Goal: Task Accomplishment & Management: Manage account settings

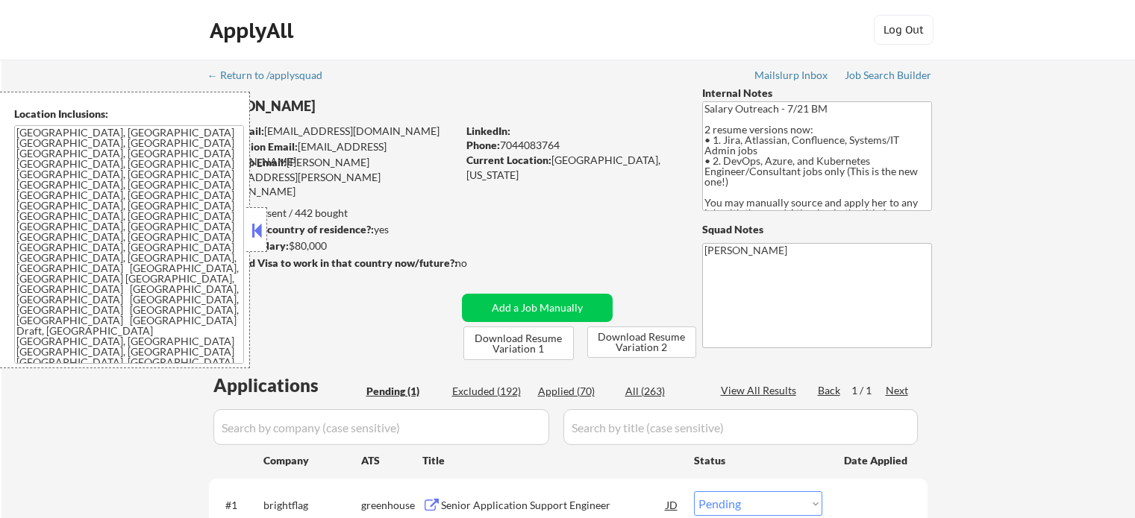
select select ""pending""
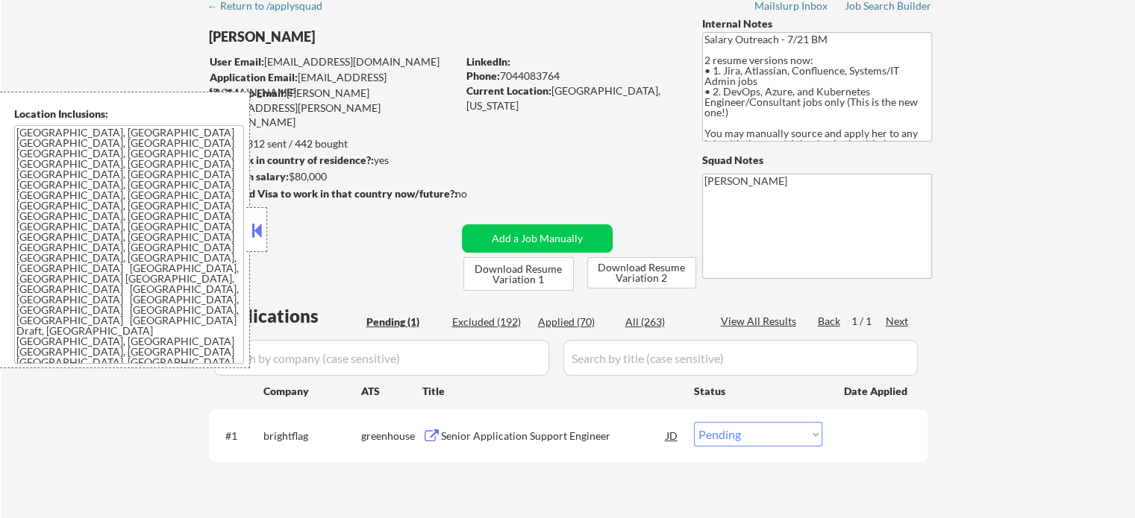
scroll to position [149, 0]
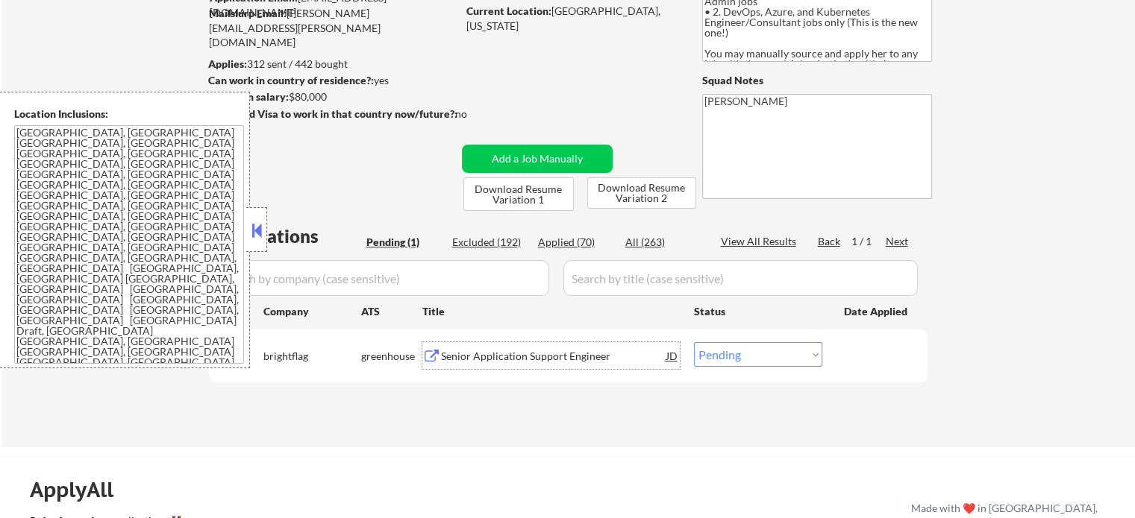
click at [513, 351] on div "Senior Application Support Engineer" at bounding box center [553, 356] width 225 height 15
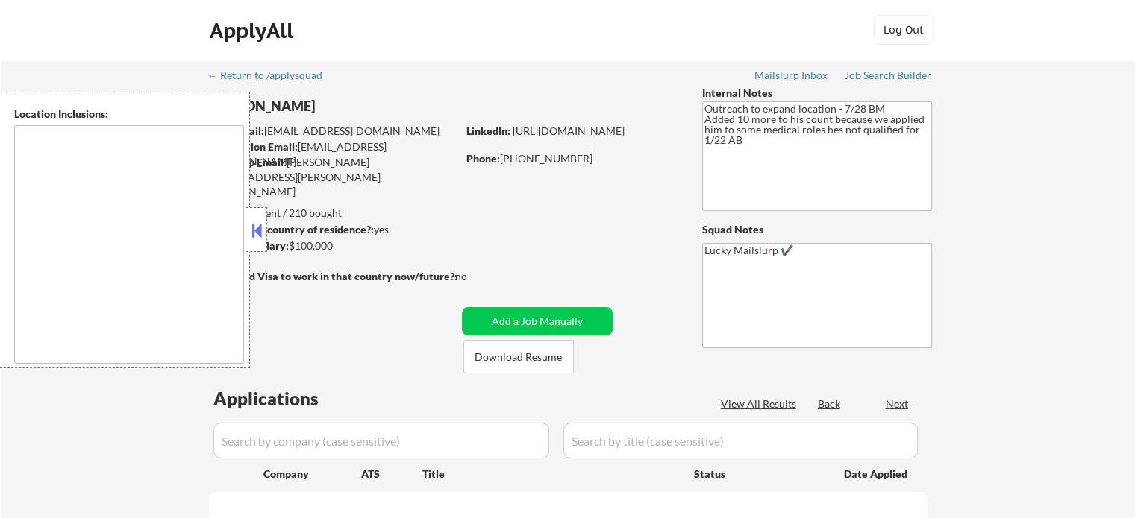
type textarea "[GEOGRAPHIC_DATA], [GEOGRAPHIC_DATA] [GEOGRAPHIC_DATA], [GEOGRAPHIC_DATA] [GEOG…"
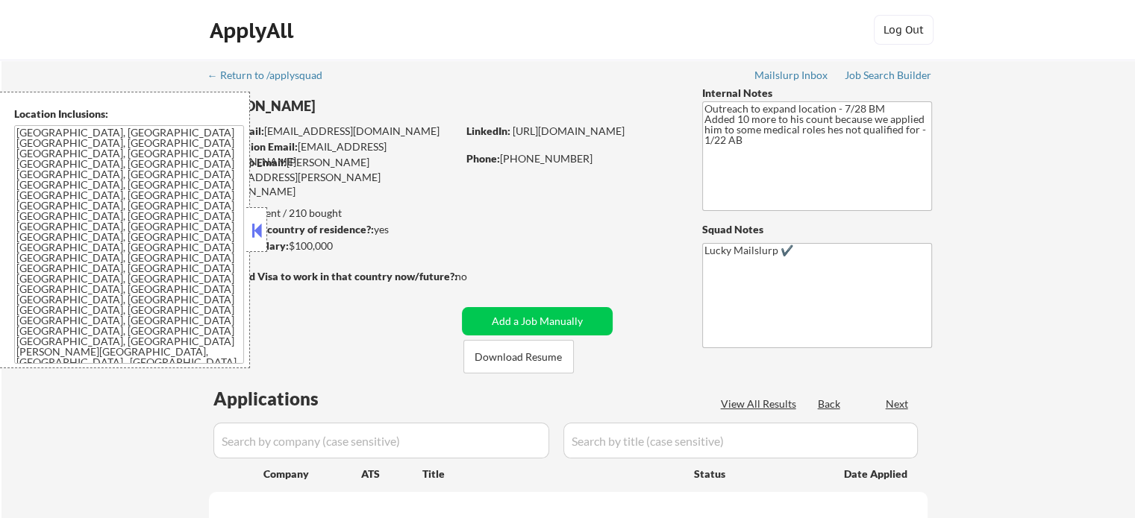
select select ""pending""
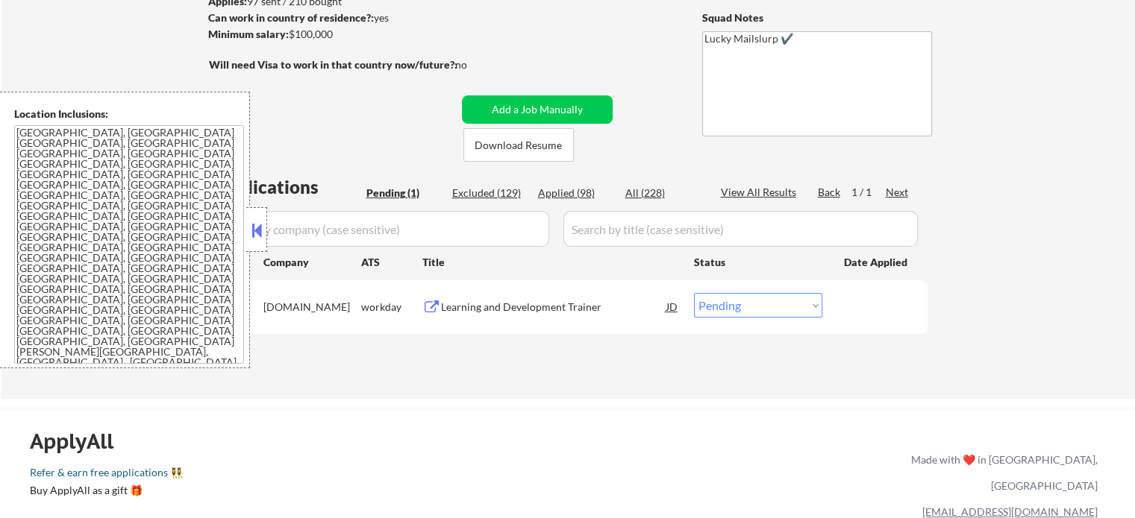
scroll to position [224, 0]
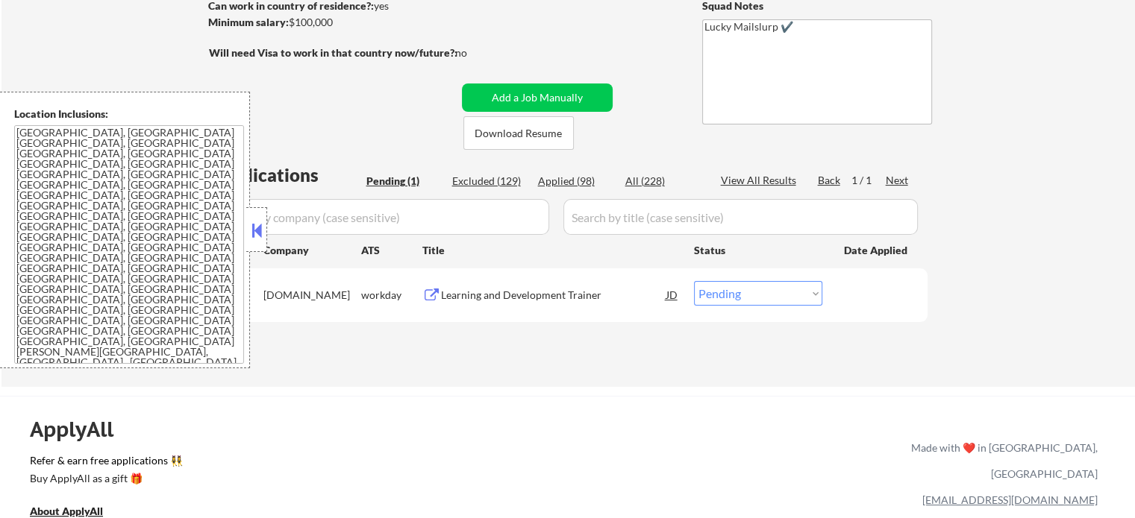
click at [465, 294] on div "Learning and Development Trainer" at bounding box center [553, 295] width 225 height 15
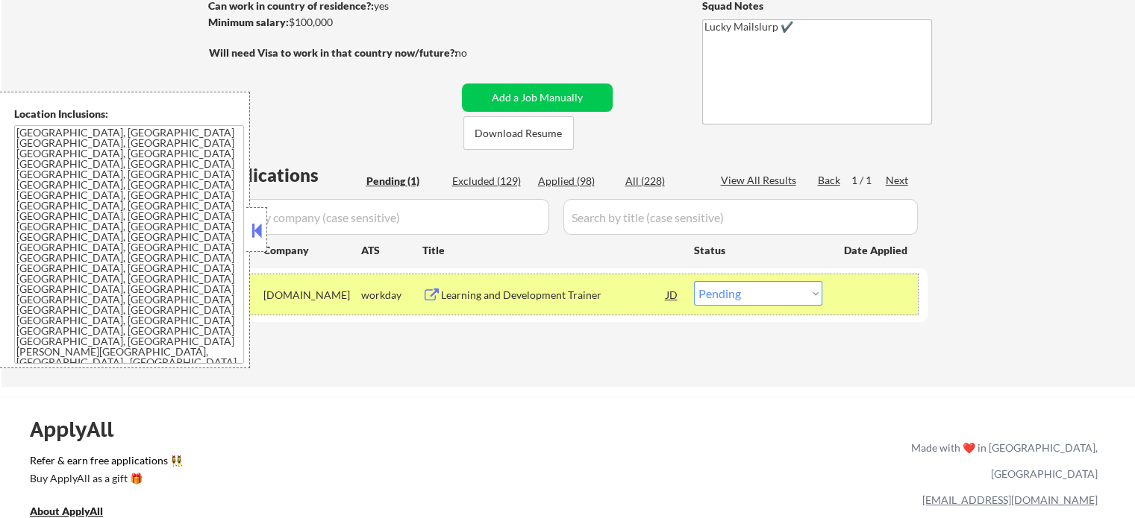
click at [846, 303] on div at bounding box center [877, 294] width 66 height 27
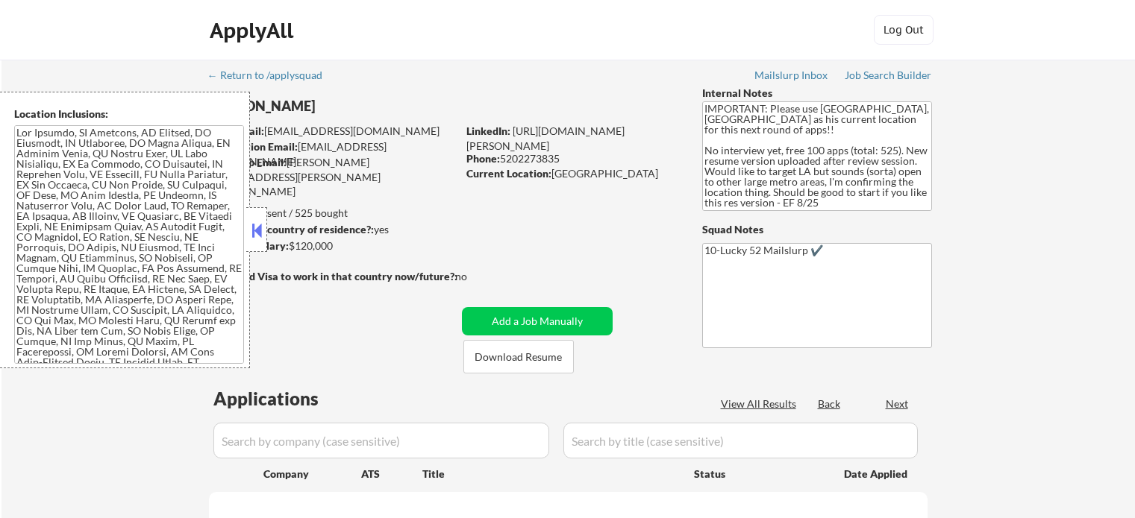
select select ""pending""
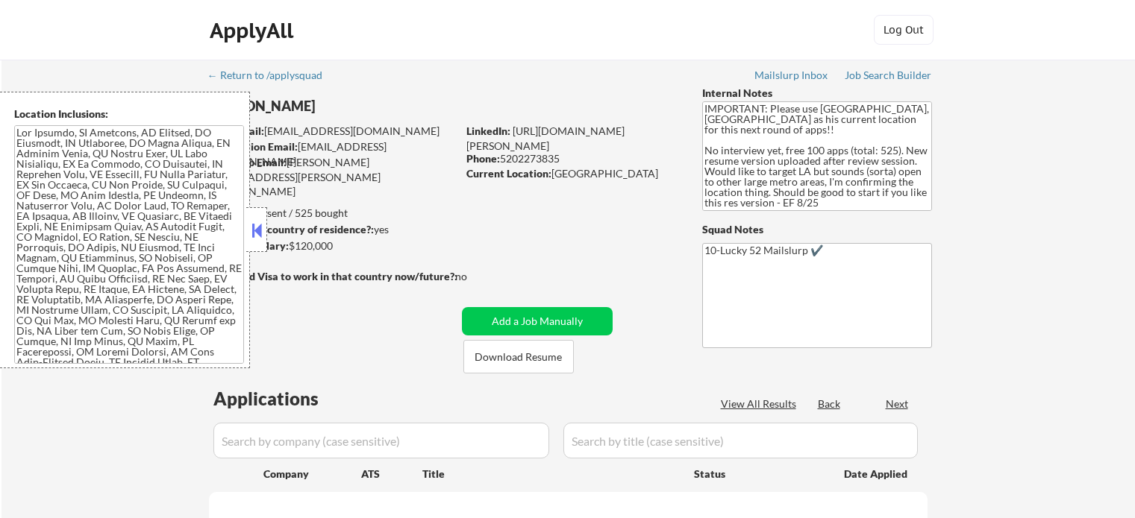
select select ""pending""
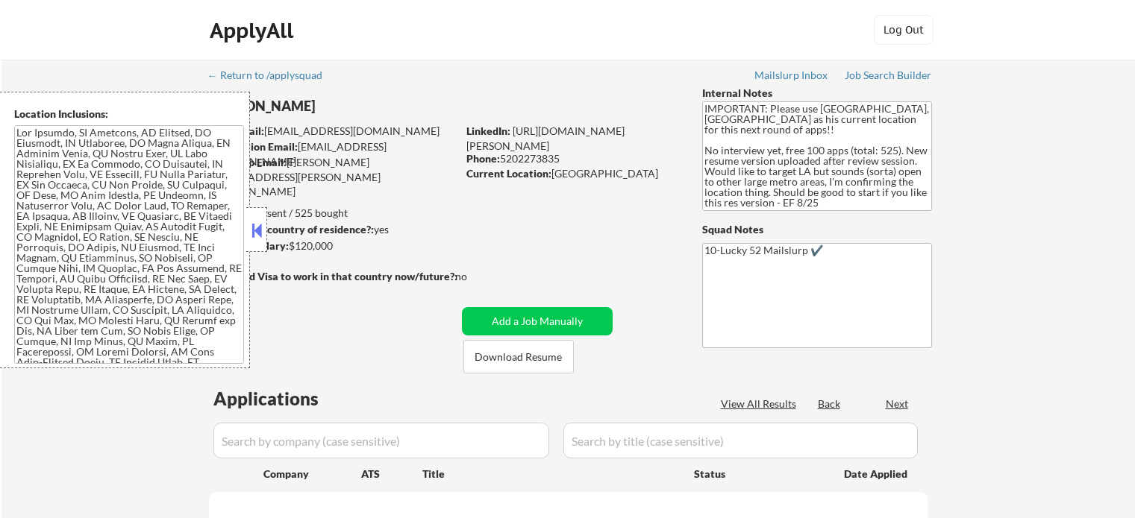
select select ""pending""
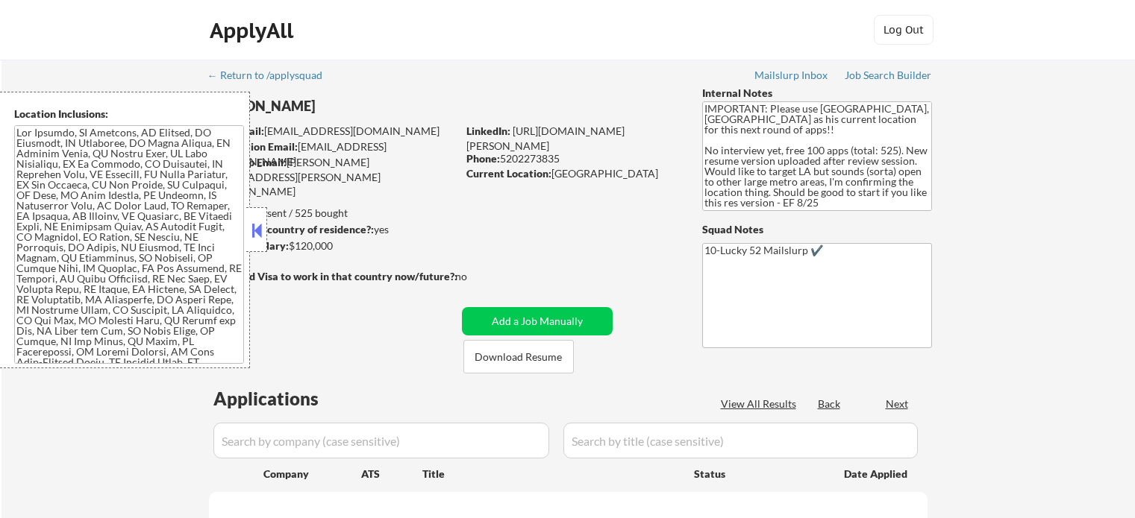
select select ""pending""
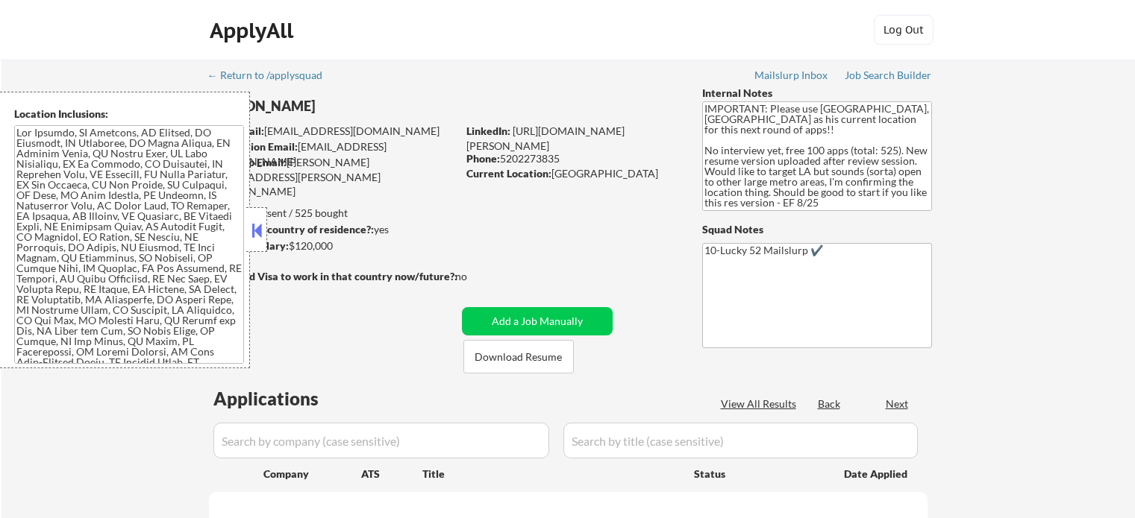
select select ""pending""
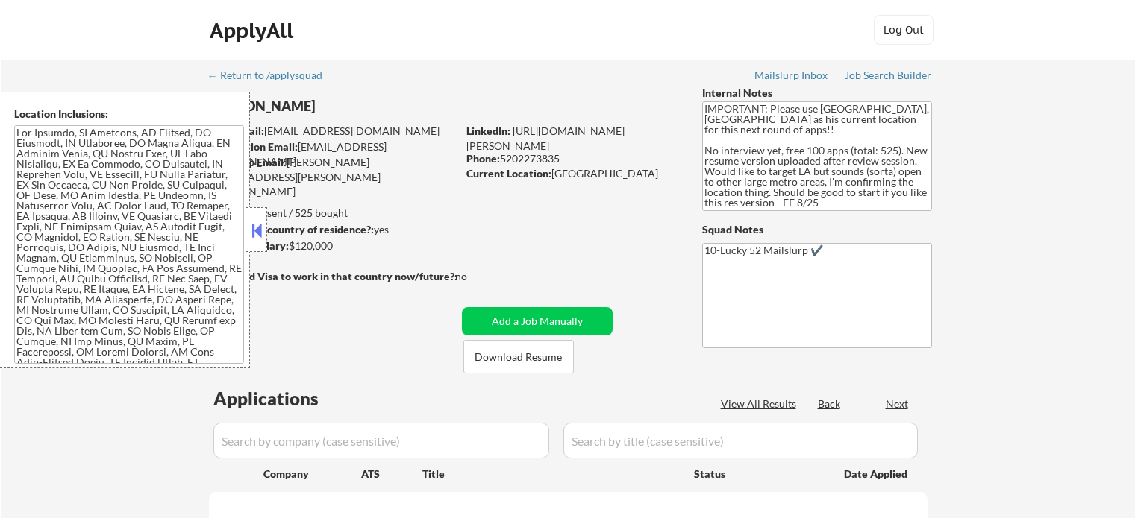
select select ""pending""
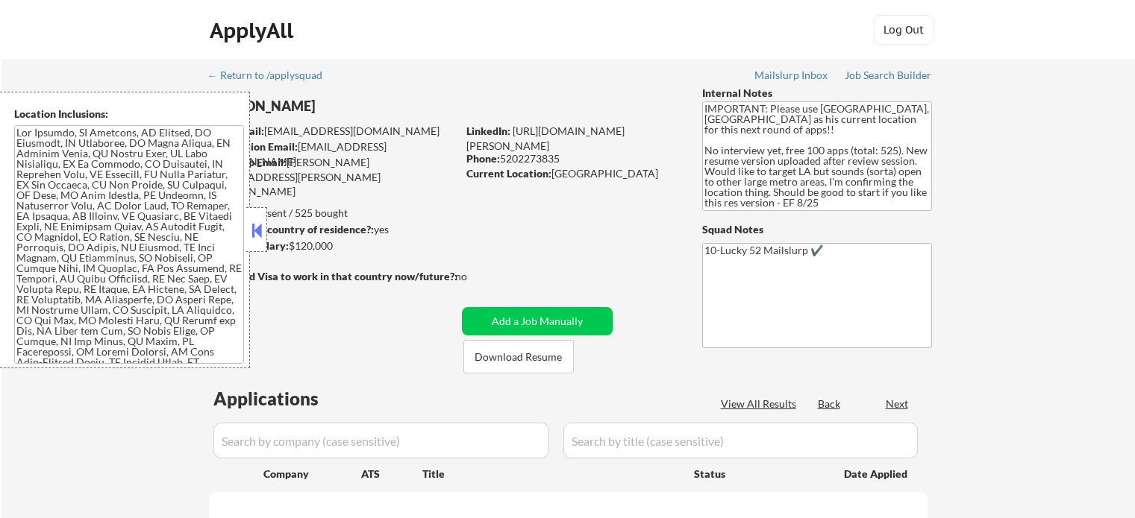
select select ""pending""
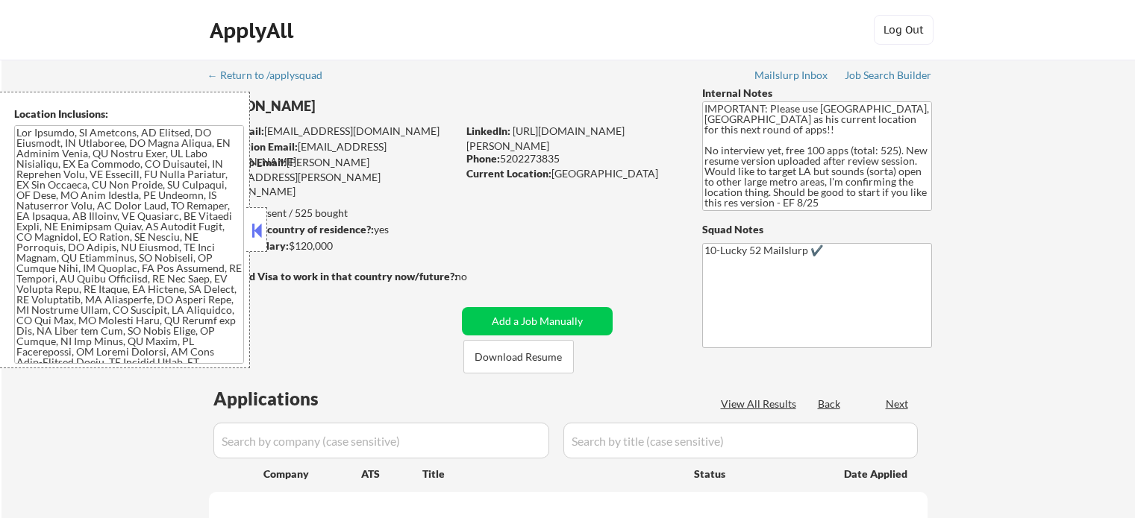
select select ""pending""
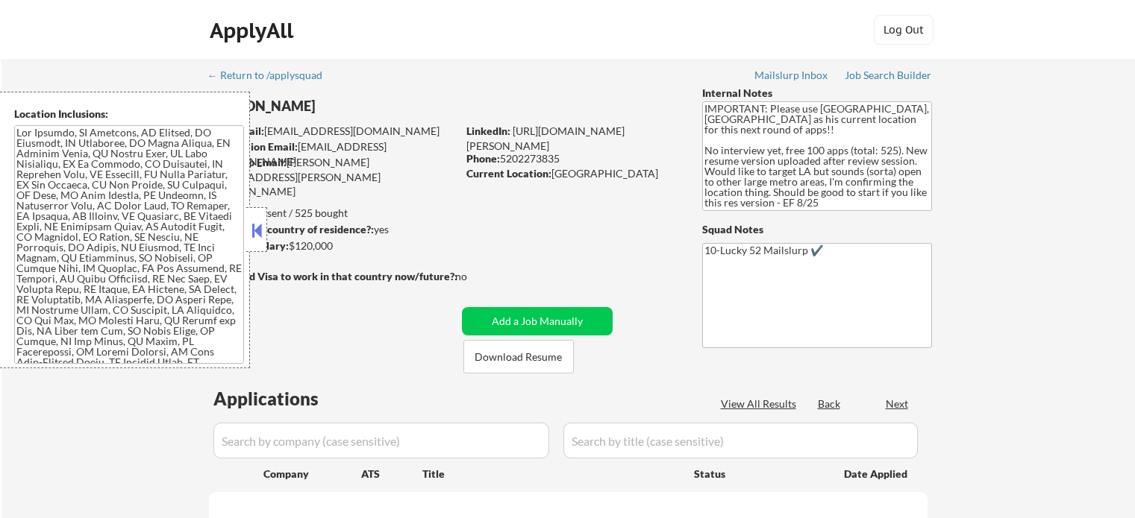
select select ""pending""
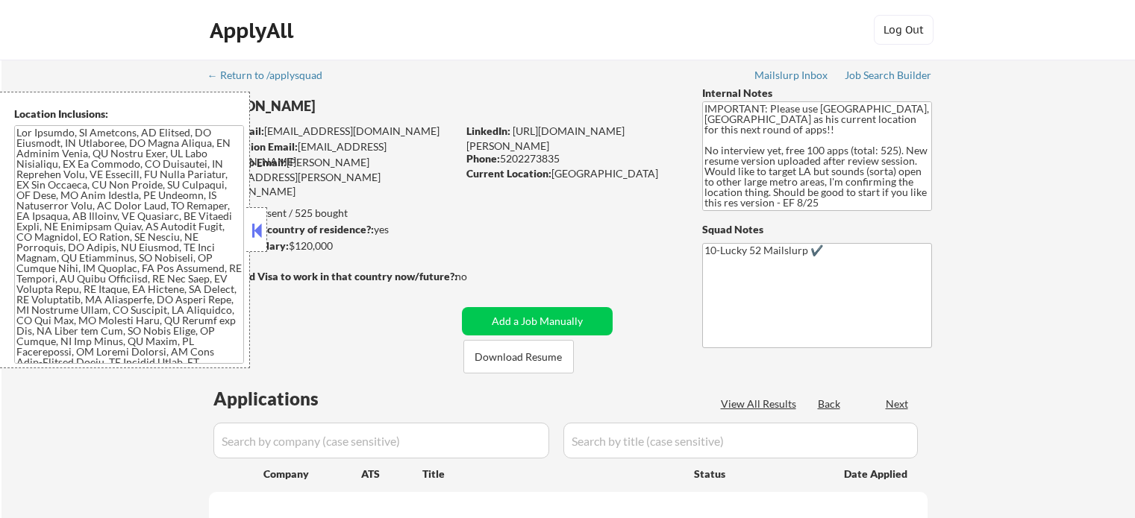
select select ""pending""
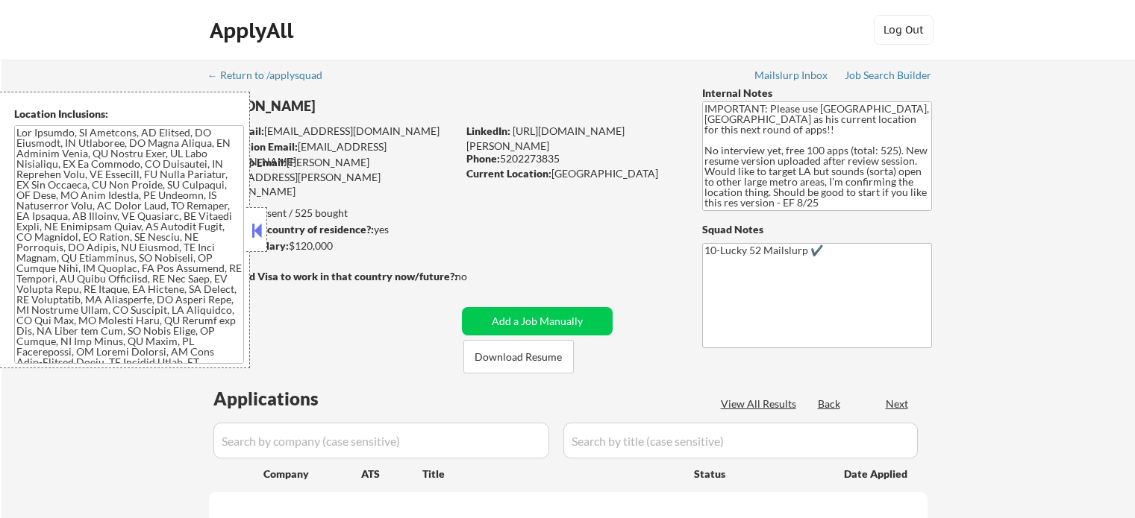
select select ""pending""
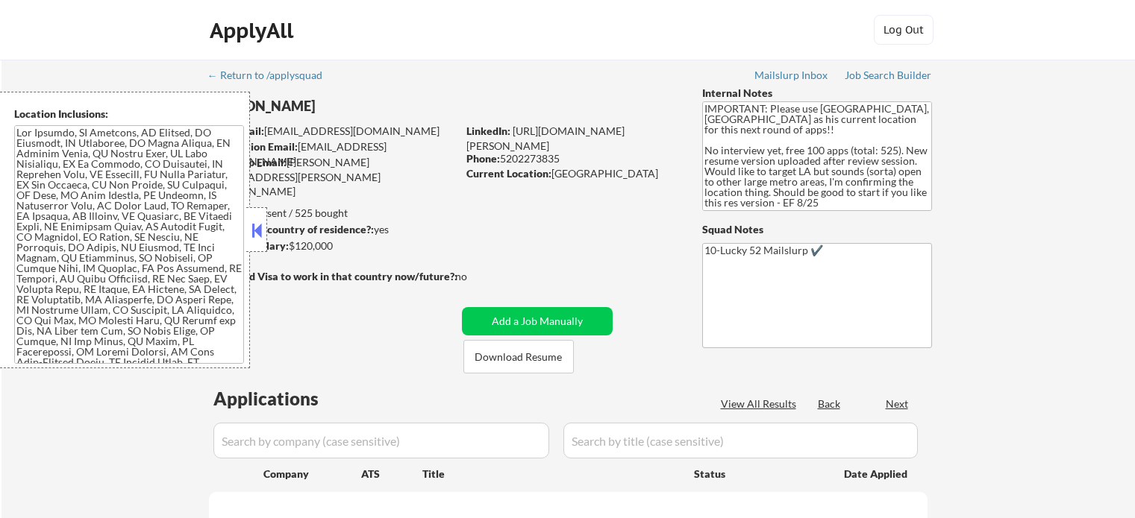
select select ""pending""
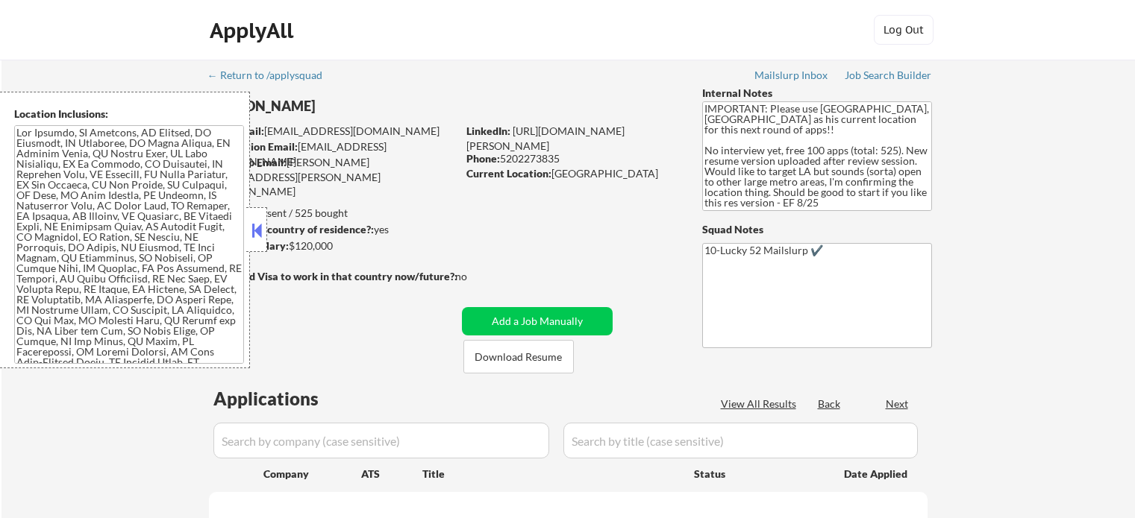
select select ""pending""
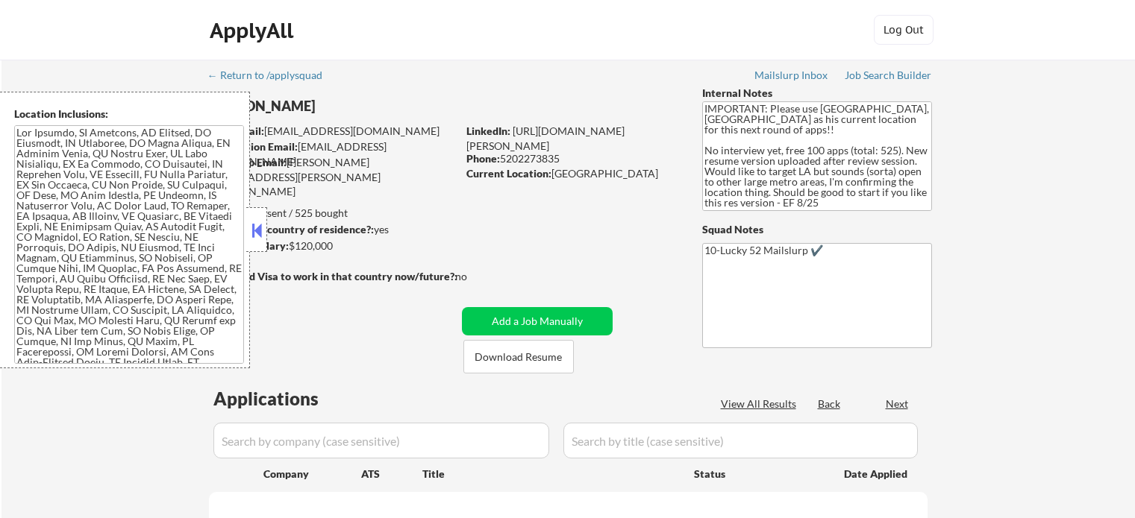
select select ""pending""
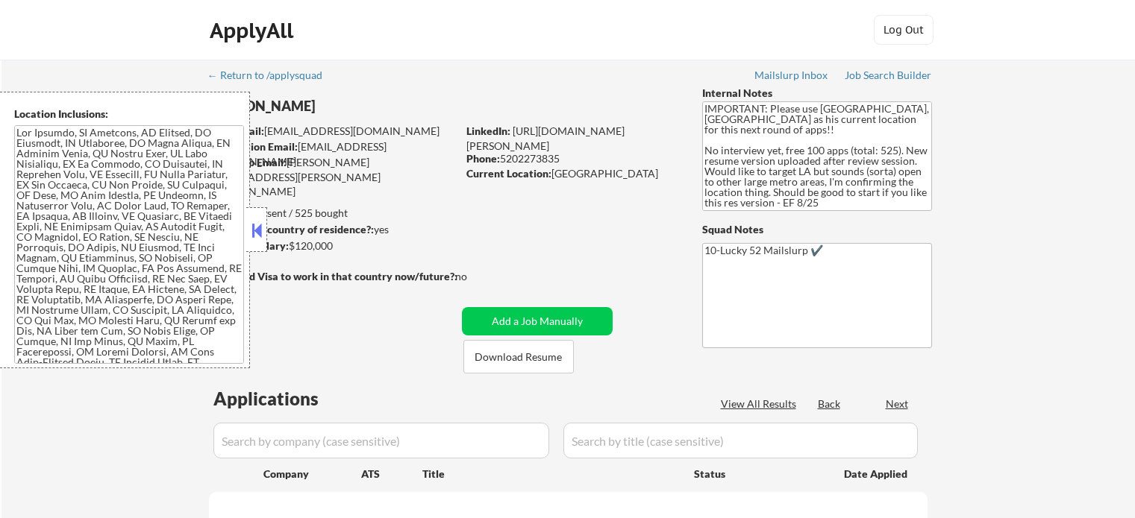
select select ""pending""
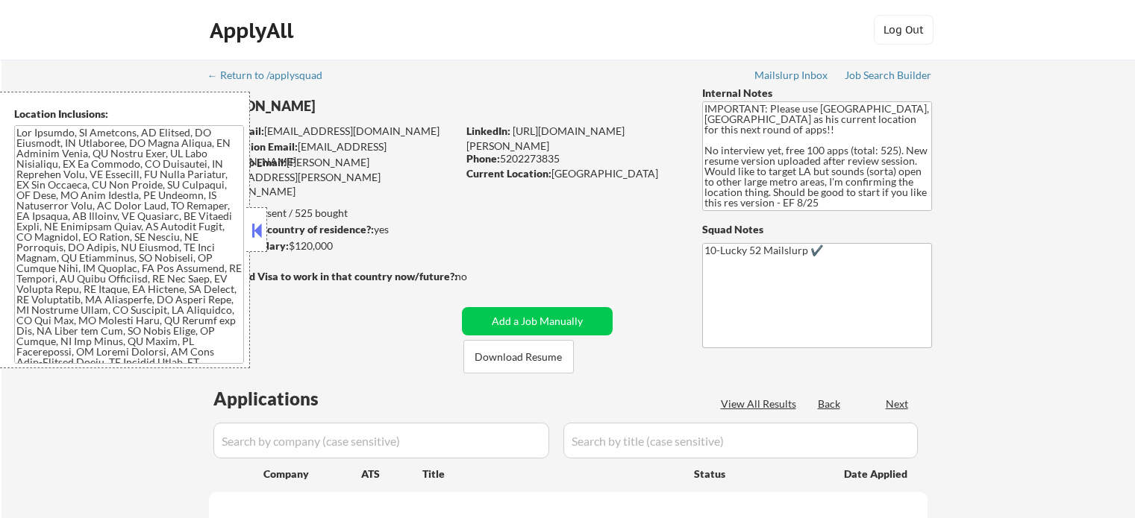
select select ""pending""
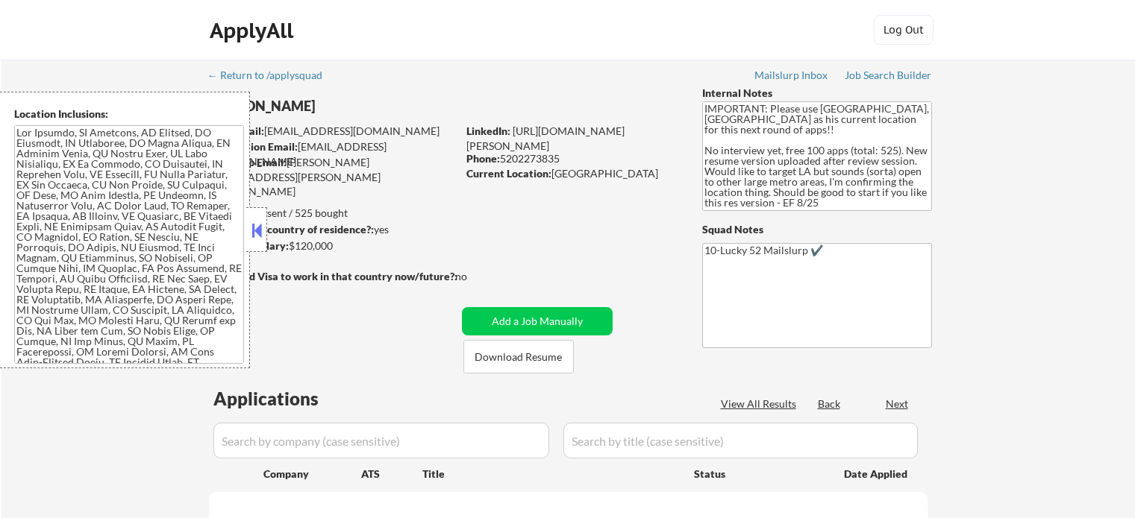
select select ""pending""
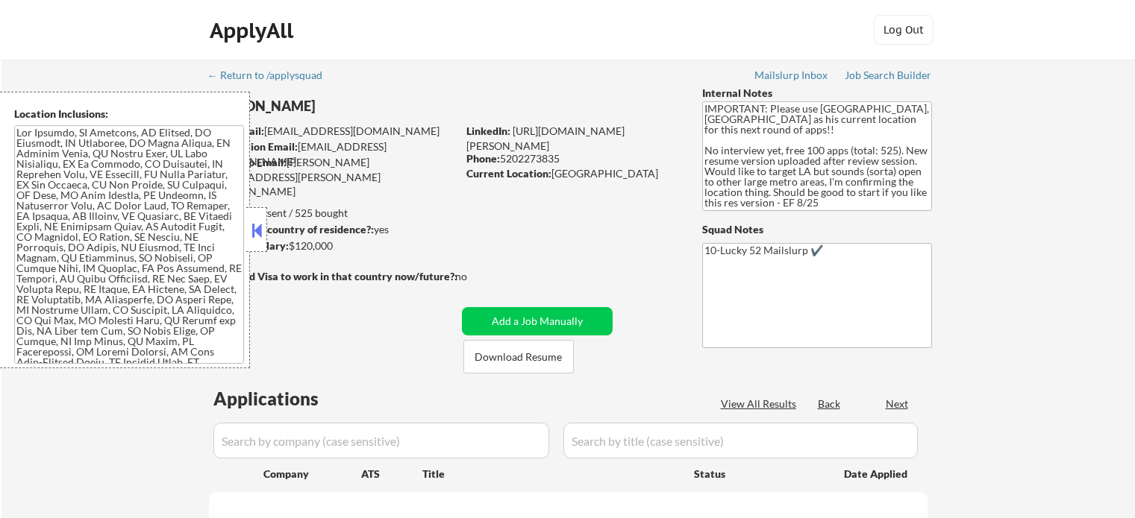
select select ""pending""
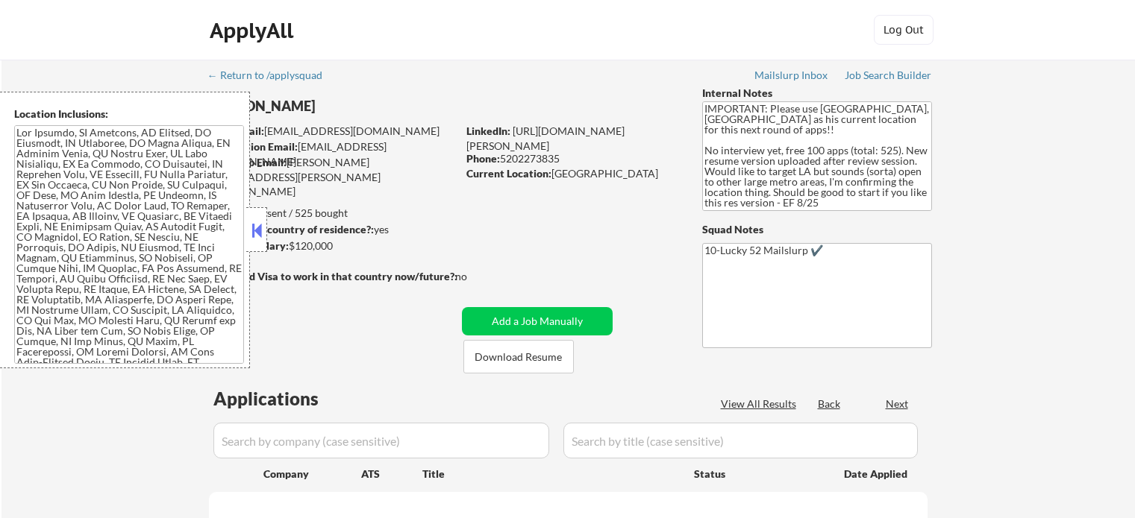
select select ""pending""
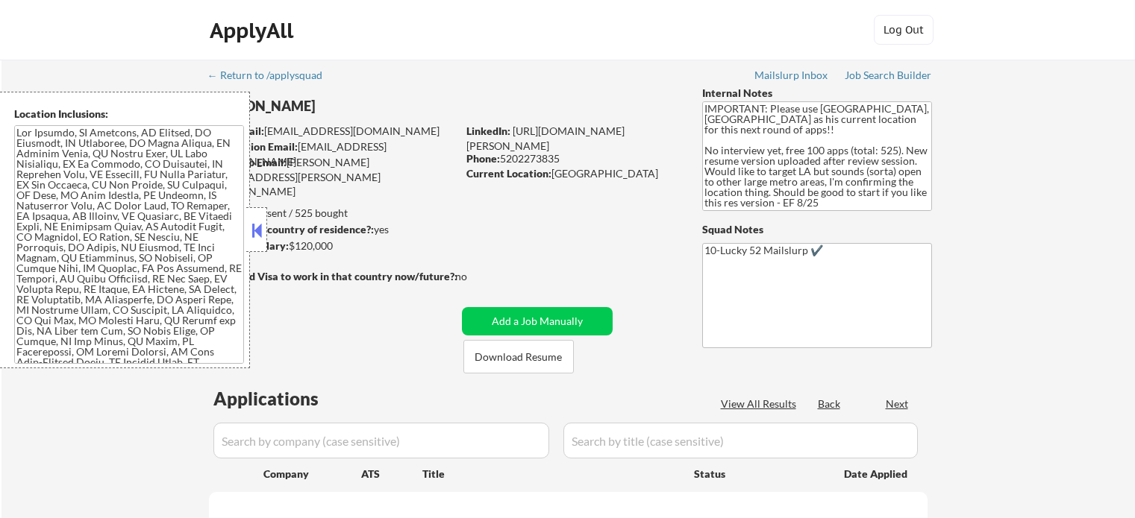
select select ""pending""
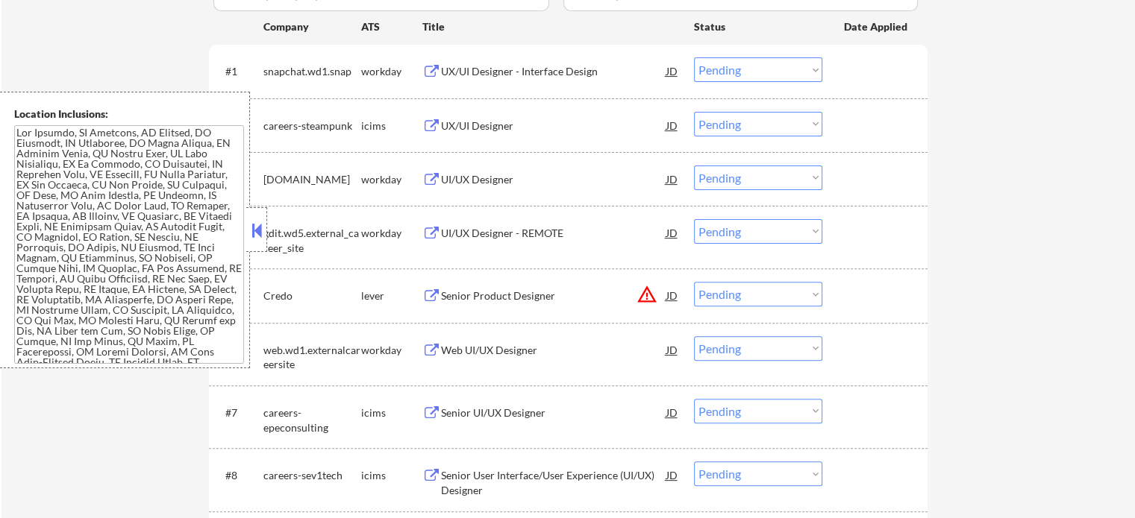
scroll to position [298, 0]
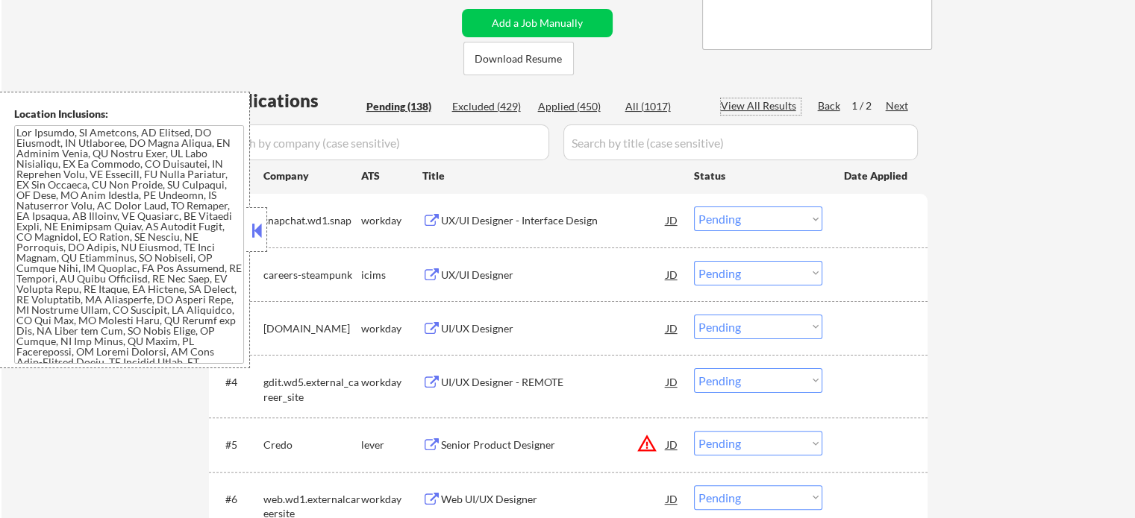
click at [769, 106] on div "View All Results" at bounding box center [761, 105] width 80 height 15
select select ""pending""
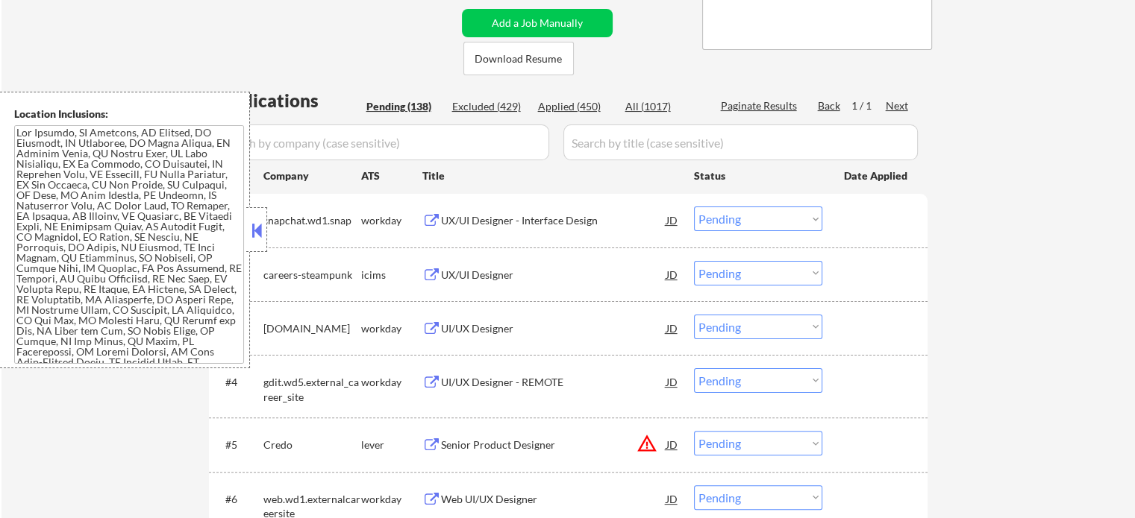
select select ""pending""
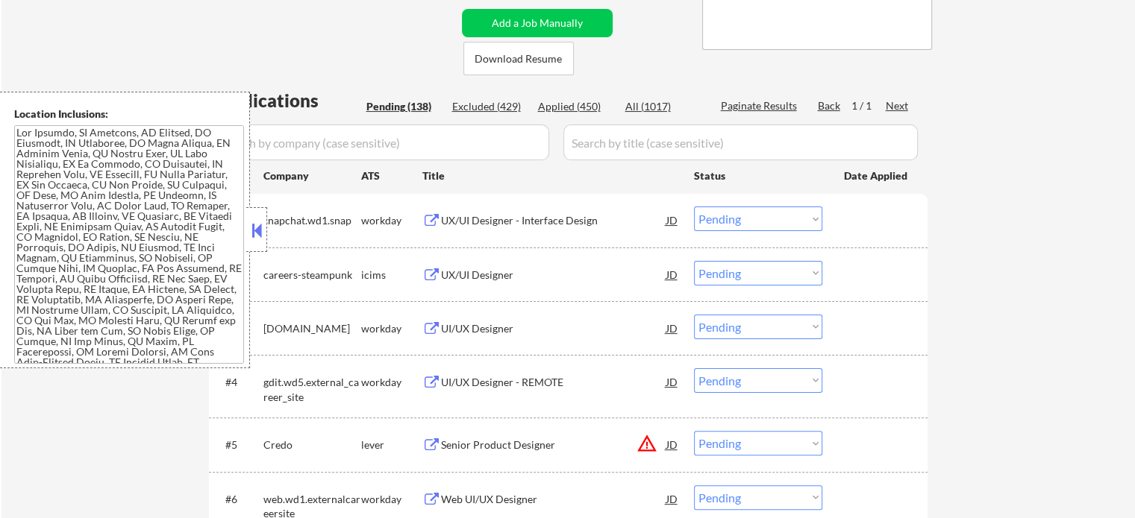
select select ""pending""
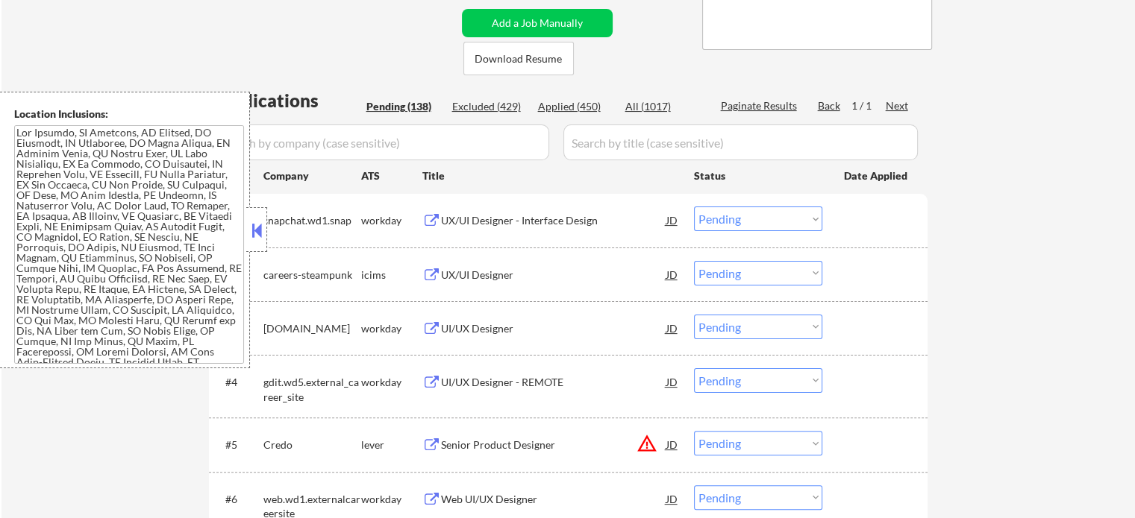
select select ""pending""
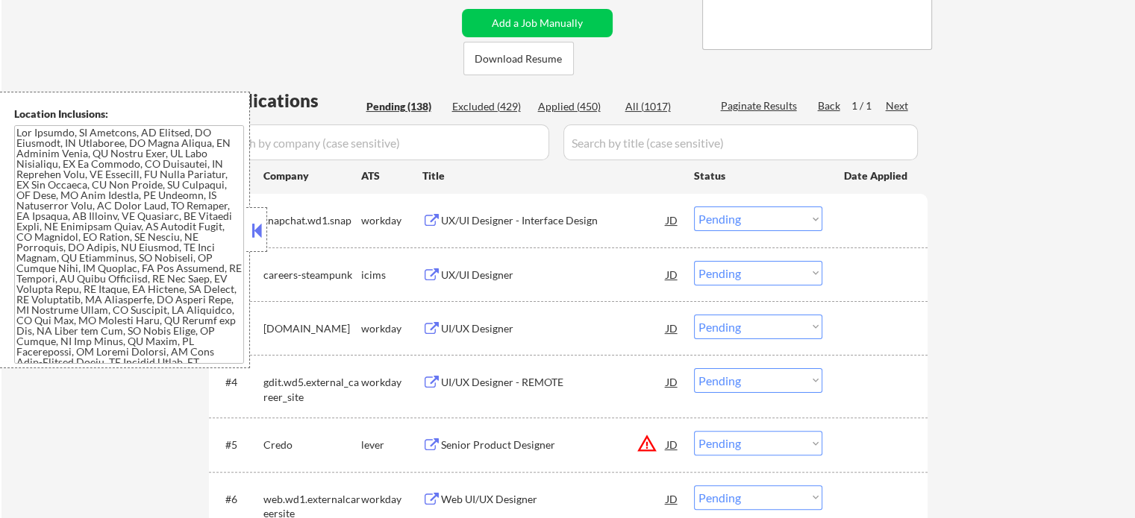
select select ""pending""
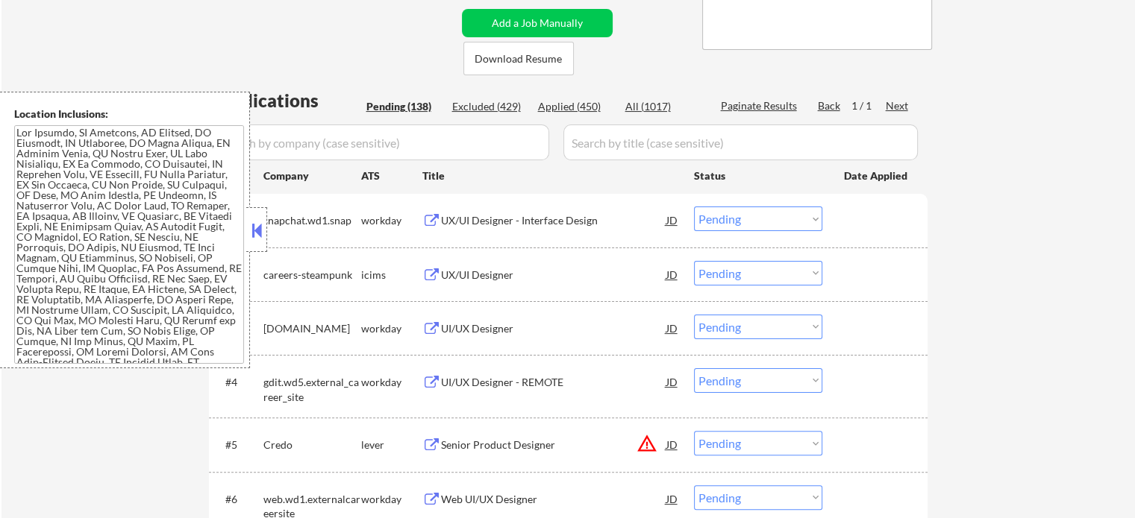
select select ""pending""
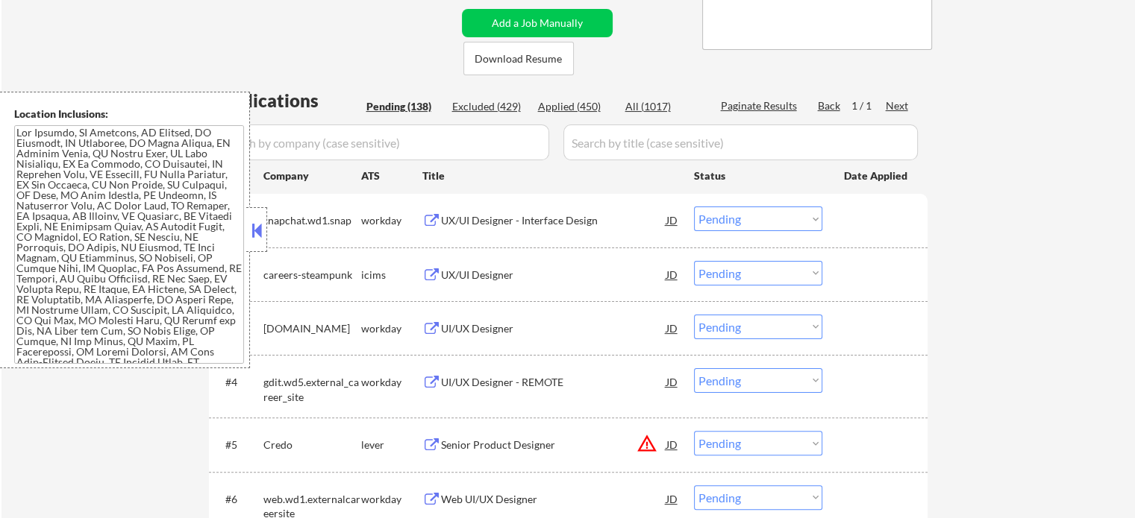
select select ""pending""
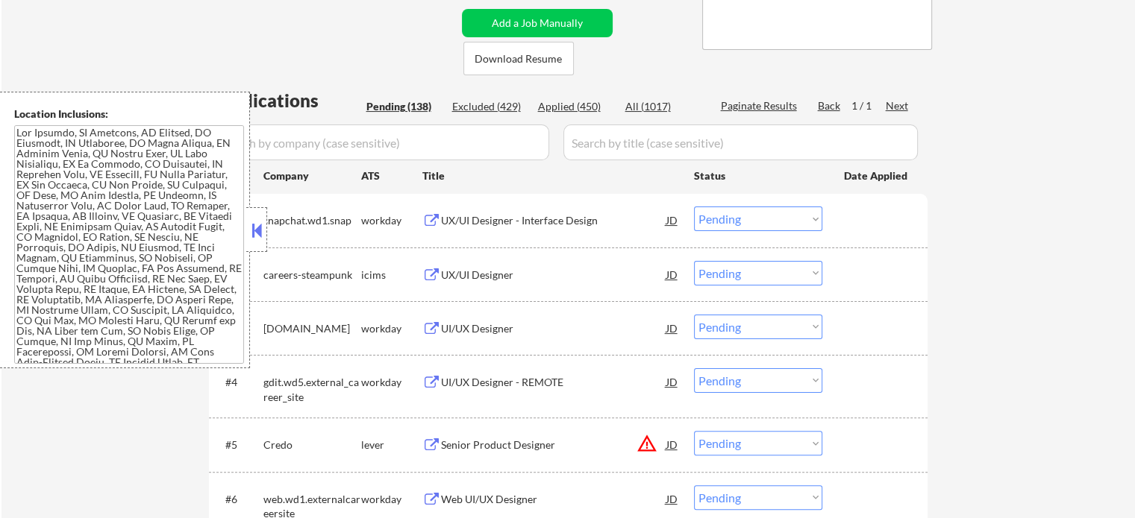
select select ""pending""
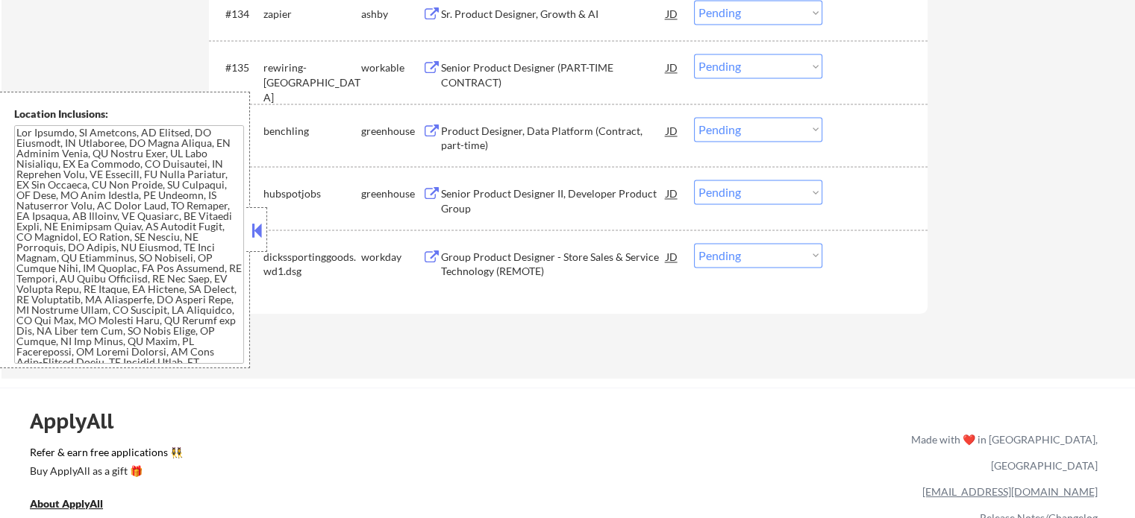
scroll to position [7953, 0]
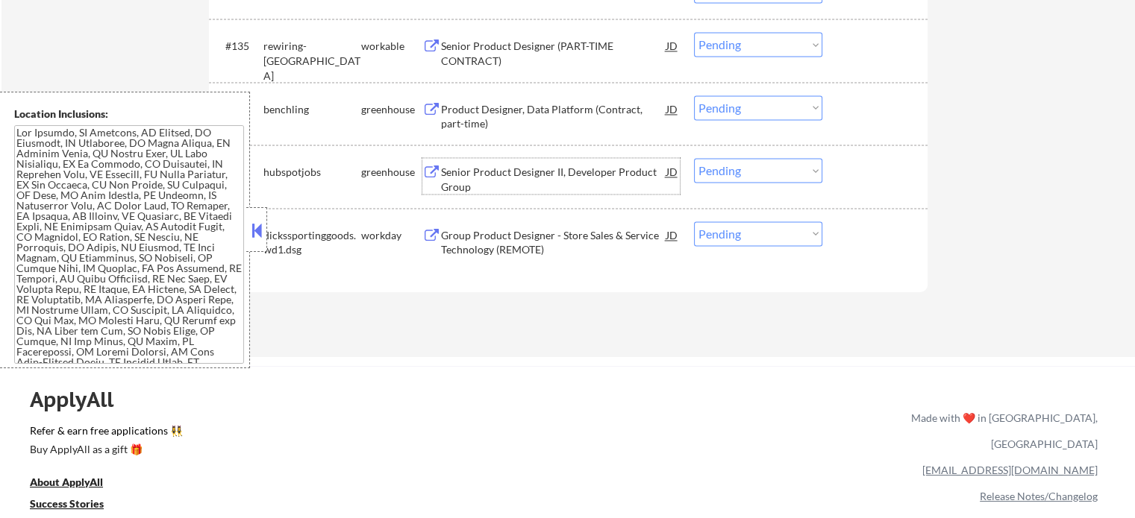
click at [515, 178] on div "Senior Product Designer II, Developer Product Group" at bounding box center [553, 179] width 225 height 29
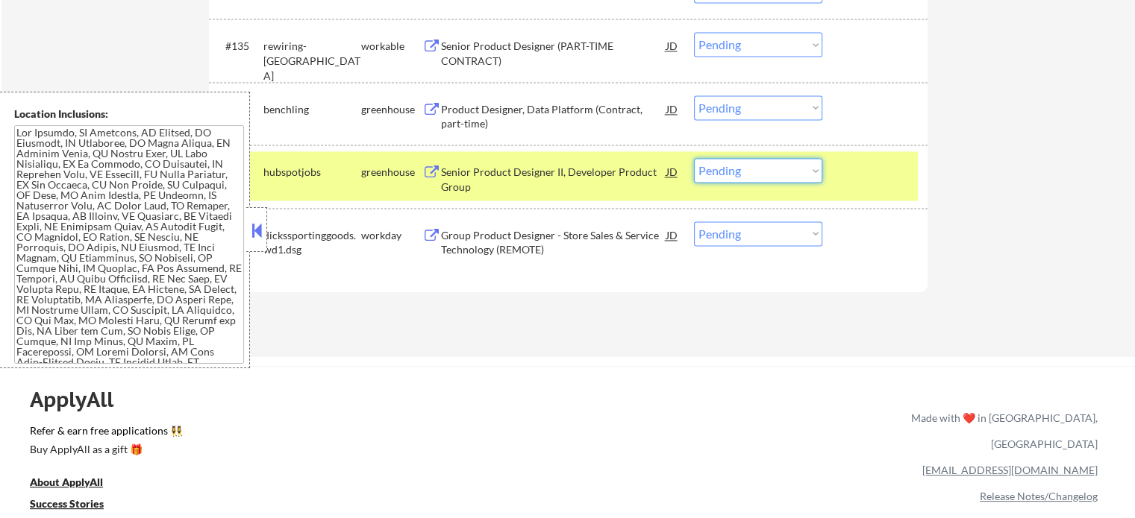
click at [716, 172] on select "Choose an option... Pending Applied Excluded (Questions) Excluded (Expired) Exc…" at bounding box center [758, 170] width 128 height 25
click at [694, 159] on select "Choose an option... Pending Applied Excluded (Questions) Excluded (Expired) Exc…" at bounding box center [758, 170] width 128 height 25
click at [842, 170] on div "#137 hubspotjobs greenhouse Senior Product Designer II, Developer Product Group…" at bounding box center [565, 175] width 704 height 49
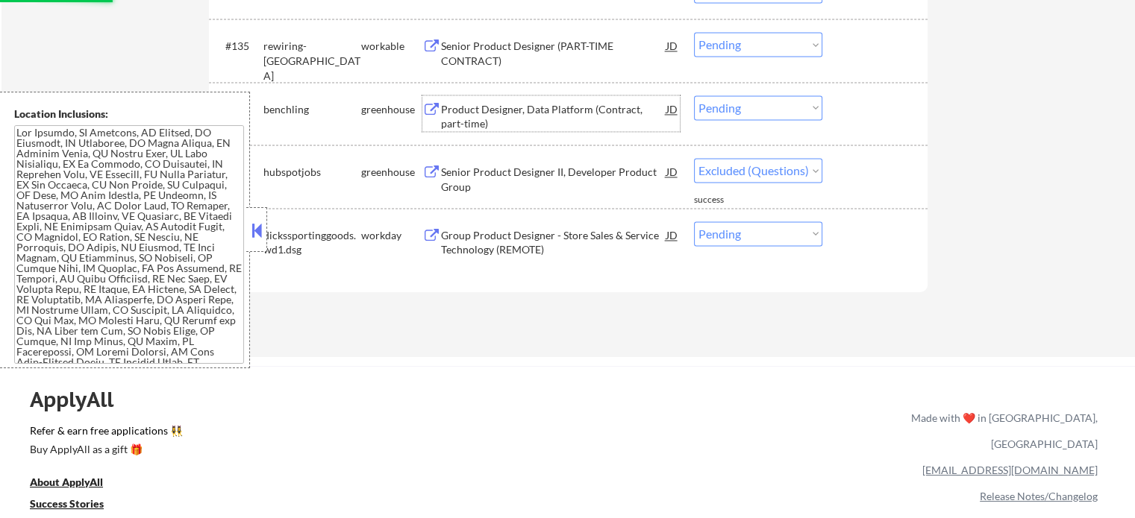
click at [518, 114] on div "Product Designer, Data Platform (Contract, part-time)" at bounding box center [553, 116] width 225 height 29
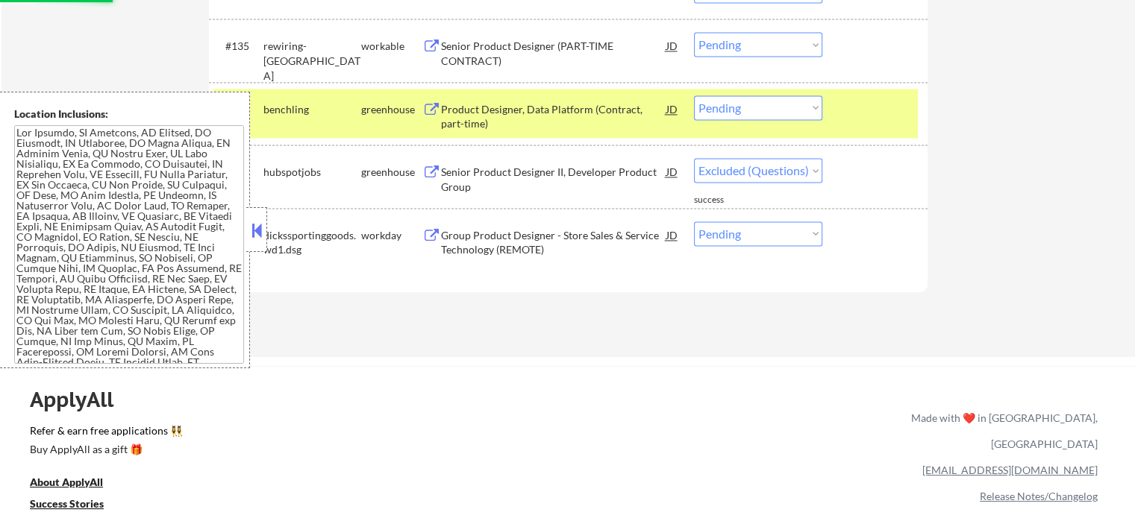
select select ""pending""
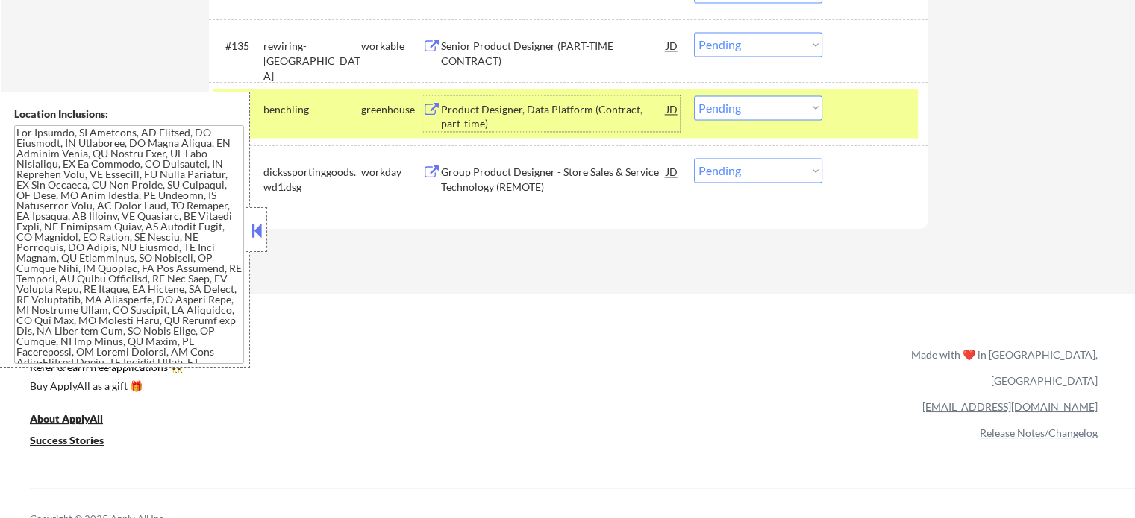
drag, startPoint x: 728, startPoint y: 110, endPoint x: 718, endPoint y: 104, distance: 11.0
click at [728, 110] on select "Choose an option... Pending Applied Excluded (Questions) Excluded (Expired) Exc…" at bounding box center [758, 107] width 128 height 25
click at [694, 95] on select "Choose an option... Pending Applied Excluded (Questions) Excluded (Expired) Exc…" at bounding box center [758, 107] width 128 height 25
click at [883, 116] on div at bounding box center [877, 108] width 66 height 27
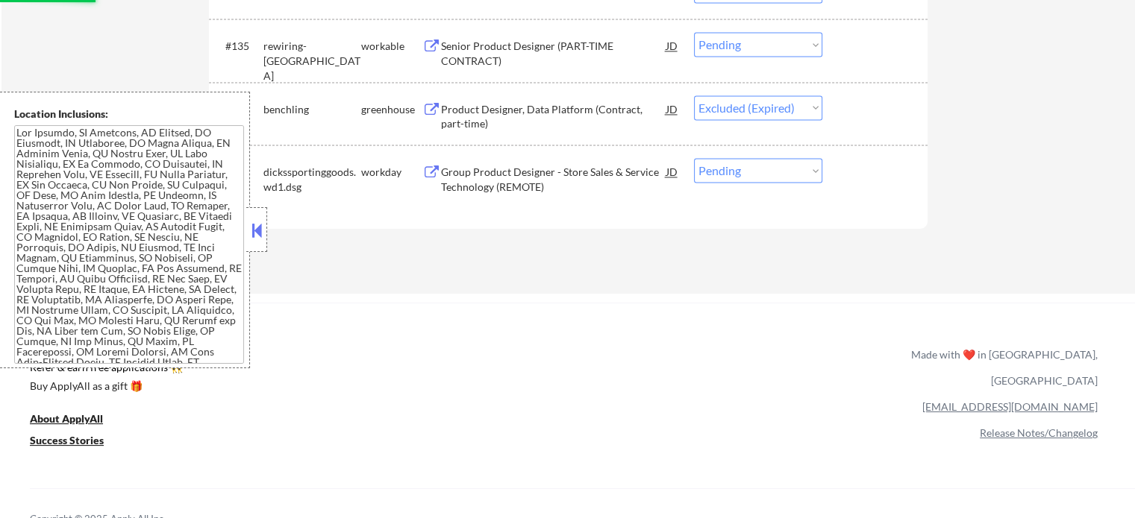
scroll to position [7879, 0]
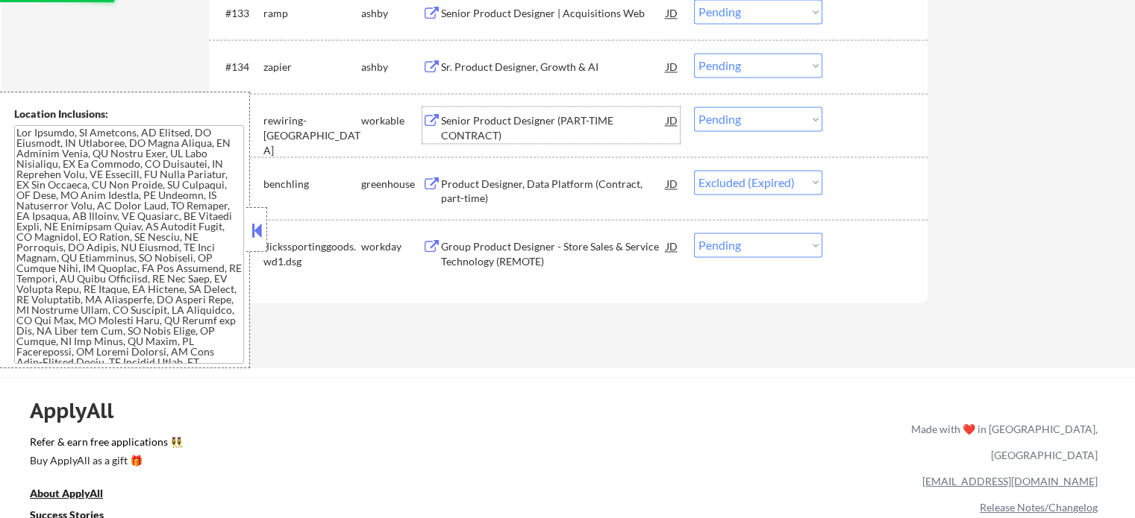
click at [482, 128] on div "Senior Product Designer (PART-TIME CONTRACT)" at bounding box center [553, 127] width 225 height 29
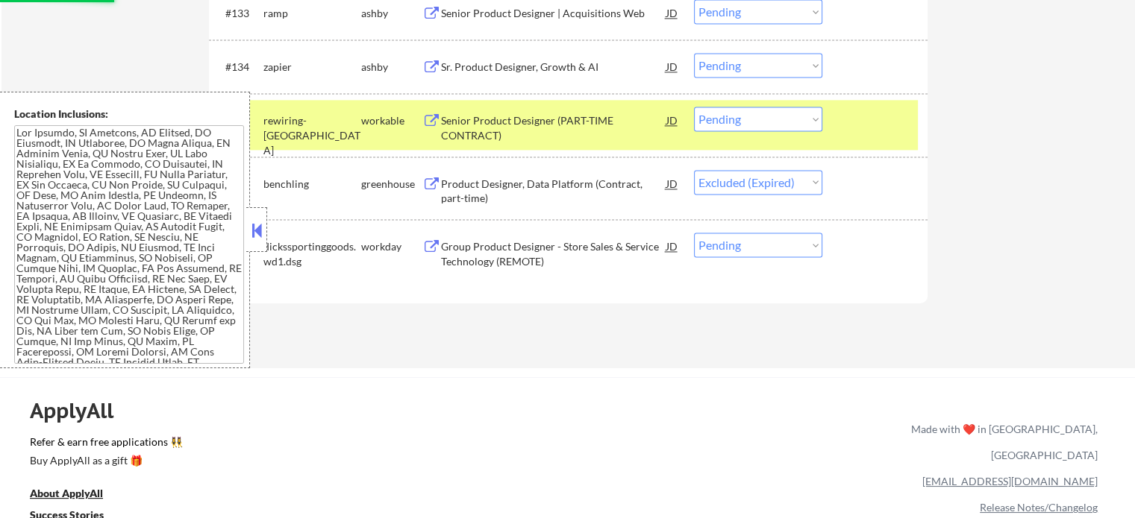
select select ""pending""
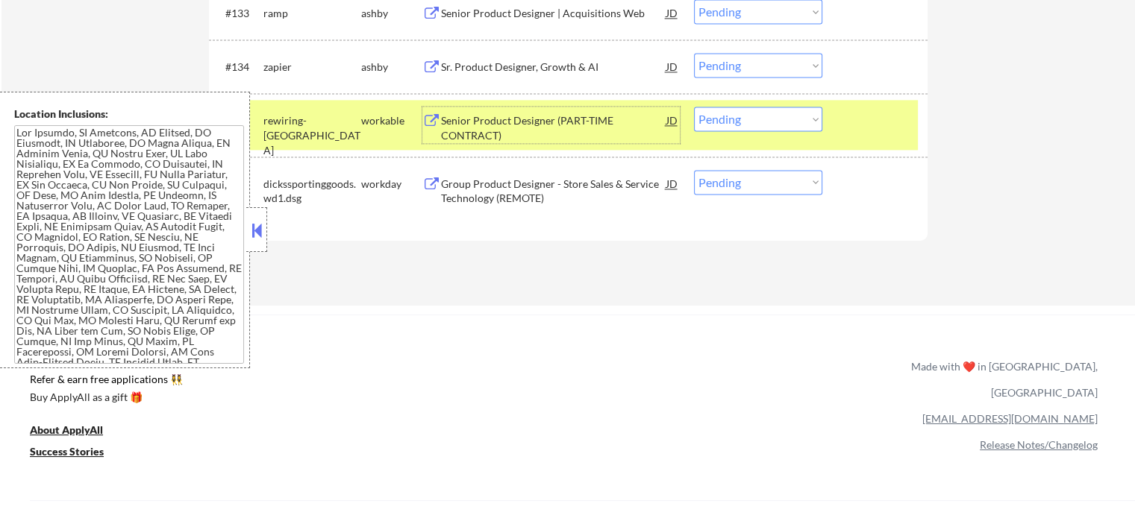
click at [745, 119] on select "Choose an option... Pending Applied Excluded (Questions) Excluded (Expired) Exc…" at bounding box center [758, 119] width 128 height 25
click at [694, 107] on select "Choose an option... Pending Applied Excluded (Questions) Excluded (Expired) Exc…" at bounding box center [758, 119] width 128 height 25
click at [856, 120] on div at bounding box center [877, 120] width 66 height 27
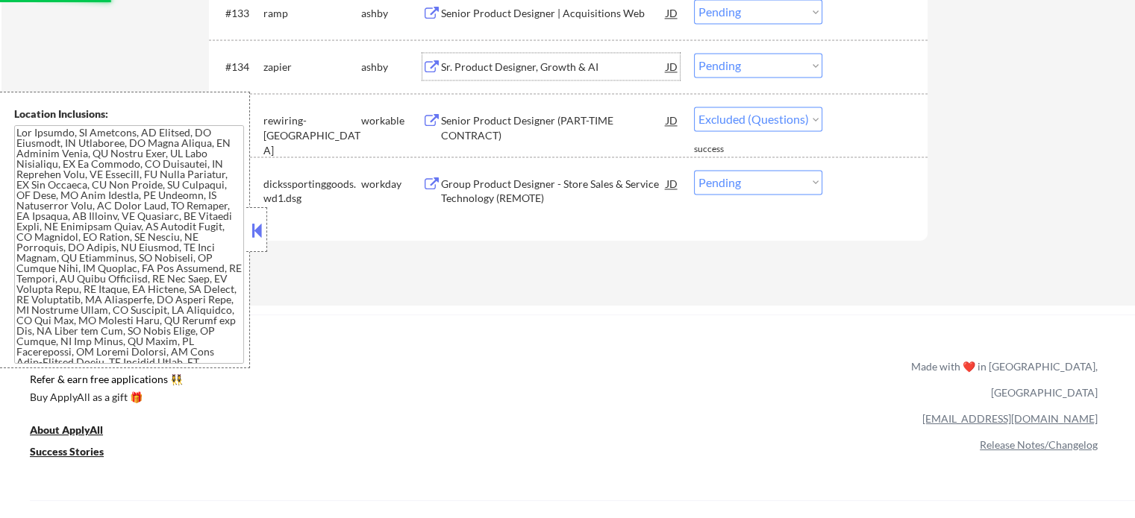
click at [544, 61] on div "Sr. Product Designer, Growth & AI" at bounding box center [553, 67] width 225 height 15
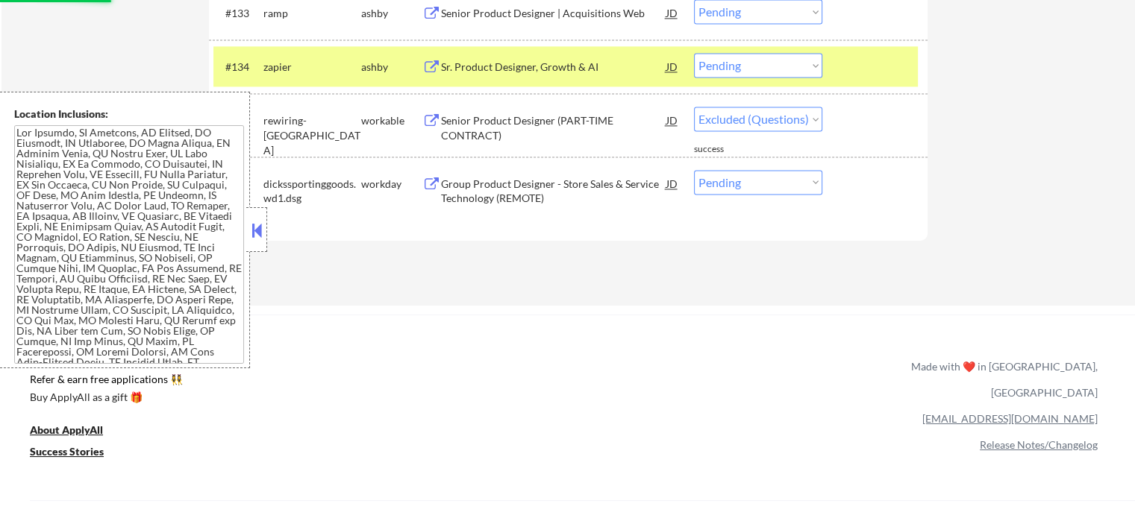
select select ""pending""
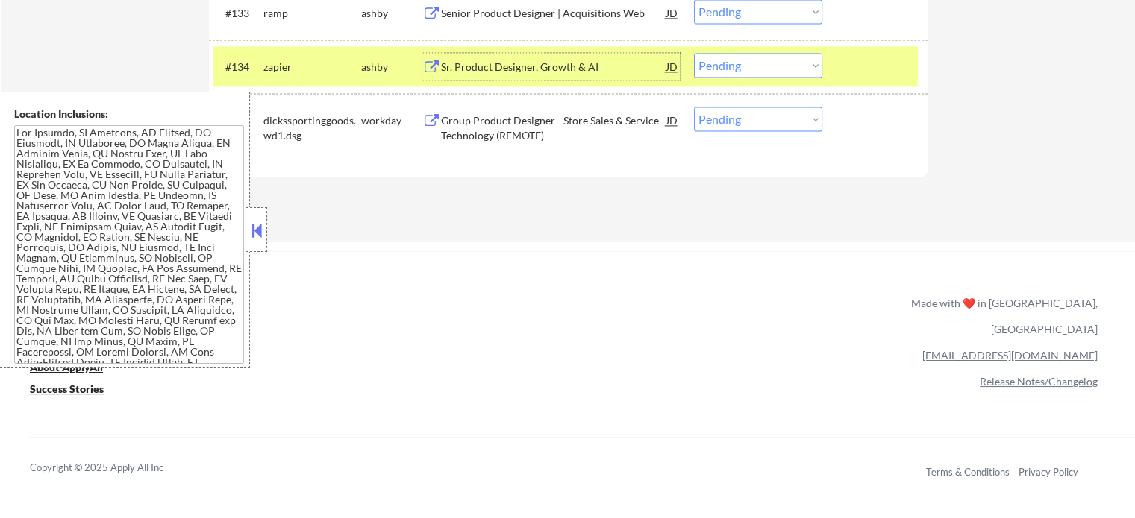
click at [763, 65] on select "Choose an option... Pending Applied Excluded (Questions) Excluded (Expired) Exc…" at bounding box center [758, 65] width 128 height 25
click at [694, 54] on select "Choose an option... Pending Applied Excluded (Questions) Excluded (Expired) Exc…" at bounding box center [758, 65] width 128 height 25
click at [837, 77] on div "#134 zapier [PERSON_NAME] Product Designer, Growth & AI JD Choose an option... …" at bounding box center [565, 66] width 704 height 40
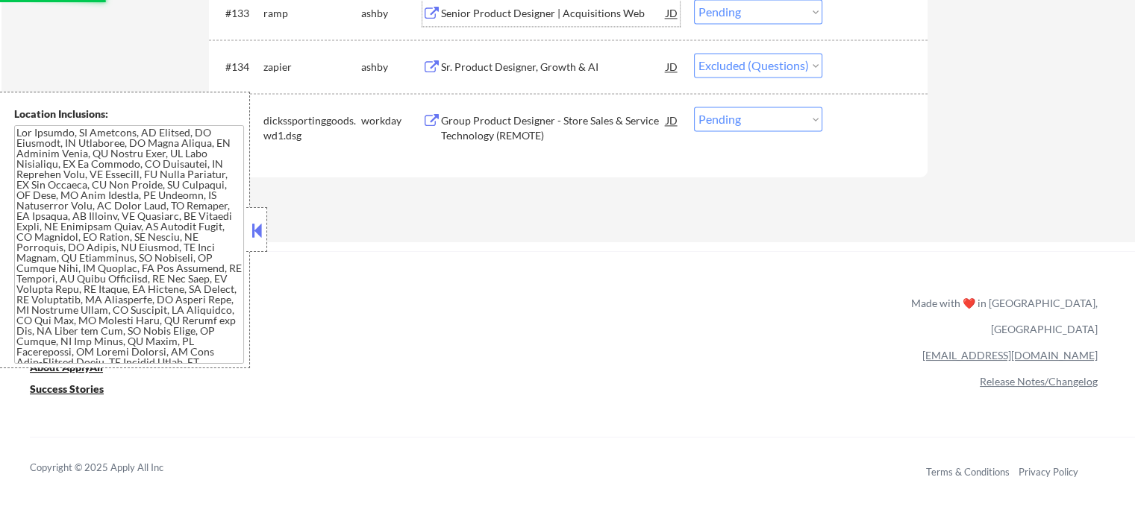
click at [535, 13] on div "Senior Product Designer | Acquisitions Web" at bounding box center [553, 13] width 225 height 15
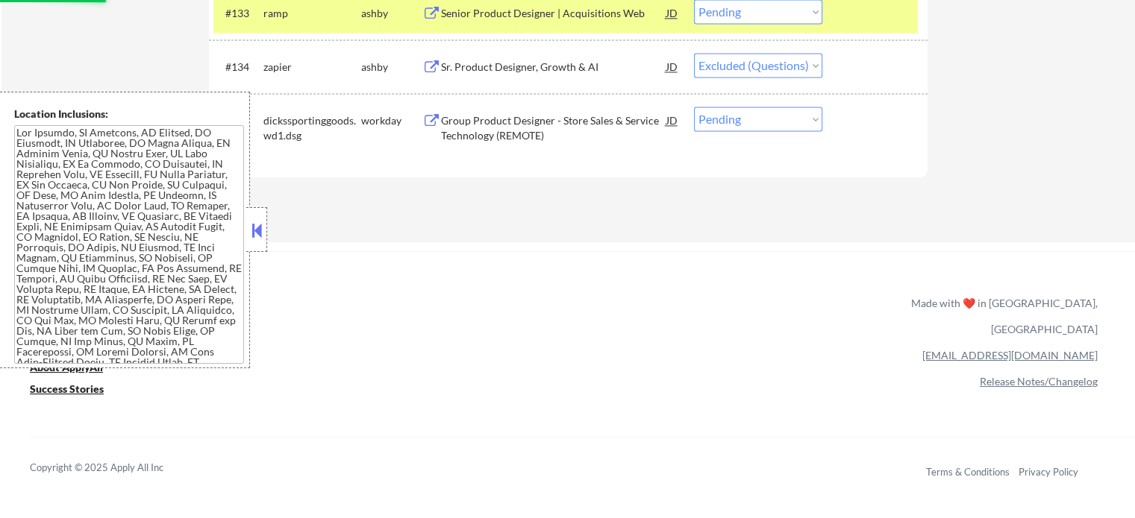
select select ""pending""
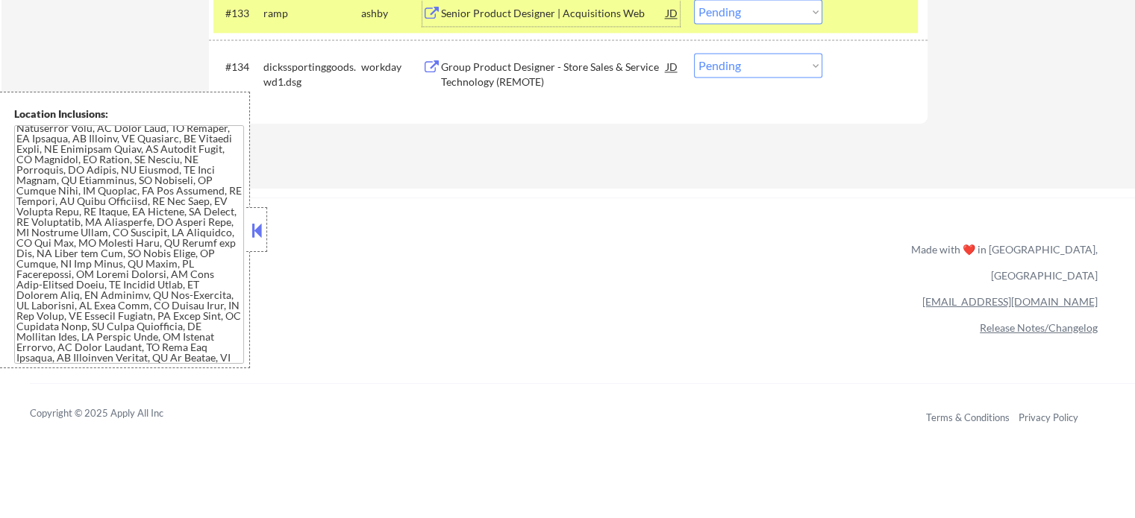
scroll to position [0, 0]
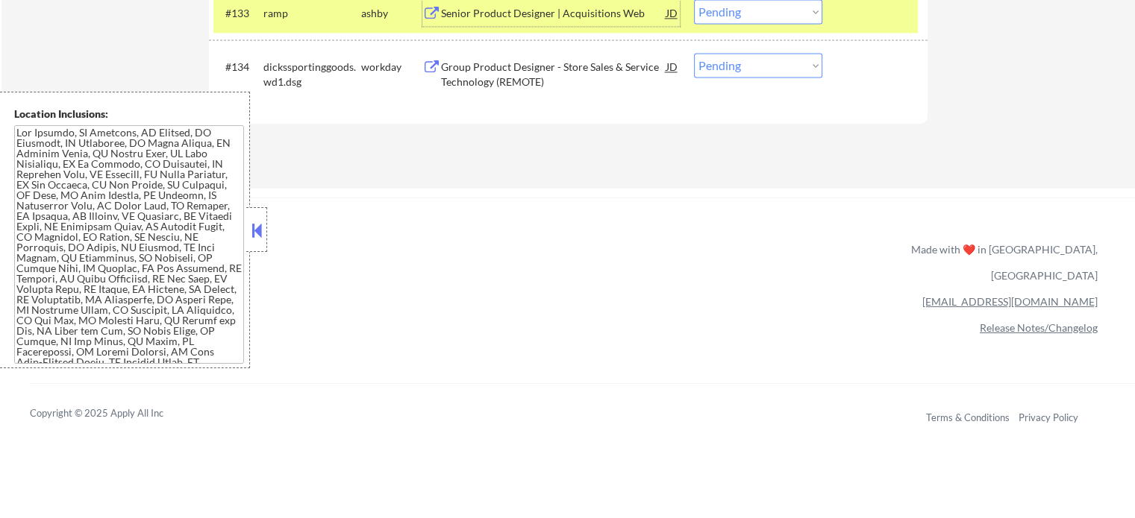
click at [734, 0] on select "Choose an option... Pending Applied Excluded (Questions) Excluded (Expired) Exc…" at bounding box center [758, 11] width 128 height 25
click at [694, 0] on select "Choose an option... Pending Applied Excluded (Questions) Excluded (Expired) Exc…" at bounding box center [758, 11] width 128 height 25
click at [842, 21] on div "#133 ramp [PERSON_NAME] Senior Product Designer | Acquisitions Web JD Choose an…" at bounding box center [565, 13] width 704 height 40
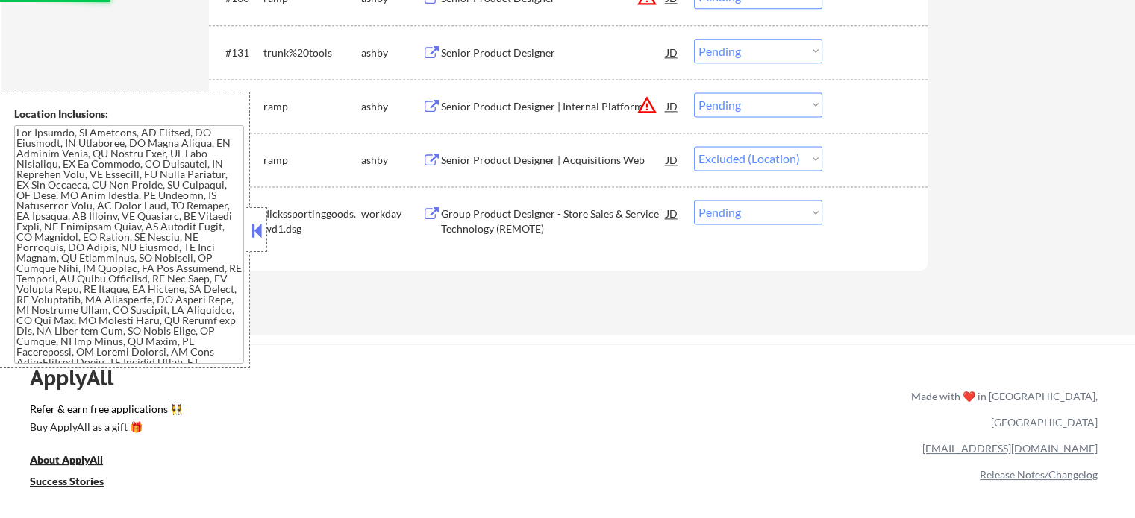
scroll to position [7730, 0]
select select ""pending""
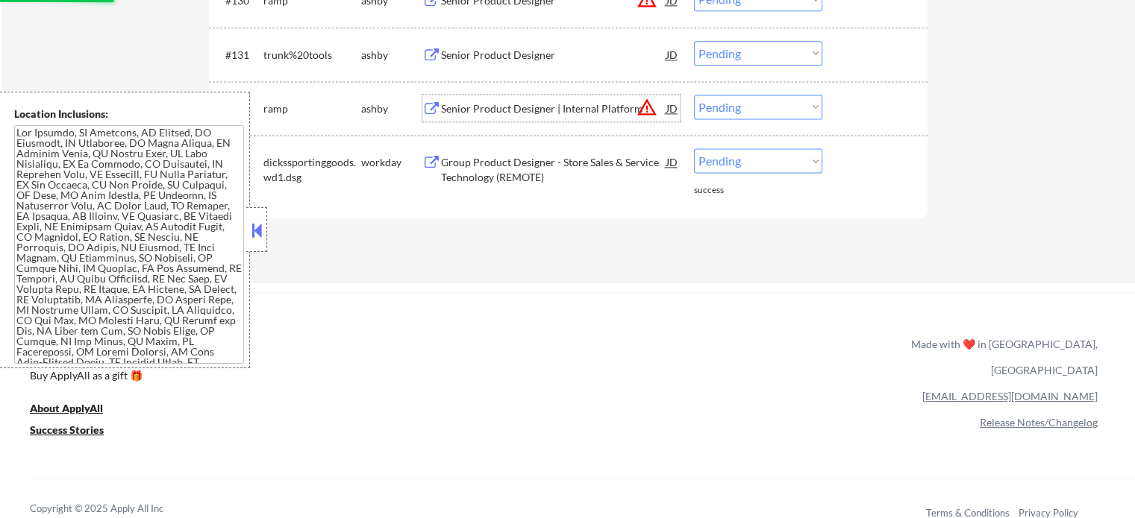
click at [529, 107] on div "Senior Product Designer | Internal Platform" at bounding box center [553, 108] width 225 height 15
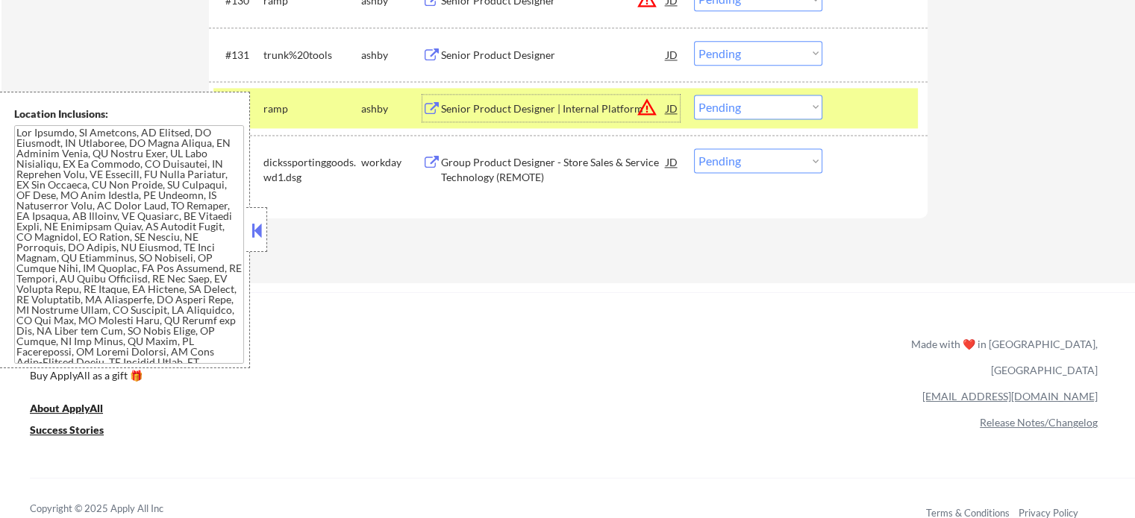
click at [724, 101] on select "Choose an option... Pending Applied Excluded (Questions) Excluded (Expired) Exc…" at bounding box center [758, 107] width 128 height 25
click at [694, 95] on select "Choose an option... Pending Applied Excluded (Questions) Excluded (Expired) Exc…" at bounding box center [758, 107] width 128 height 25
click at [858, 98] on div at bounding box center [877, 108] width 66 height 27
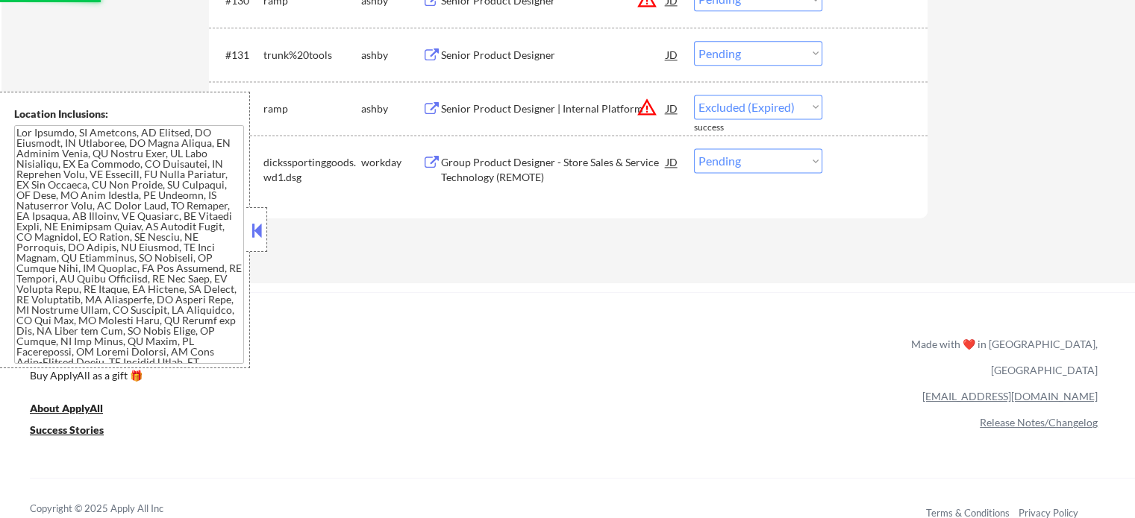
select select ""pending""
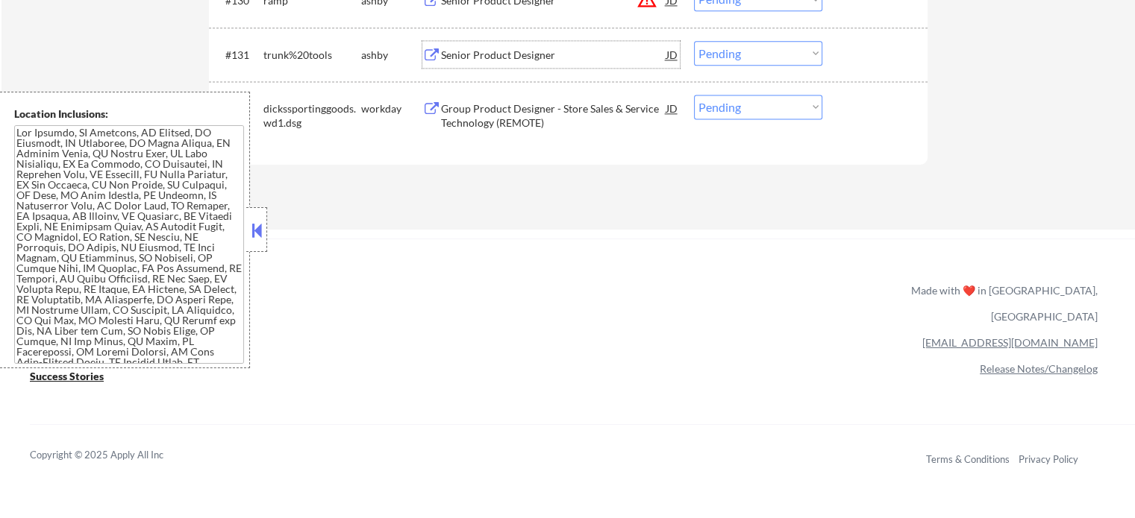
click at [511, 55] on div "Senior Product Designer" at bounding box center [553, 55] width 225 height 15
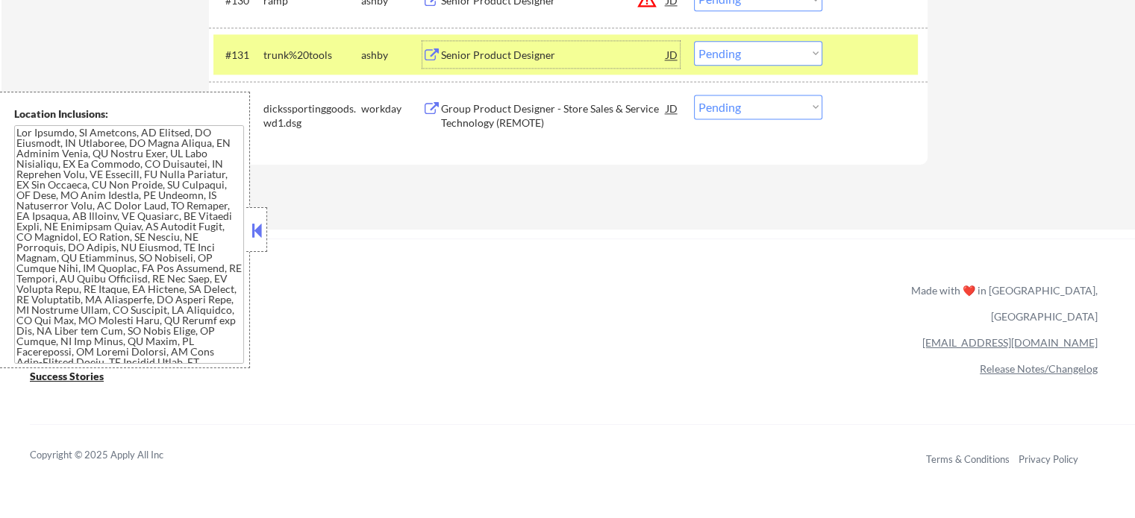
click at [753, 43] on select "Choose an option... Pending Applied Excluded (Questions) Excluded (Expired) Exc…" at bounding box center [758, 53] width 128 height 25
click at [694, 41] on select "Choose an option... Pending Applied Excluded (Questions) Excluded (Expired) Exc…" at bounding box center [758, 53] width 128 height 25
click at [859, 65] on div at bounding box center [877, 54] width 66 height 27
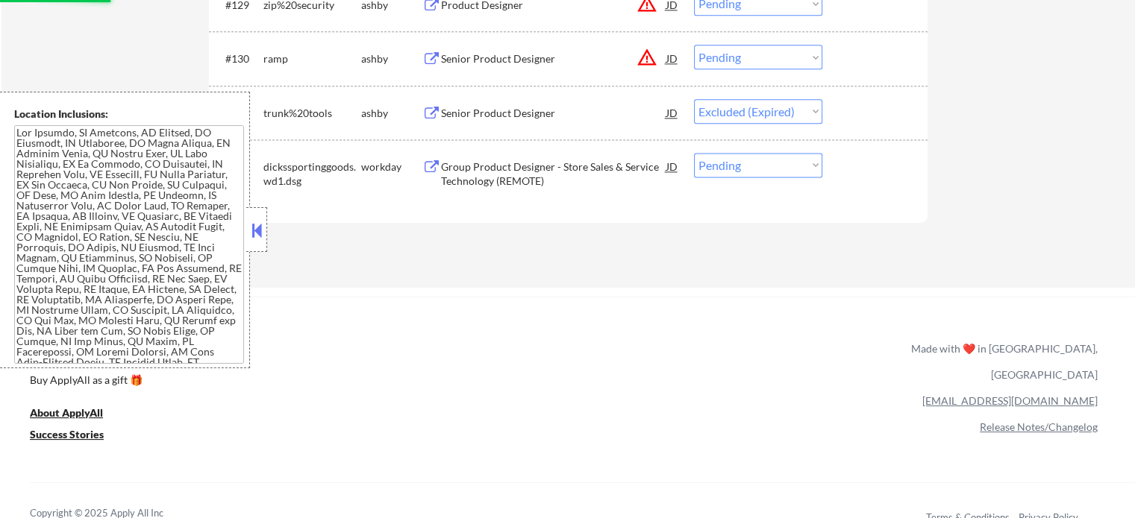
scroll to position [7655, 0]
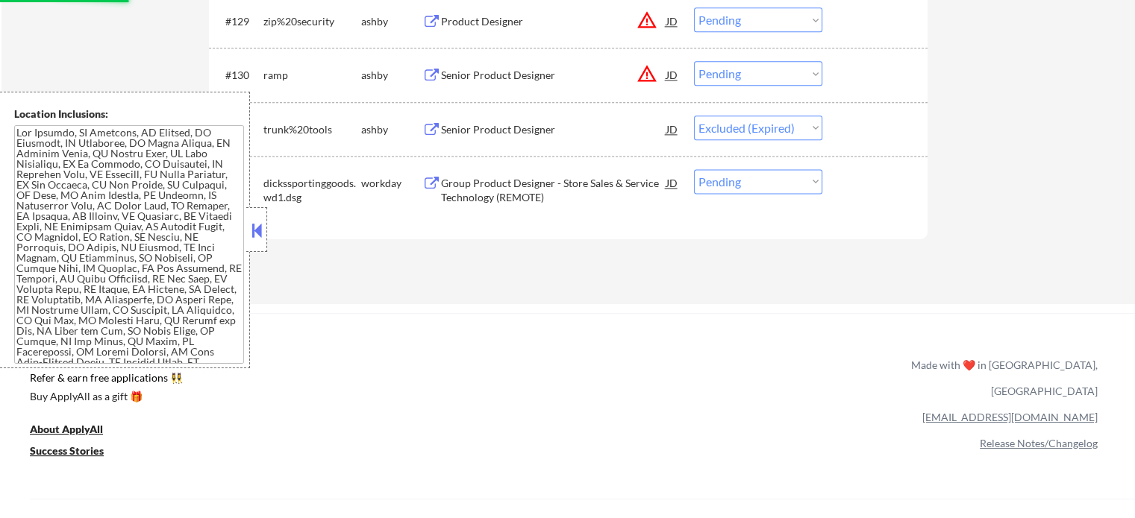
click at [495, 77] on div "Senior Product Designer" at bounding box center [553, 75] width 225 height 15
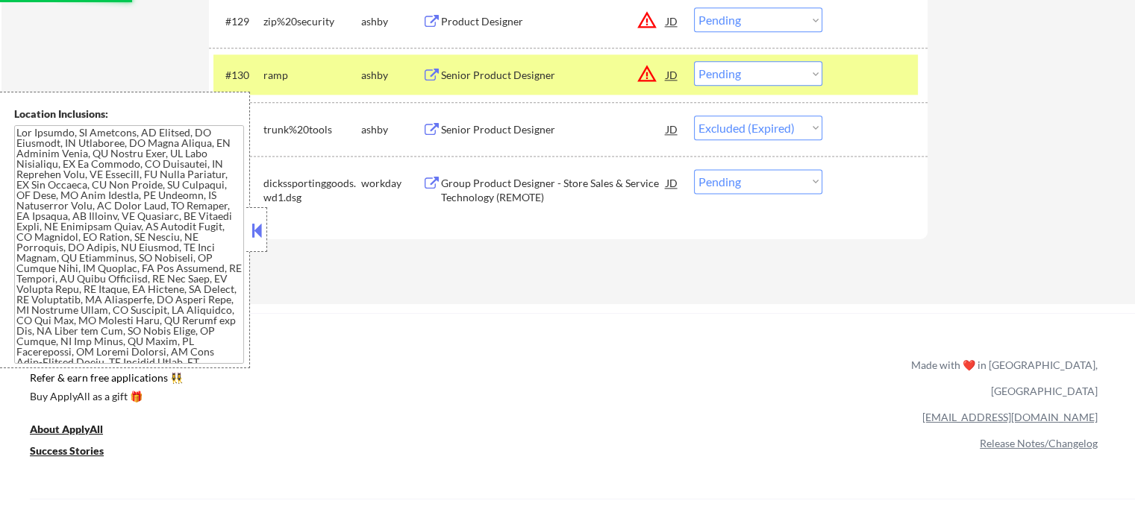
select select ""pending""
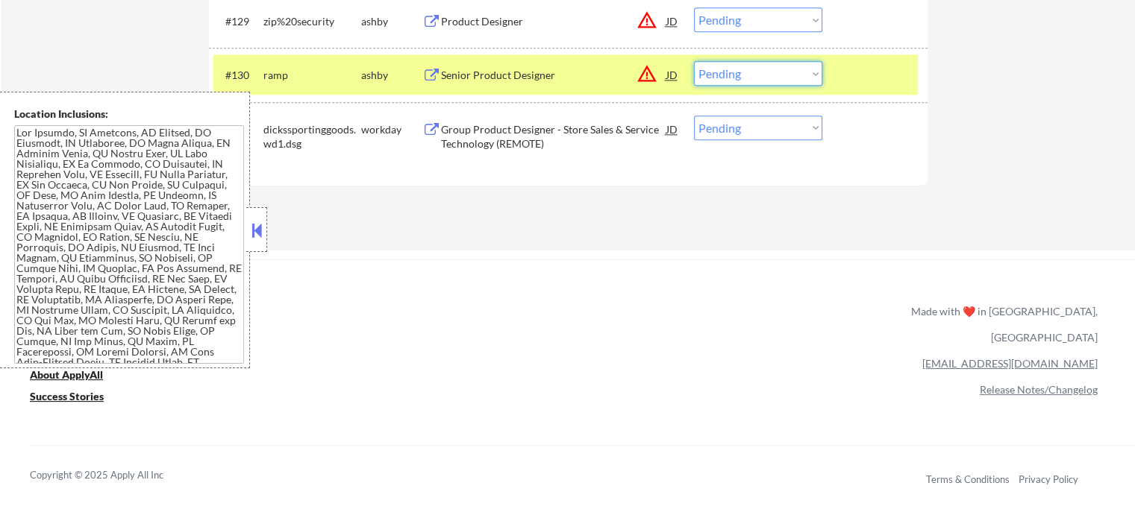
click at [734, 73] on select "Choose an option... Pending Applied Excluded (Questions) Excluded (Expired) Exc…" at bounding box center [758, 73] width 128 height 25
click at [694, 62] on select "Choose an option... Pending Applied Excluded (Questions) Excluded (Expired) Exc…" at bounding box center [758, 73] width 128 height 25
click at [849, 71] on div at bounding box center [877, 74] width 66 height 27
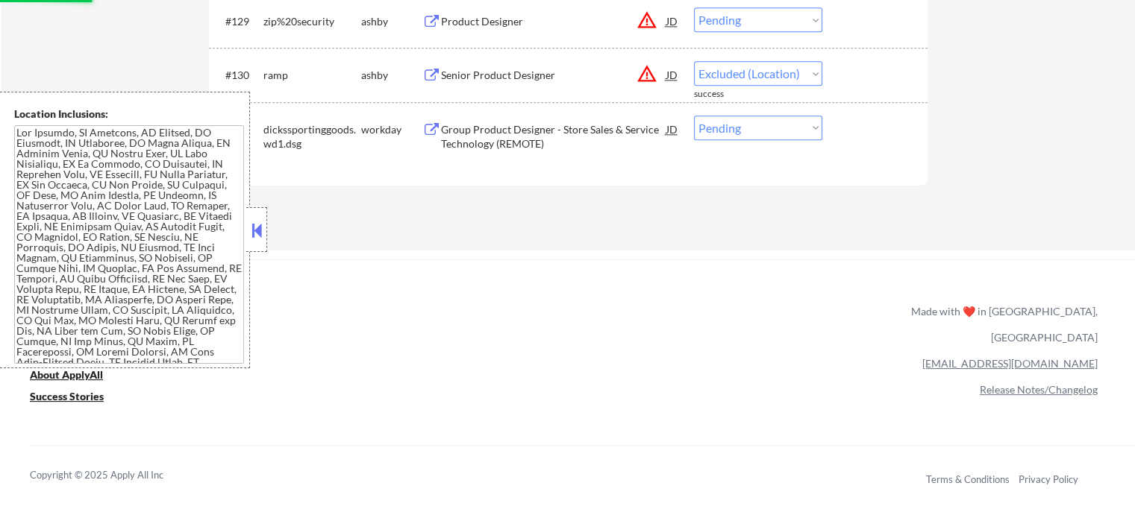
select select ""pending""
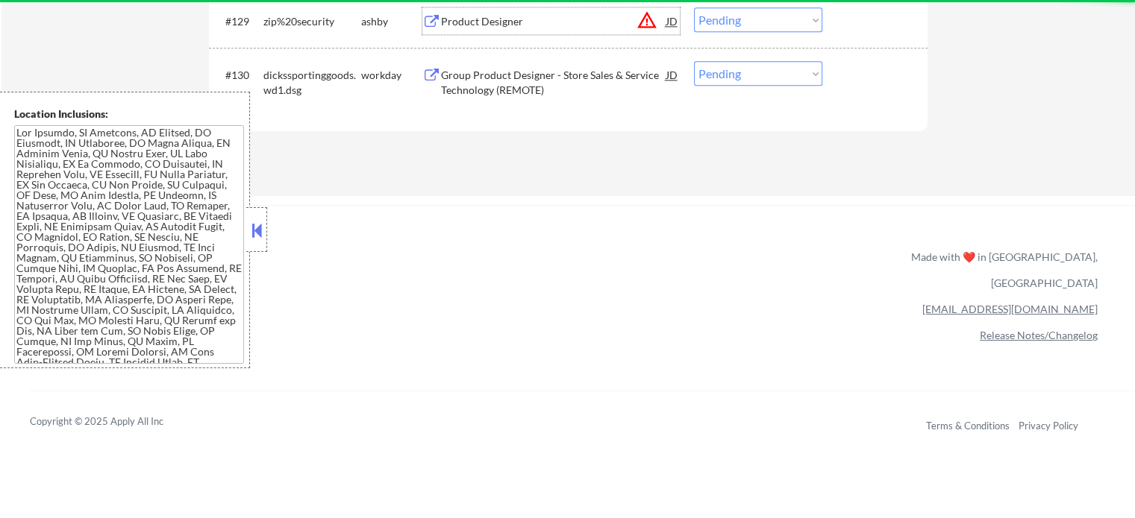
click at [460, 20] on div "Product Designer" at bounding box center [553, 21] width 225 height 15
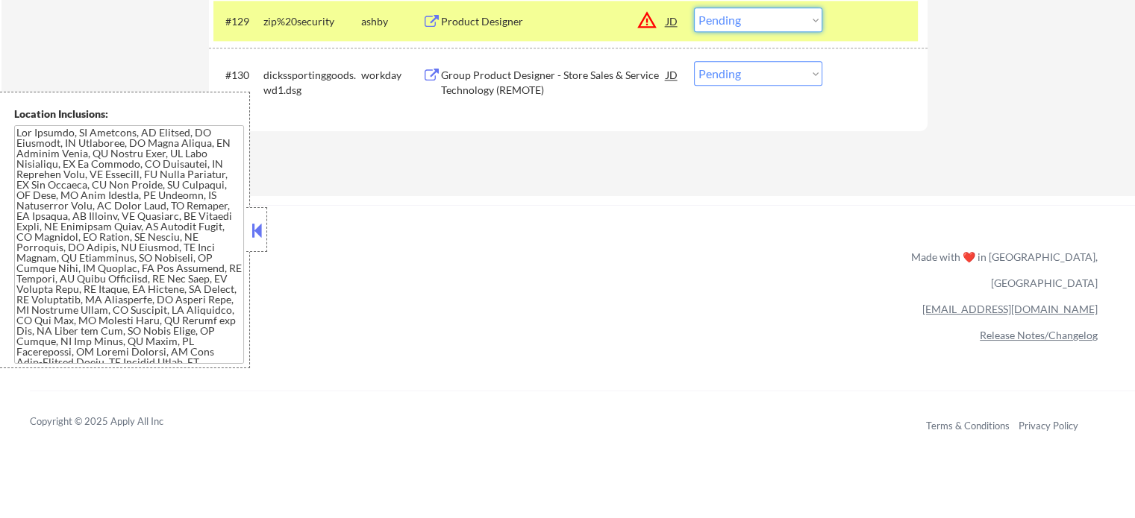
click at [772, 14] on select "Choose an option... Pending Applied Excluded (Questions) Excluded (Expired) Exc…" at bounding box center [758, 19] width 128 height 25
click at [694, 8] on select "Choose an option... Pending Applied Excluded (Questions) Excluded (Expired) Exc…" at bounding box center [758, 19] width 128 height 25
click at [856, 34] on div at bounding box center [877, 20] width 66 height 27
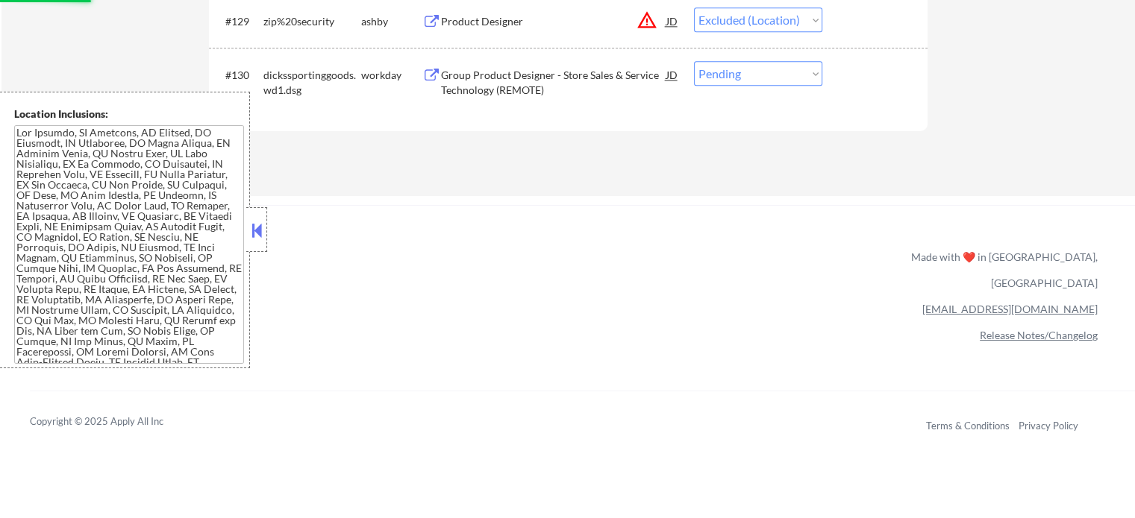
scroll to position [7506, 0]
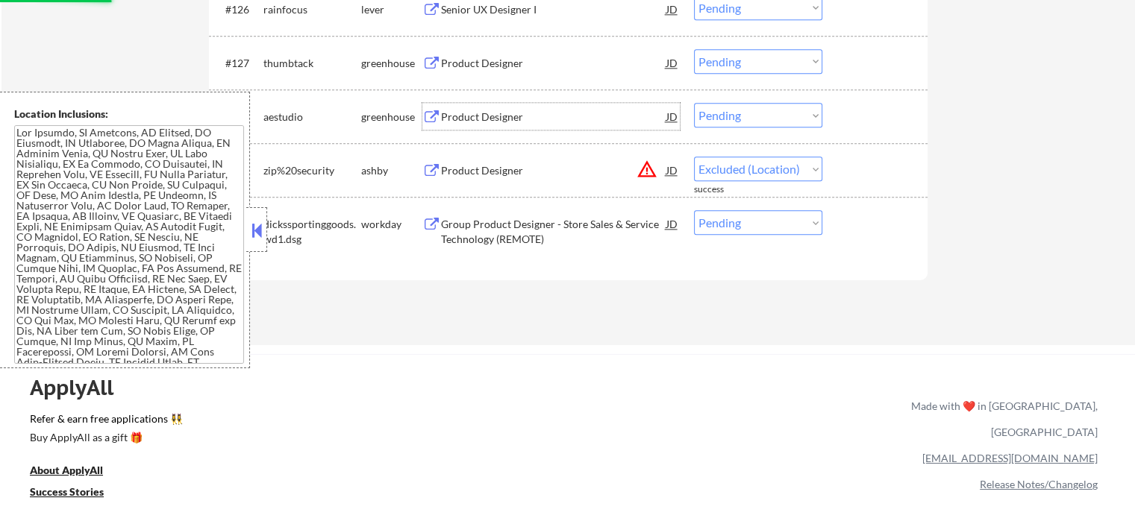
click at [477, 125] on div "Product Designer" at bounding box center [553, 117] width 225 height 15
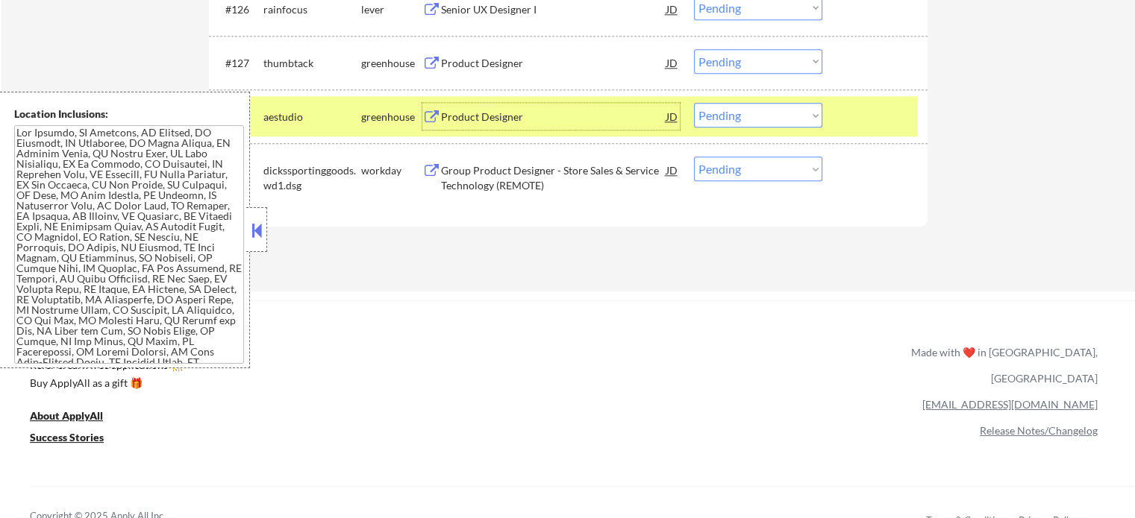
click at [839, 131] on div "#128 aestudio greenhouse Product Designer JD Choose an option... Pending Applie…" at bounding box center [565, 116] width 704 height 40
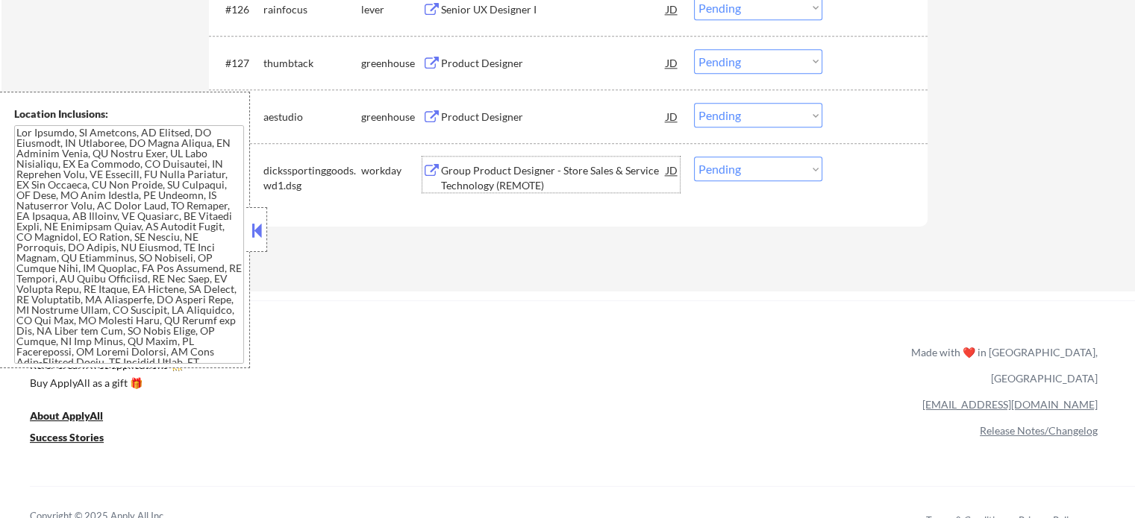
click at [478, 181] on div "Group Product Designer - Store Sales & Service Technology (REMOTE)" at bounding box center [553, 177] width 225 height 29
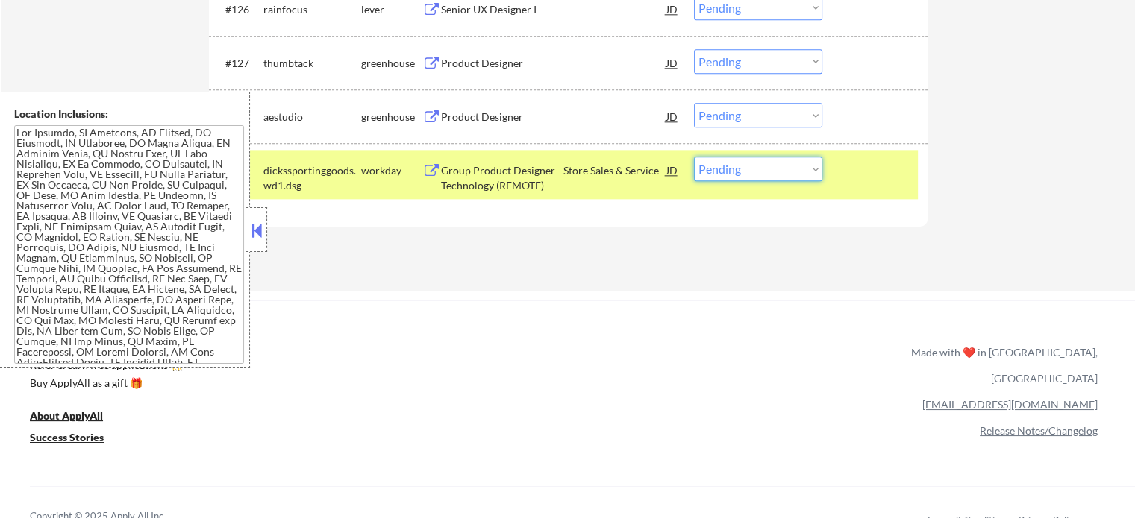
click at [762, 172] on select "Choose an option... Pending Applied Excluded (Questions) Excluded (Expired) Exc…" at bounding box center [758, 169] width 128 height 25
select select ""excluded__expired_""
click at [694, 157] on select "Choose an option... Pending Applied Excluded (Questions) Excluded (Expired) Exc…" at bounding box center [758, 169] width 128 height 25
click at [865, 184] on div "#129 dickssportinggoods.wd1.dsg workday Group Product Designer - Store Sales & …" at bounding box center [565, 174] width 704 height 49
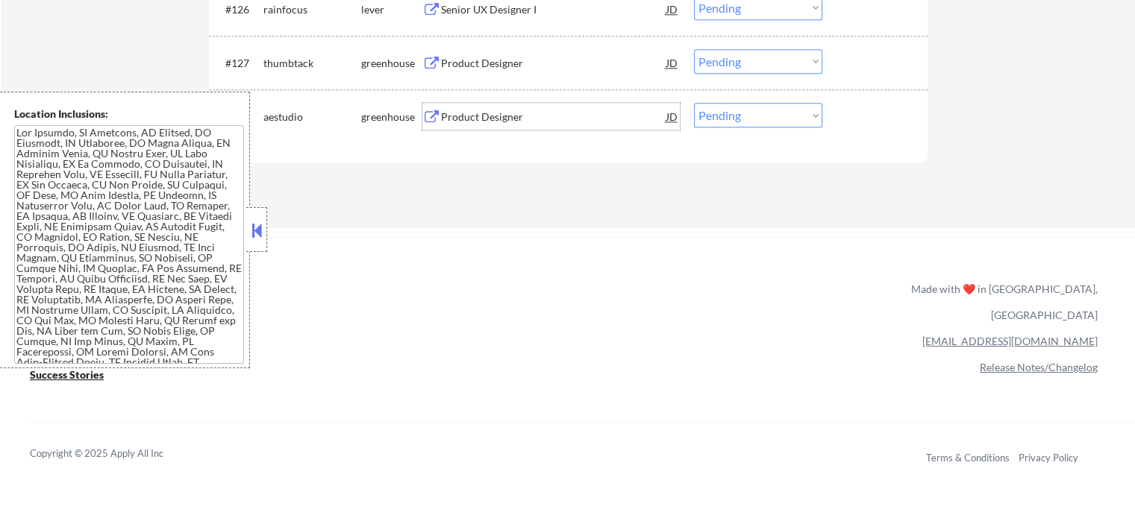
click at [448, 122] on div "Product Designer" at bounding box center [553, 117] width 225 height 15
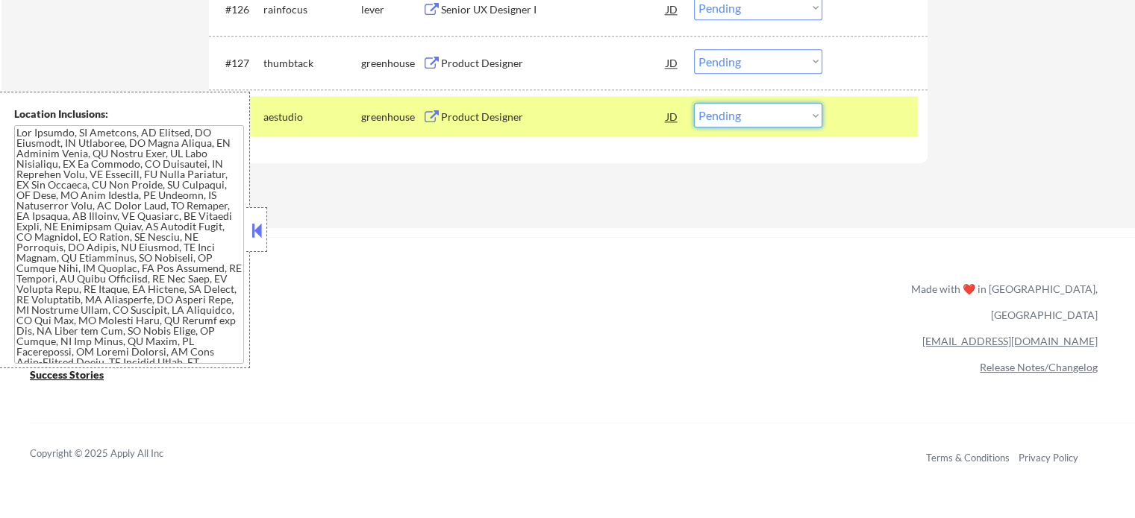
click at [722, 119] on select "Choose an option... Pending Applied Excluded (Questions) Excluded (Expired) Exc…" at bounding box center [758, 115] width 128 height 25
select select ""applied""
click at [694, 103] on select "Choose an option... Pending Applied Excluded (Questions) Excluded (Expired) Exc…" at bounding box center [758, 115] width 128 height 25
click at [853, 125] on div at bounding box center [877, 116] width 66 height 27
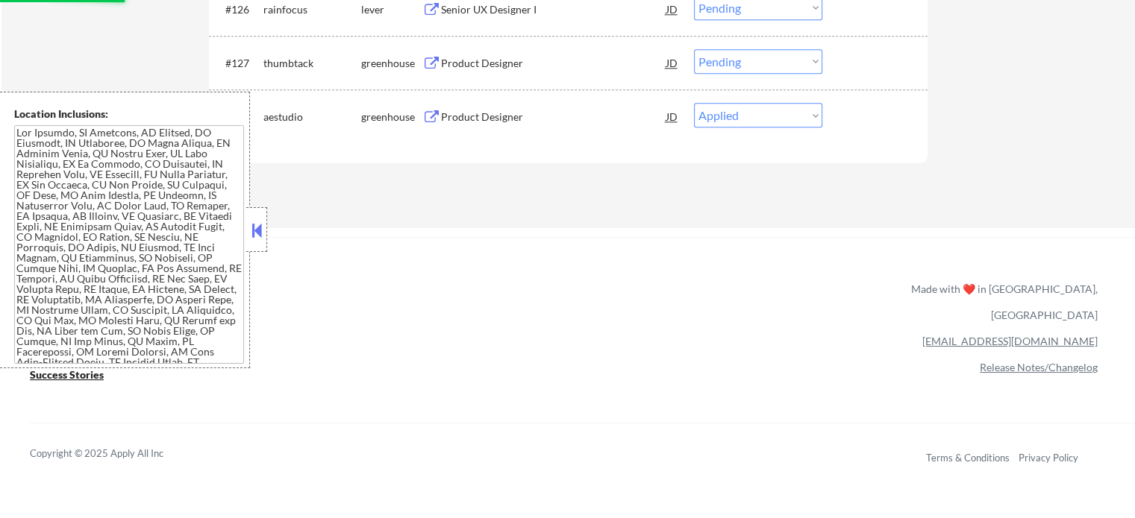
click at [500, 61] on div "Product Designer" at bounding box center [553, 63] width 225 height 15
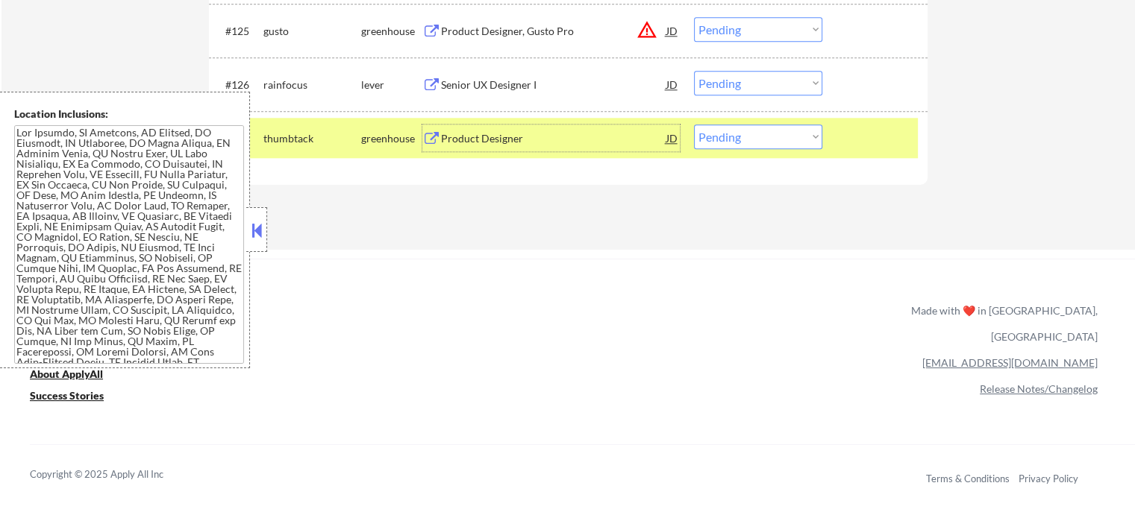
scroll to position [7357, 0]
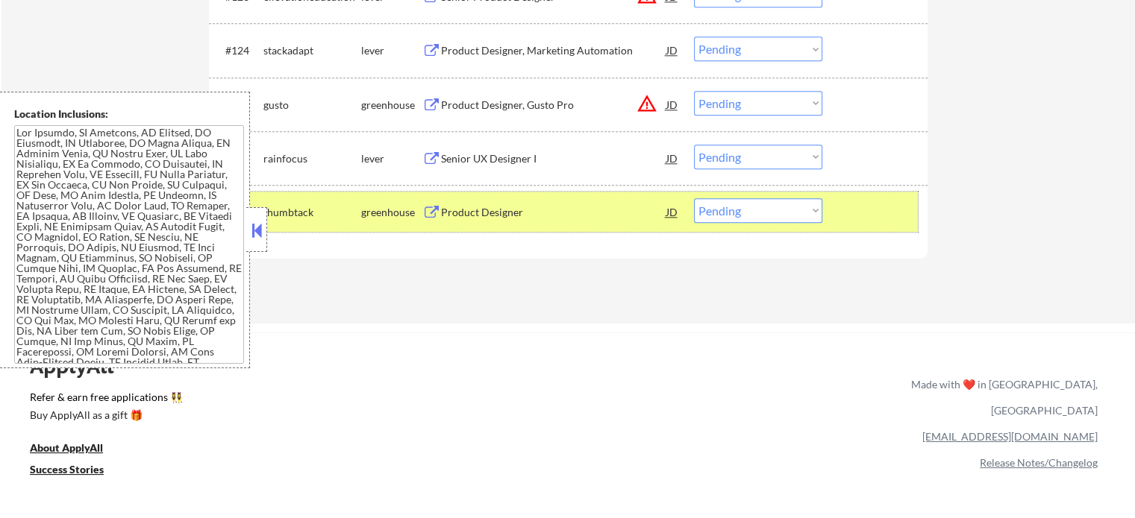
click at [865, 219] on div at bounding box center [877, 211] width 66 height 27
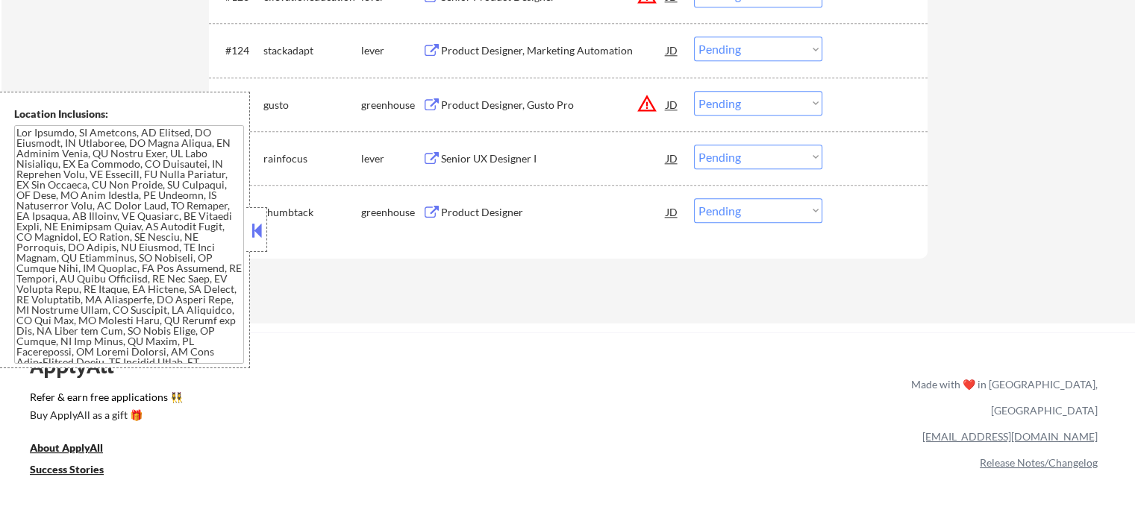
click at [494, 147] on div "Senior UX Designer I" at bounding box center [553, 158] width 225 height 27
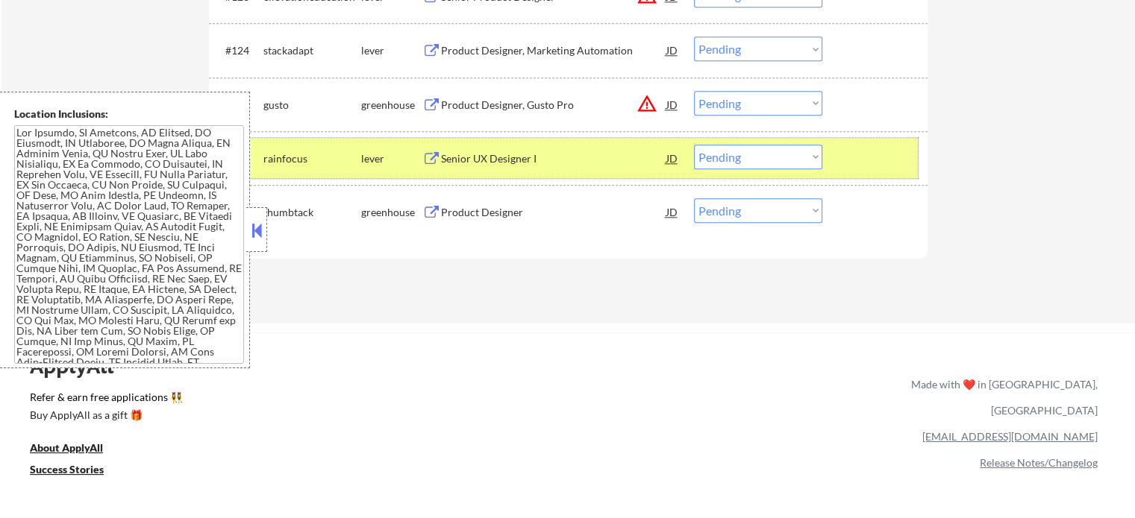
click at [856, 148] on div at bounding box center [877, 158] width 66 height 27
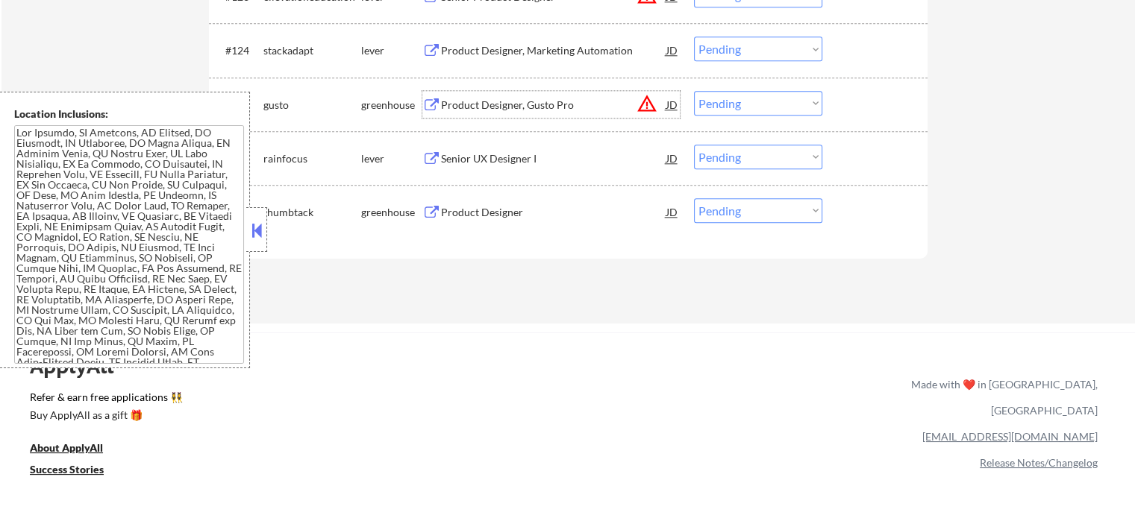
click at [486, 96] on div "Product Designer, Gusto Pro" at bounding box center [553, 104] width 225 height 27
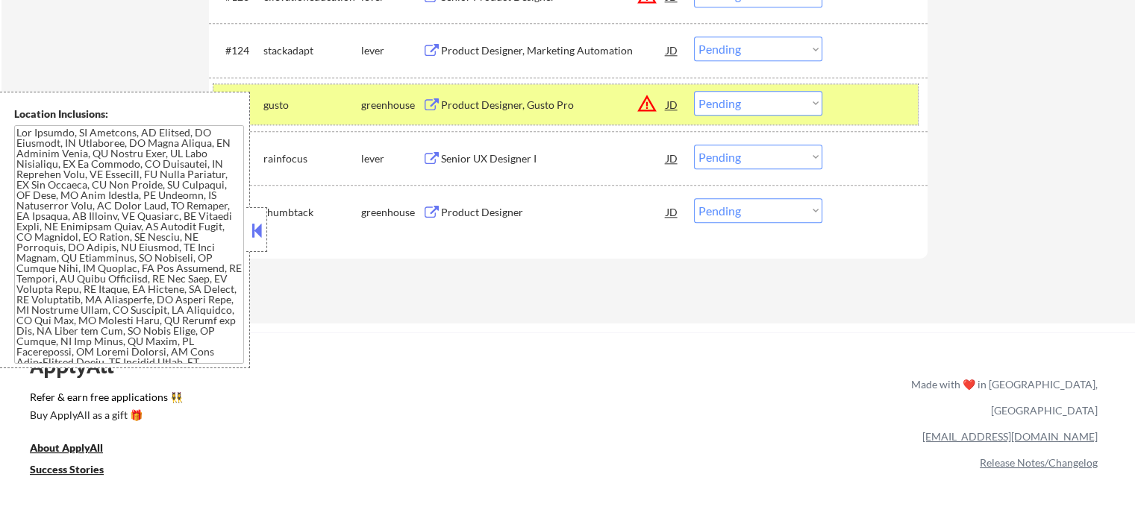
click at [862, 103] on div at bounding box center [877, 104] width 66 height 27
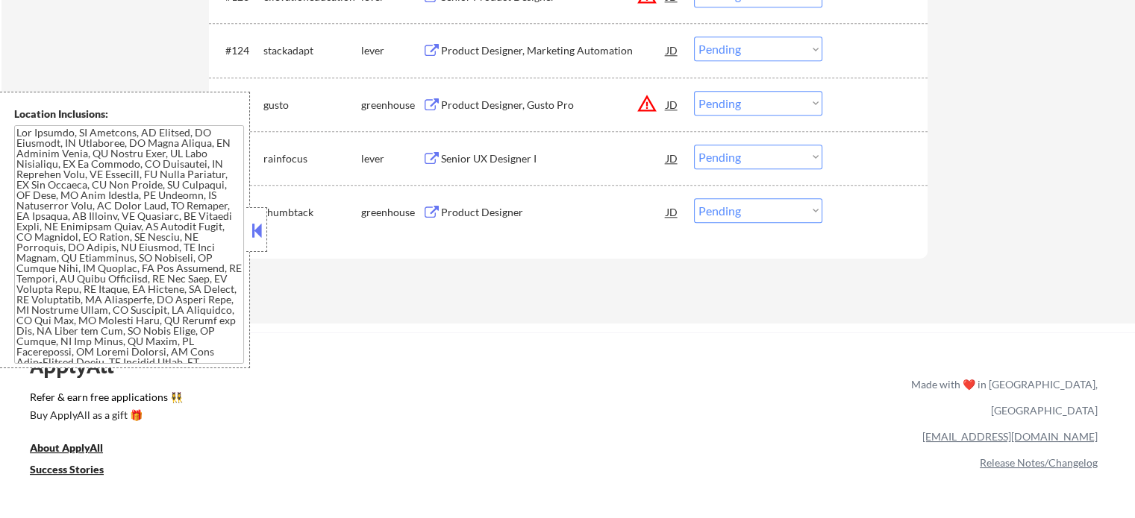
click at [486, 48] on div "Product Designer, Marketing Automation" at bounding box center [553, 50] width 225 height 15
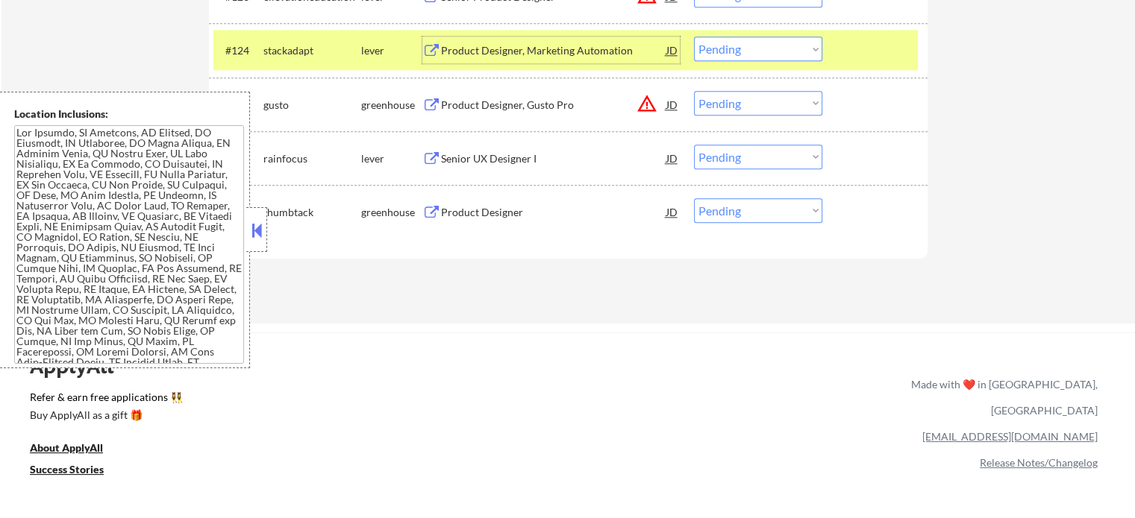
click at [853, 56] on div at bounding box center [877, 50] width 66 height 27
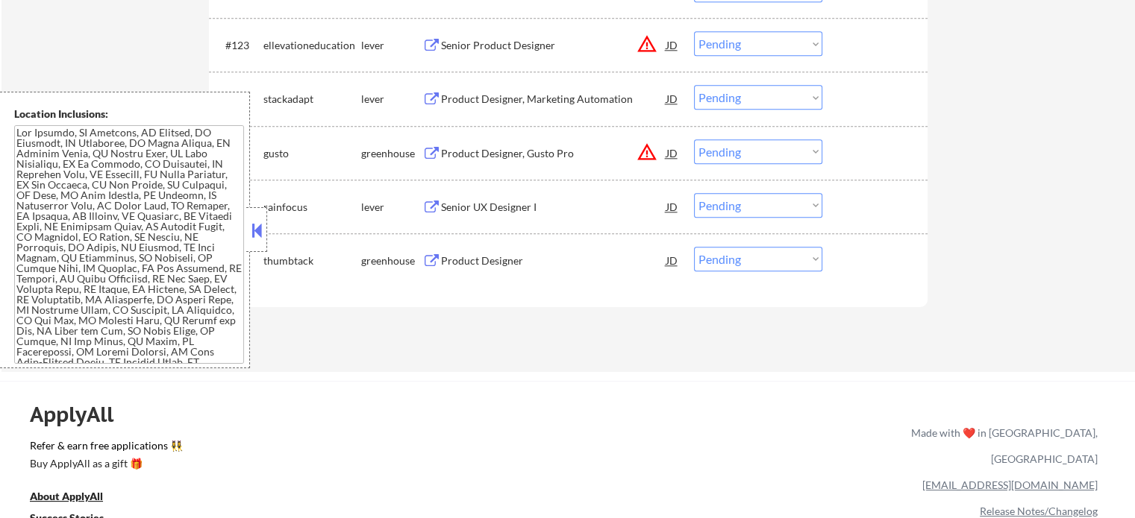
scroll to position [7282, 0]
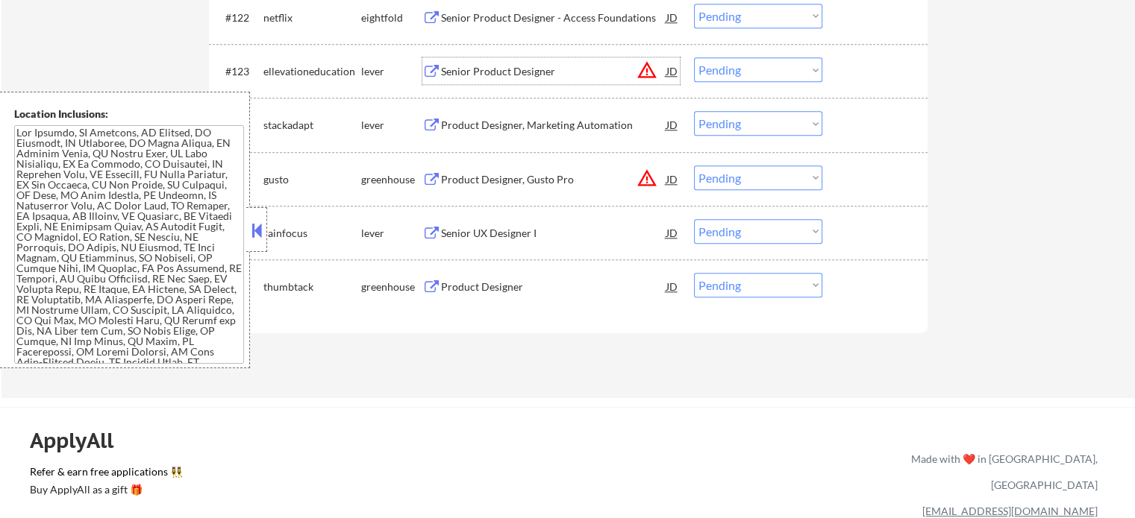
click at [466, 78] on div "Senior Product Designer" at bounding box center [553, 71] width 225 height 15
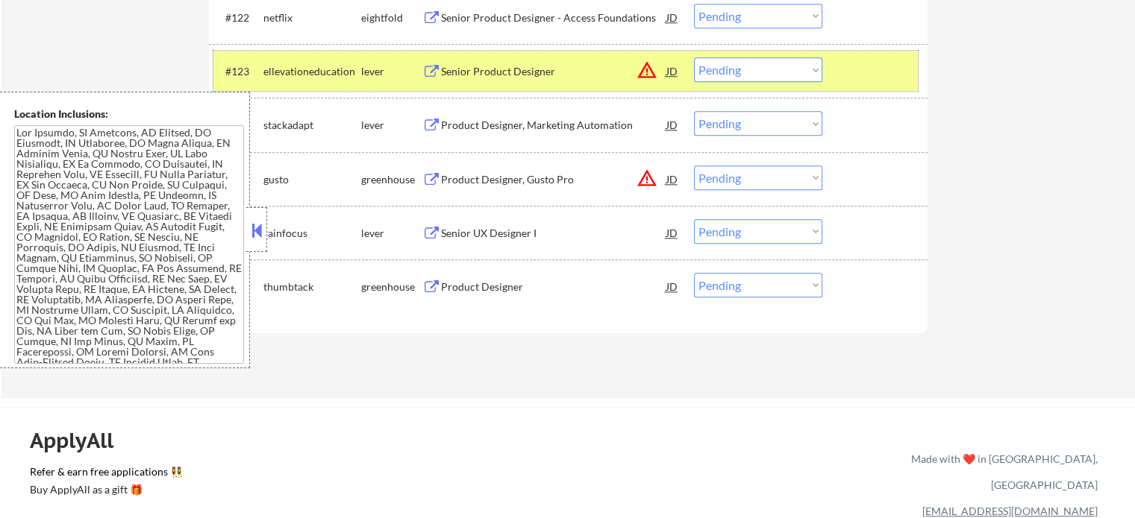
click at [909, 72] on div at bounding box center [877, 70] width 66 height 27
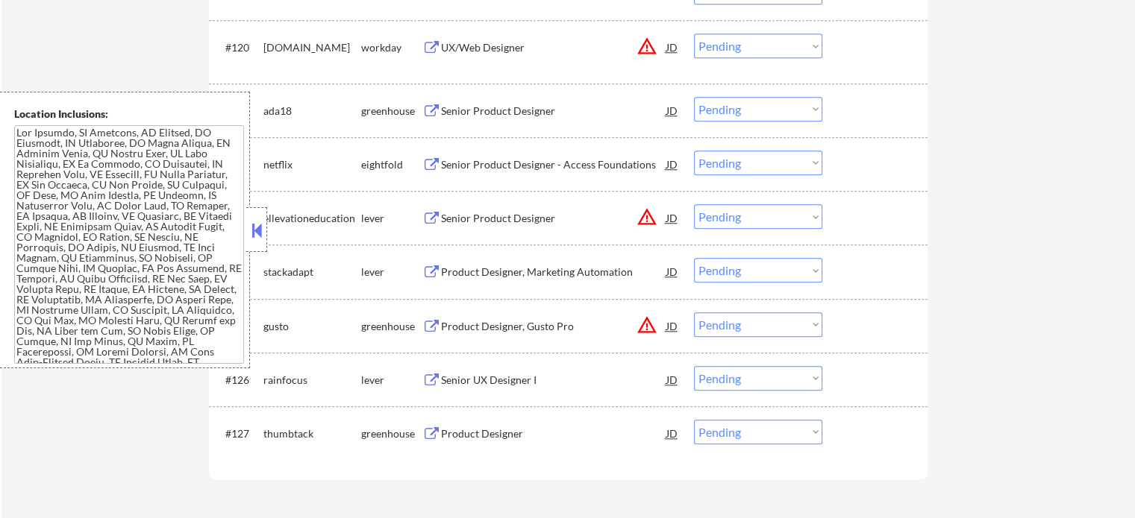
scroll to position [7133, 0]
click at [463, 113] on div "Senior Product Designer" at bounding box center [553, 113] width 225 height 15
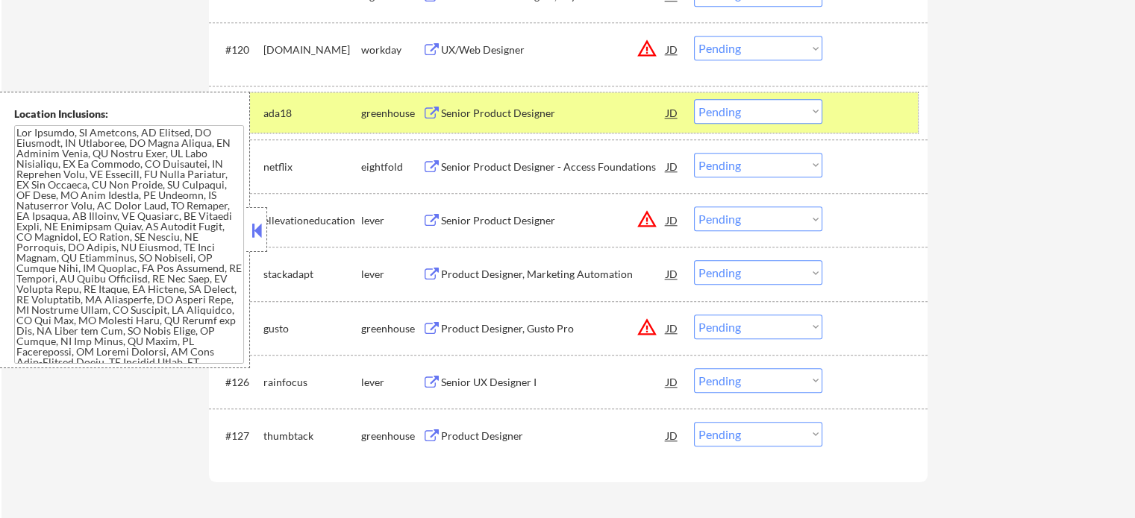
click at [873, 119] on div at bounding box center [877, 112] width 66 height 27
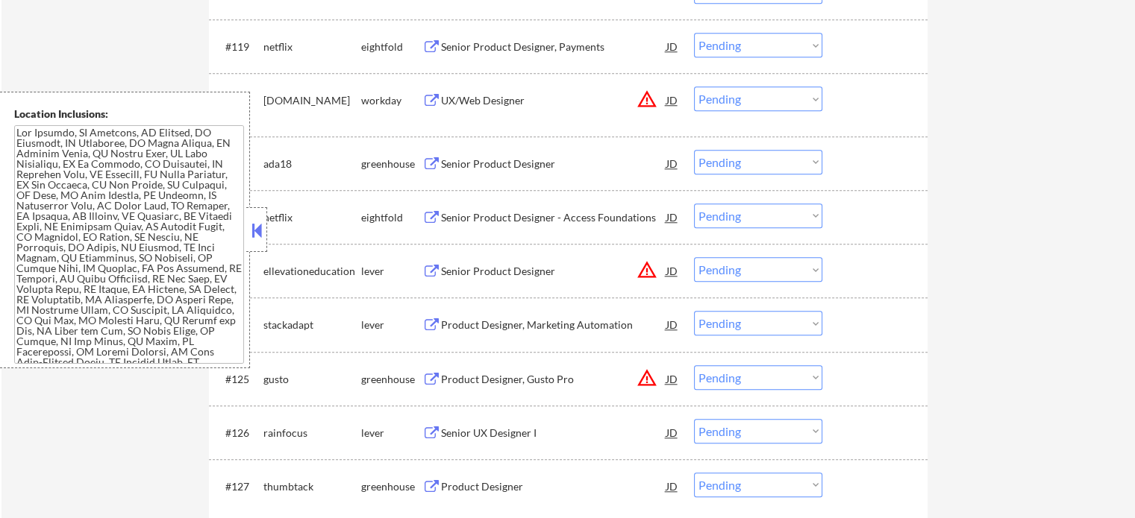
scroll to position [6984, 0]
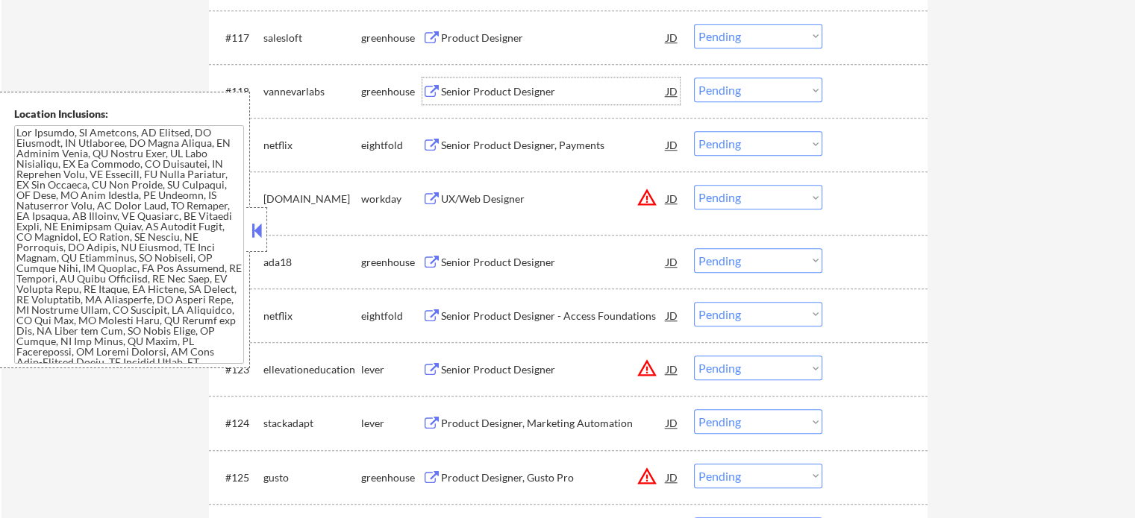
click at [487, 90] on div "Senior Product Designer" at bounding box center [553, 91] width 225 height 15
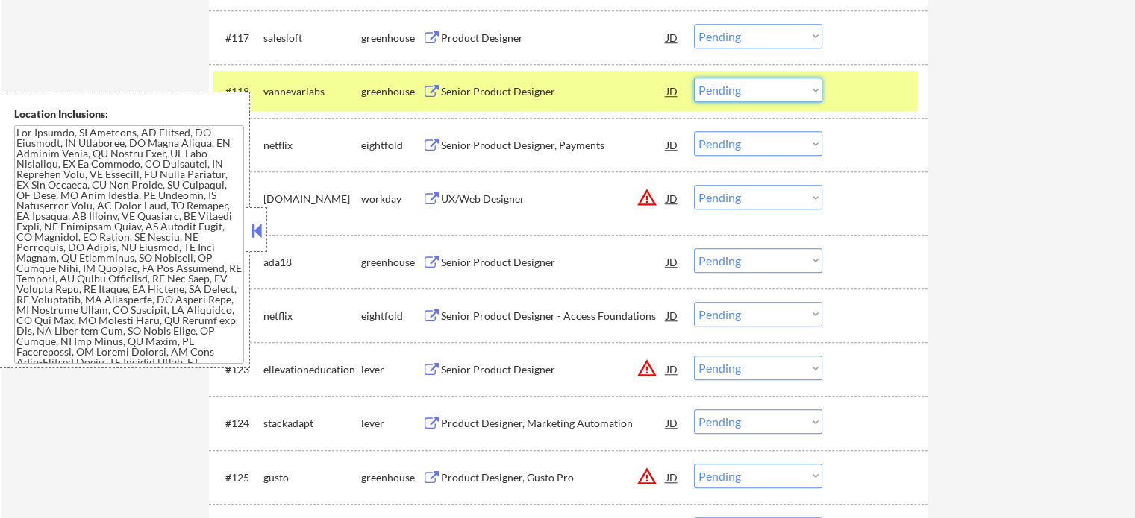
click at [779, 81] on select "Choose an option... Pending Applied Excluded (Questions) Excluded (Expired) Exc…" at bounding box center [758, 90] width 128 height 25
click at [694, 78] on select "Choose an option... Pending Applied Excluded (Questions) Excluded (Expired) Exc…" at bounding box center [758, 90] width 128 height 25
click at [853, 95] on div at bounding box center [877, 91] width 66 height 27
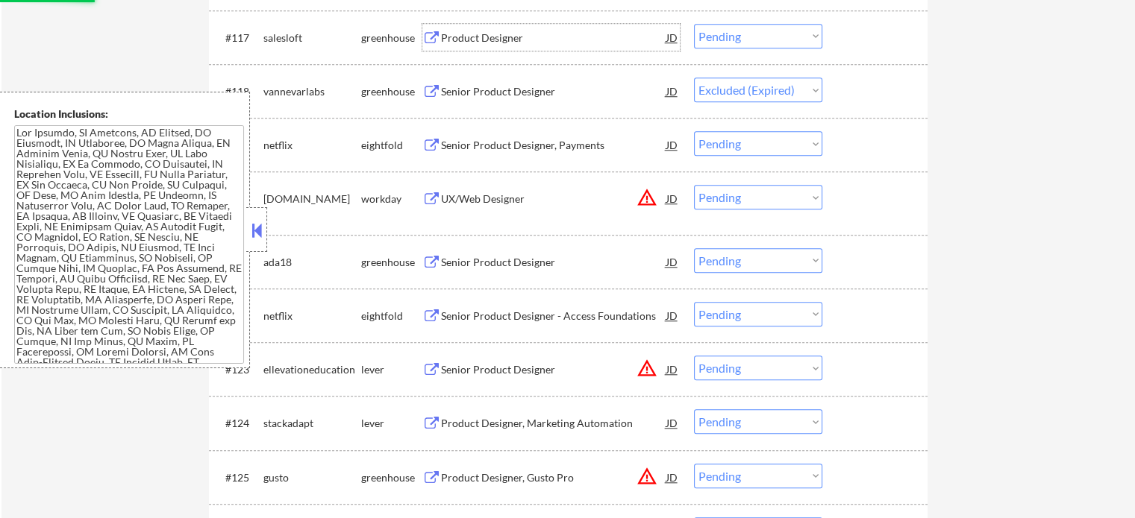
click at [494, 44] on div "Product Designer" at bounding box center [553, 38] width 225 height 15
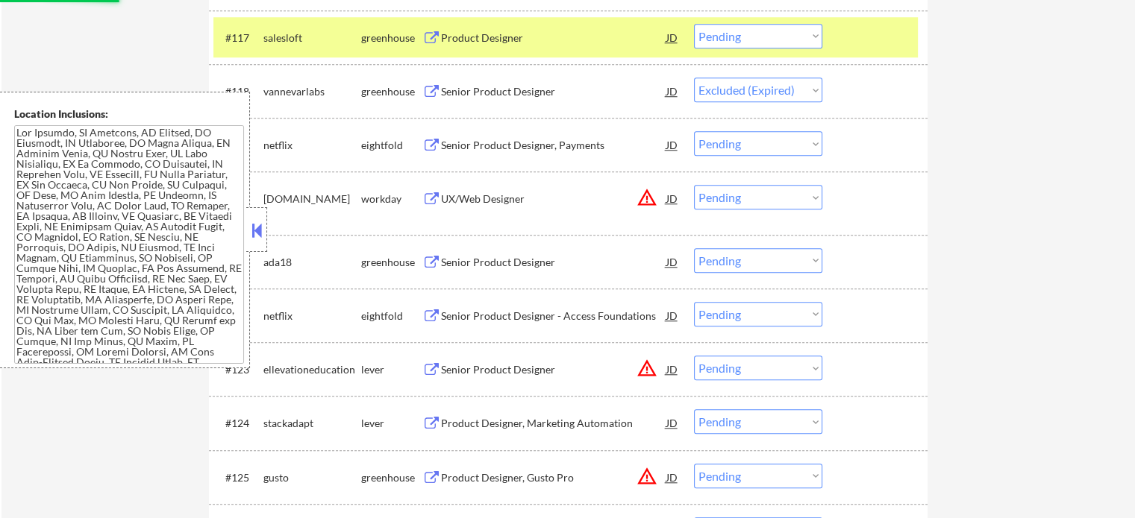
select select ""pending""
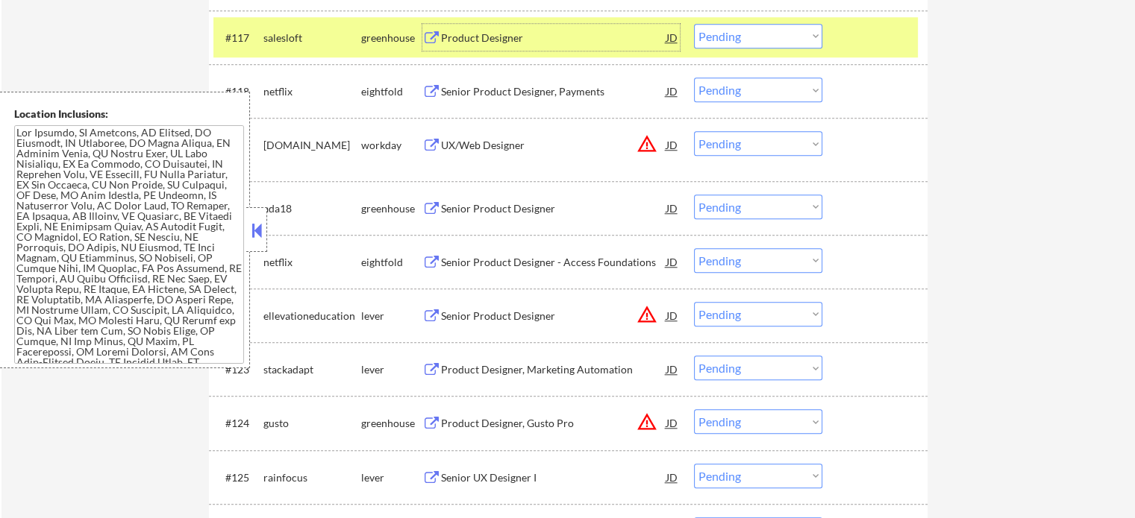
click at [752, 39] on select "Choose an option... Pending Applied Excluded (Questions) Excluded (Expired) Exc…" at bounding box center [758, 36] width 128 height 25
click at [694, 24] on select "Choose an option... Pending Applied Excluded (Questions) Excluded (Expired) Exc…" at bounding box center [758, 36] width 128 height 25
click at [844, 43] on div at bounding box center [877, 37] width 66 height 27
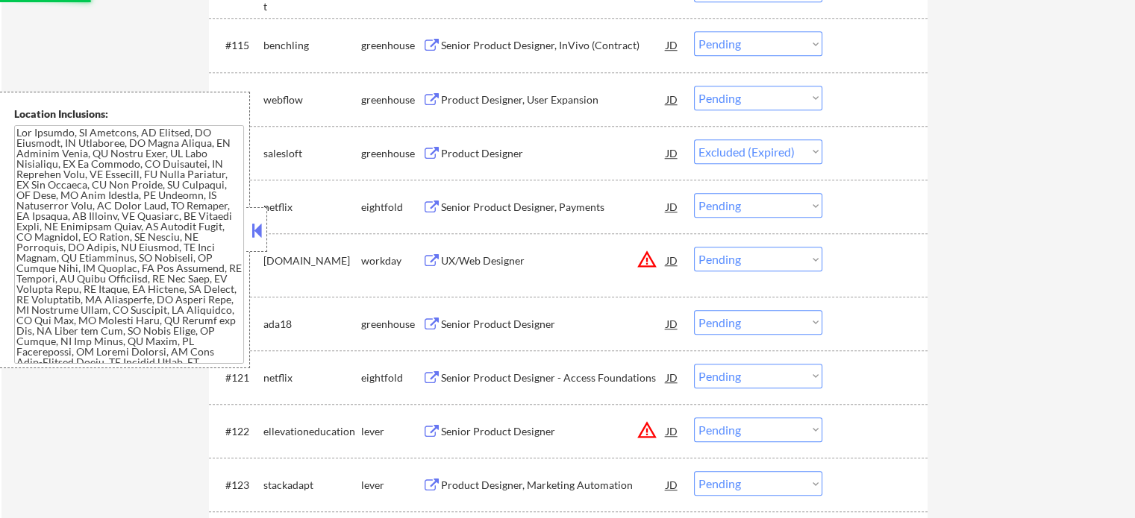
scroll to position [6834, 0]
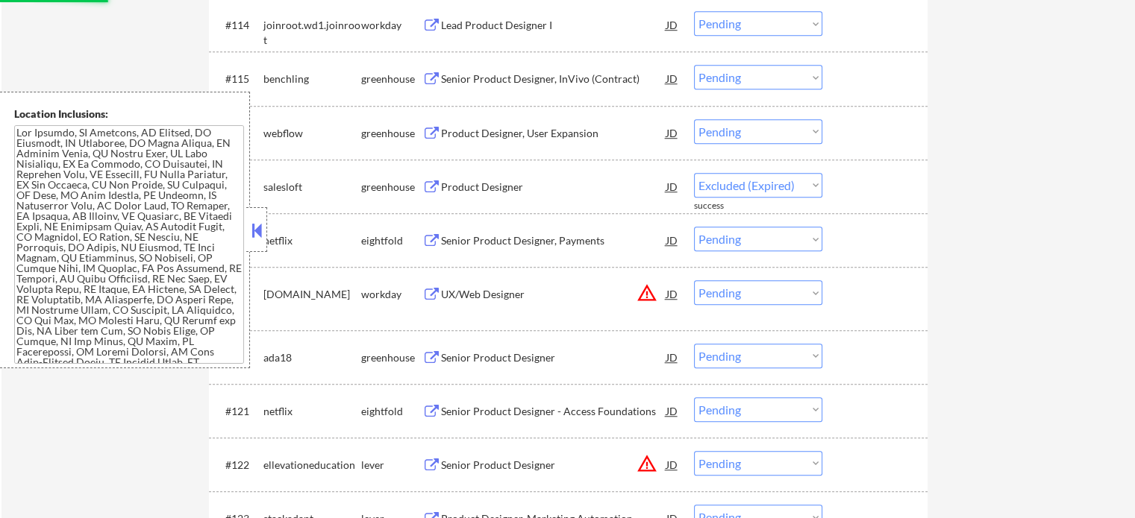
click at [480, 131] on div "Product Designer, User Expansion" at bounding box center [553, 133] width 225 height 15
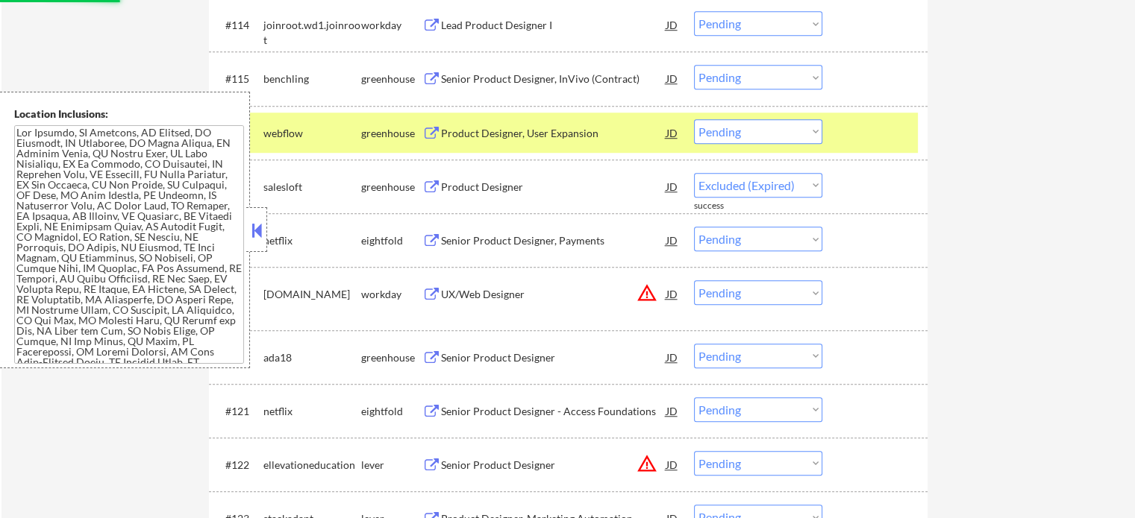
select select ""pending""
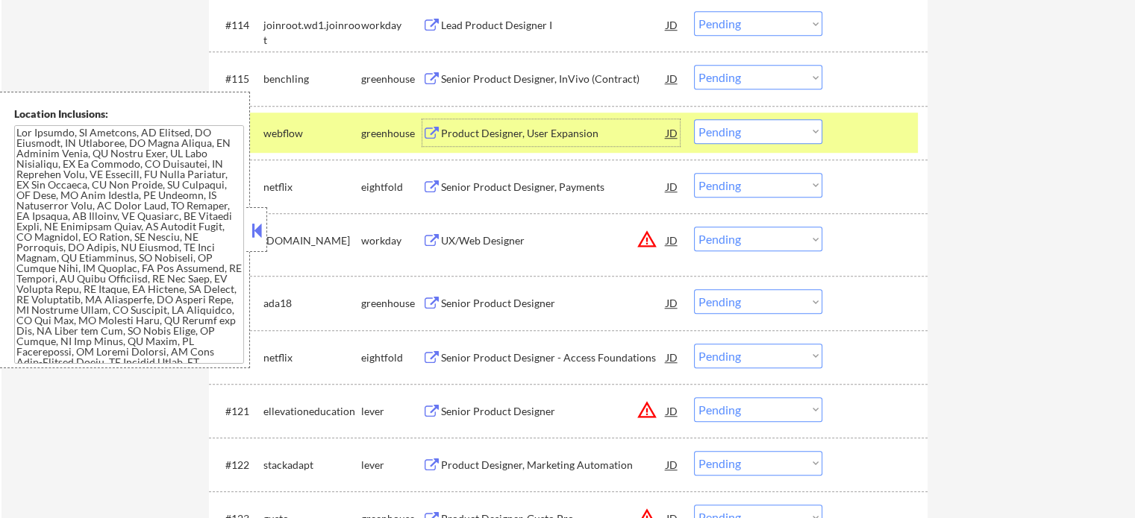
click at [867, 128] on div at bounding box center [877, 132] width 66 height 27
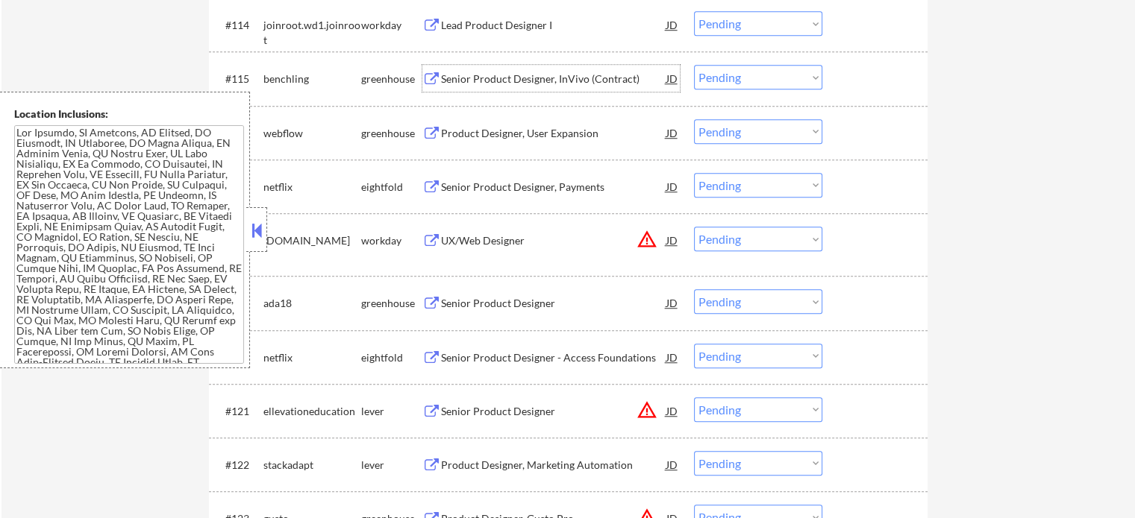
click at [525, 78] on div "Senior Product Designer, InVivo (Contract)" at bounding box center [553, 79] width 225 height 15
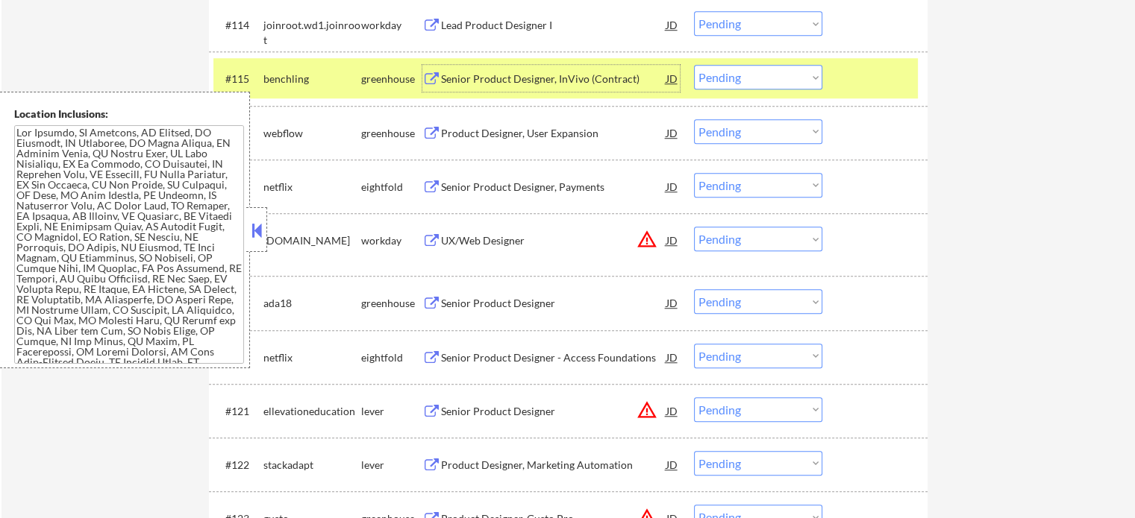
click at [862, 79] on div at bounding box center [877, 78] width 66 height 27
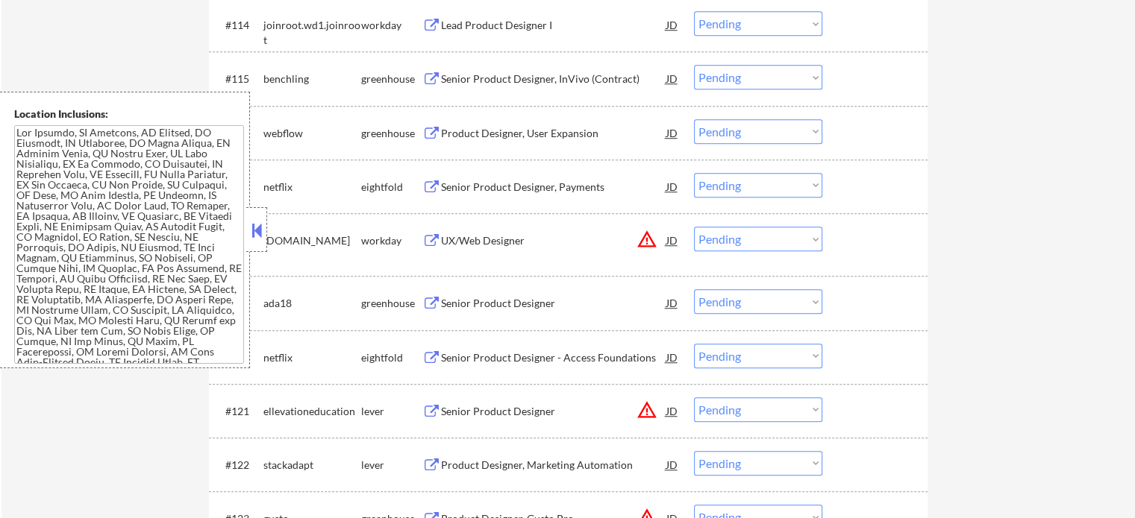
click at [555, 135] on div "Product Designer, User Expansion" at bounding box center [553, 133] width 225 height 15
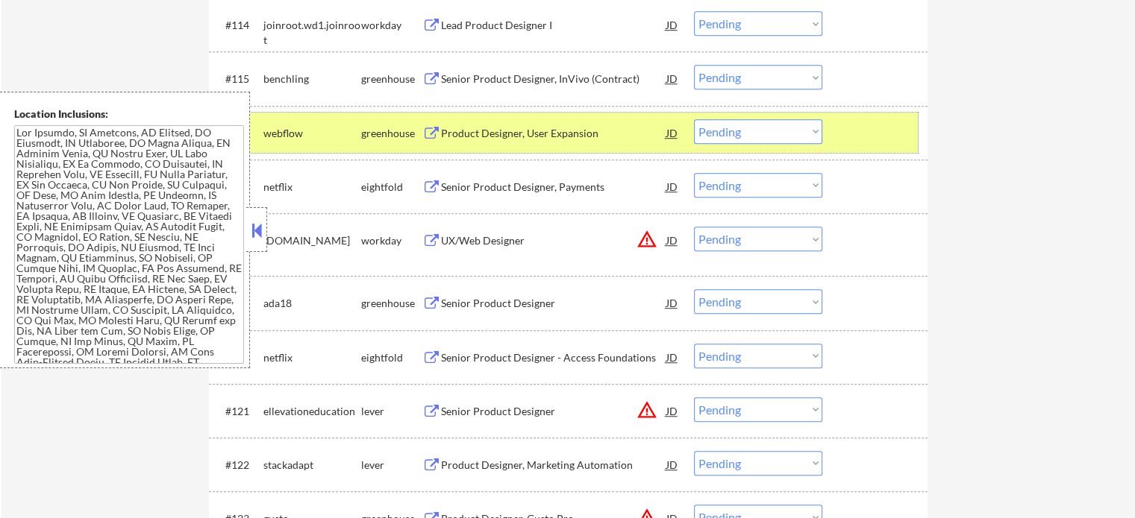
drag, startPoint x: 856, startPoint y: 140, endPoint x: 487, endPoint y: 130, distance: 369.4
click at [856, 139] on div at bounding box center [877, 132] width 66 height 27
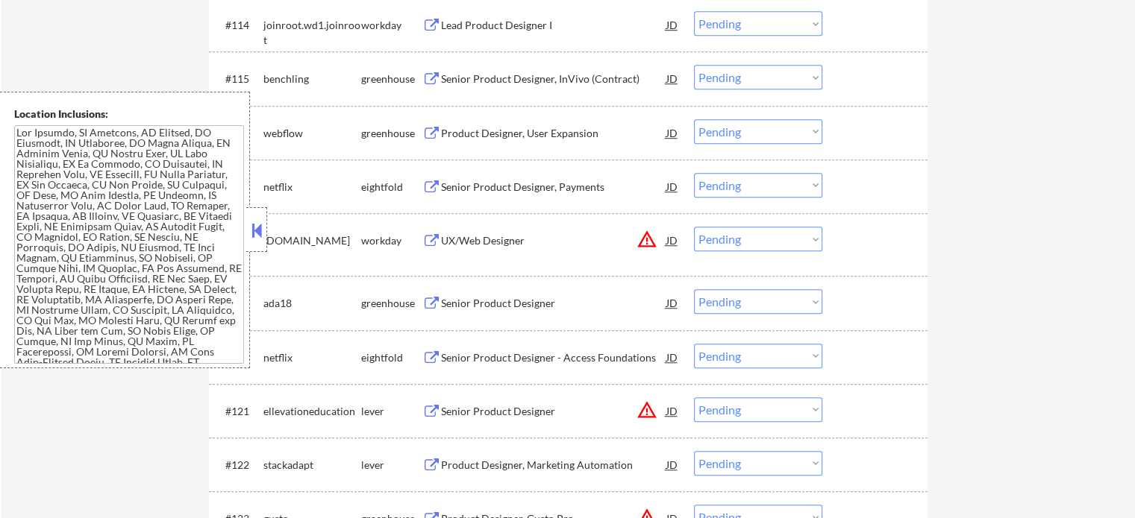
click at [477, 91] on div "Senior Product Designer, InVivo (Contract)" at bounding box center [553, 78] width 225 height 27
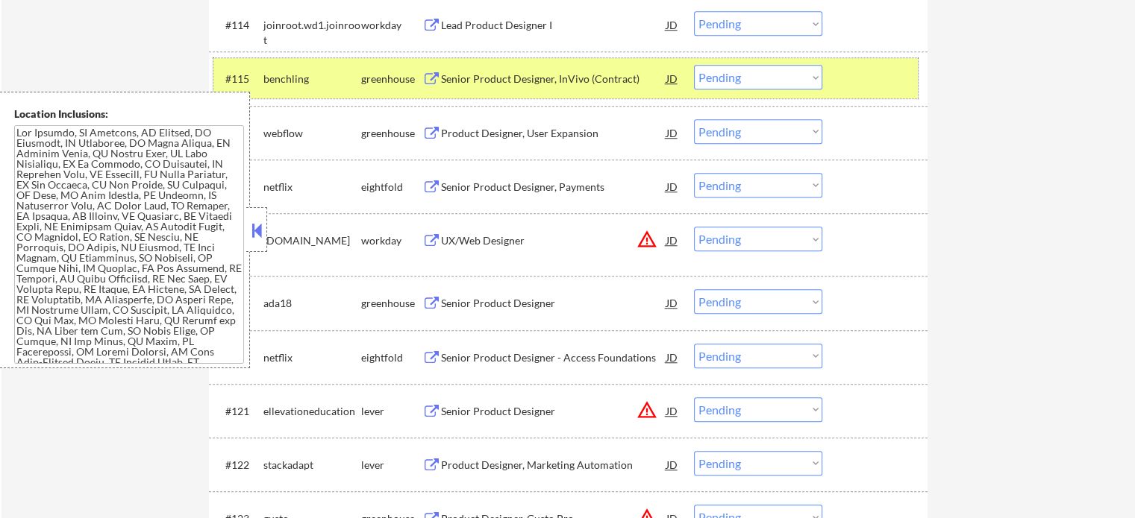
click at [839, 75] on div "#115 benchling greenhouse Senior Product Designer, InVivo (Contract) JD Choose …" at bounding box center [565, 78] width 704 height 40
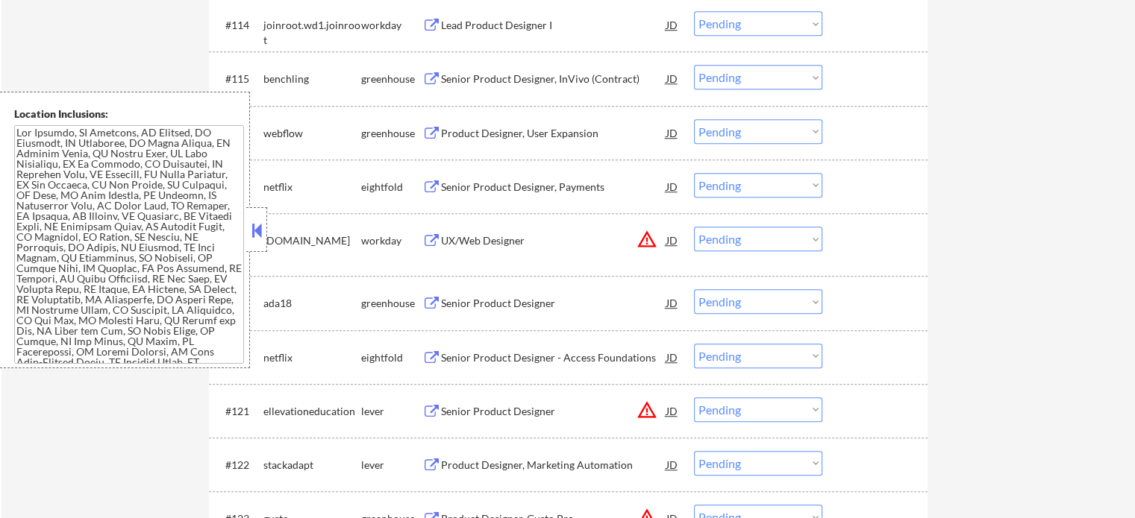
click at [536, 128] on div "Product Designer, User Expansion" at bounding box center [553, 133] width 225 height 15
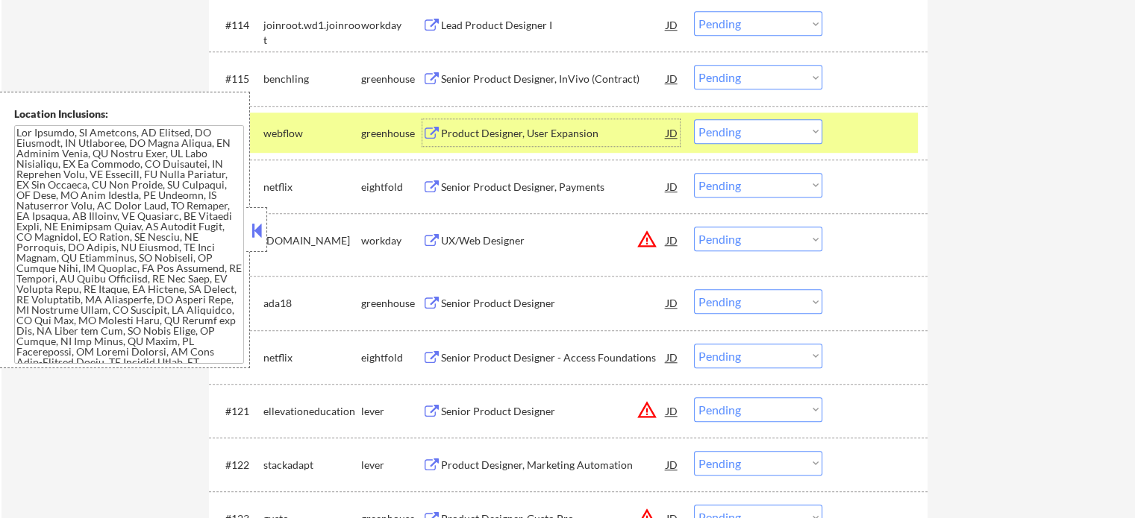
click at [795, 129] on select "Choose an option... Pending Applied Excluded (Questions) Excluded (Expired) Exc…" at bounding box center [758, 131] width 128 height 25
click at [694, 119] on select "Choose an option... Pending Applied Excluded (Questions) Excluded (Expired) Exc…" at bounding box center [758, 131] width 128 height 25
click at [871, 138] on div at bounding box center [877, 132] width 66 height 27
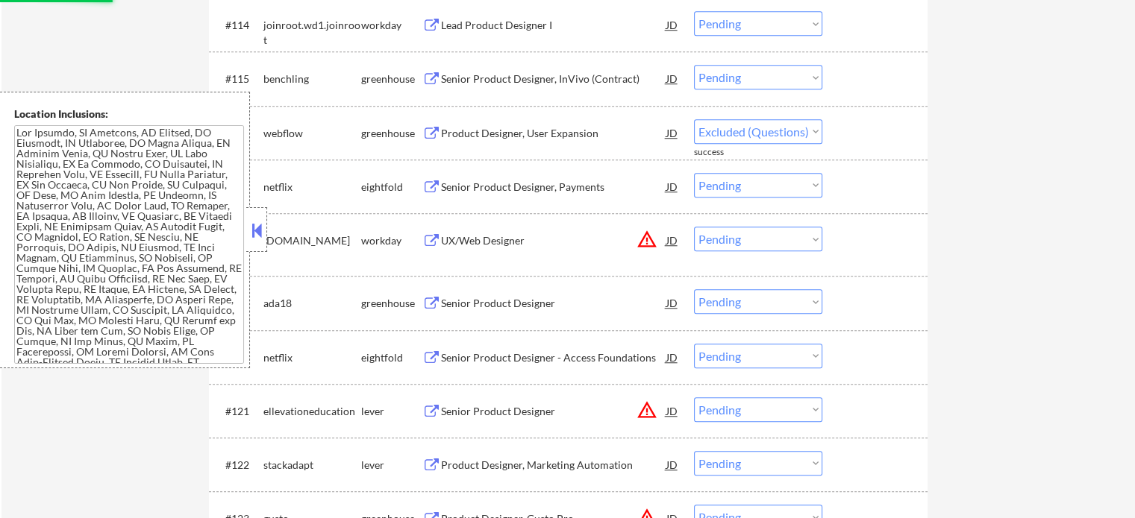
select select ""pending""
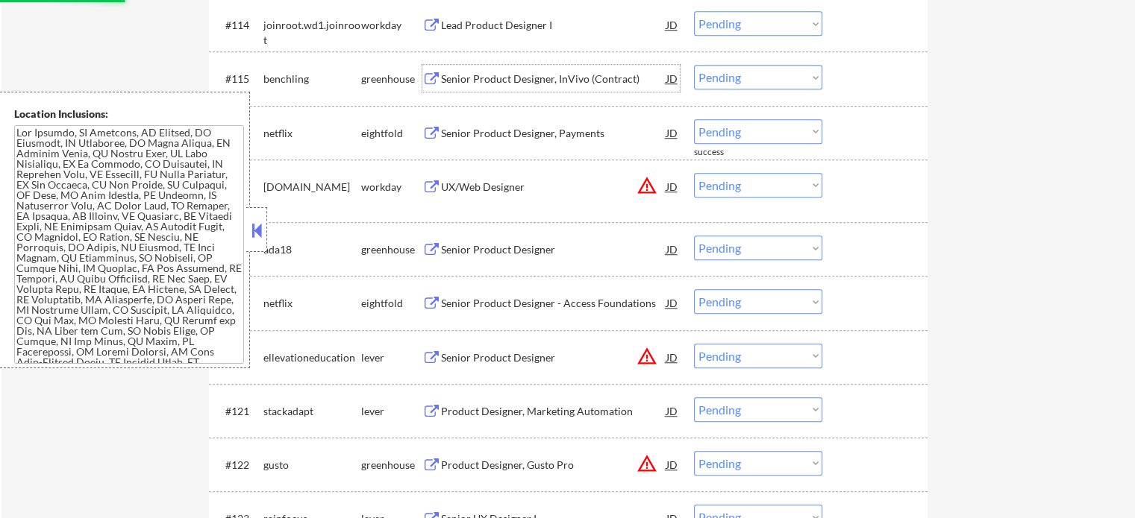
click at [497, 75] on div "Senior Product Designer, InVivo (Contract)" at bounding box center [553, 79] width 225 height 15
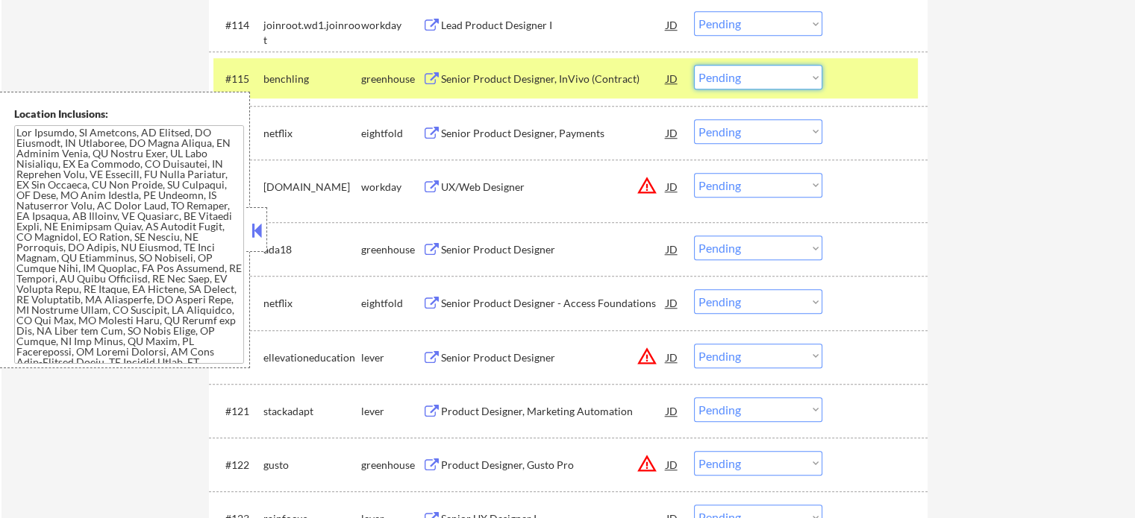
click at [749, 78] on select "Choose an option... Pending Applied Excluded (Questions) Excluded (Expired) Exc…" at bounding box center [758, 77] width 128 height 25
click at [694, 66] on select "Choose an option... Pending Applied Excluded (Questions) Excluded (Expired) Exc…" at bounding box center [758, 77] width 128 height 25
click at [886, 60] on div "#115 benchling greenhouse Senior Product Designer, InVivo (Contract) JD Choose …" at bounding box center [565, 78] width 704 height 40
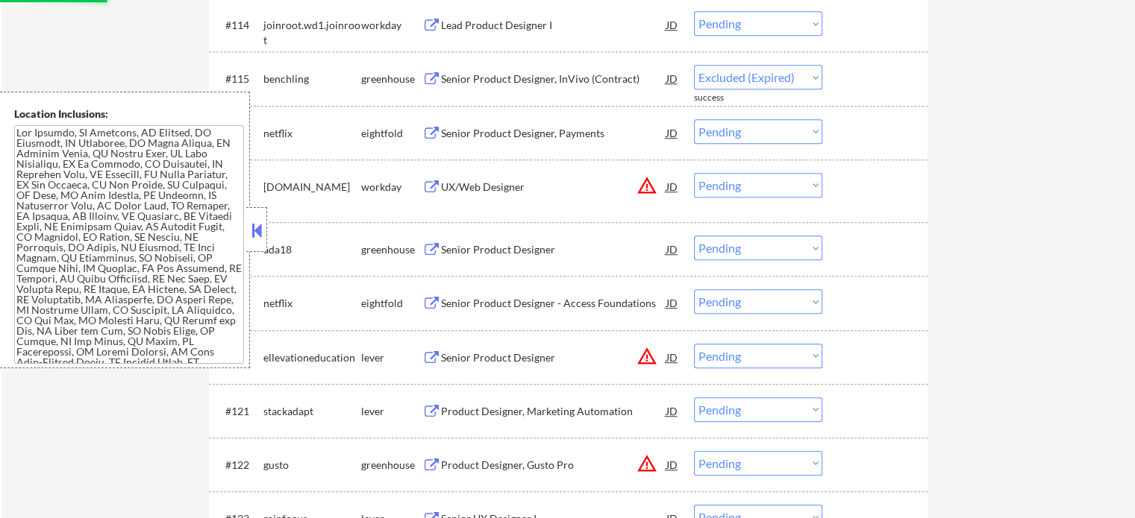
click at [533, 28] on div "Lead Product Designer I" at bounding box center [553, 25] width 225 height 15
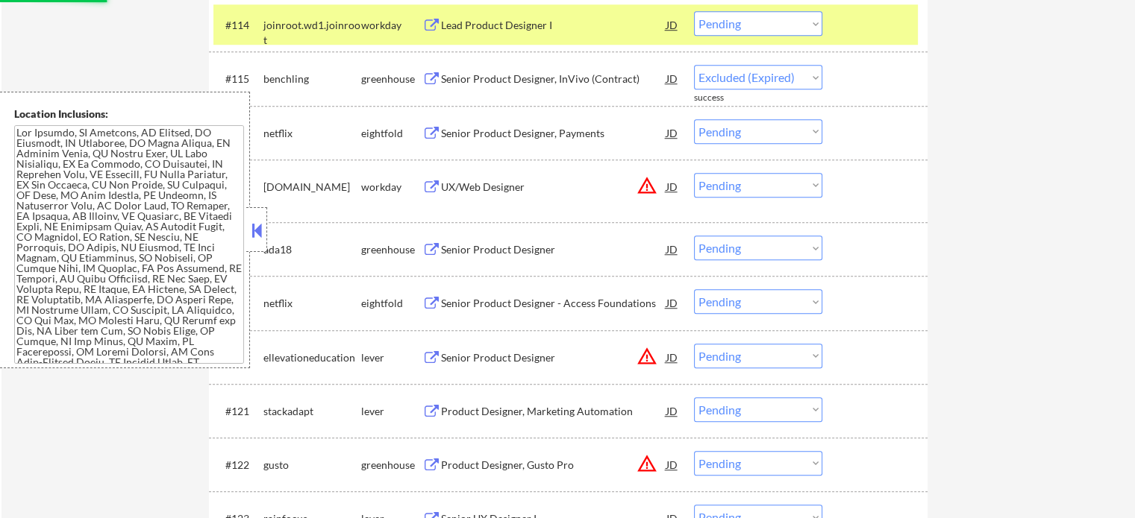
select select ""pending""
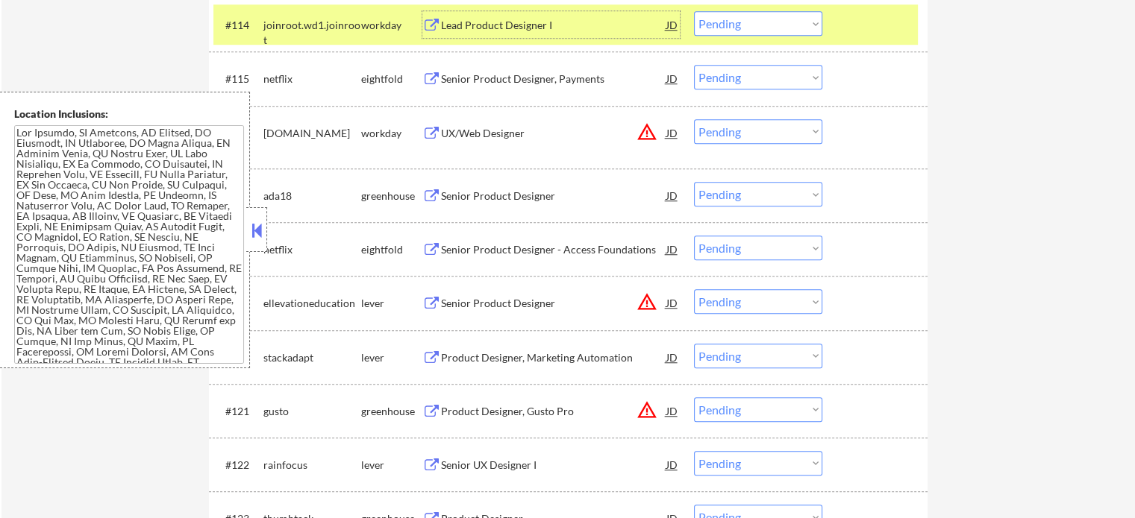
click at [878, 25] on div at bounding box center [877, 24] width 66 height 27
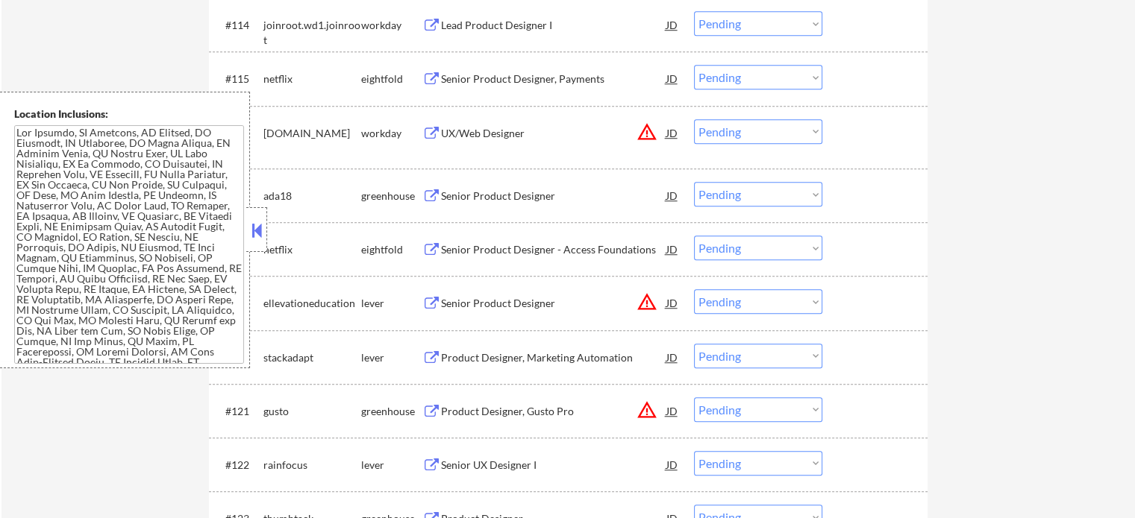
scroll to position [6685, 0]
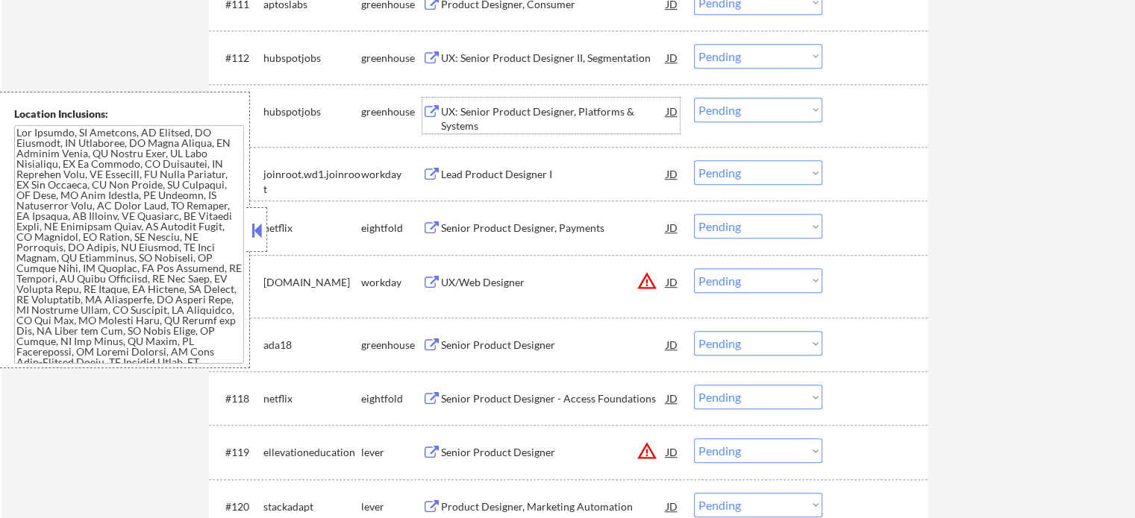
click at [476, 107] on div "UX: Senior Product Designer, Platforms & Systems" at bounding box center [553, 118] width 225 height 29
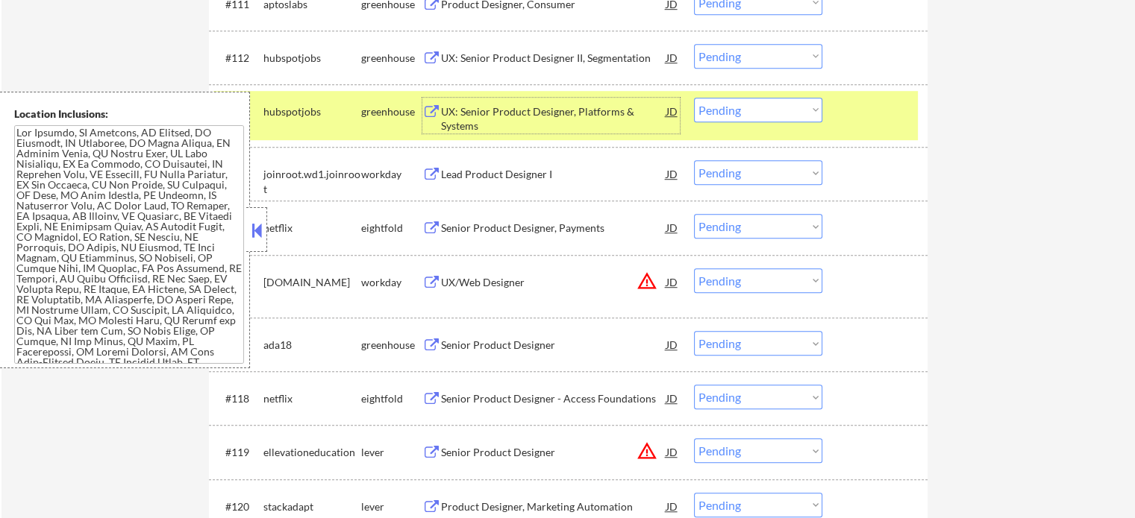
click at [738, 120] on select "Choose an option... Pending Applied Excluded (Questions) Excluded (Expired) Exc…" at bounding box center [758, 110] width 128 height 25
click at [694, 98] on select "Choose an option... Pending Applied Excluded (Questions) Excluded (Expired) Exc…" at bounding box center [758, 110] width 128 height 25
click at [850, 113] on div at bounding box center [877, 111] width 66 height 27
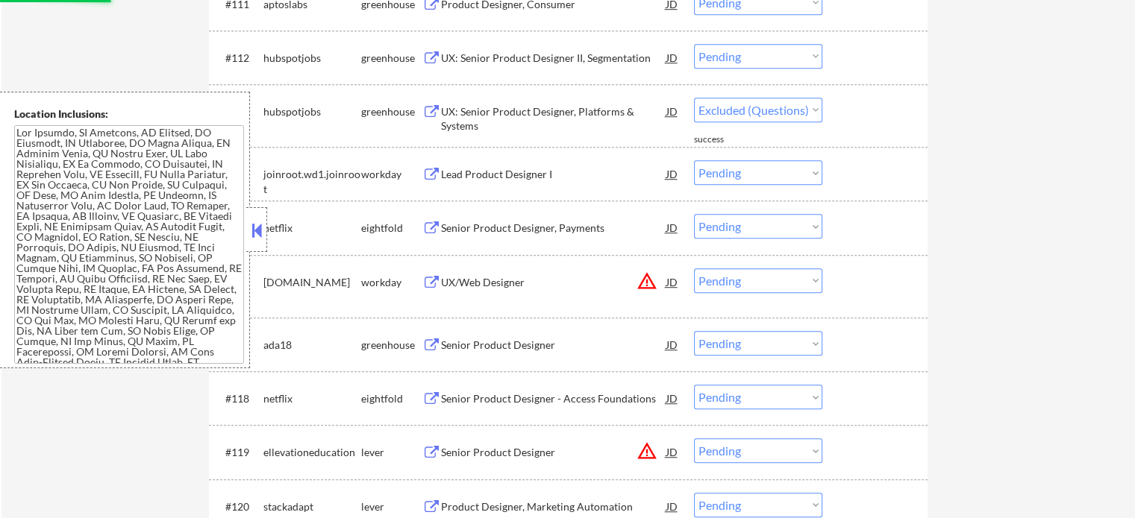
click at [563, 60] on div "UX: Senior Product Designer II, Segmentation" at bounding box center [553, 58] width 225 height 15
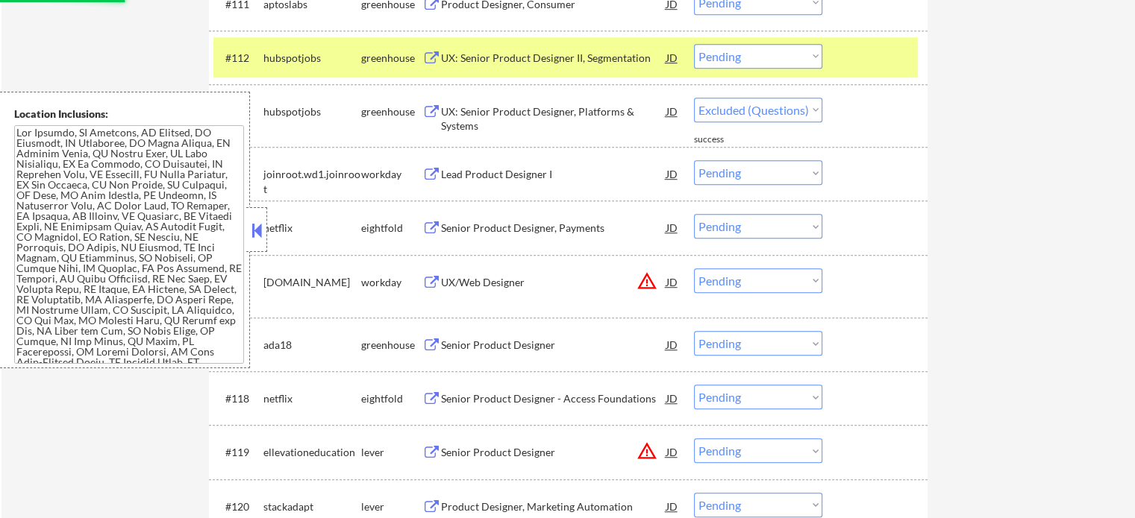
select select ""pending""
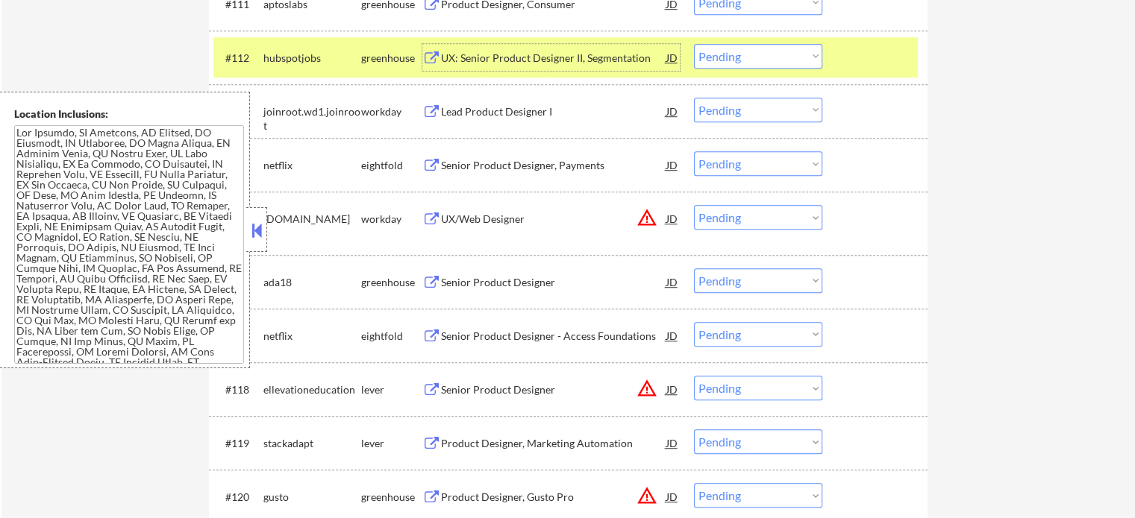
click at [728, 47] on select "Choose an option... Pending Applied Excluded (Questions) Excluded (Expired) Exc…" at bounding box center [758, 56] width 128 height 25
click at [694, 44] on select "Choose an option... Pending Applied Excluded (Questions) Excluded (Expired) Exc…" at bounding box center [758, 56] width 128 height 25
click at [844, 70] on div at bounding box center [877, 57] width 66 height 27
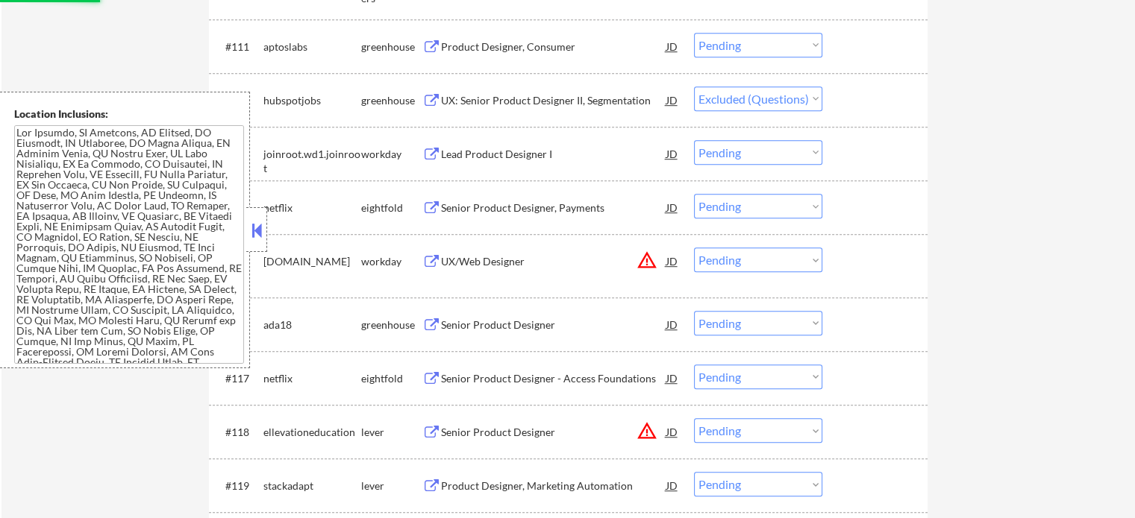
scroll to position [6611, 0]
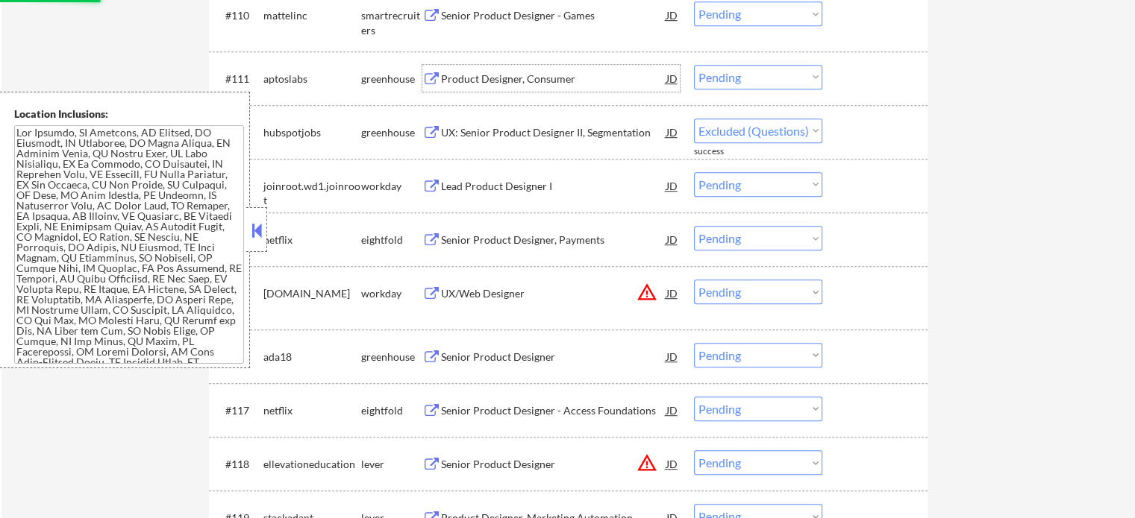
click at [484, 70] on div "Product Designer, Consumer" at bounding box center [553, 78] width 225 height 27
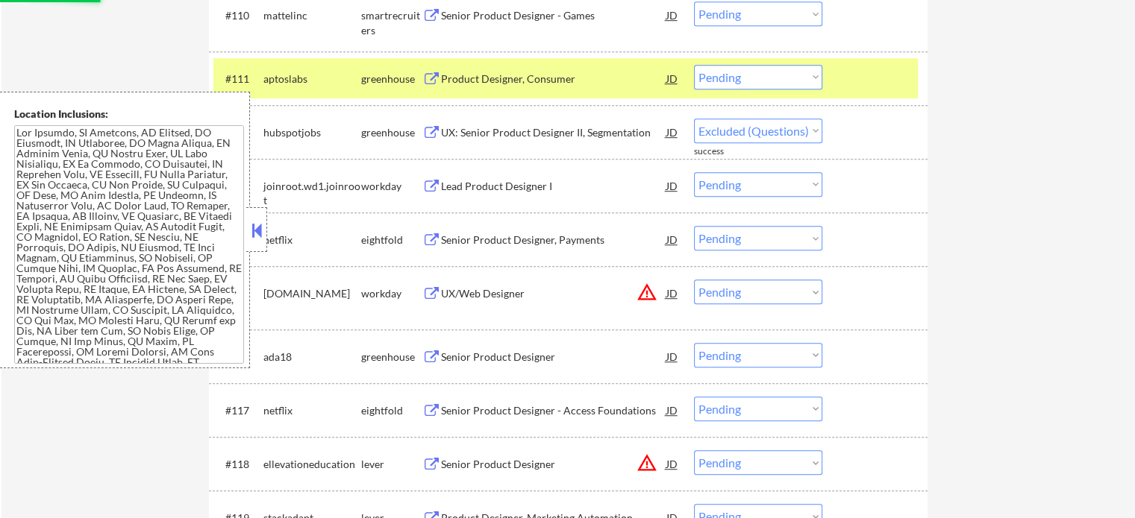
select select ""pending""
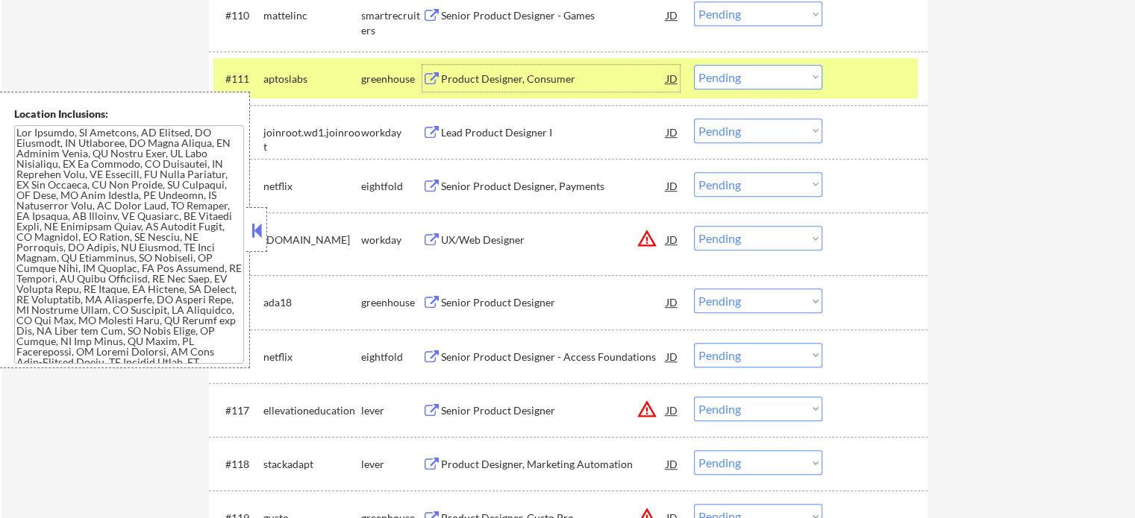
click at [879, 78] on div at bounding box center [877, 78] width 66 height 27
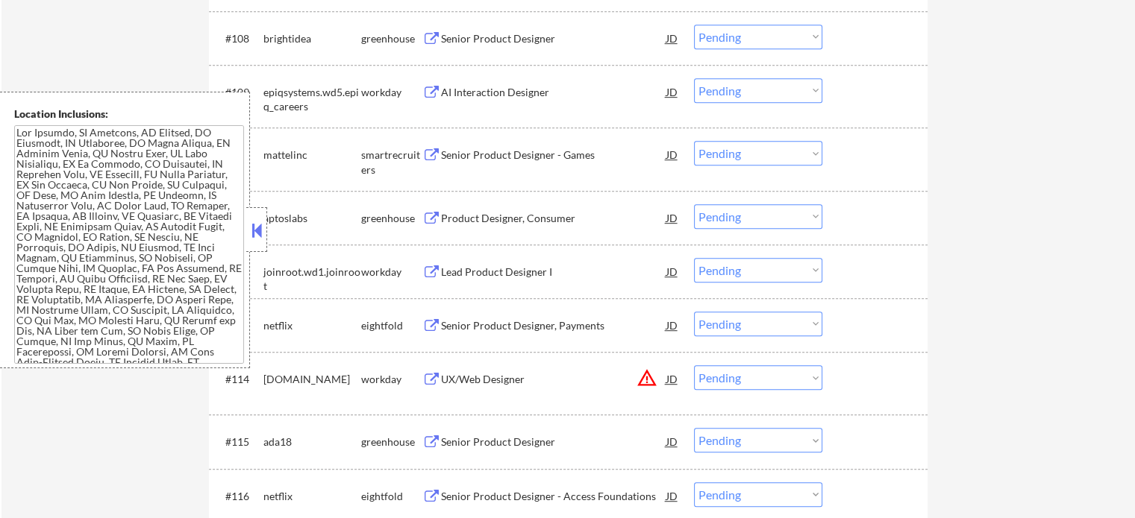
scroll to position [6461, 0]
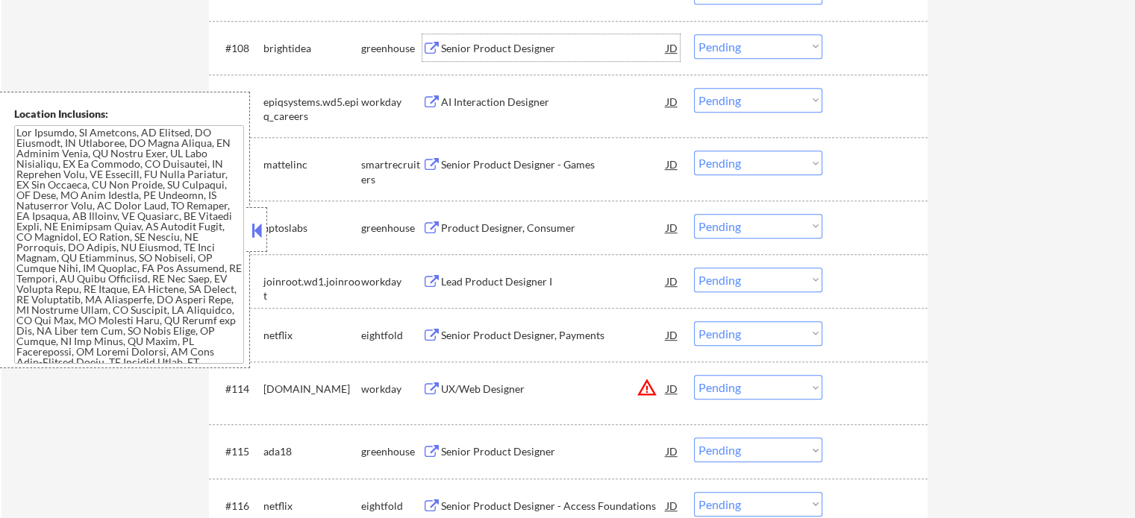
click at [474, 52] on div "Senior Product Designer" at bounding box center [553, 48] width 225 height 15
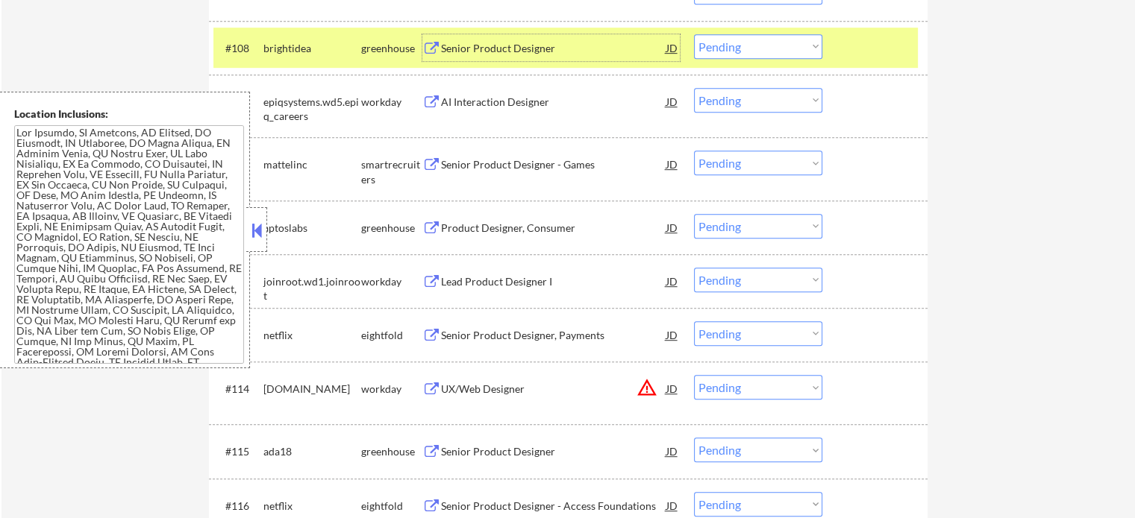
click at [842, 44] on div "#108 brightidea greenhouse Senior Product Designer JD Choose an option... Pendi…" at bounding box center [565, 48] width 704 height 40
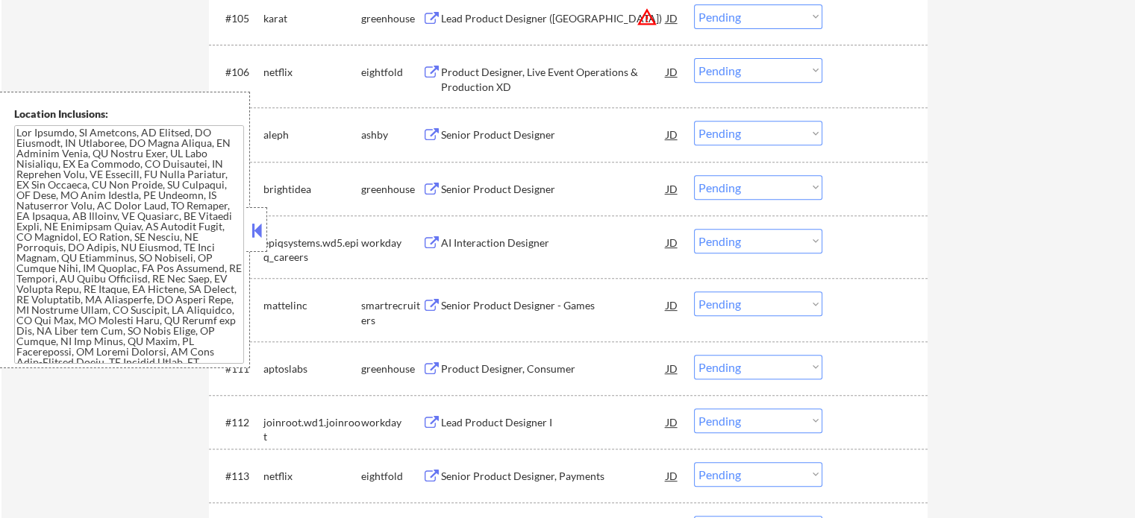
scroll to position [6312, 0]
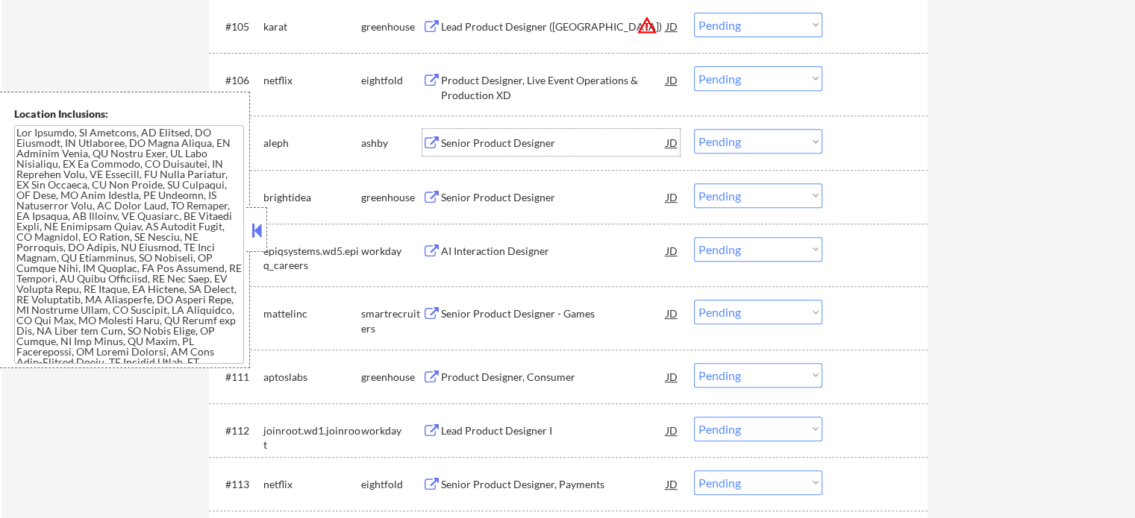
click at [479, 134] on div "Senior Product Designer" at bounding box center [553, 142] width 225 height 27
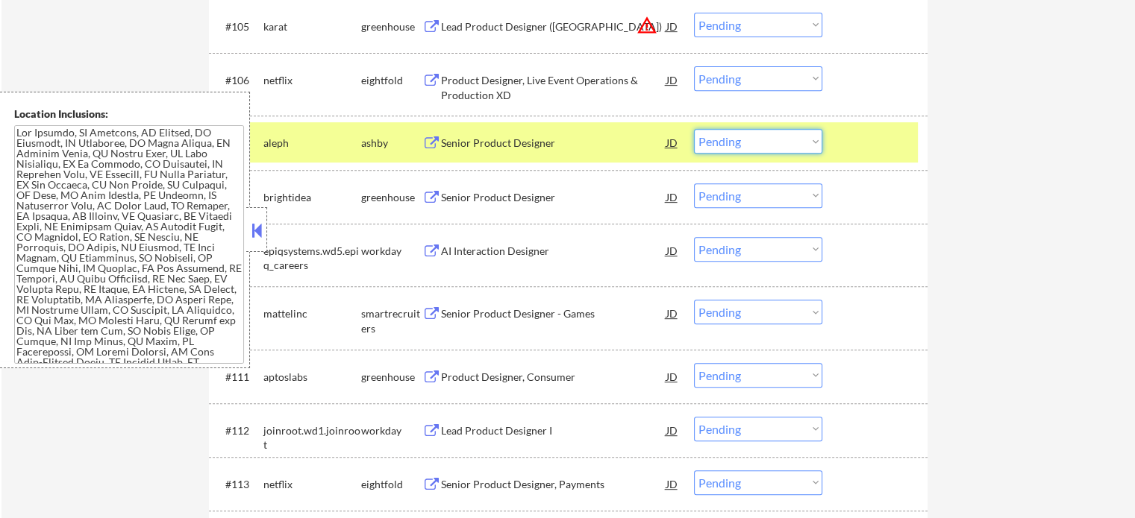
click at [748, 136] on select "Choose an option... Pending Applied Excluded (Questions) Excluded (Expired) Exc…" at bounding box center [758, 141] width 128 height 25
click at [694, 129] on select "Choose an option... Pending Applied Excluded (Questions) Excluded (Expired) Exc…" at bounding box center [758, 141] width 128 height 25
click at [859, 148] on div at bounding box center [877, 142] width 66 height 27
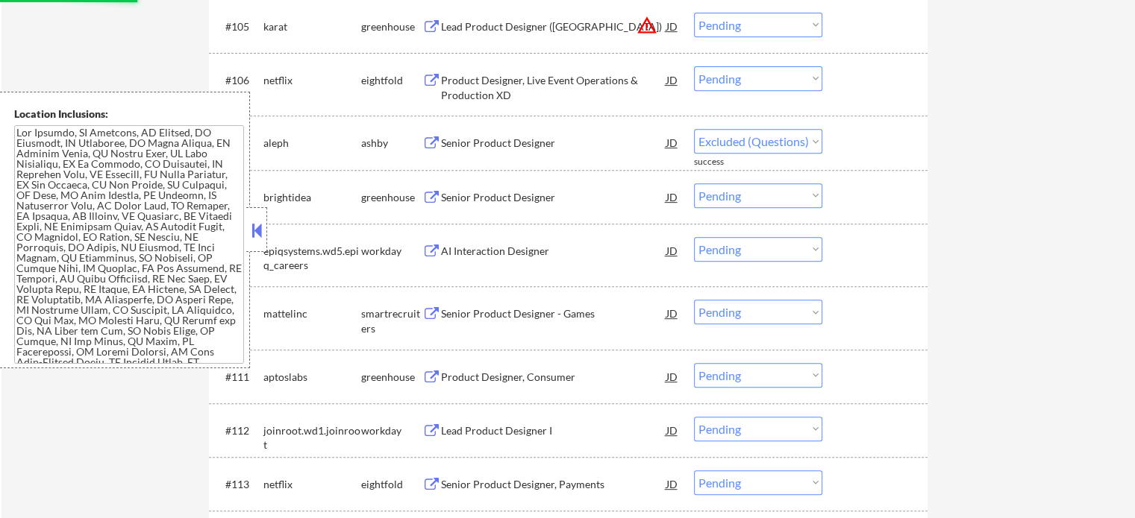
select select ""pending""
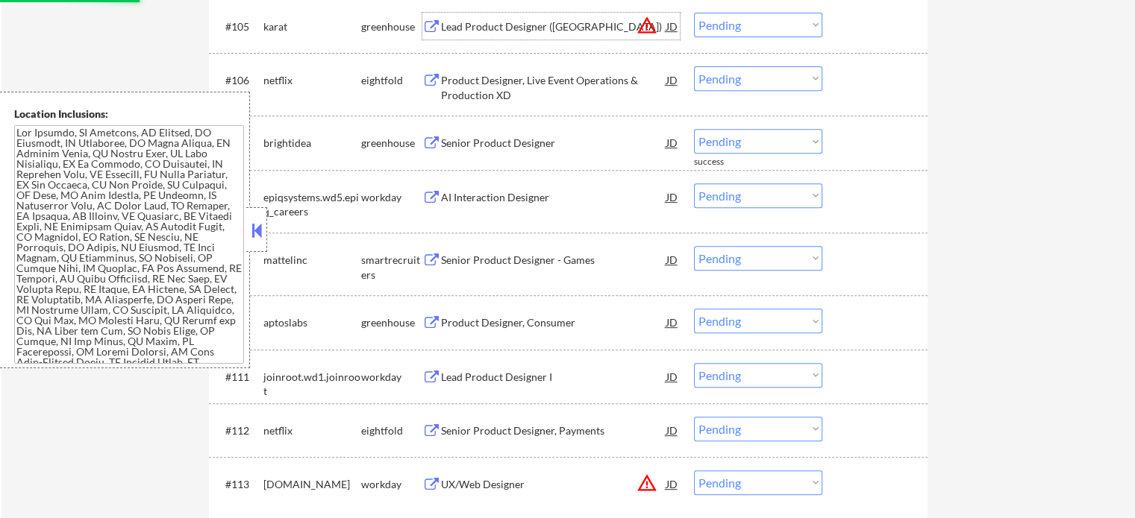
click at [506, 30] on div "Lead Product Designer ([GEOGRAPHIC_DATA])" at bounding box center [553, 26] width 225 height 15
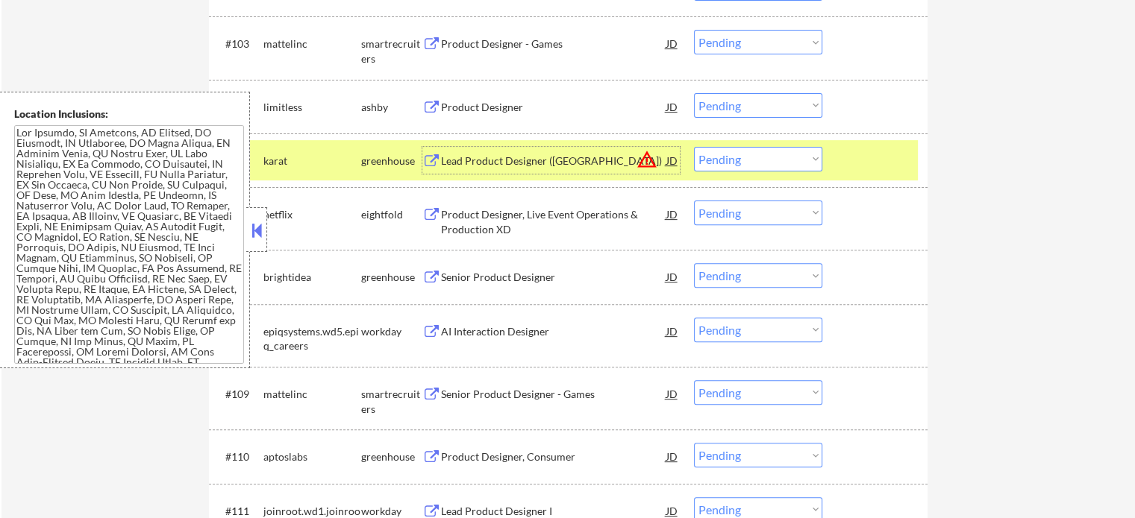
scroll to position [6163, 0]
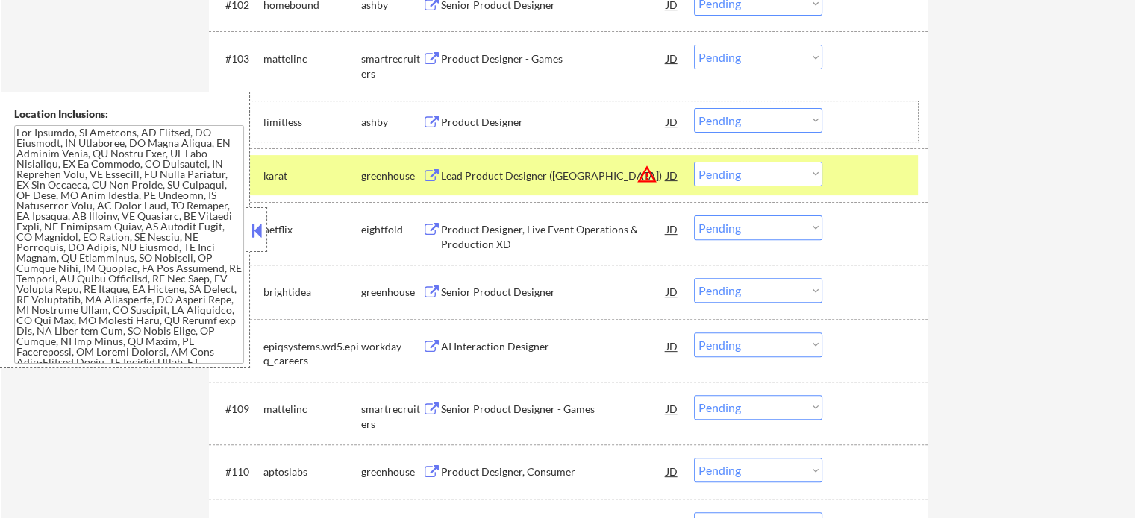
click at [876, 130] on div at bounding box center [877, 121] width 66 height 27
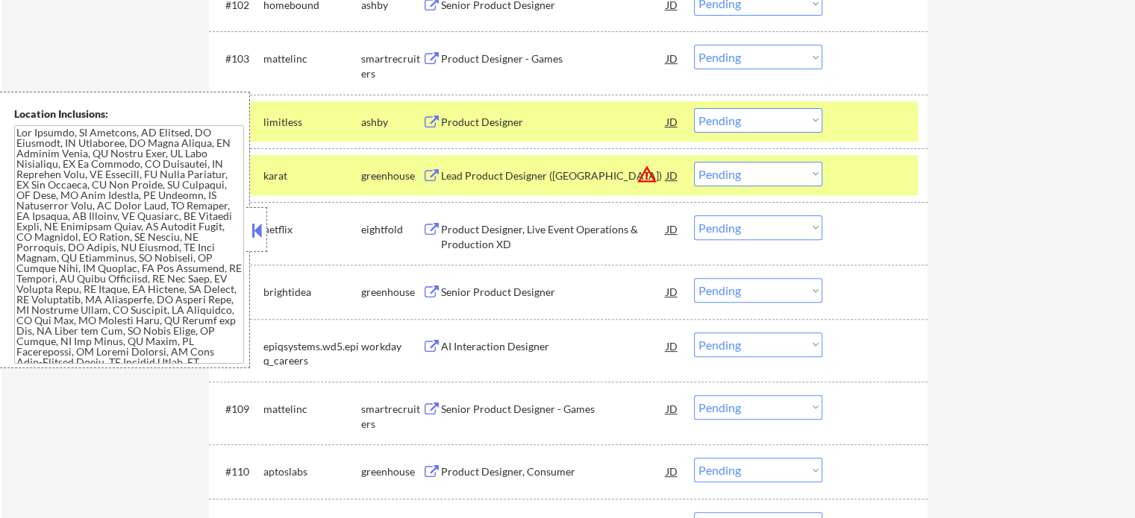
click at [853, 163] on div at bounding box center [877, 175] width 66 height 27
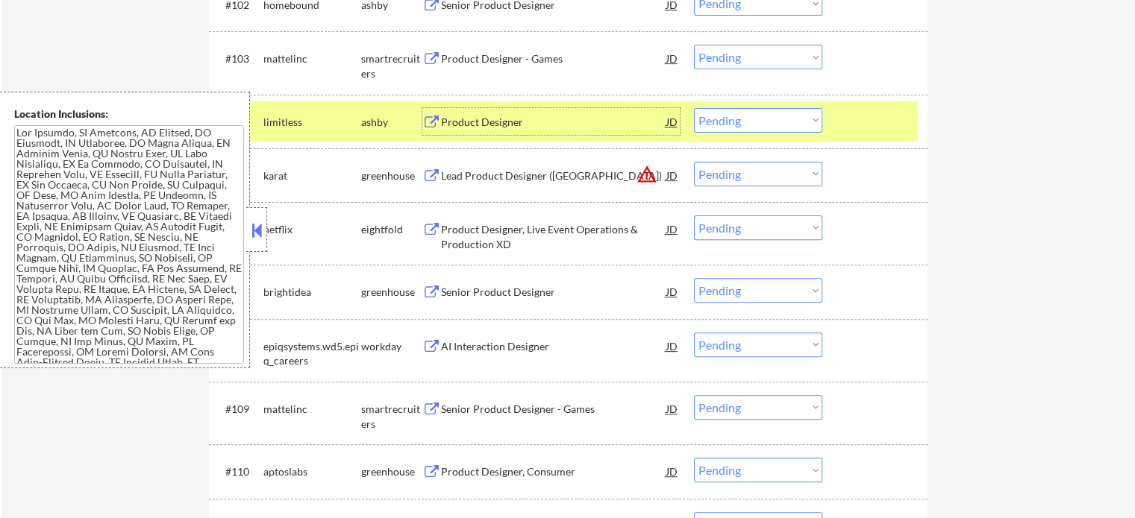
click at [465, 113] on div "Product Designer" at bounding box center [553, 121] width 225 height 27
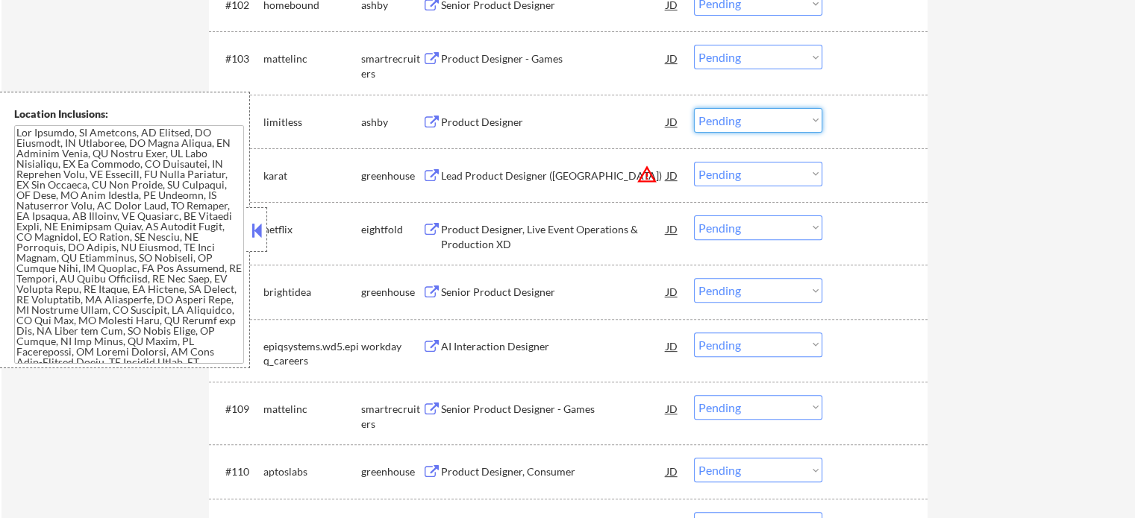
click at [749, 114] on select "Choose an option... Pending Applied Excluded (Questions) Excluded (Expired) Exc…" at bounding box center [758, 120] width 128 height 25
click at [694, 108] on select "Choose an option... Pending Applied Excluded (Questions) Excluded (Expired) Exc…" at bounding box center [758, 120] width 128 height 25
click at [842, 128] on div "#104 limitless [PERSON_NAME] Product Designer JD Choose an option... Pending Ap…" at bounding box center [565, 121] width 704 height 40
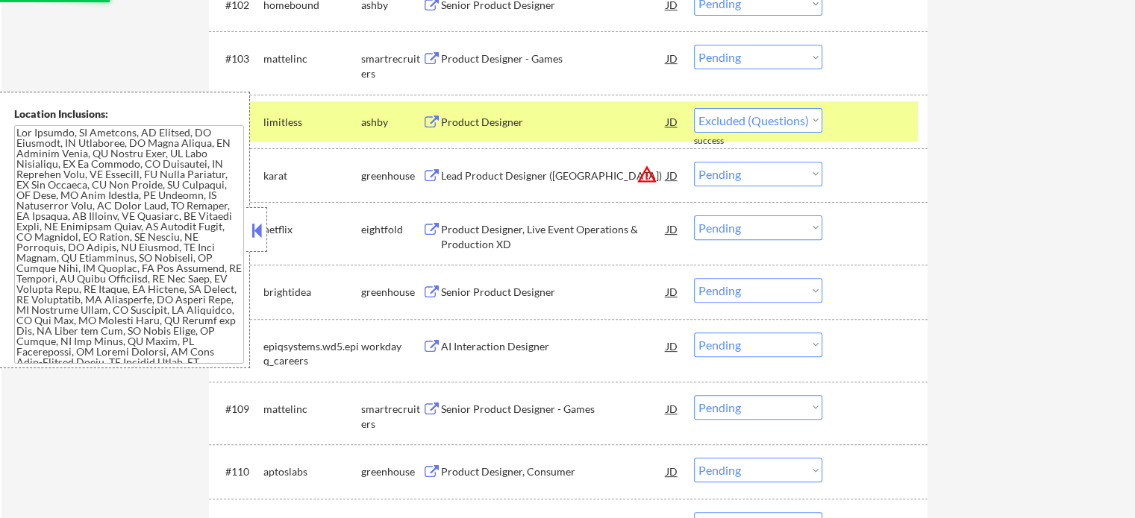
click at [860, 116] on div at bounding box center [877, 121] width 66 height 27
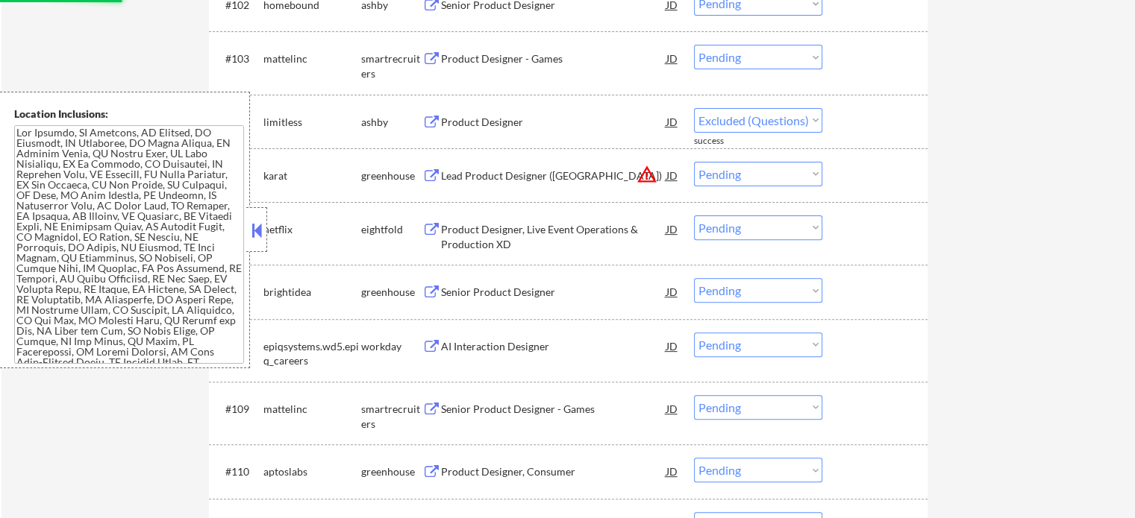
select select ""pending""
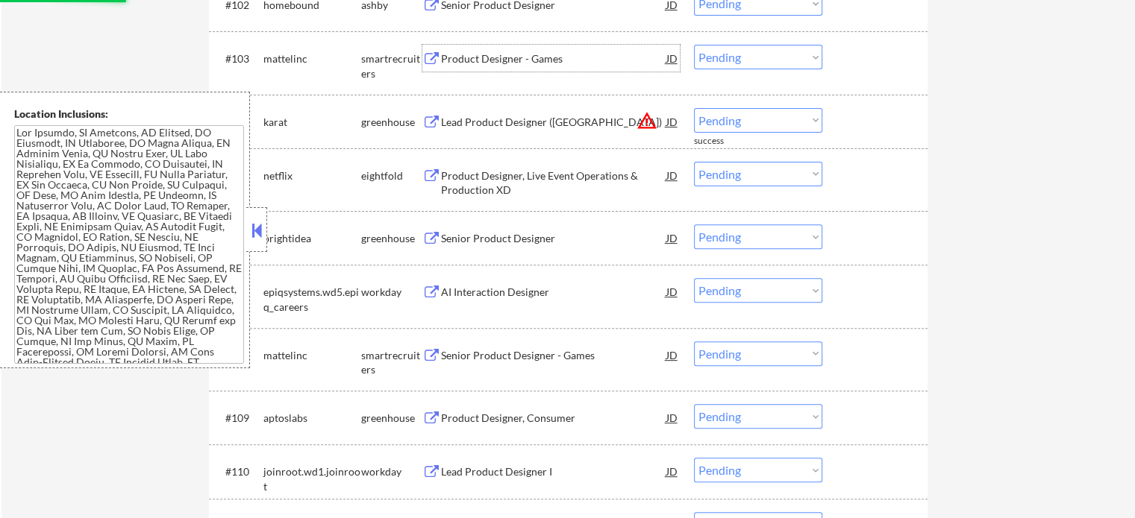
click at [489, 60] on div "Product Designer - Games" at bounding box center [553, 58] width 225 height 15
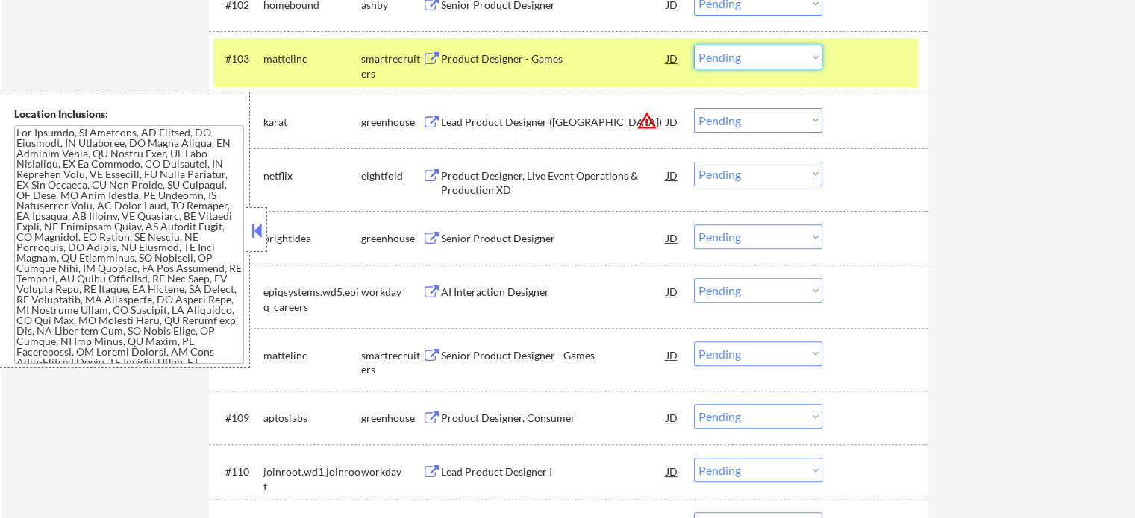
click at [713, 63] on select "Choose an option... Pending Applied Excluded (Questions) Excluded (Expired) Exc…" at bounding box center [758, 57] width 128 height 25
click at [694, 45] on select "Choose an option... Pending Applied Excluded (Questions) Excluded (Expired) Exc…" at bounding box center [758, 57] width 128 height 25
click at [858, 69] on div at bounding box center [877, 58] width 66 height 27
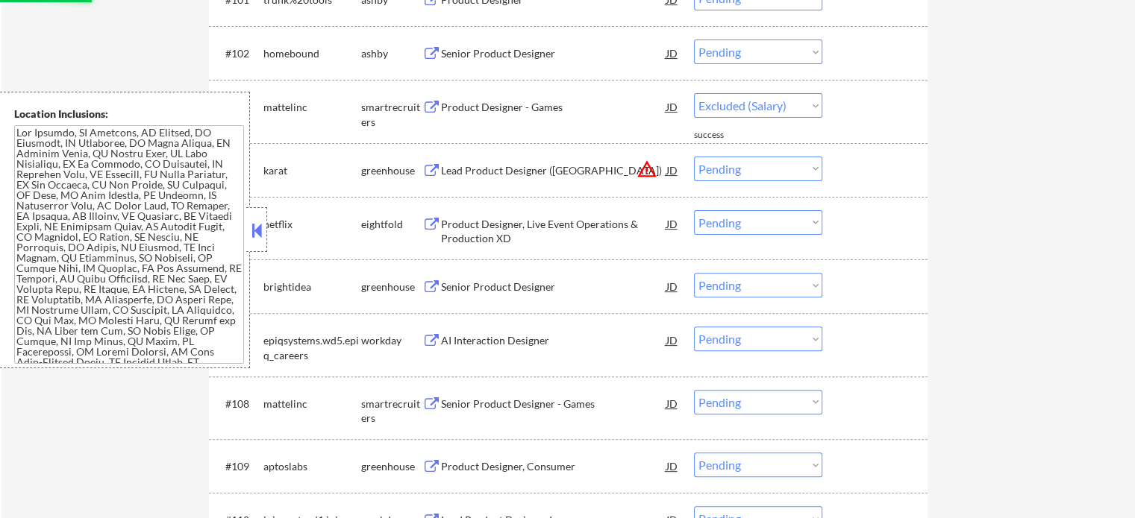
scroll to position [6088, 0]
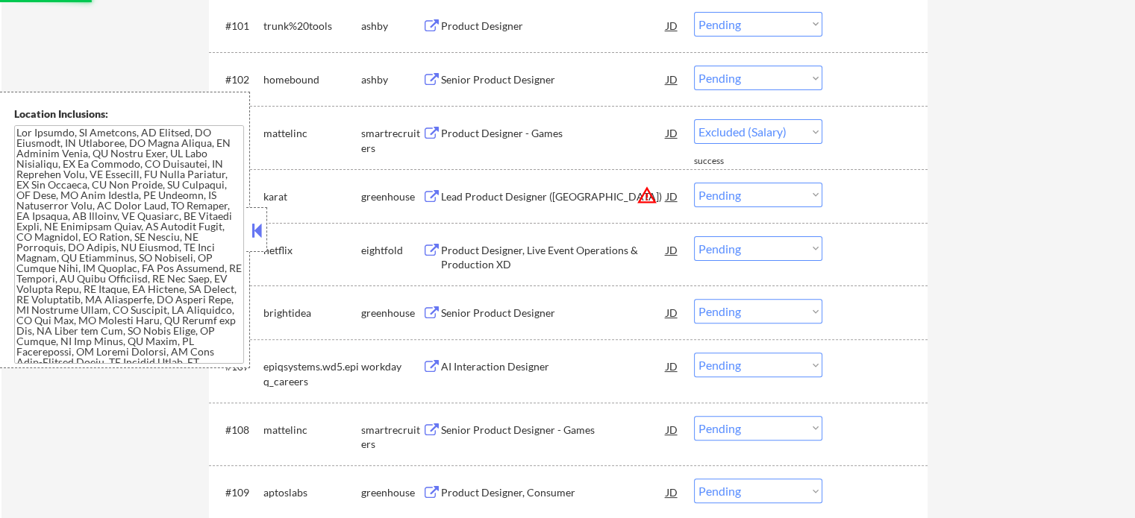
select select ""pending""
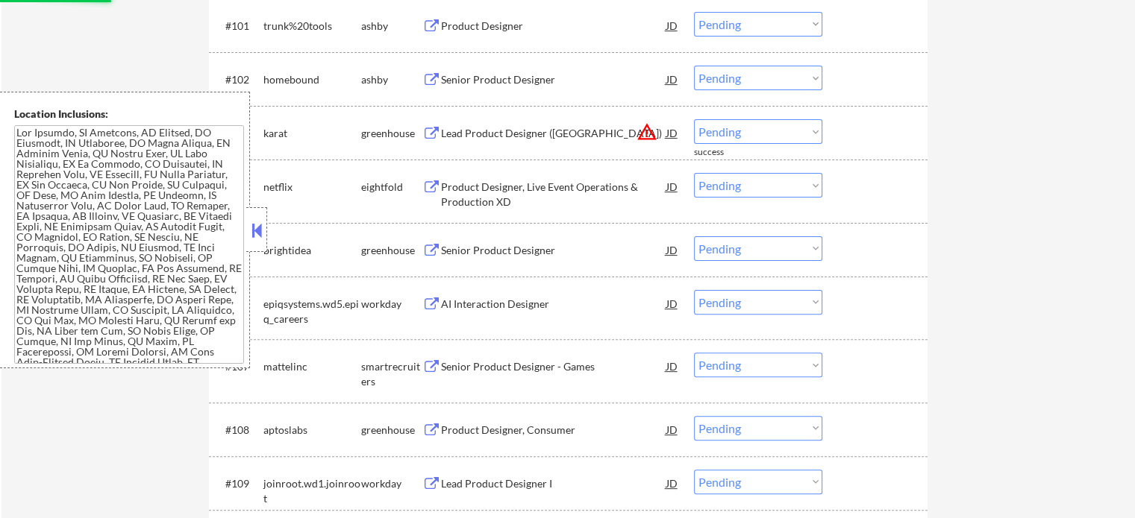
click at [505, 78] on div "Senior Product Designer" at bounding box center [553, 79] width 225 height 15
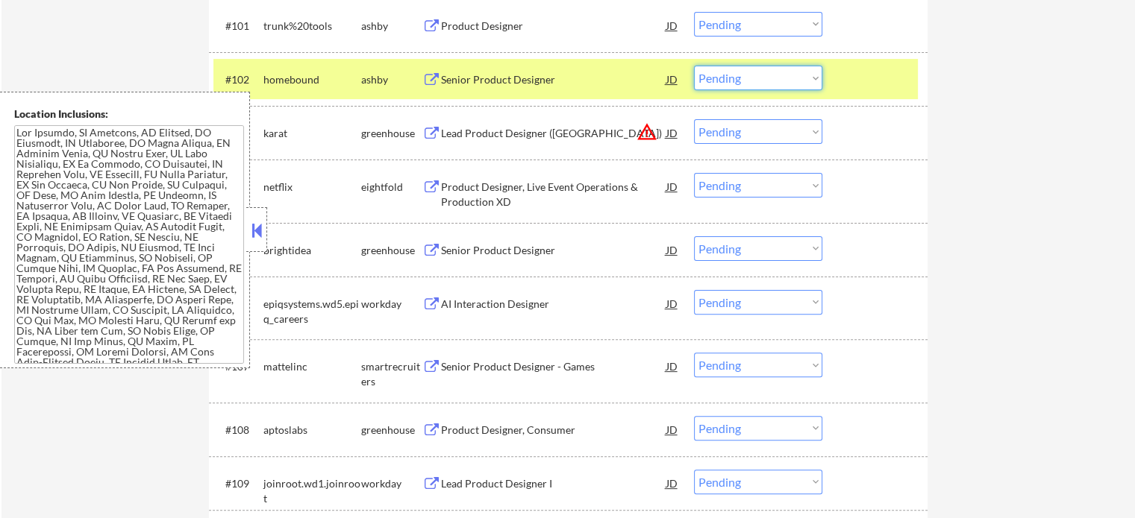
click at [759, 72] on select "Choose an option... Pending Applied Excluded (Questions) Excluded (Expired) Exc…" at bounding box center [758, 78] width 128 height 25
click at [694, 66] on select "Choose an option... Pending Applied Excluded (Questions) Excluded (Expired) Exc…" at bounding box center [758, 78] width 128 height 25
click at [845, 84] on div at bounding box center [877, 79] width 66 height 27
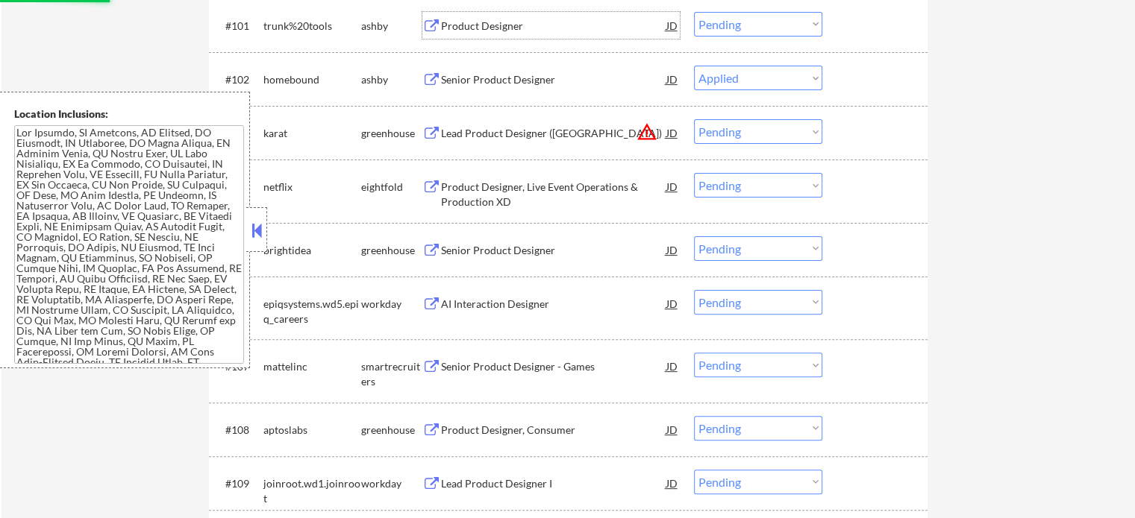
click at [487, 29] on div "Product Designer" at bounding box center [553, 26] width 225 height 15
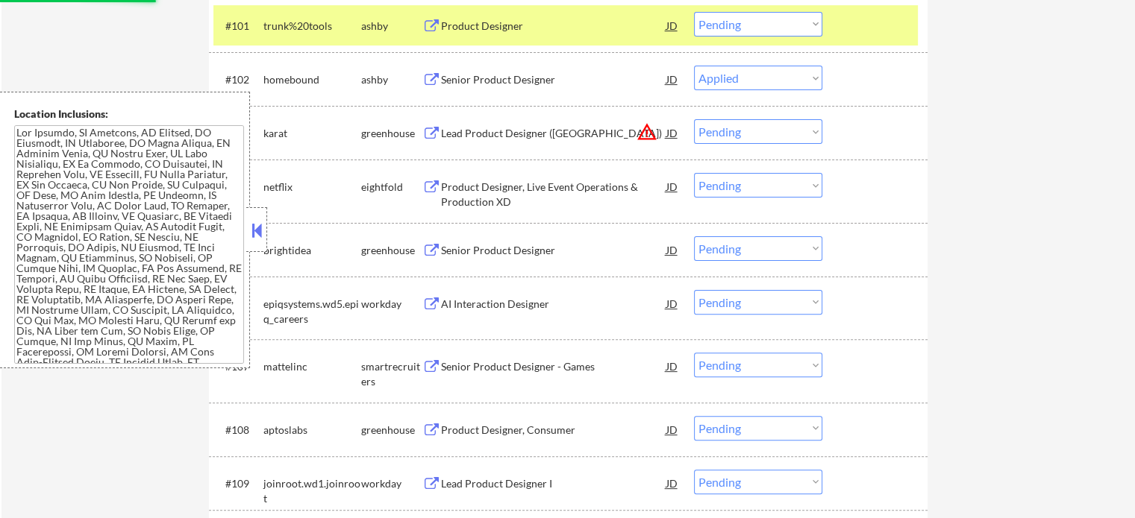
select select ""pending""
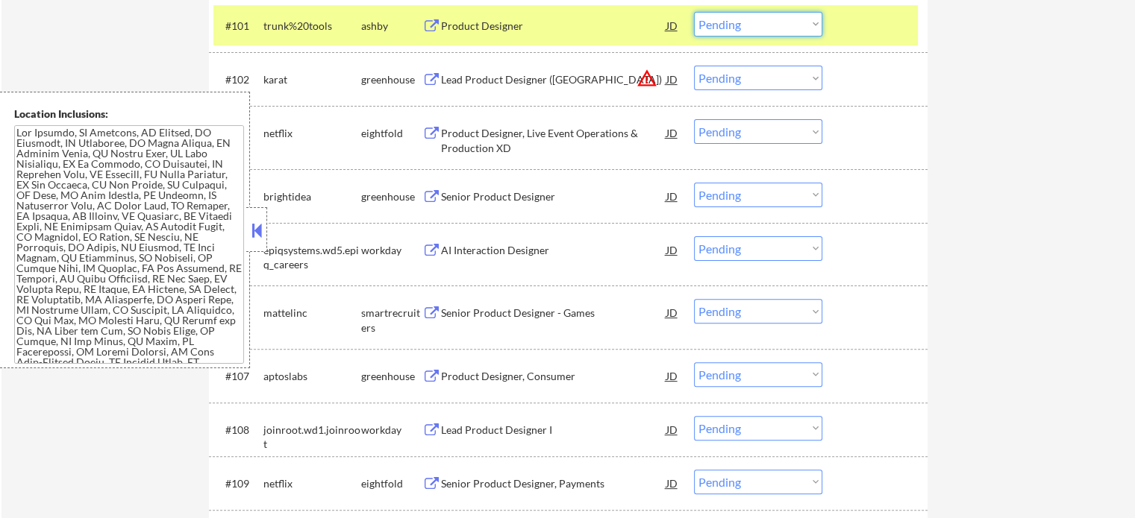
click at [731, 19] on select "Choose an option... Pending Applied Excluded (Questions) Excluded (Expired) Exc…" at bounding box center [758, 24] width 128 height 25
click at [694, 12] on select "Choose an option... Pending Applied Excluded (Questions) Excluded (Expired) Exc…" at bounding box center [758, 24] width 128 height 25
click at [877, 7] on div "#101 trunk%20tools [PERSON_NAME] Product Designer JD Choose an option... Pendin…" at bounding box center [565, 25] width 704 height 40
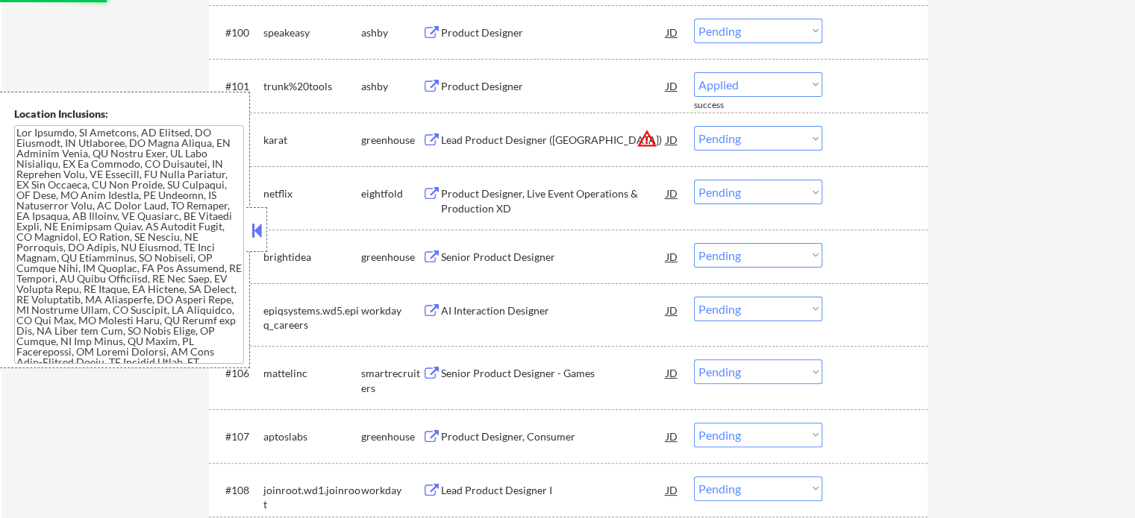
scroll to position [5939, 0]
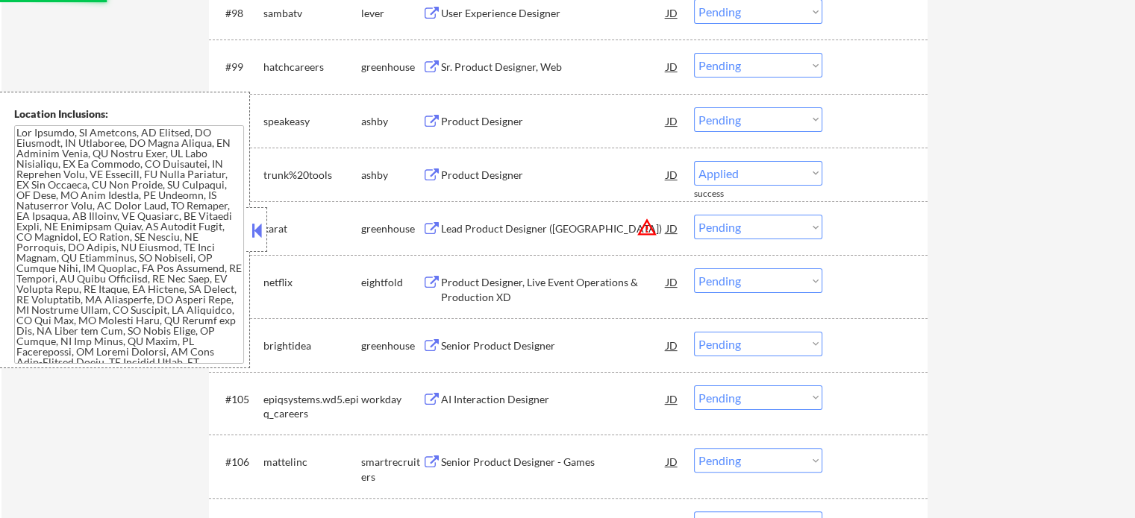
select select ""pending""
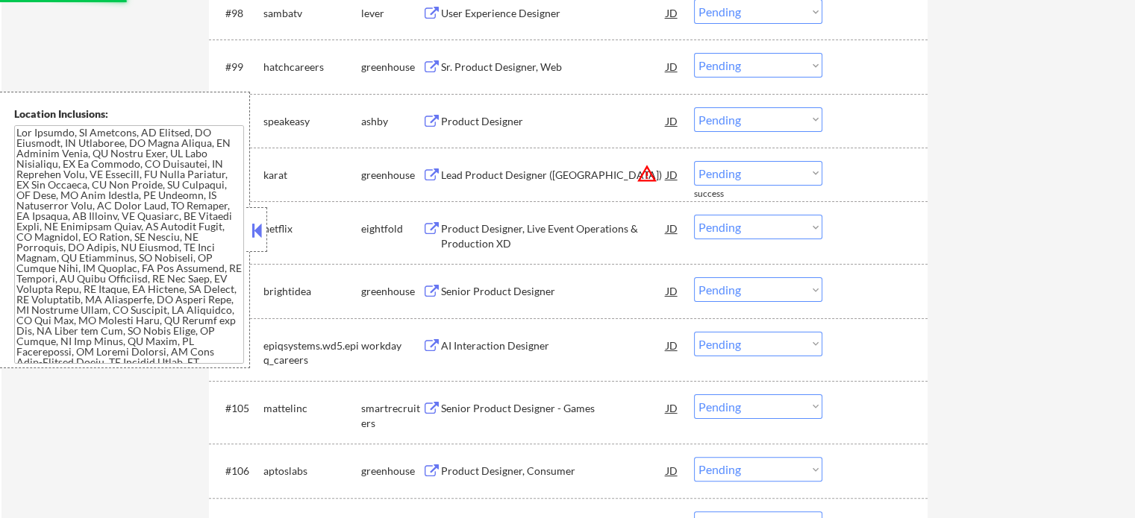
click at [463, 116] on div "Product Designer" at bounding box center [553, 121] width 225 height 15
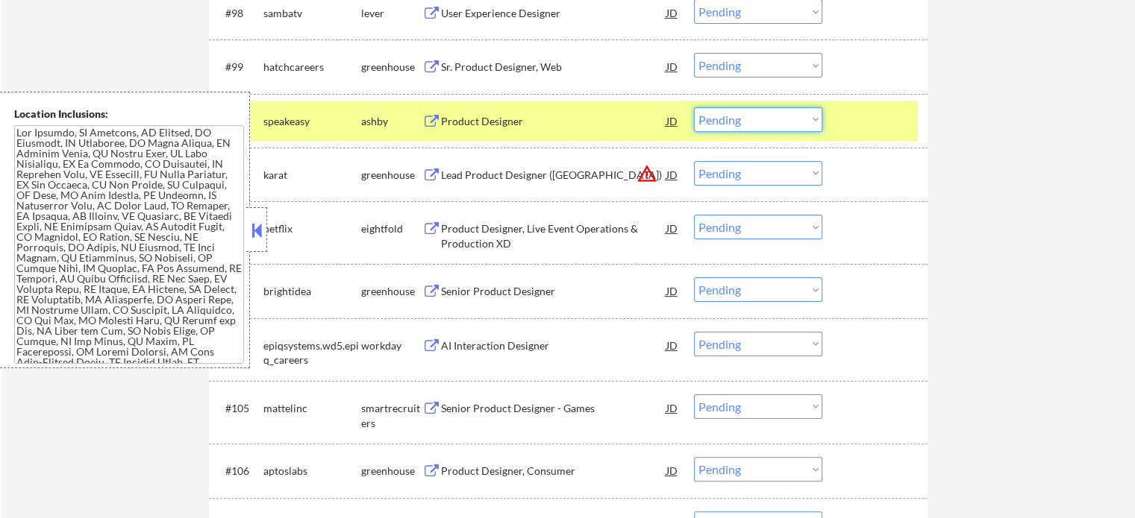
click at [736, 113] on select "Choose an option... Pending Applied Excluded (Questions) Excluded (Expired) Exc…" at bounding box center [758, 119] width 128 height 25
click at [694, 107] on select "Choose an option... Pending Applied Excluded (Questions) Excluded (Expired) Exc…" at bounding box center [758, 119] width 128 height 25
click at [845, 119] on div at bounding box center [877, 120] width 66 height 27
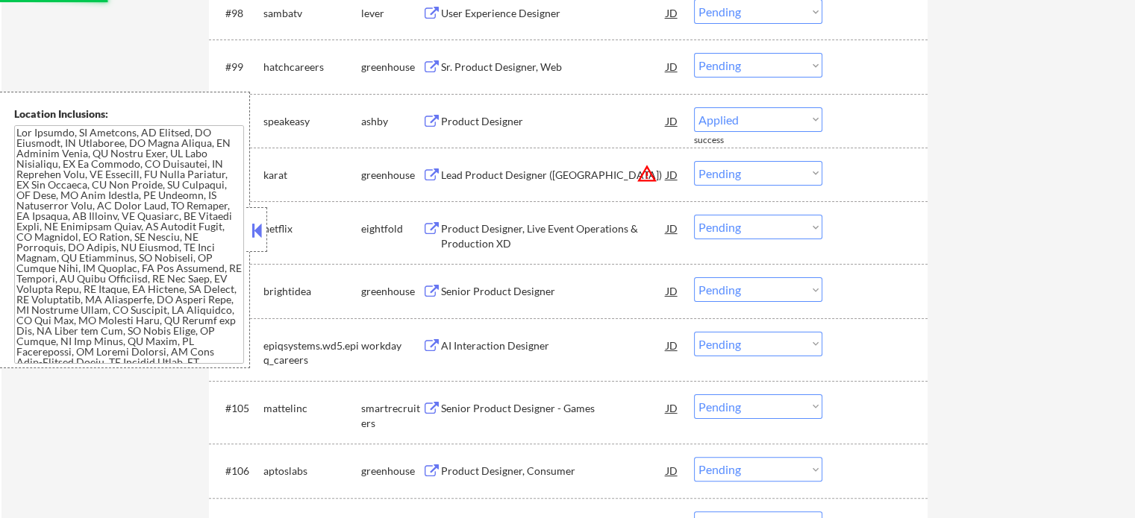
select select ""pending""
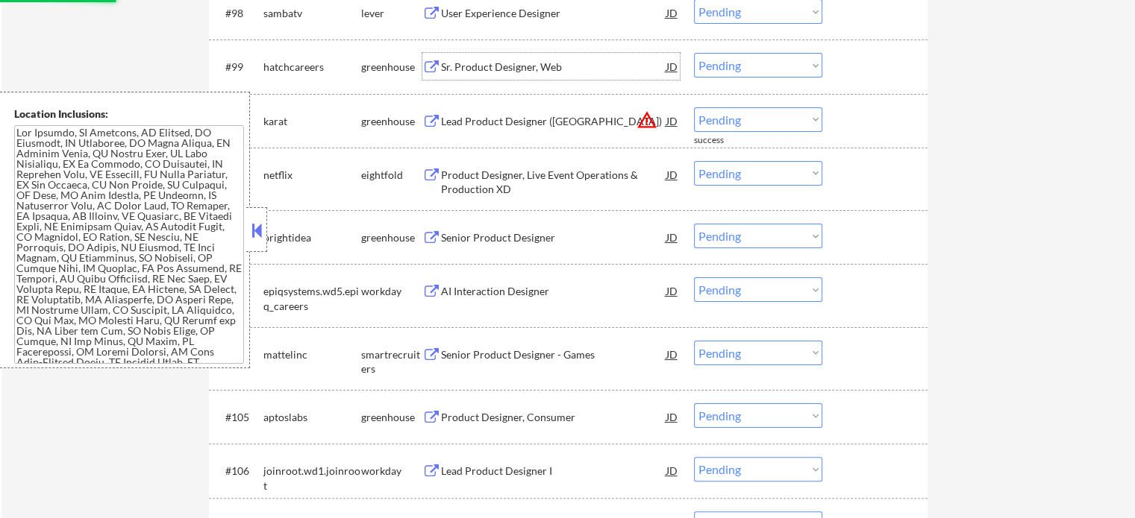
click at [475, 68] on div "Sr. Product Designer, Web" at bounding box center [553, 67] width 225 height 15
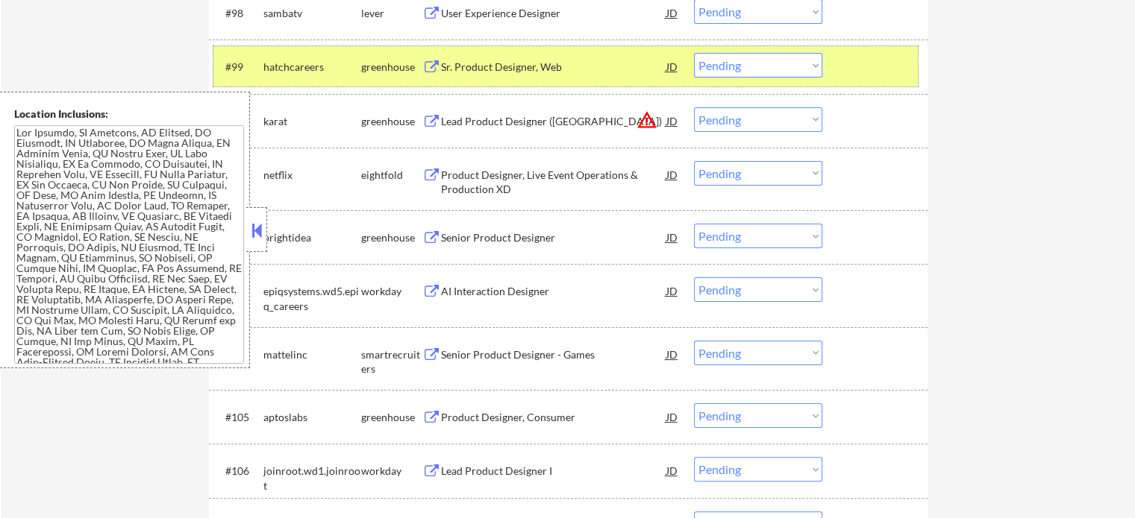
click at [868, 68] on div at bounding box center [877, 66] width 66 height 27
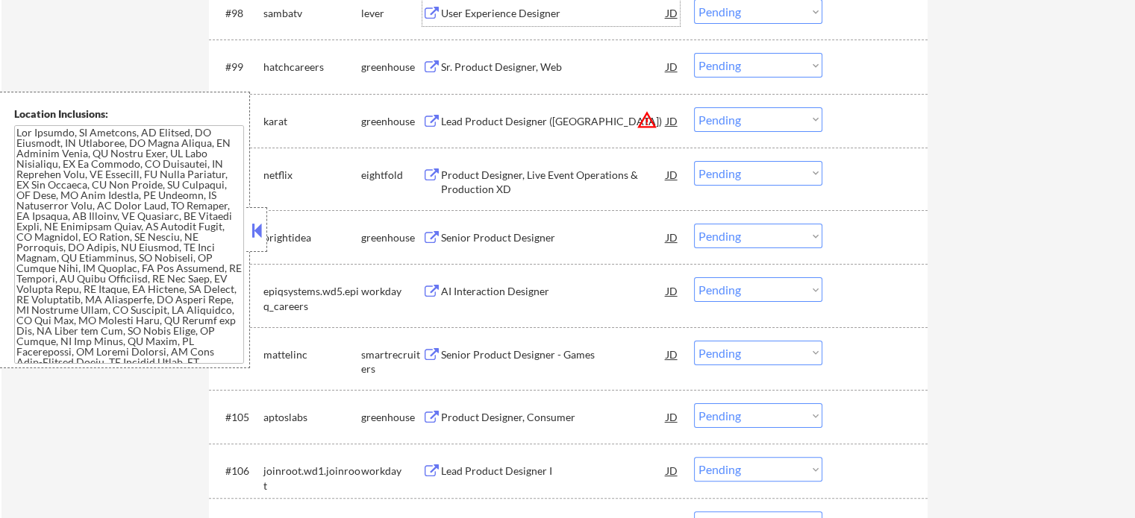
click at [486, 15] on div "User Experience Designer" at bounding box center [553, 13] width 225 height 15
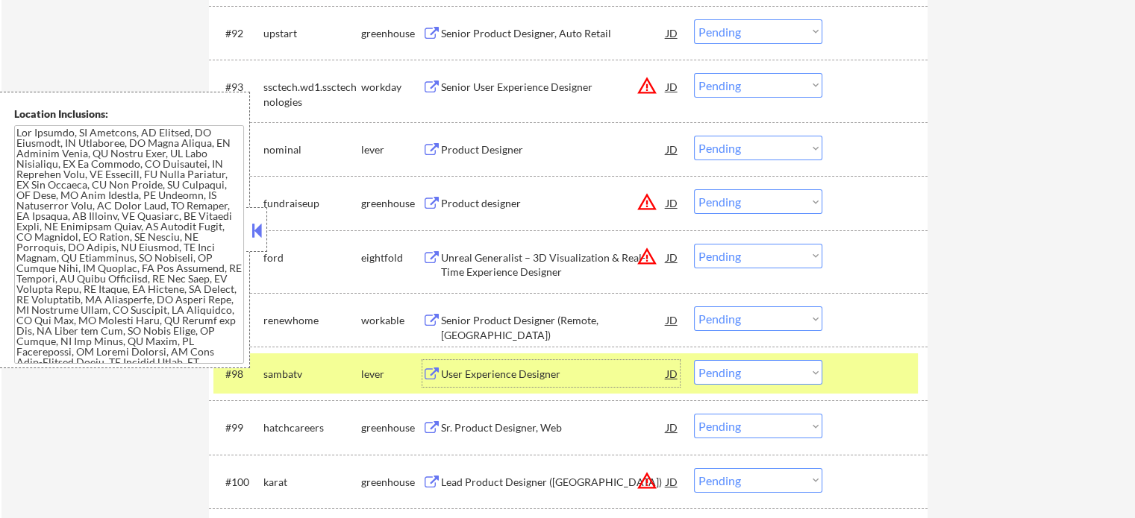
scroll to position [5566, 0]
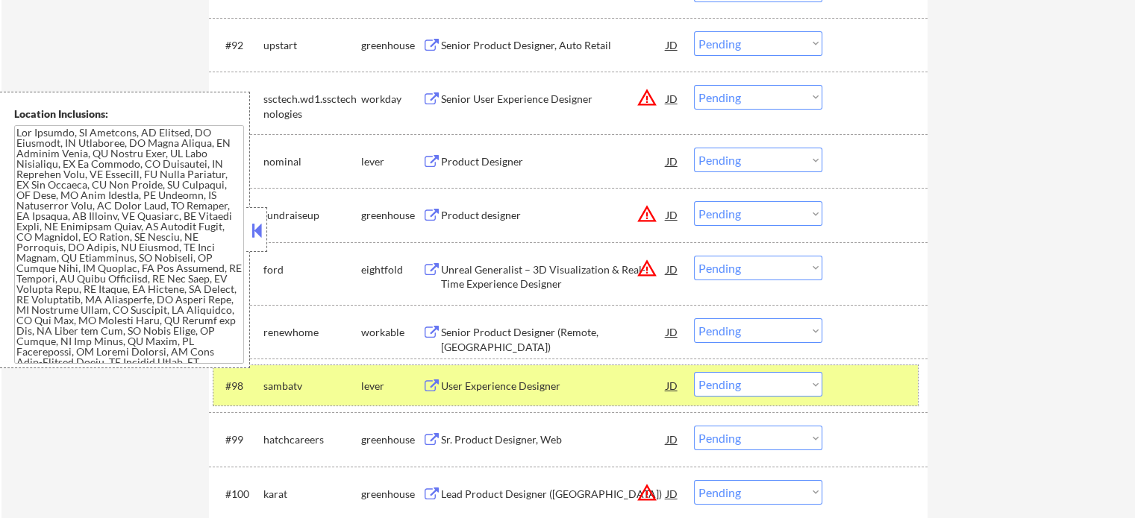
click at [888, 400] on div "#98 sambatv lever User Experience Designer JD Choose an option... Pending Appli…" at bounding box center [565, 386] width 704 height 40
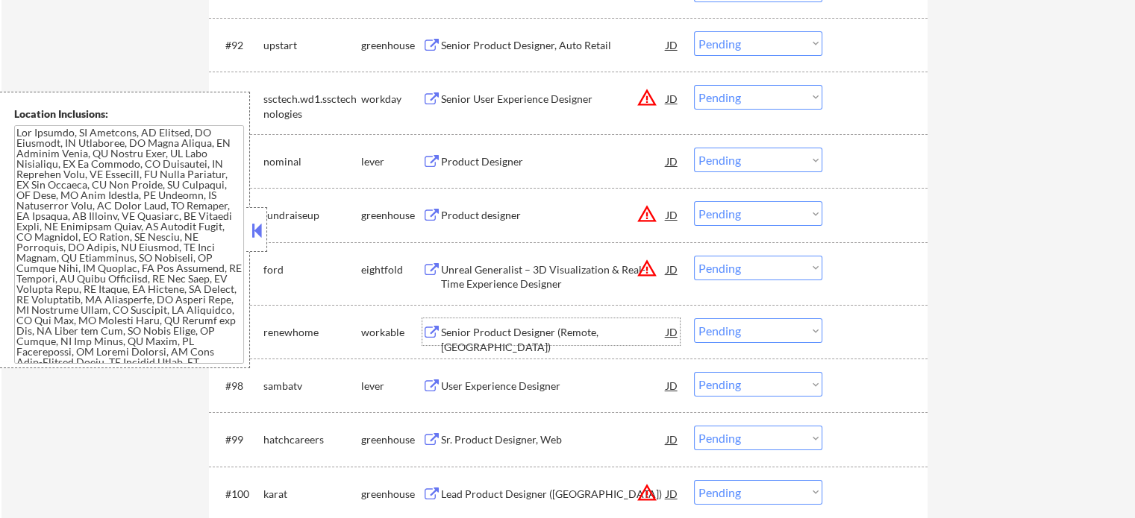
click at [588, 332] on div "Senior Product Designer (Remote, [GEOGRAPHIC_DATA])" at bounding box center [553, 339] width 225 height 29
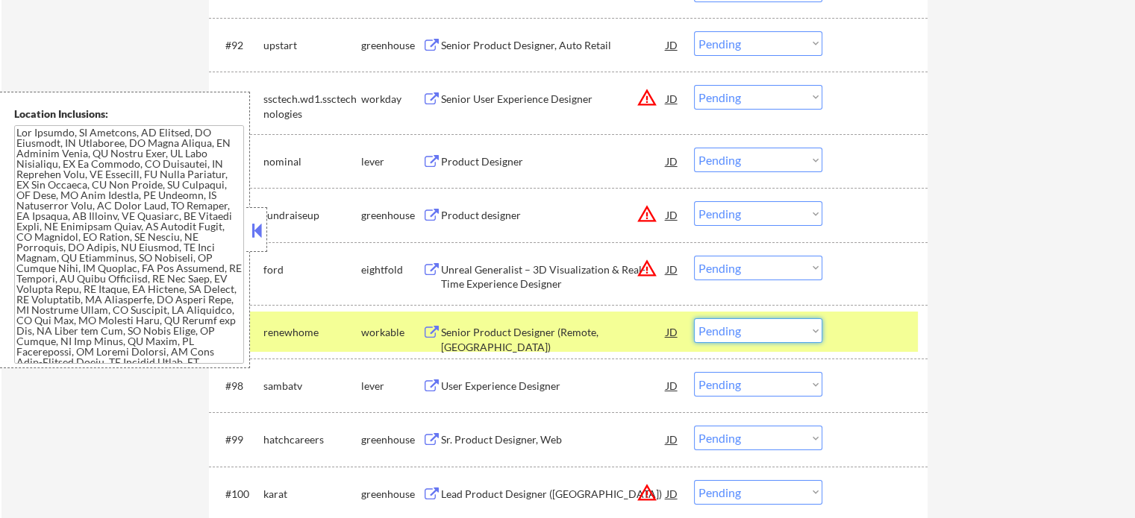
click at [733, 333] on select "Choose an option... Pending Applied Excluded (Questions) Excluded (Expired) Exc…" at bounding box center [758, 331] width 128 height 25
click at [694, 319] on select "Choose an option... Pending Applied Excluded (Questions) Excluded (Expired) Exc…" at bounding box center [758, 331] width 128 height 25
click at [846, 340] on div at bounding box center [877, 332] width 66 height 27
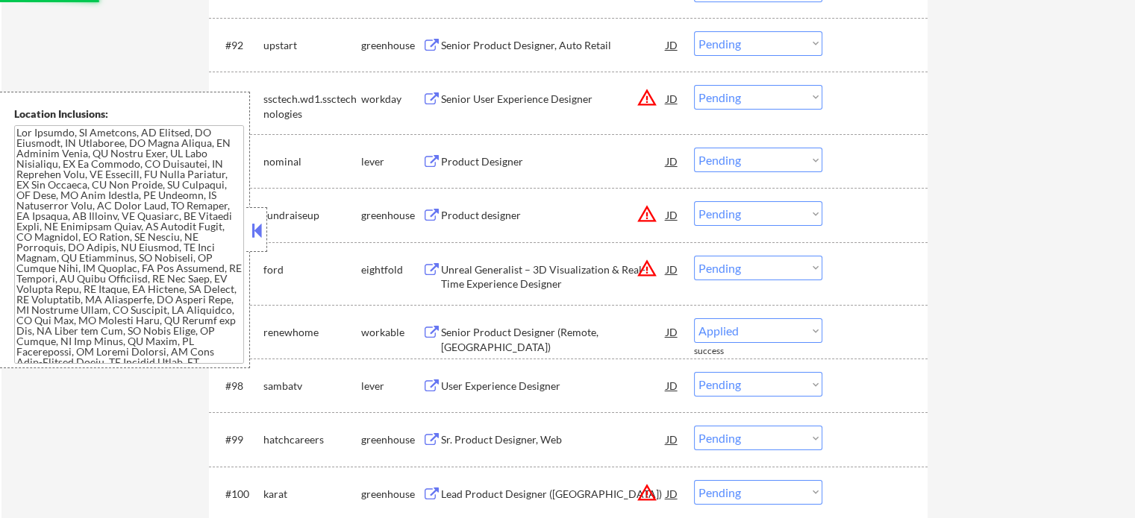
click at [471, 159] on div "Product Designer" at bounding box center [553, 161] width 225 height 15
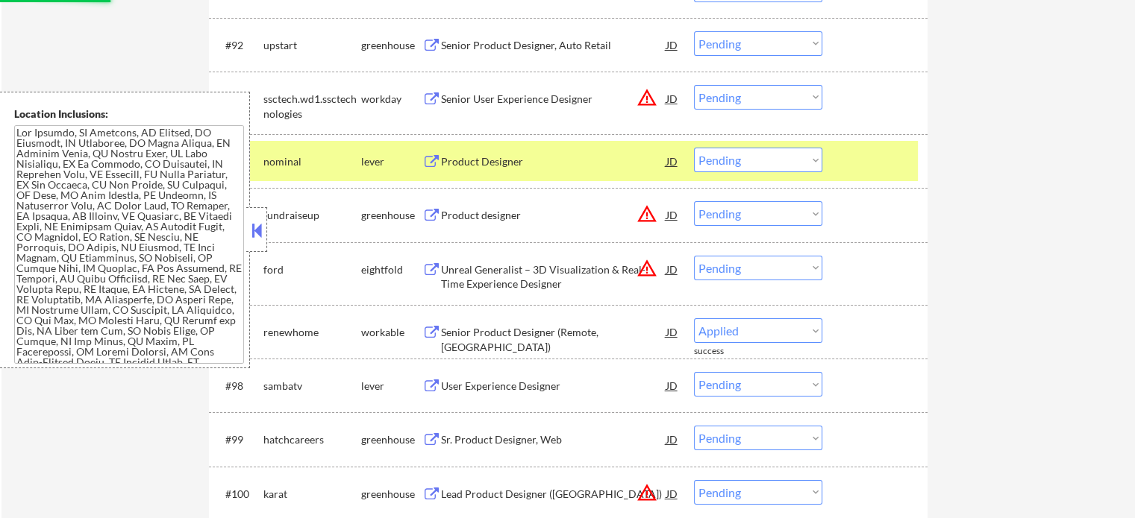
select select ""pending""
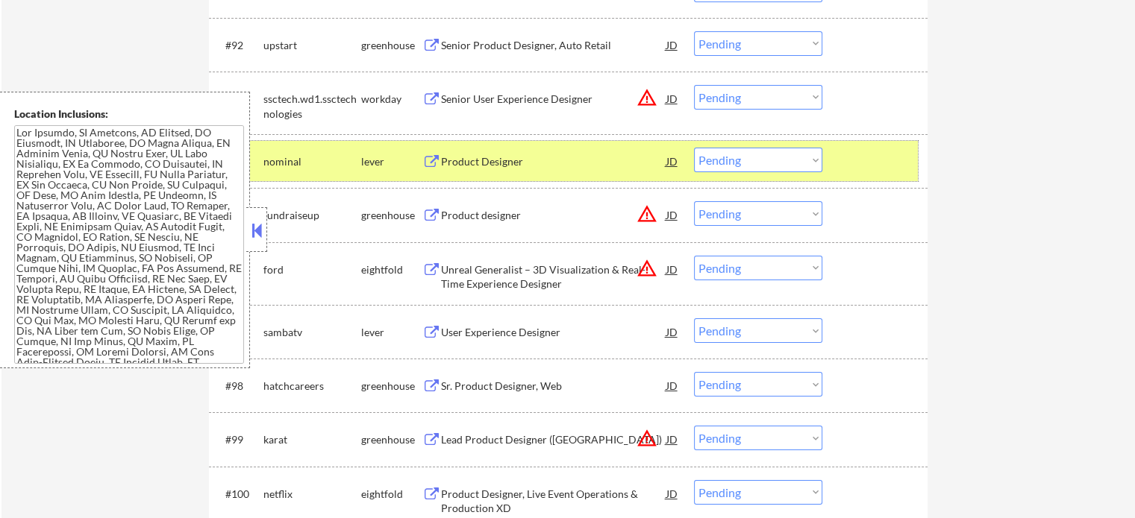
click at [849, 166] on div at bounding box center [877, 161] width 66 height 27
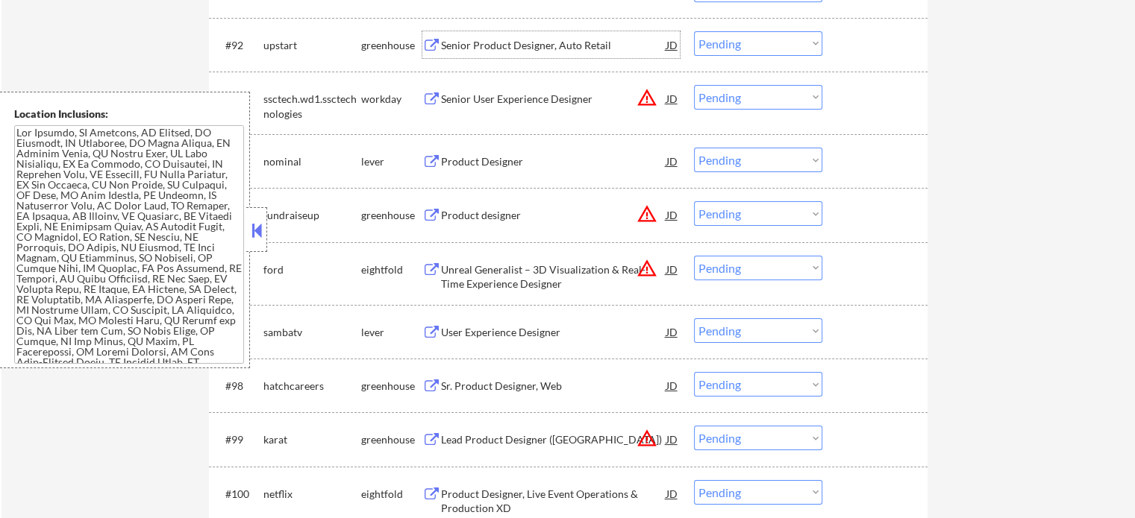
click at [483, 47] on div "Senior Product Designer, Auto Retail" at bounding box center [553, 45] width 225 height 15
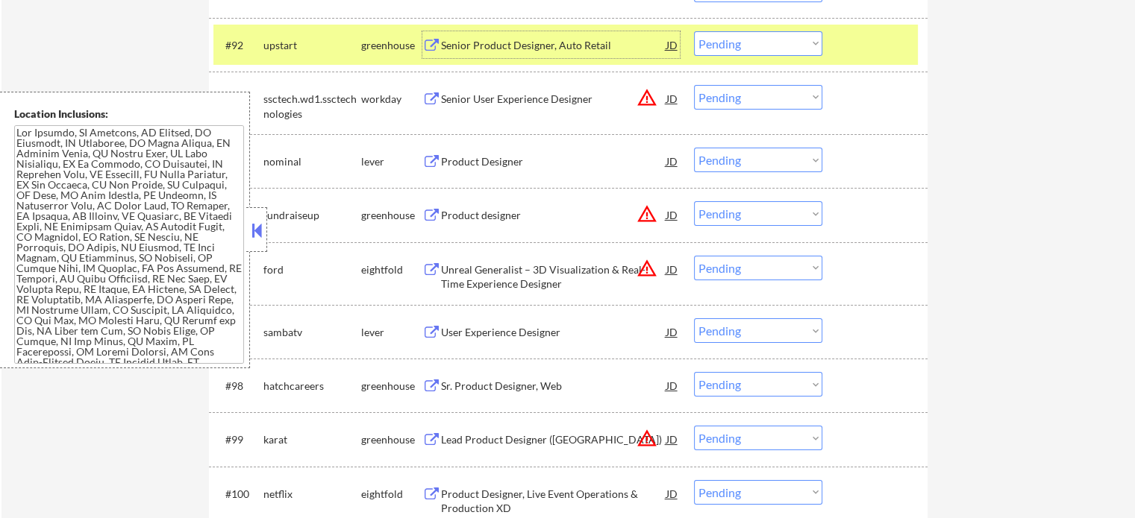
click at [853, 36] on div at bounding box center [877, 44] width 66 height 27
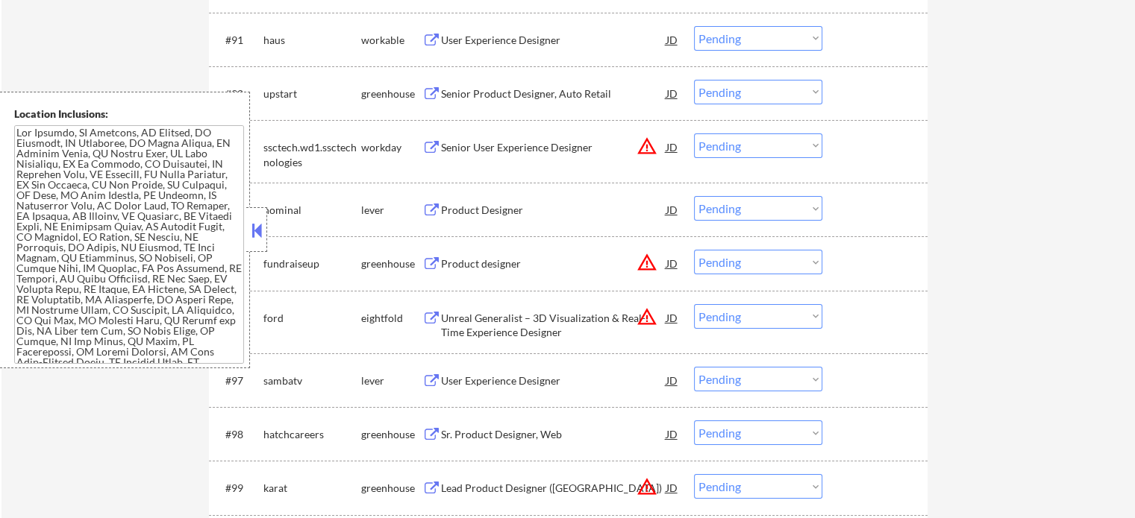
scroll to position [5492, 0]
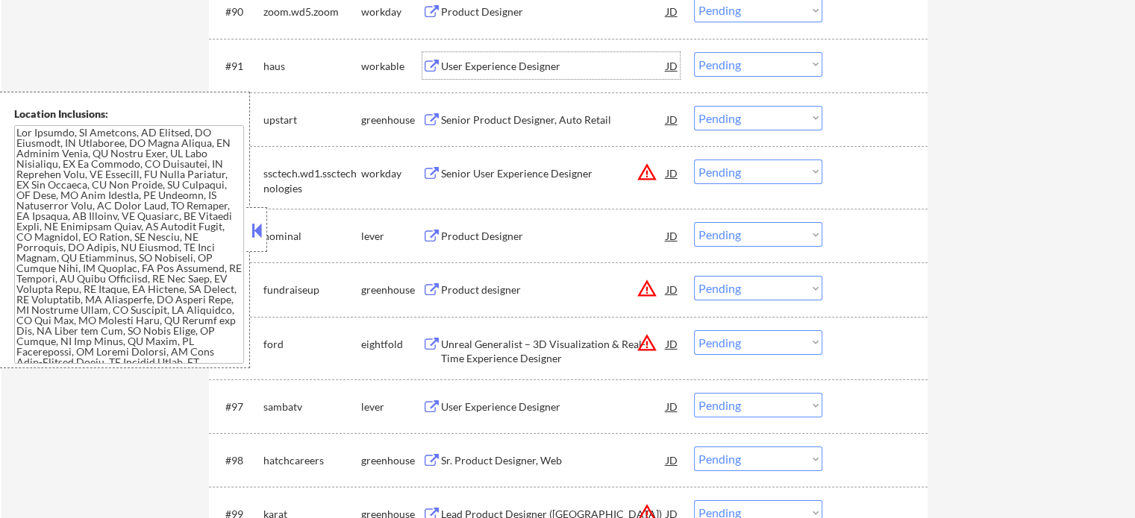
click at [479, 68] on div "User Experience Designer" at bounding box center [553, 66] width 225 height 15
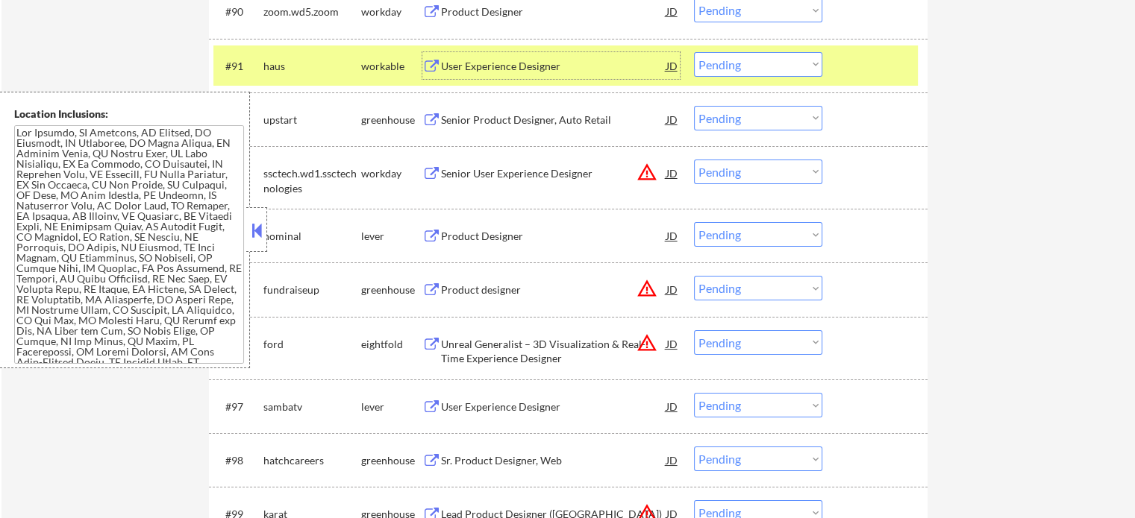
click at [754, 64] on select "Choose an option... Pending Applied Excluded (Questions) Excluded (Expired) Exc…" at bounding box center [758, 64] width 128 height 25
click at [694, 52] on select "Choose an option... Pending Applied Excluded (Questions) Excluded (Expired) Exc…" at bounding box center [758, 64] width 128 height 25
click at [859, 71] on div at bounding box center [877, 65] width 66 height 27
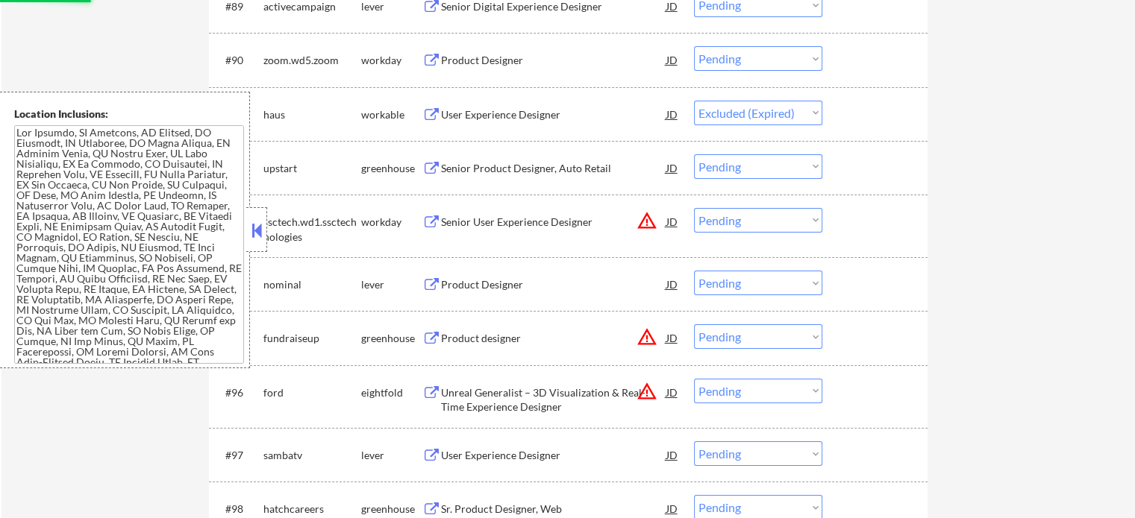
scroll to position [5417, 0]
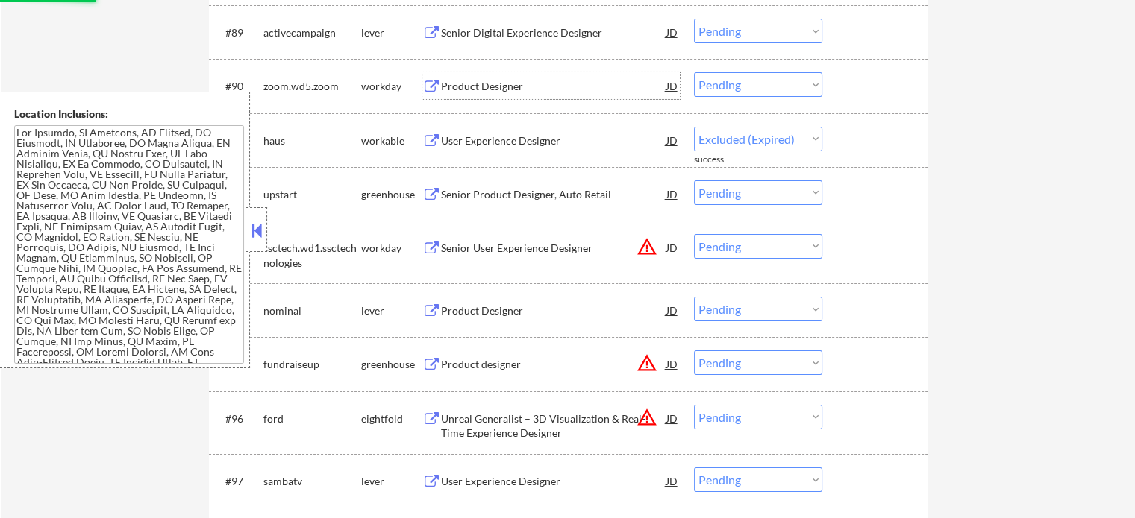
click at [482, 93] on div "Product Designer" at bounding box center [553, 86] width 225 height 15
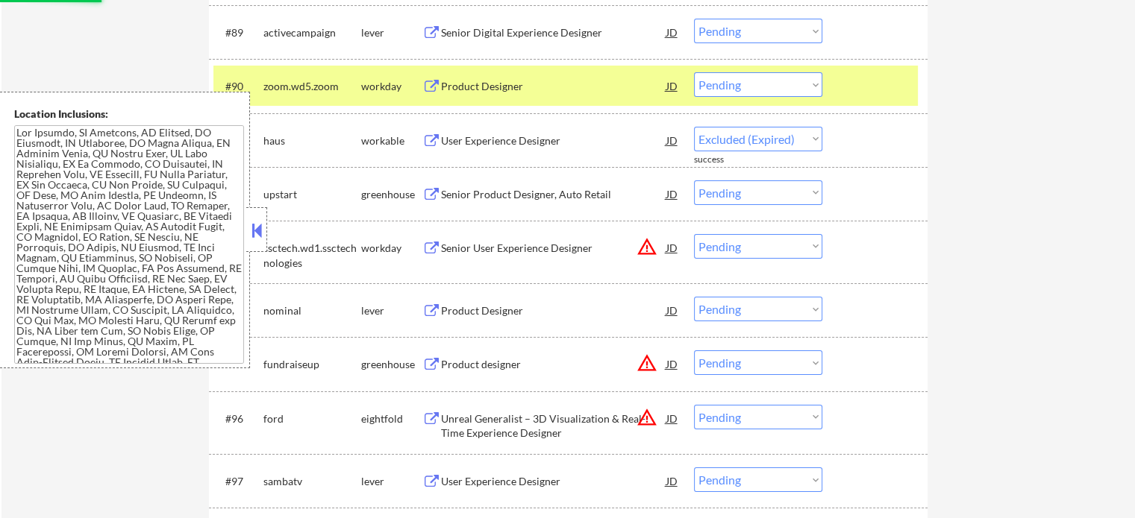
select select ""pending""
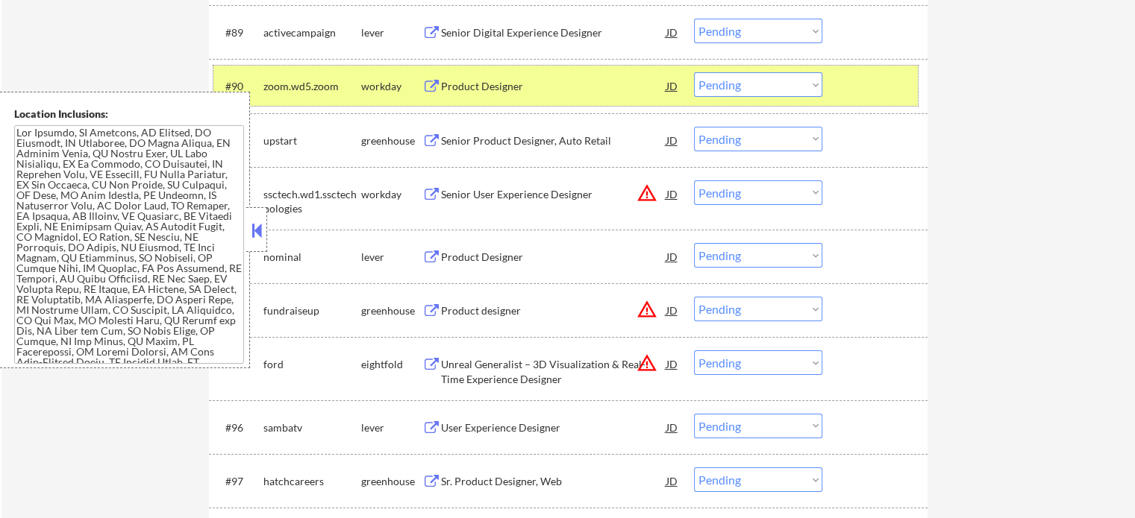
click at [845, 92] on div at bounding box center [877, 85] width 66 height 27
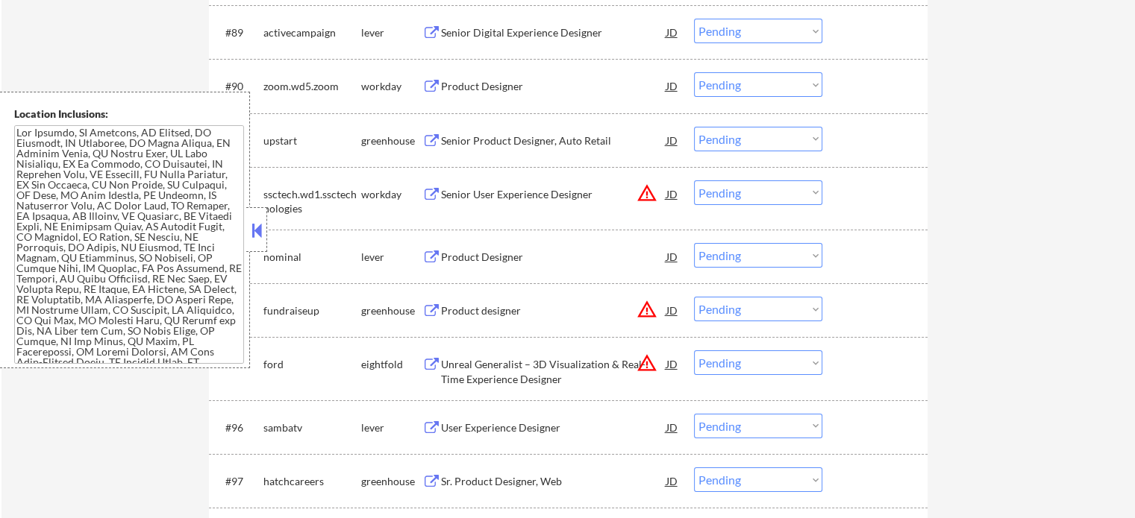
click at [528, 37] on div "Senior Digital Experience Designer" at bounding box center [553, 32] width 225 height 15
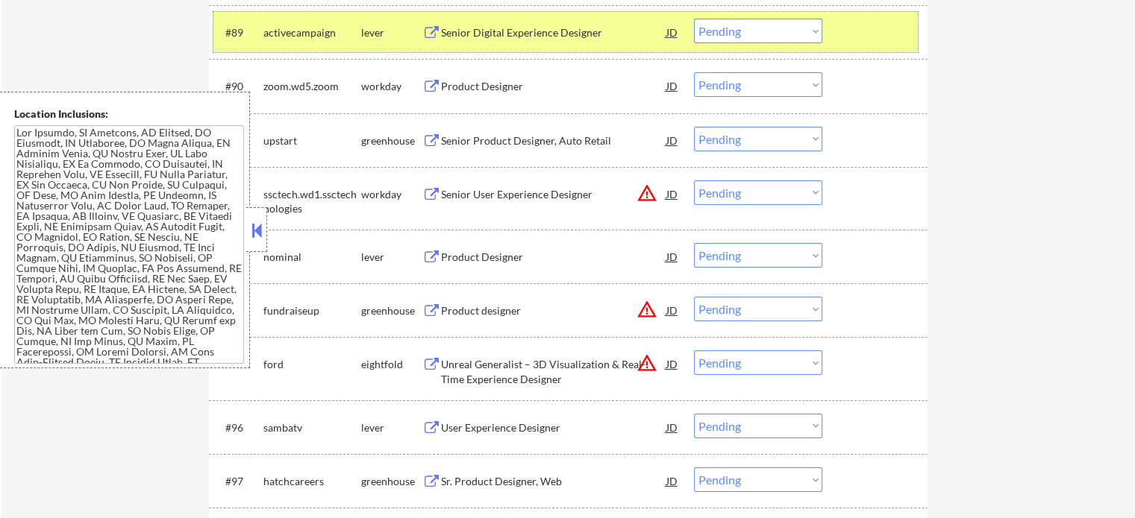
click at [847, 32] on div at bounding box center [877, 32] width 66 height 27
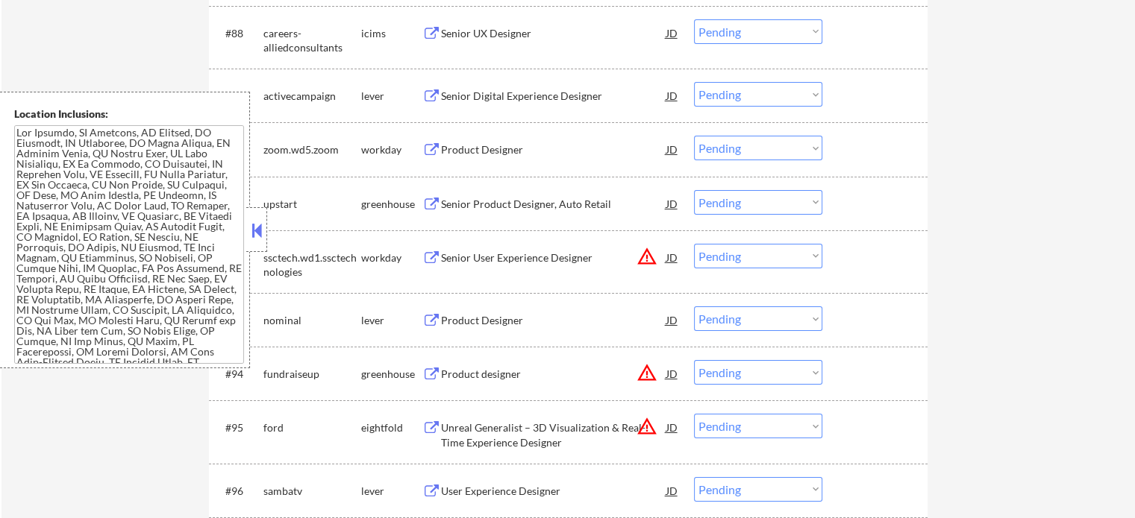
scroll to position [5268, 0]
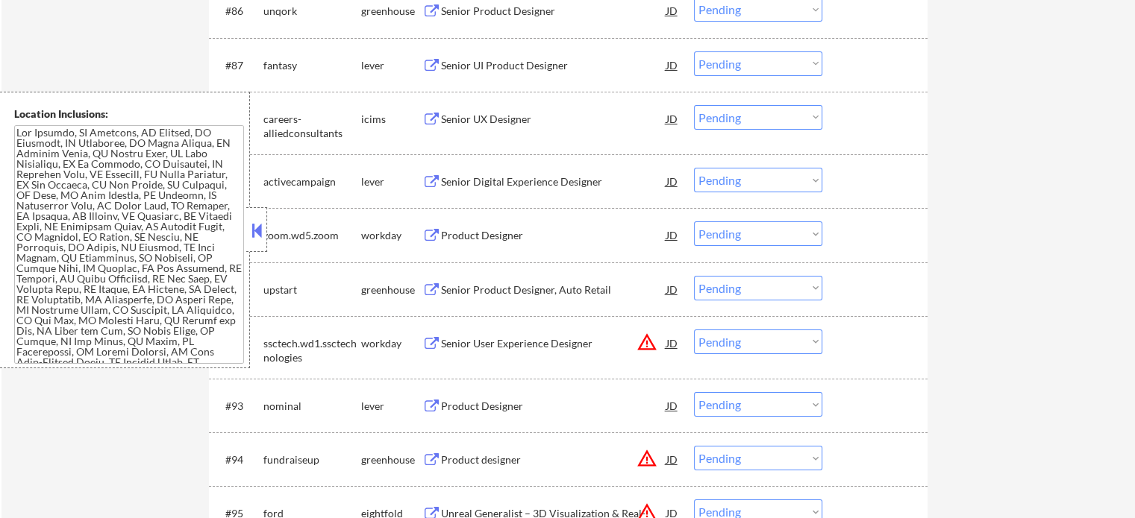
click at [487, 72] on div "Senior UI Product Designer" at bounding box center [553, 65] width 225 height 15
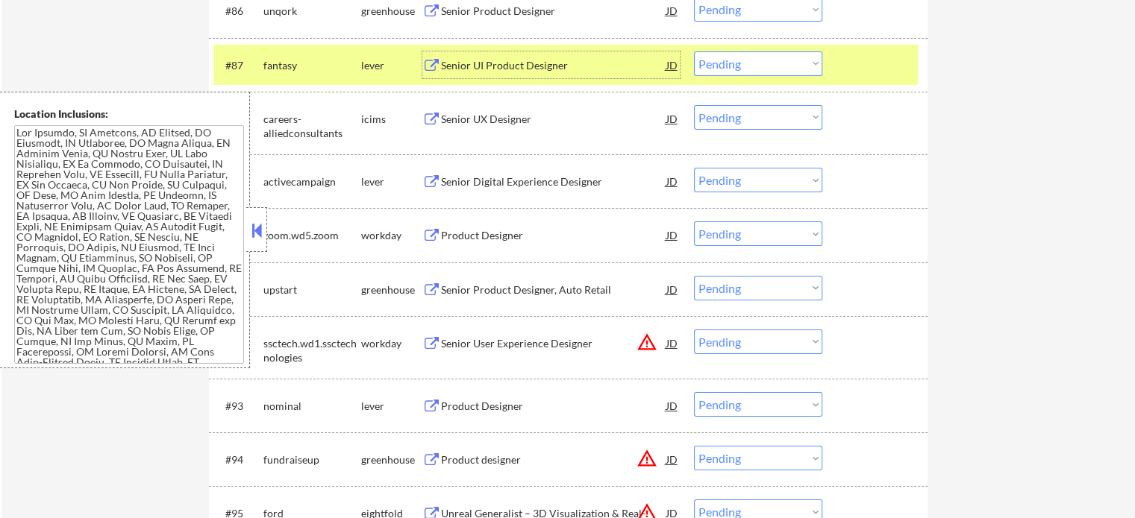
click at [857, 62] on div at bounding box center [877, 64] width 66 height 27
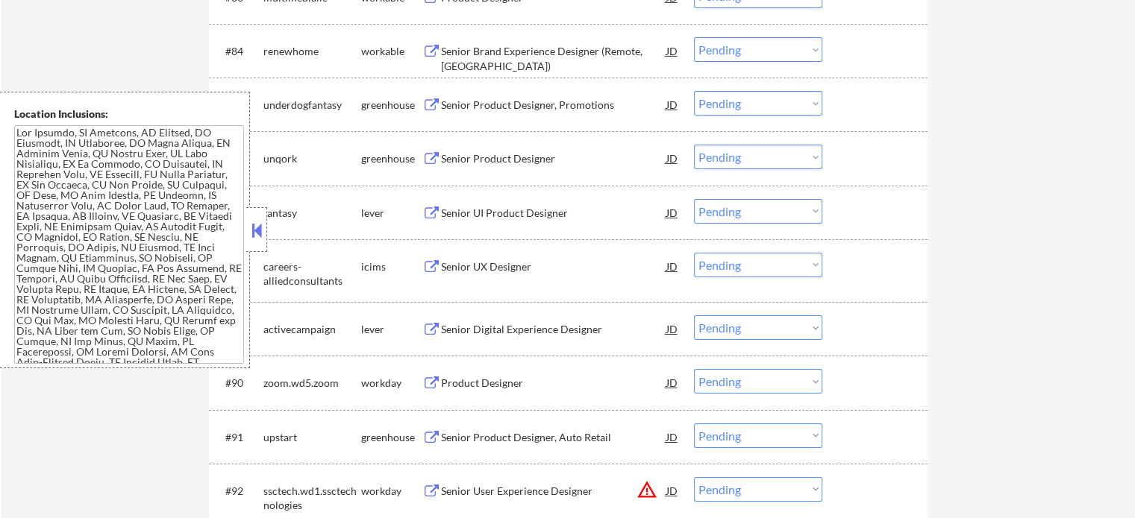
scroll to position [5119, 0]
click at [500, 107] on div "Senior Product Designer, Promotions" at bounding box center [553, 106] width 225 height 15
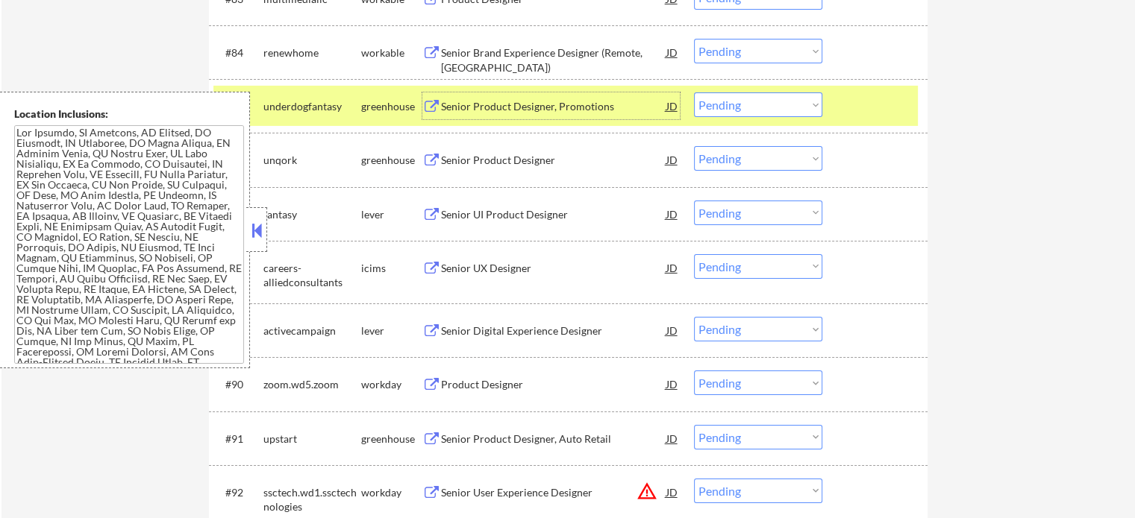
click at [846, 118] on div at bounding box center [877, 106] width 66 height 27
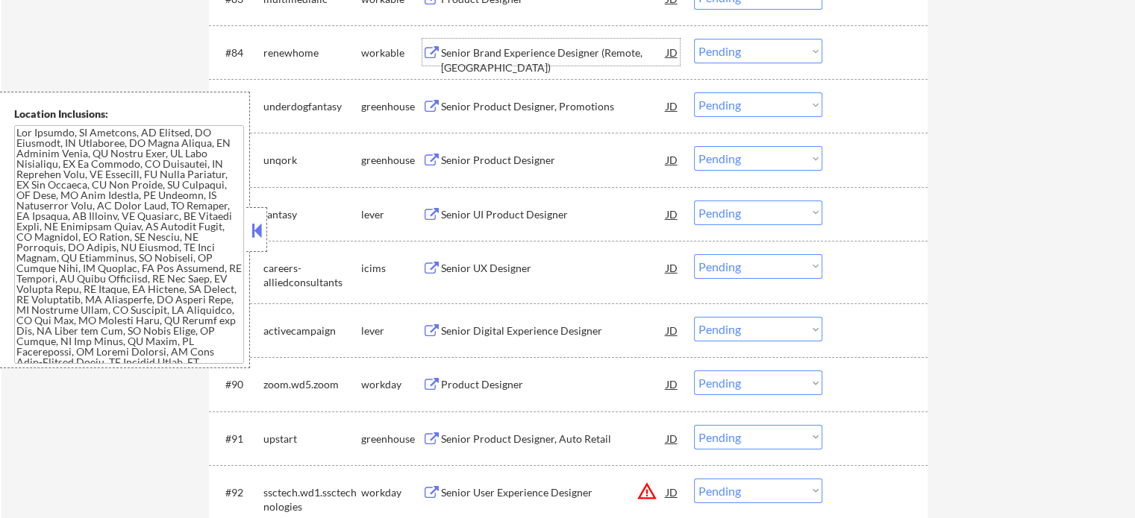
click at [504, 58] on div "Senior Brand Experience Designer (Remote, [GEOGRAPHIC_DATA])" at bounding box center [553, 60] width 225 height 29
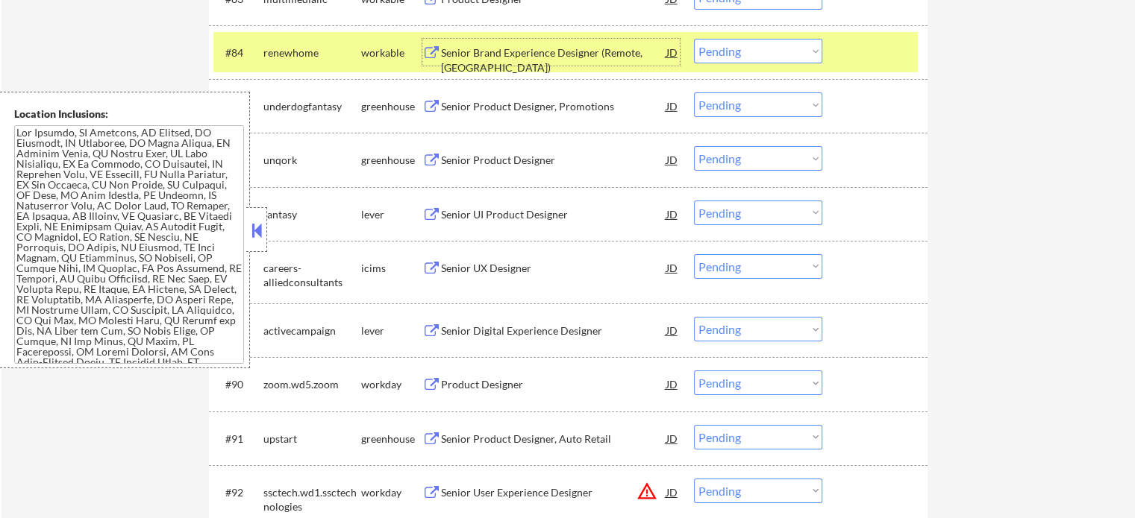
click at [847, 56] on div at bounding box center [877, 52] width 66 height 27
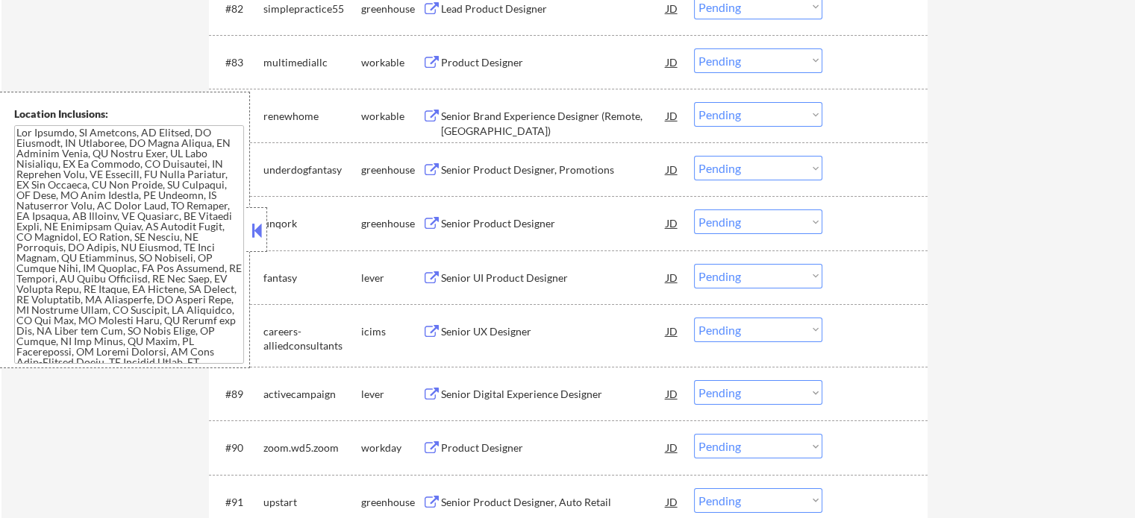
scroll to position [4969, 0]
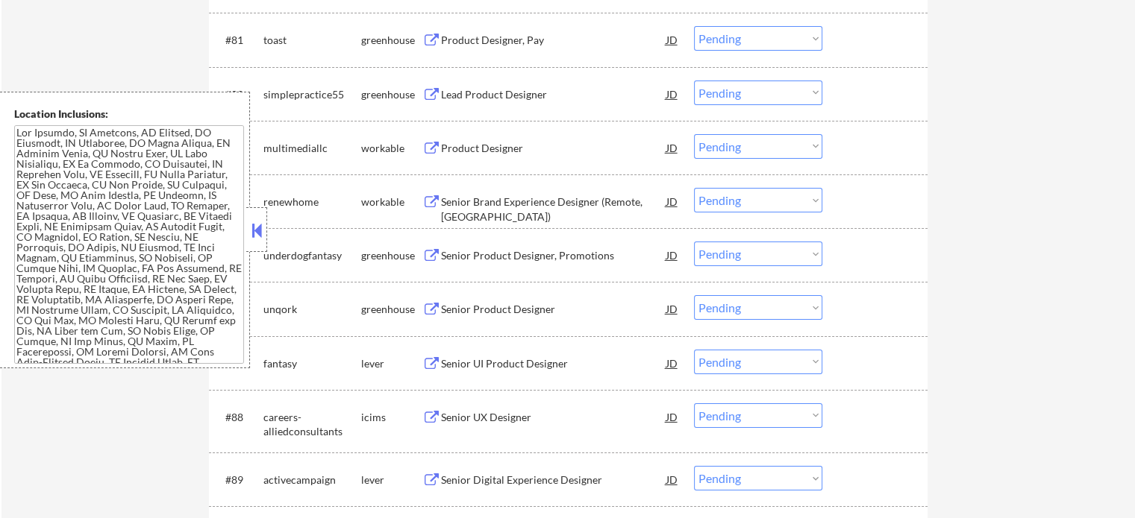
click at [438, 142] on button at bounding box center [431, 149] width 19 height 14
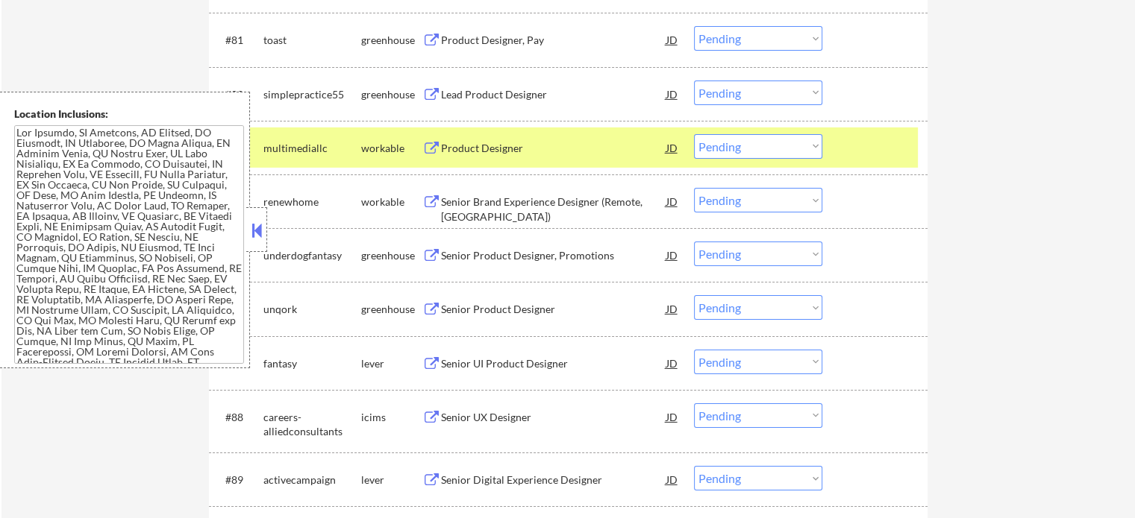
click at [861, 142] on div at bounding box center [877, 147] width 66 height 27
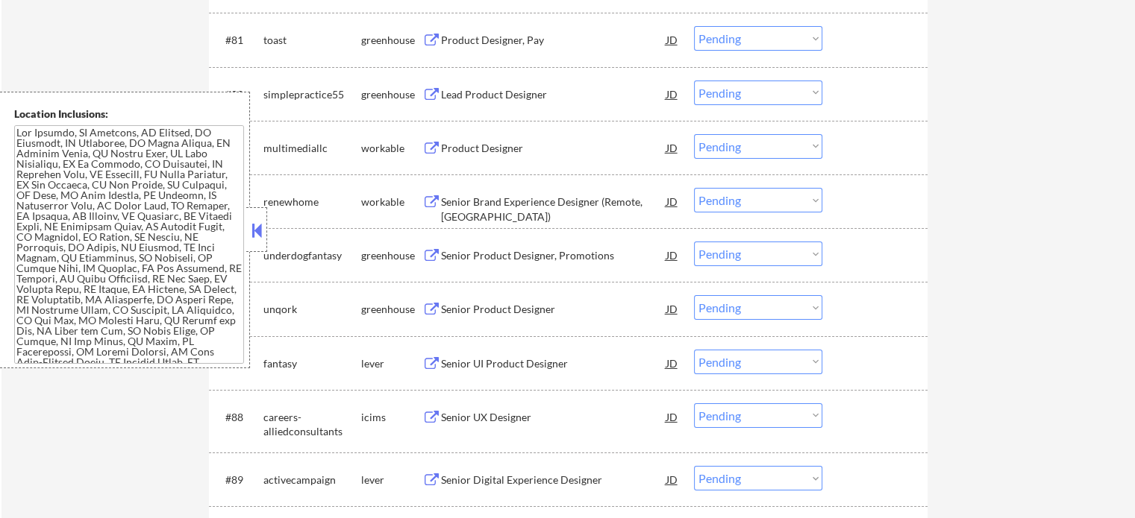
click at [533, 93] on div "Lead Product Designer" at bounding box center [553, 94] width 225 height 15
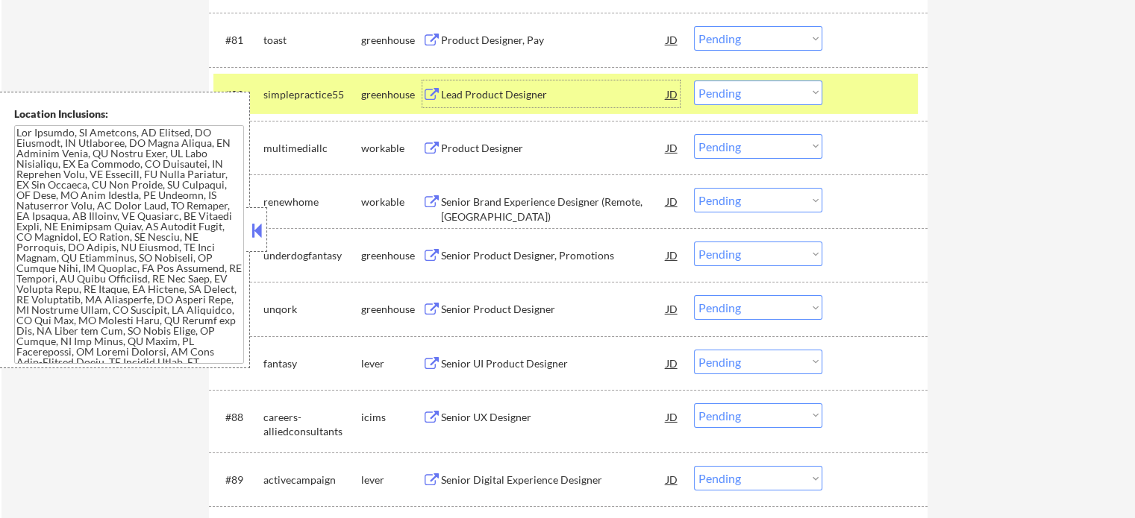
click at [855, 101] on div at bounding box center [877, 94] width 66 height 27
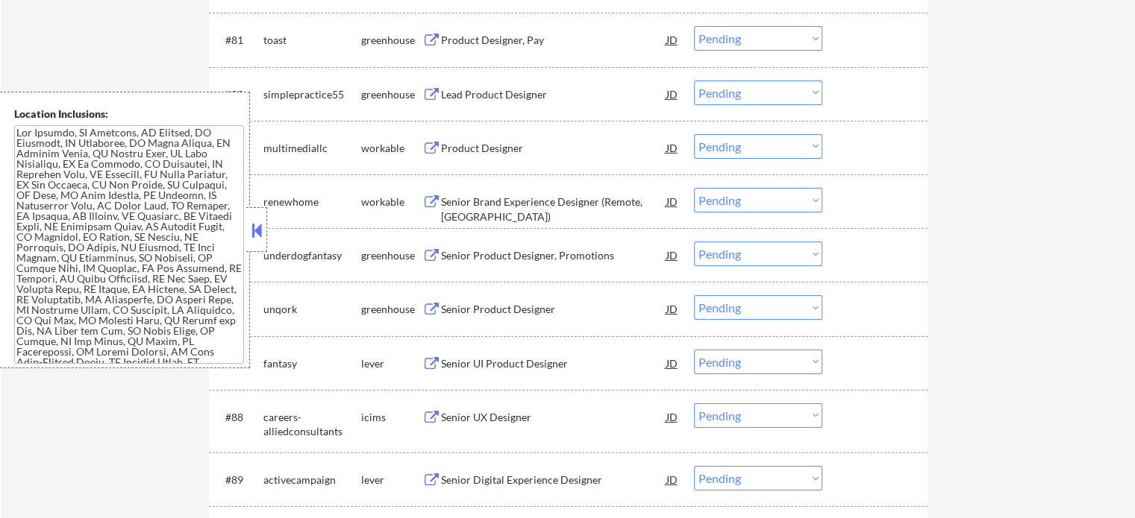
click at [535, 44] on div "Product Designer, Pay" at bounding box center [553, 40] width 225 height 15
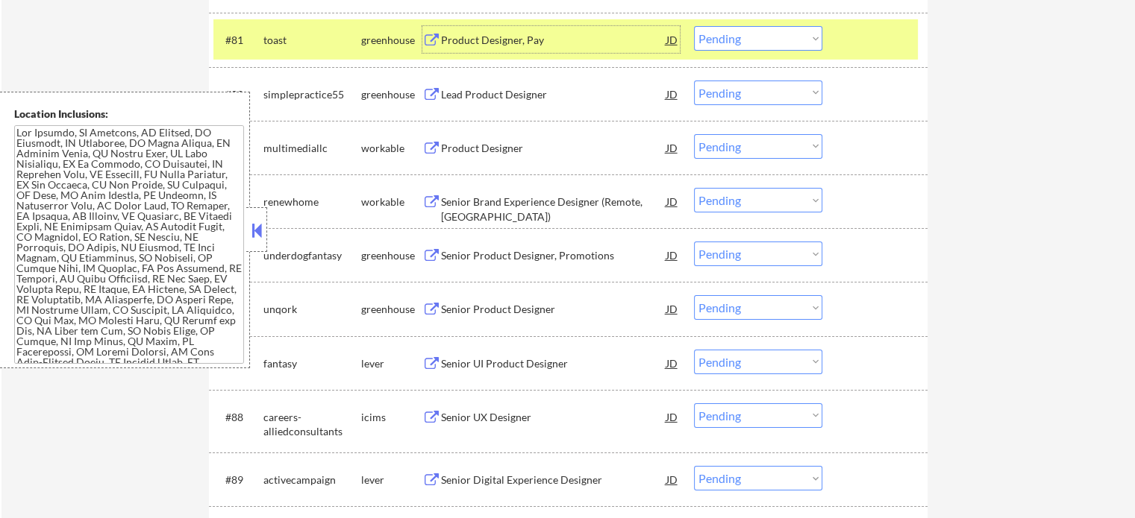
click at [856, 41] on div at bounding box center [877, 39] width 66 height 27
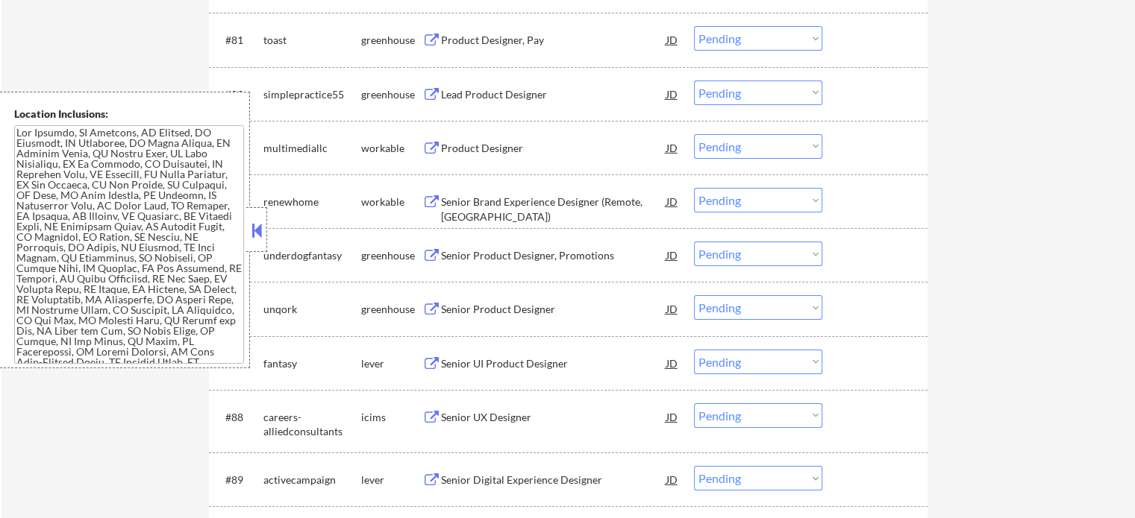
scroll to position [4820, 0]
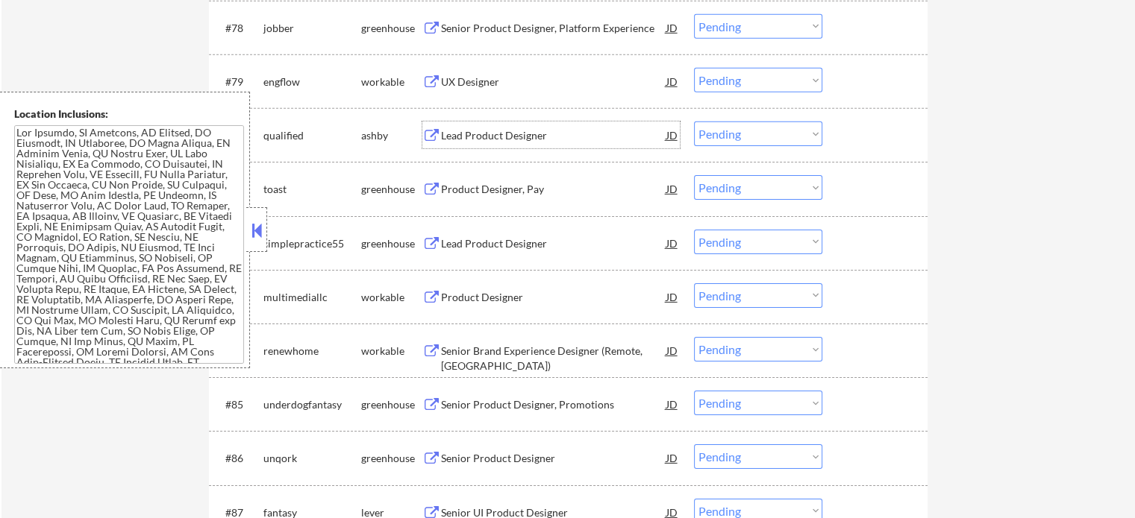
click at [463, 137] on div "Lead Product Designer" at bounding box center [553, 135] width 225 height 15
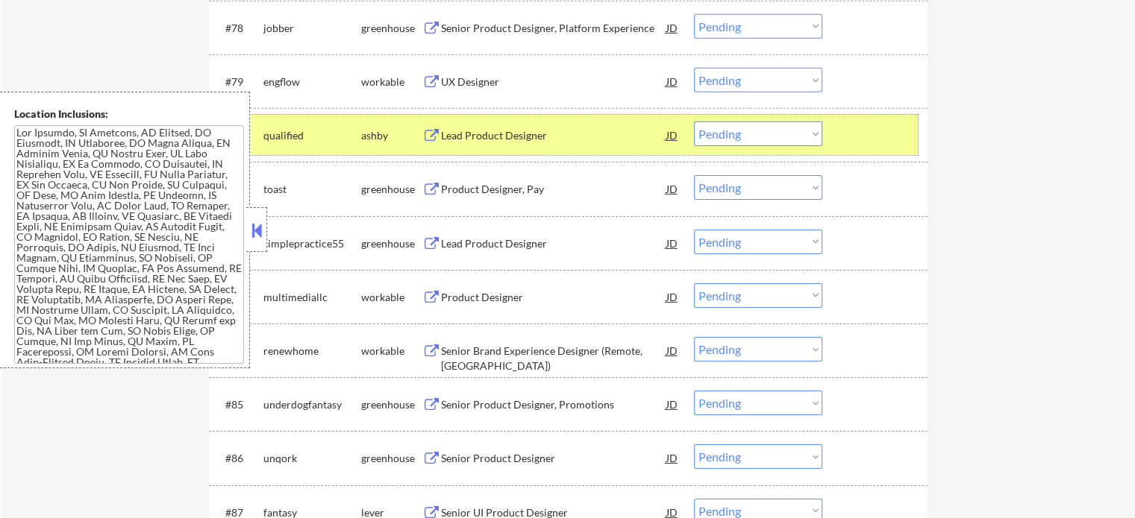
click at [853, 138] on div at bounding box center [877, 135] width 66 height 27
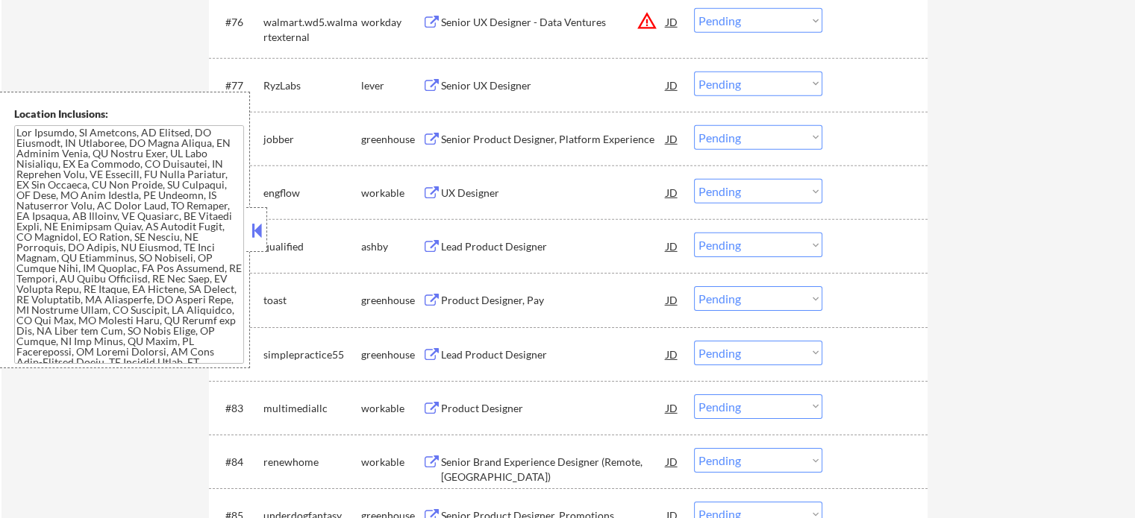
scroll to position [4671, 0]
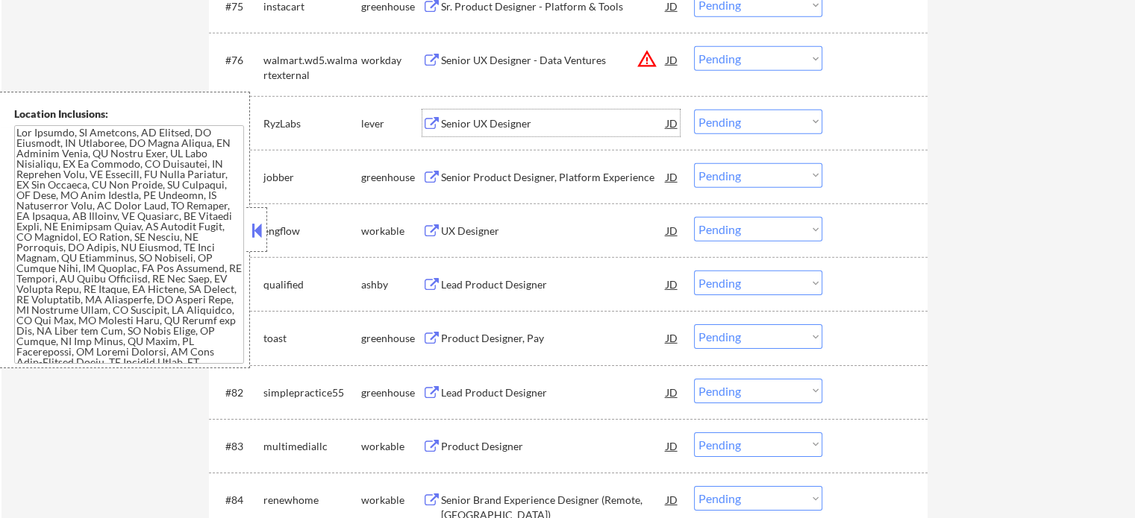
click at [482, 121] on div "Senior UX Designer" at bounding box center [553, 123] width 225 height 15
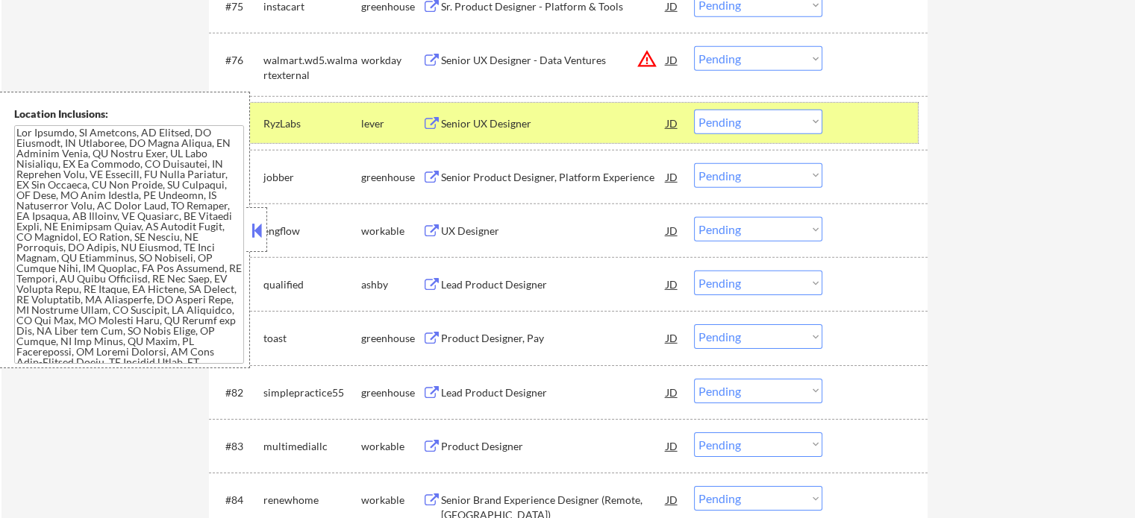
click at [887, 126] on div at bounding box center [877, 123] width 66 height 27
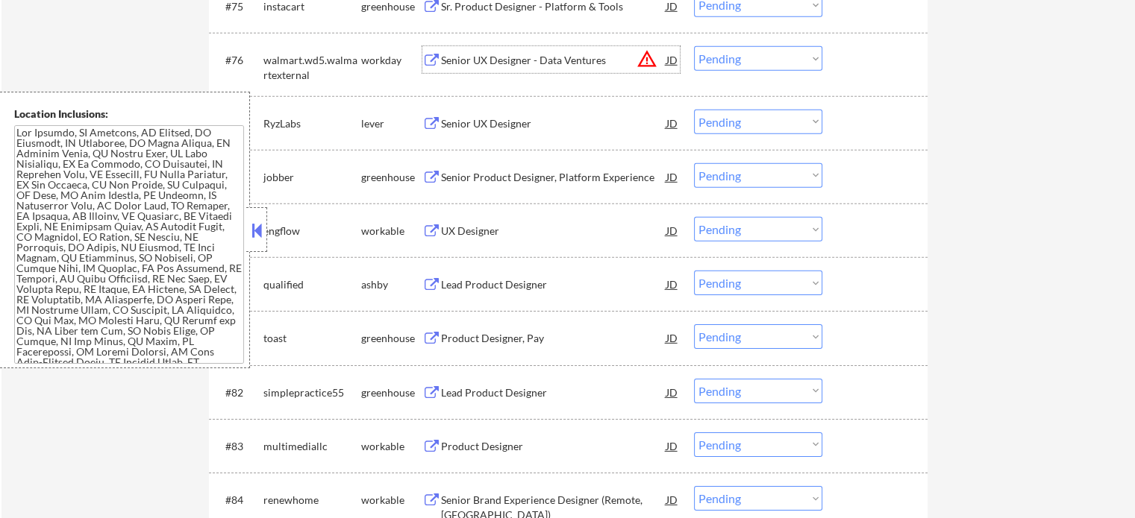
click at [467, 69] on div "Senior UX Designer - Data Ventures" at bounding box center [553, 59] width 225 height 27
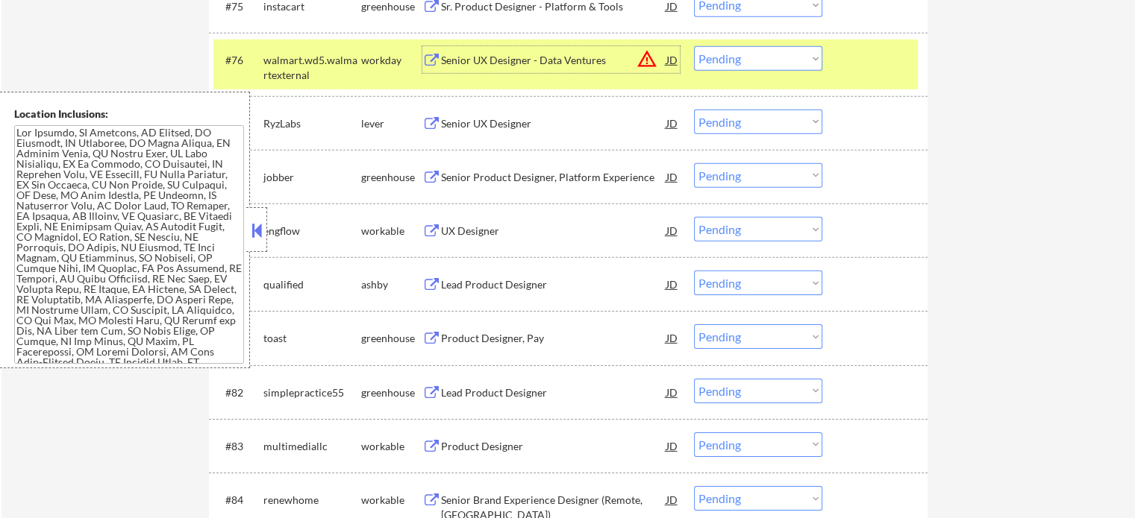
click at [865, 60] on div at bounding box center [877, 59] width 66 height 27
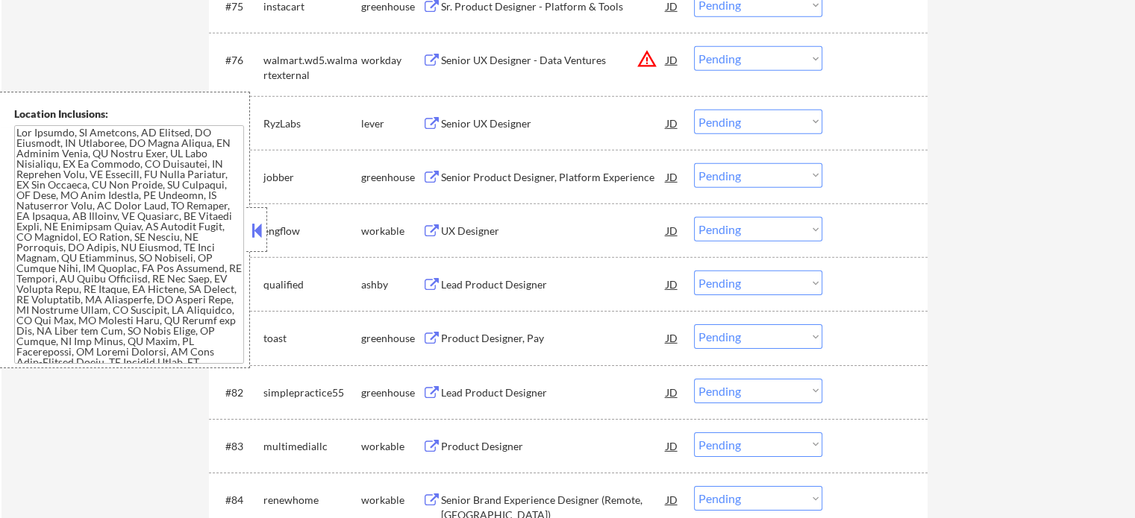
scroll to position [4522, 0]
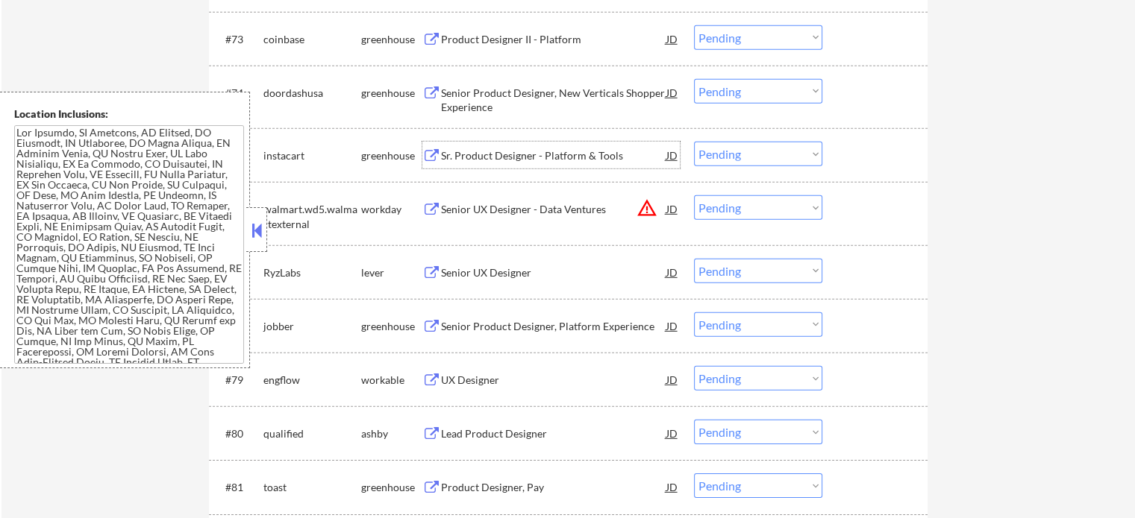
click at [513, 154] on div "Sr. Product Designer - Platform & Tools" at bounding box center [553, 155] width 225 height 15
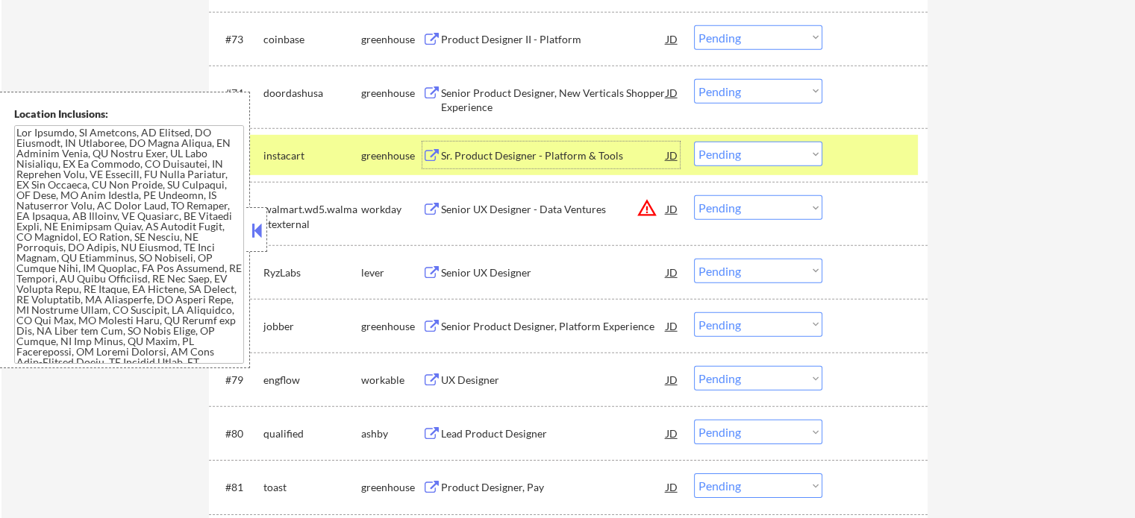
click at [855, 151] on div at bounding box center [877, 155] width 66 height 27
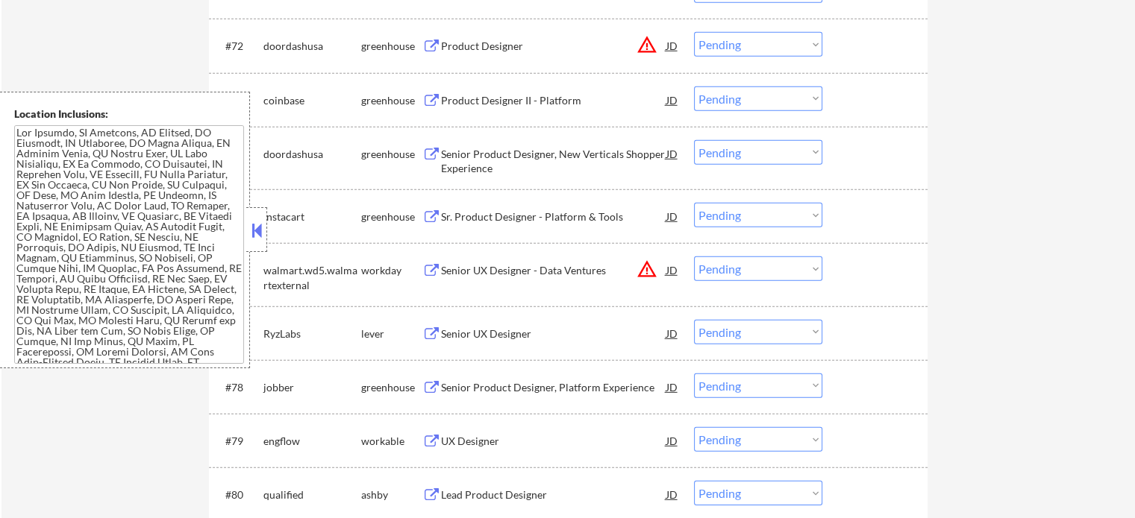
scroll to position [4372, 0]
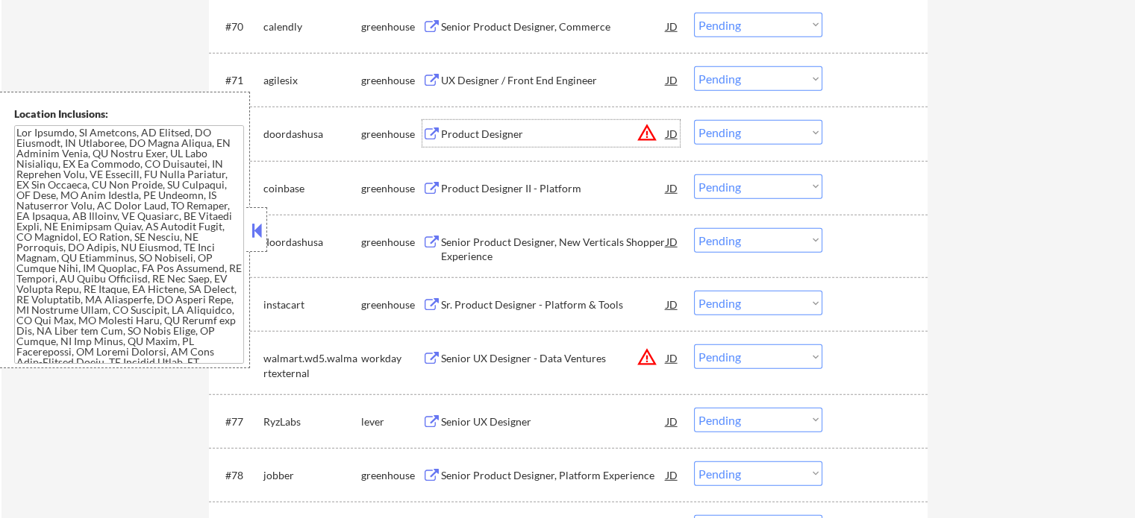
click at [480, 135] on div "Product Designer" at bounding box center [553, 134] width 225 height 15
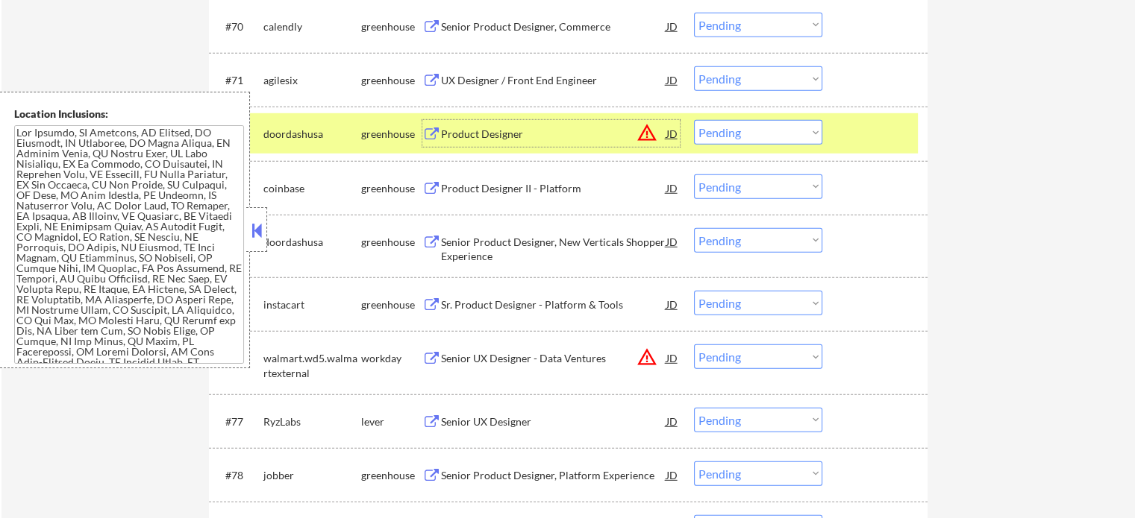
scroll to position [4223, 0]
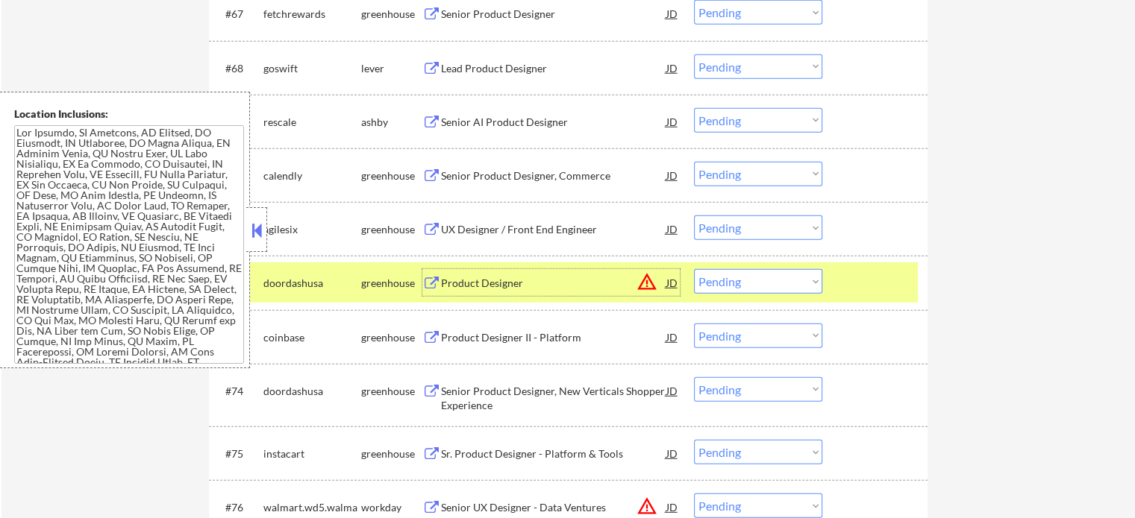
click at [880, 271] on div at bounding box center [877, 282] width 66 height 27
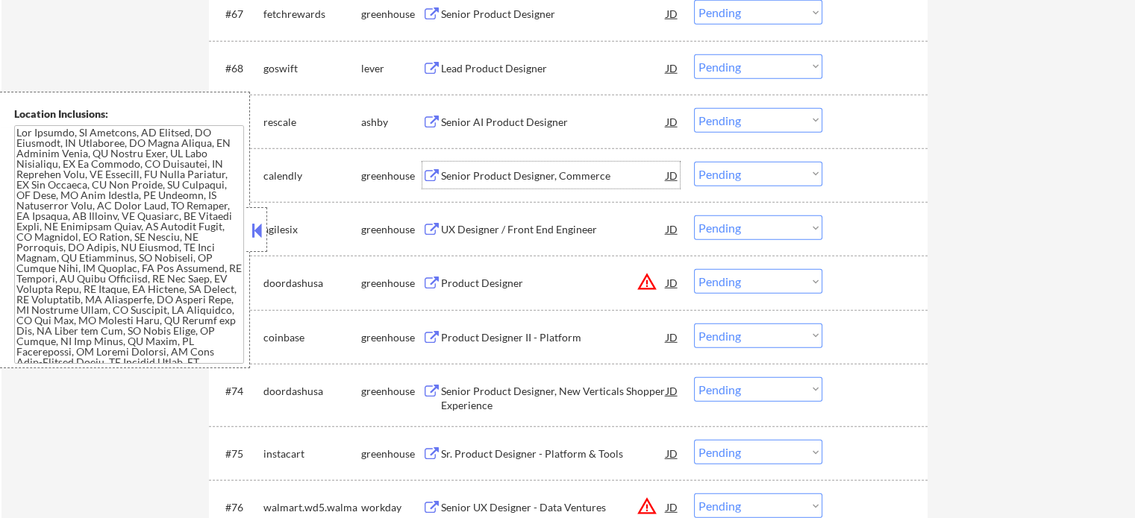
click at [494, 170] on div "Senior Product Designer, Commerce" at bounding box center [553, 176] width 225 height 15
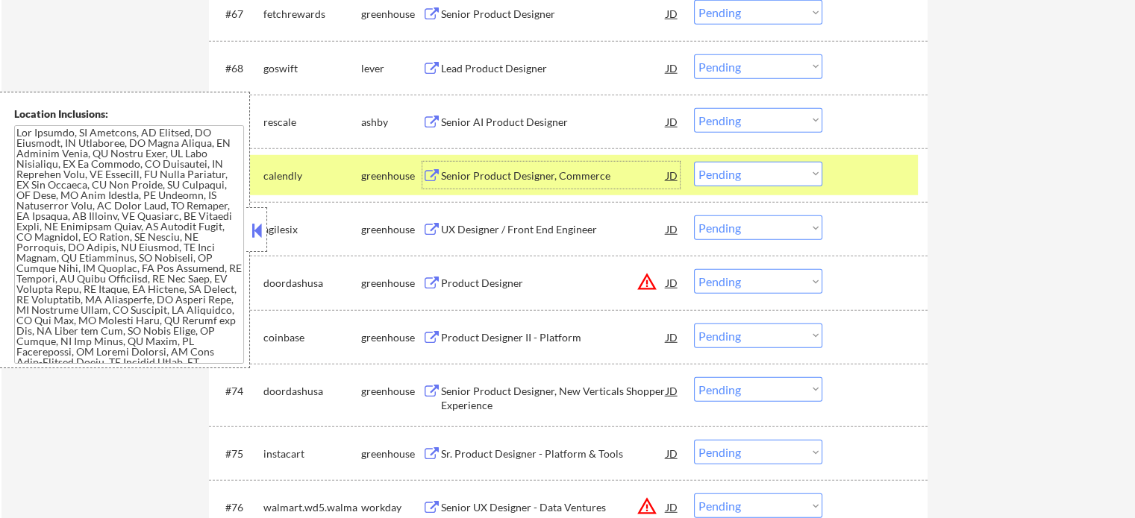
click at [886, 165] on div at bounding box center [877, 175] width 66 height 27
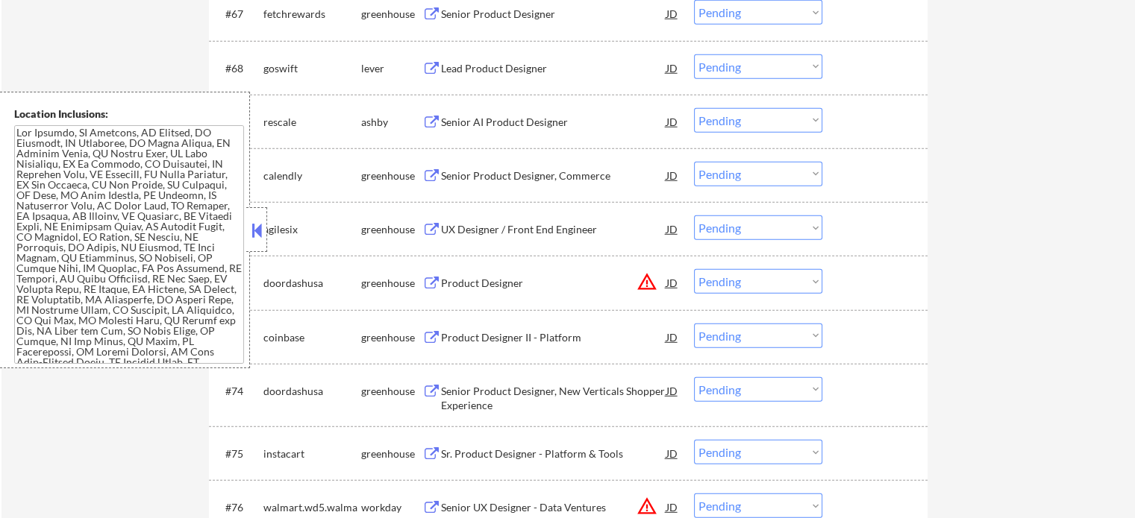
click at [546, 121] on div "Senior AI Product Designer" at bounding box center [553, 122] width 225 height 15
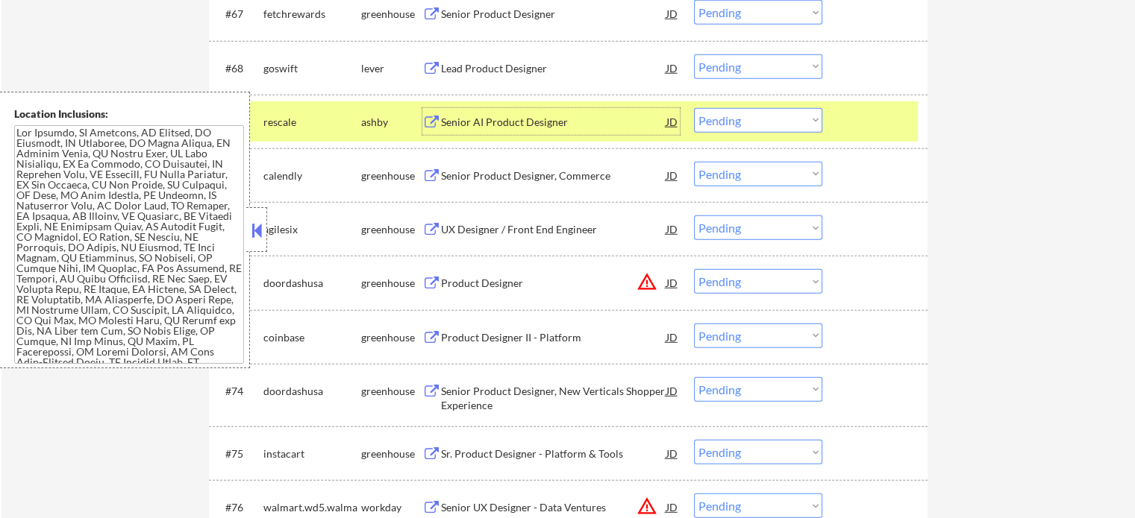
click at [762, 126] on select "Choose an option... Pending Applied Excluded (Questions) Excluded (Expired) Exc…" at bounding box center [758, 120] width 128 height 25
click at [694, 108] on select "Choose an option... Pending Applied Excluded (Questions) Excluded (Expired) Exc…" at bounding box center [758, 120] width 128 height 25
click at [855, 122] on div at bounding box center [877, 121] width 66 height 27
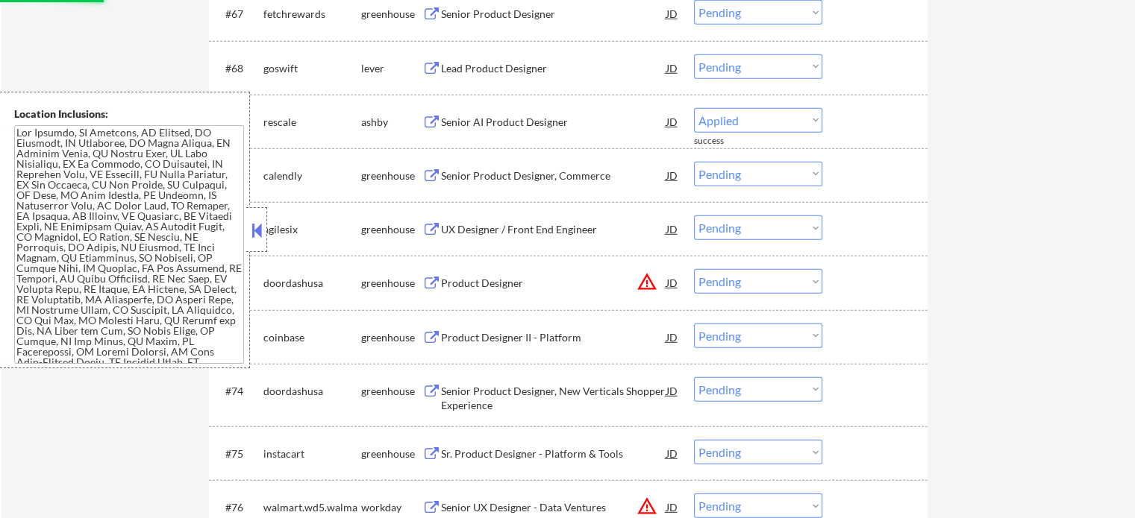
select select ""pending""
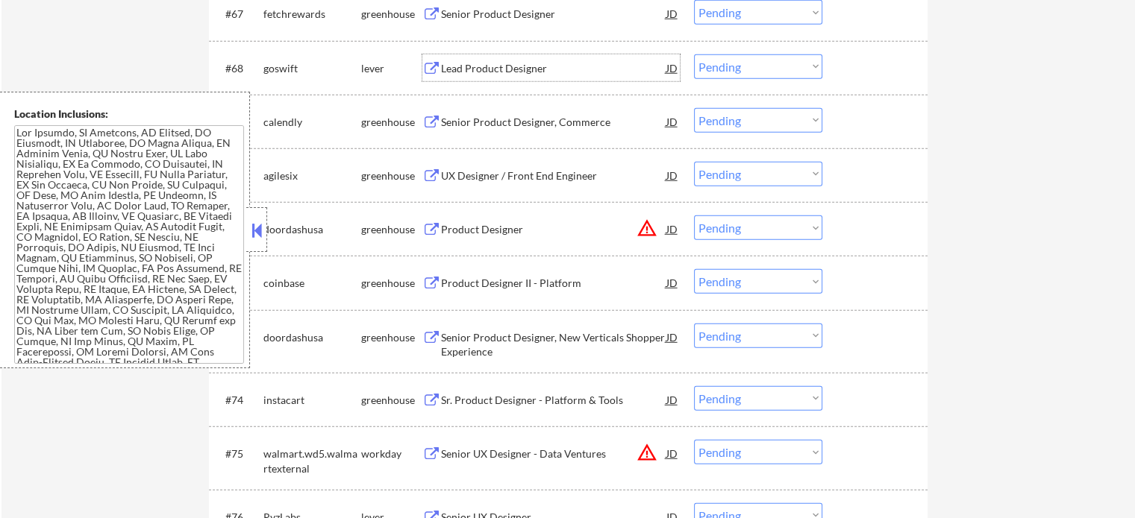
click at [466, 62] on div "Lead Product Designer" at bounding box center [553, 68] width 225 height 15
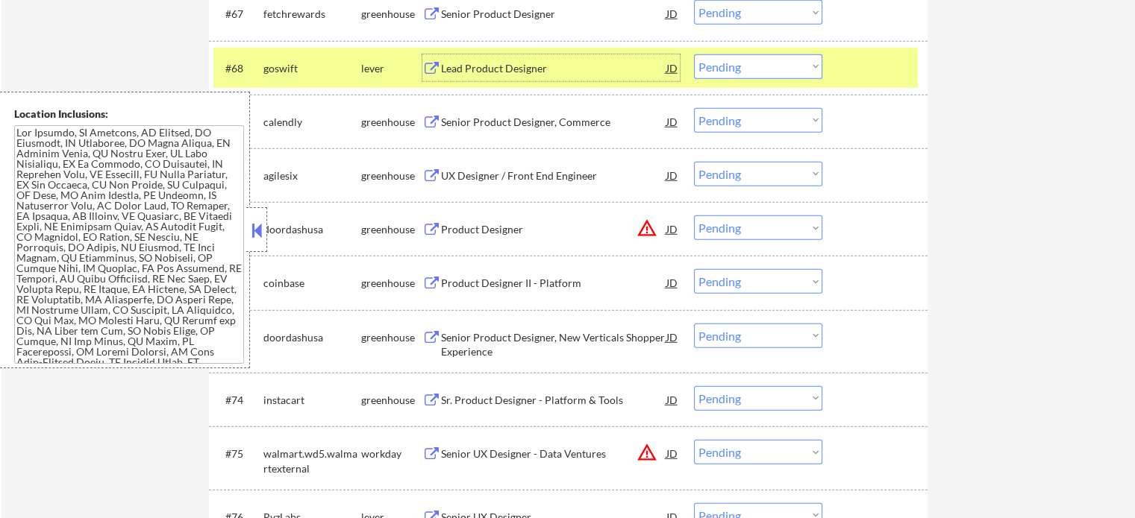
click at [847, 74] on div at bounding box center [877, 67] width 66 height 27
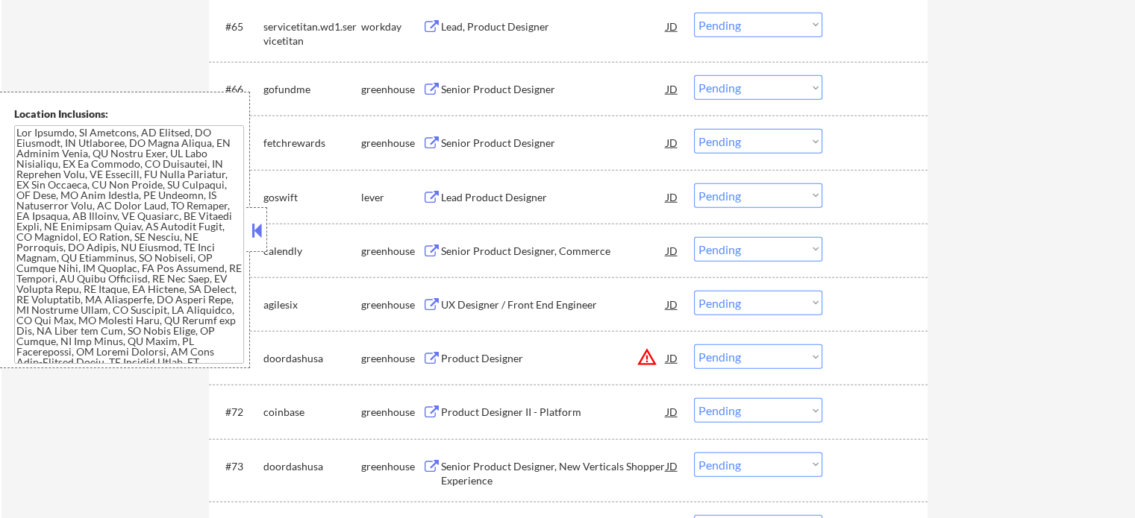
scroll to position [4074, 0]
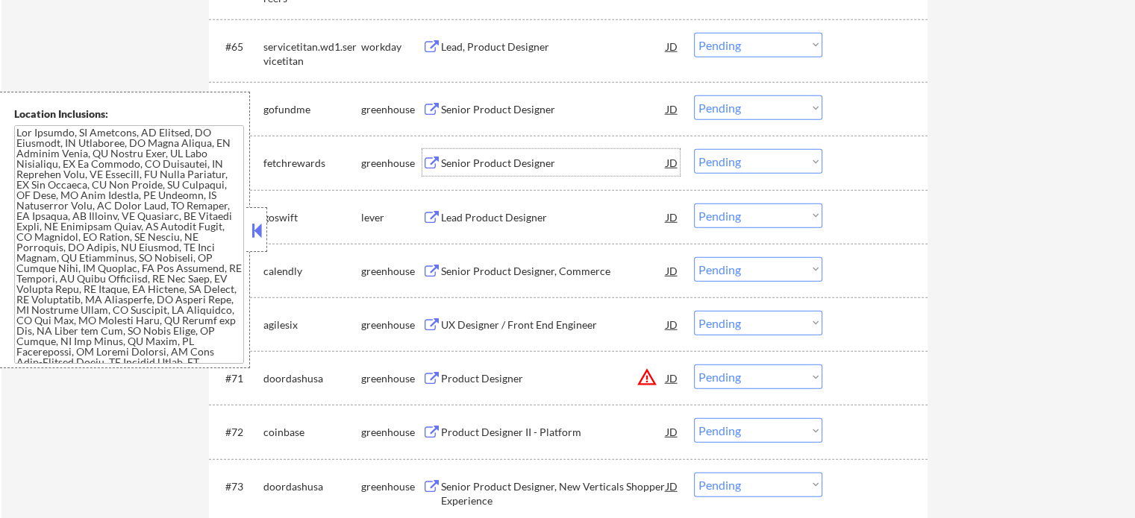
click at [486, 160] on div "Senior Product Designer" at bounding box center [553, 163] width 225 height 15
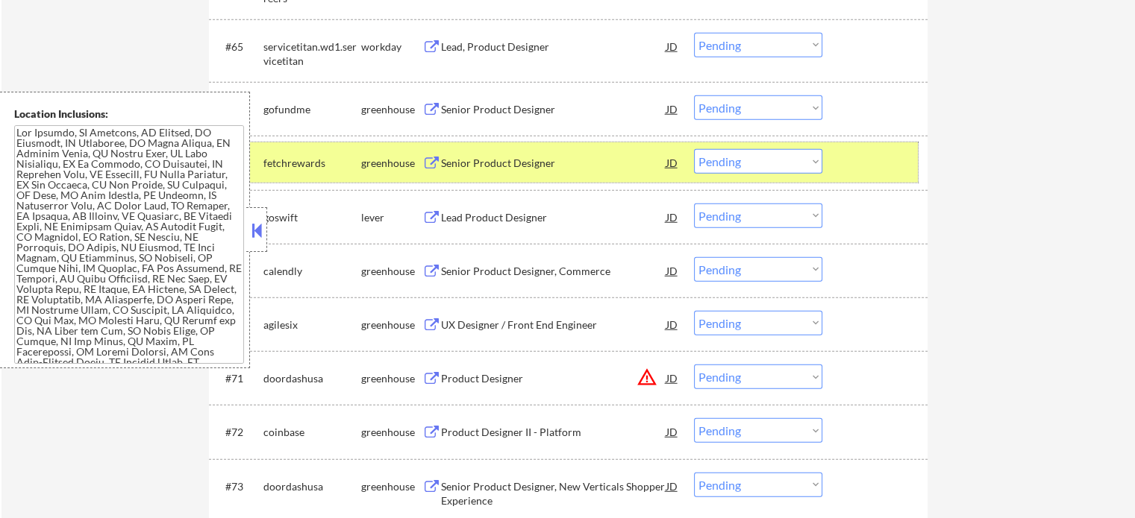
click at [842, 163] on div "#67 fetchrewards greenhouse Senior Product Designer JD Choose an option... Pend…" at bounding box center [565, 162] width 704 height 40
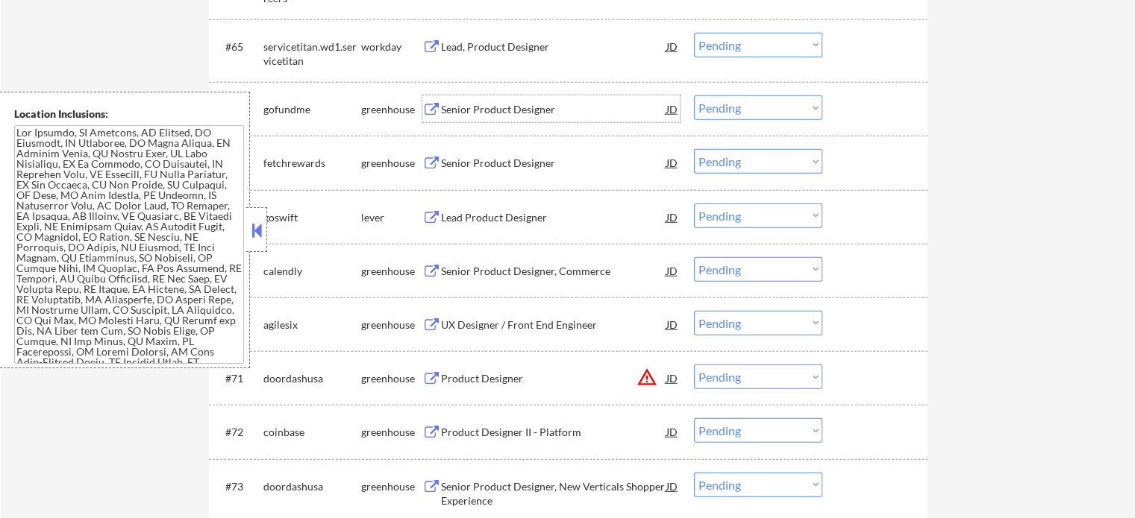
click at [537, 103] on div "Senior Product Designer" at bounding box center [553, 109] width 225 height 15
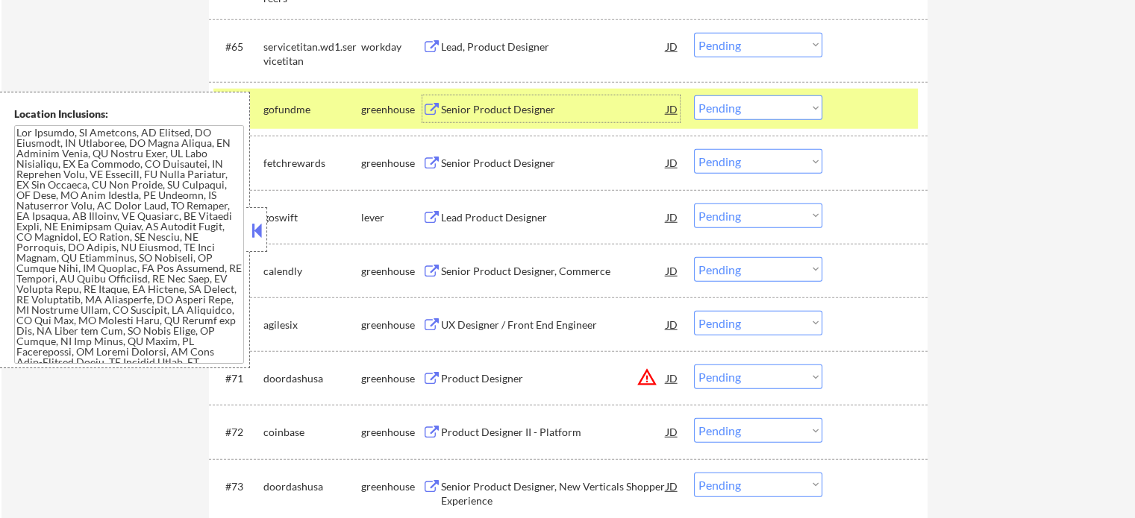
click at [845, 122] on div at bounding box center [877, 108] width 66 height 27
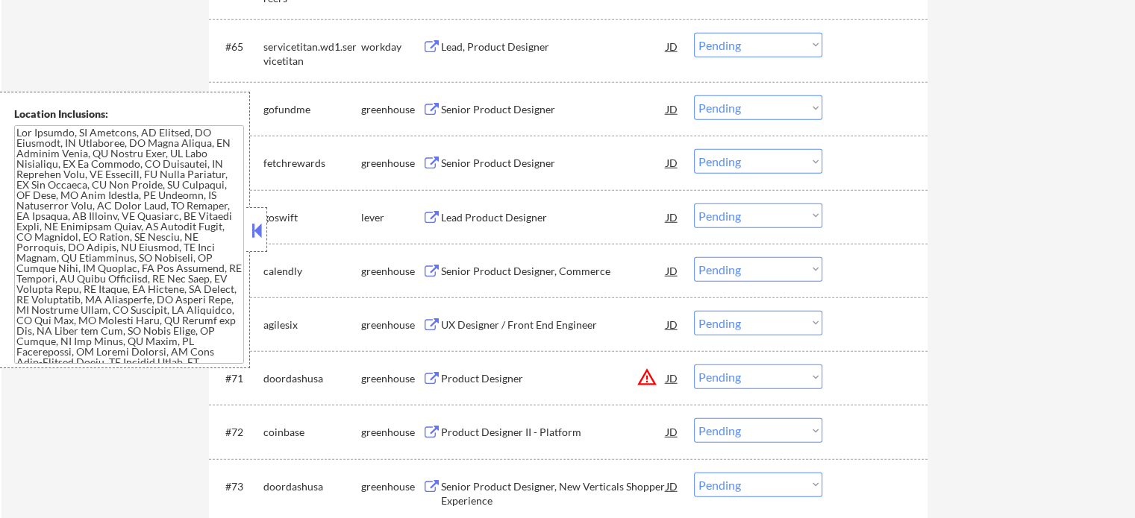
click at [486, 40] on div "Lead, Product Designer" at bounding box center [553, 47] width 225 height 15
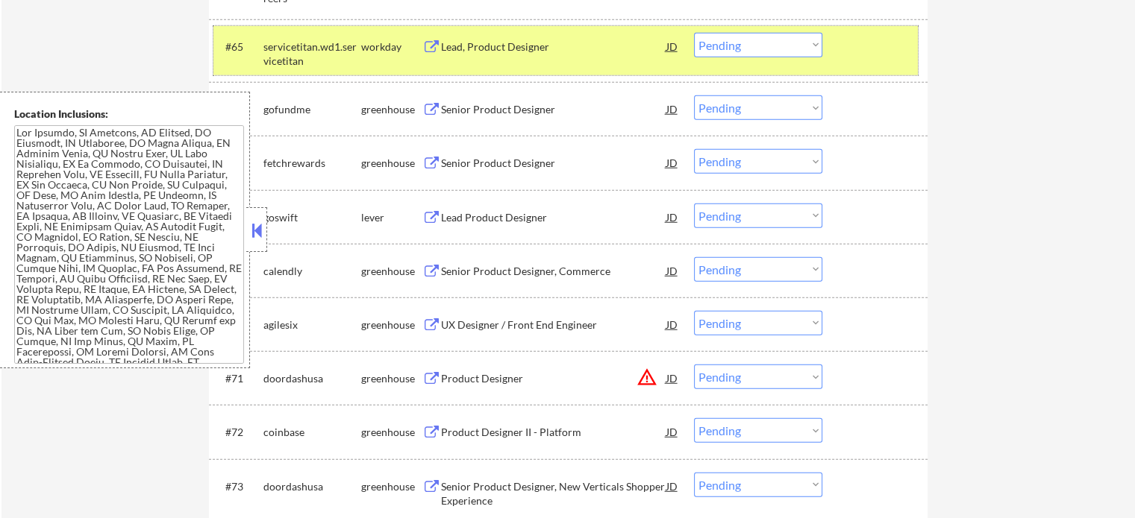
click at [844, 51] on div at bounding box center [877, 46] width 66 height 27
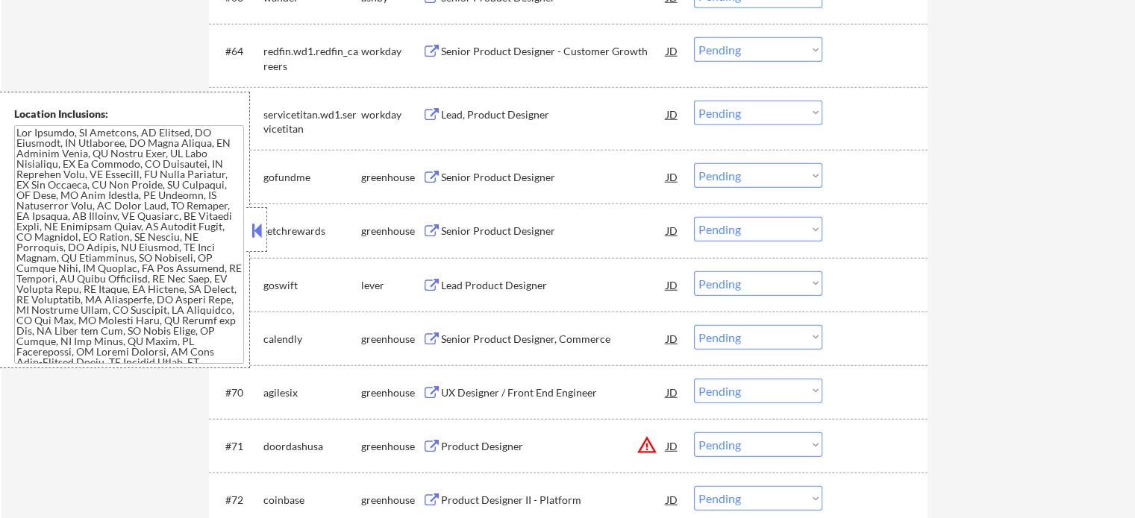
scroll to position [3925, 0]
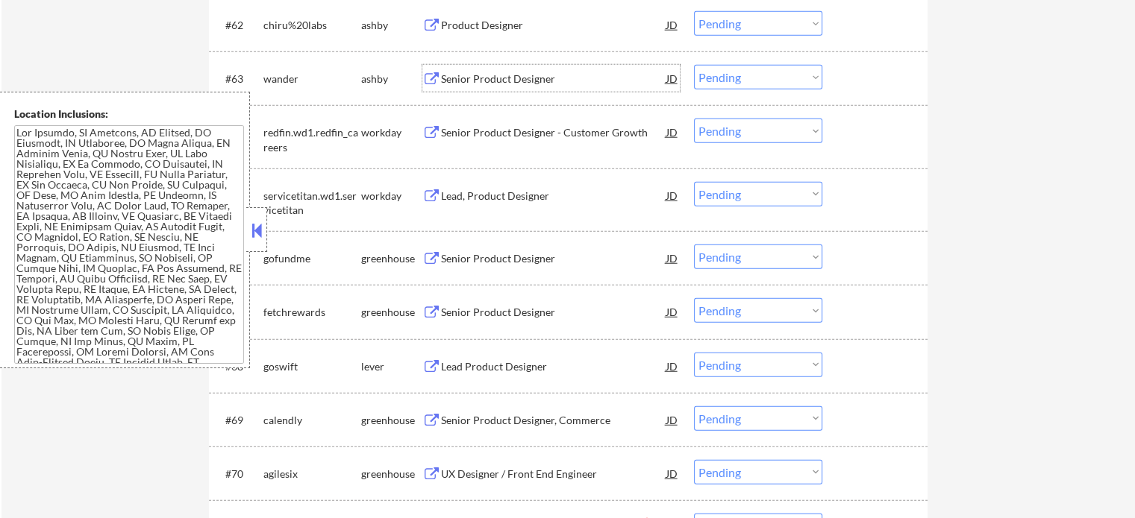
click at [482, 82] on div "Senior Product Designer" at bounding box center [553, 79] width 225 height 15
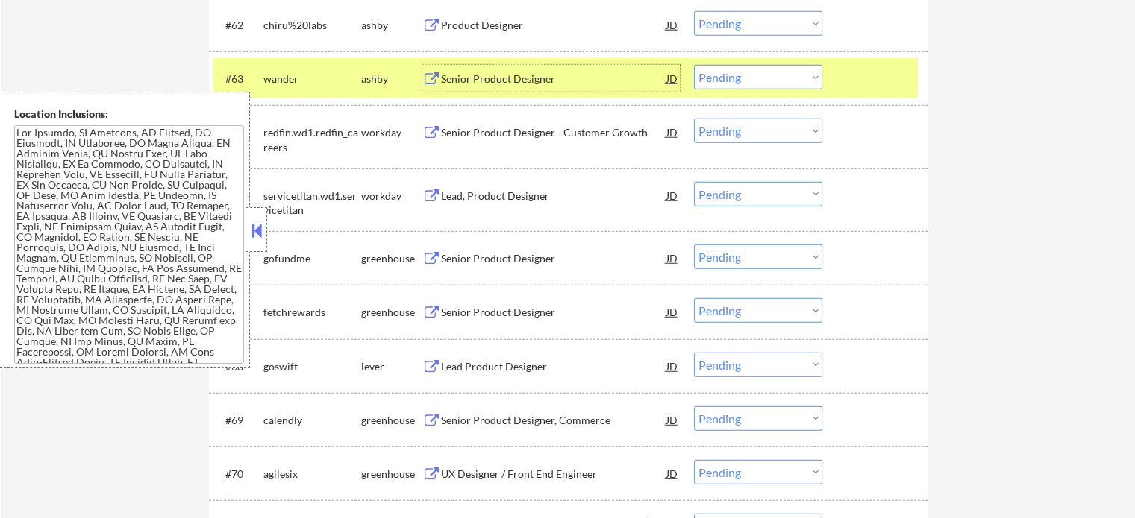
click at [855, 72] on div at bounding box center [877, 78] width 66 height 27
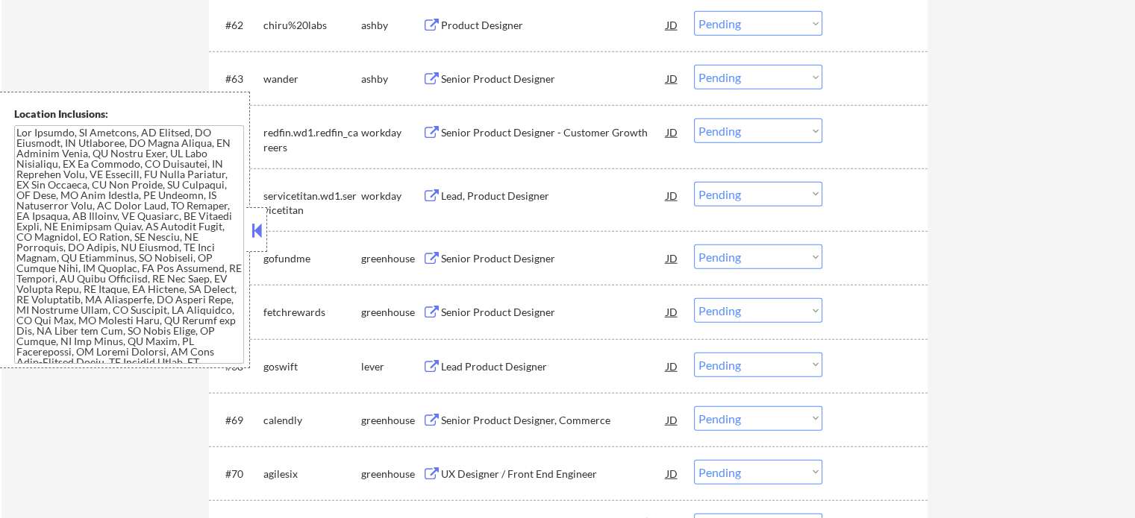
scroll to position [3776, 0]
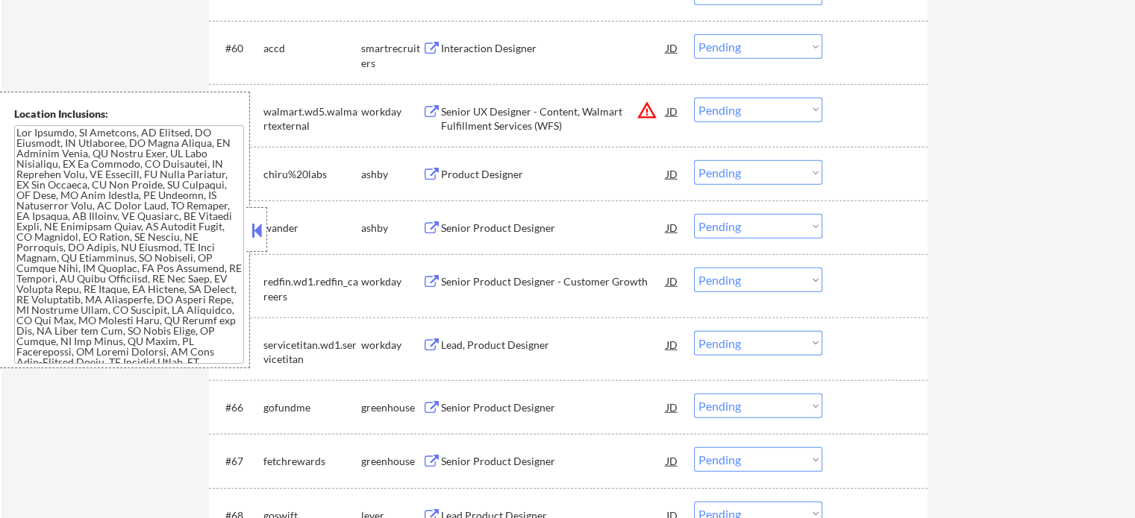
click at [452, 170] on div "Product Designer" at bounding box center [553, 174] width 225 height 15
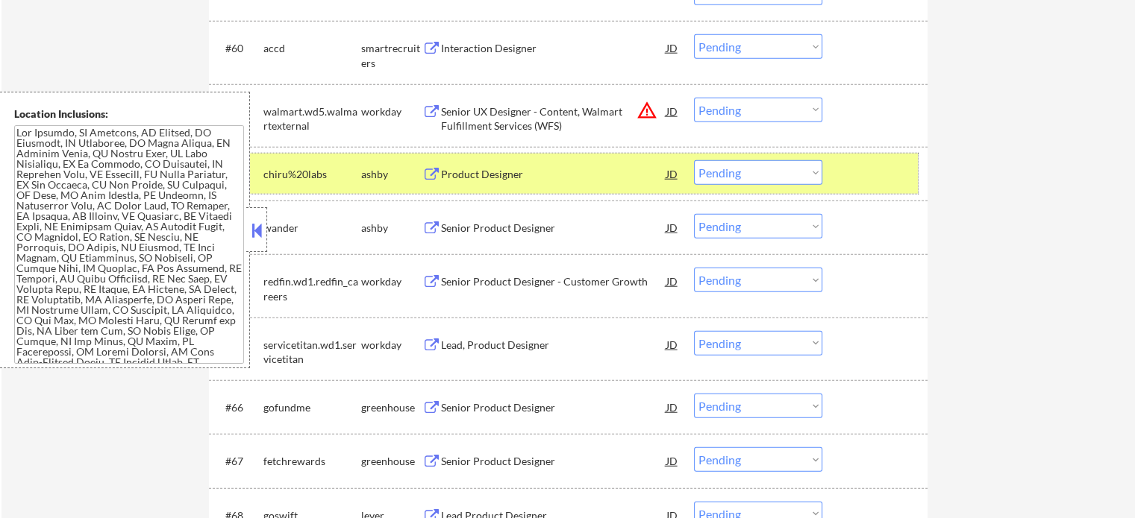
click at [836, 175] on div "#62 chiru%20labs [PERSON_NAME] Product Designer JD Choose an option... Pending …" at bounding box center [565, 174] width 704 height 40
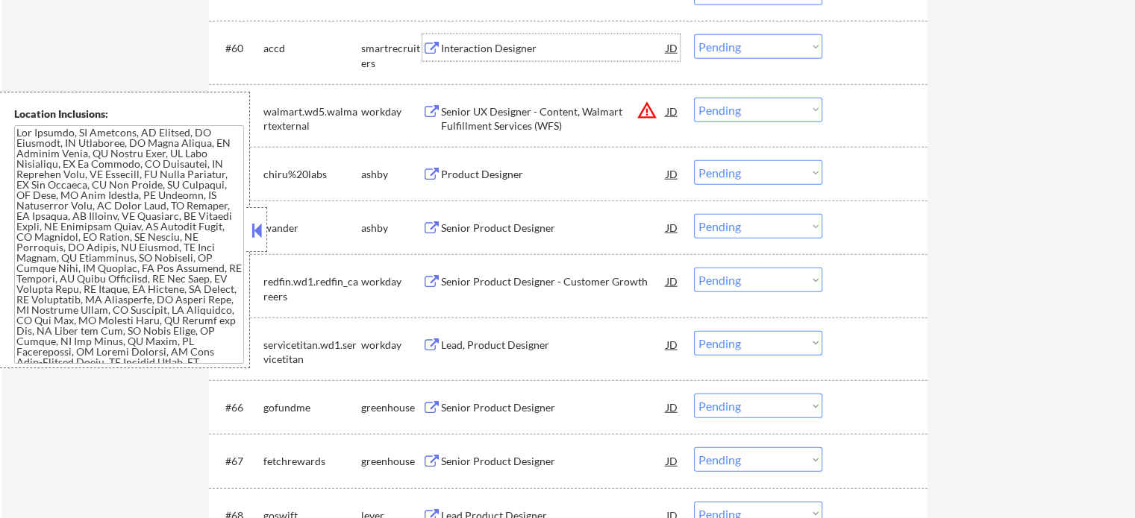
click at [507, 53] on div "Interaction Designer" at bounding box center [553, 48] width 225 height 15
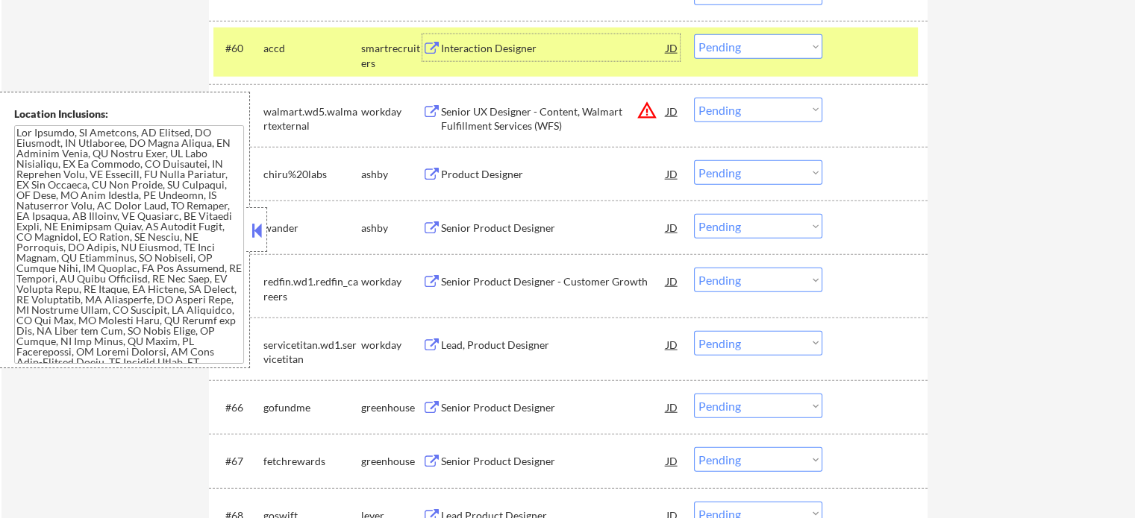
click at [873, 66] on div "#60 accd smartrecruiters Interaction Designer JD Choose an option... Pending Ap…" at bounding box center [565, 52] width 704 height 49
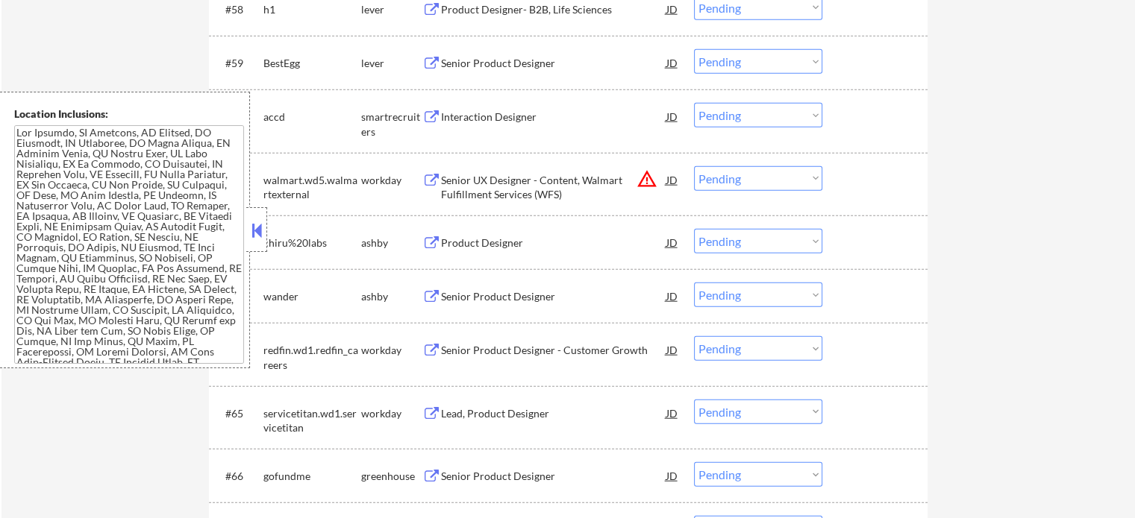
scroll to position [3626, 0]
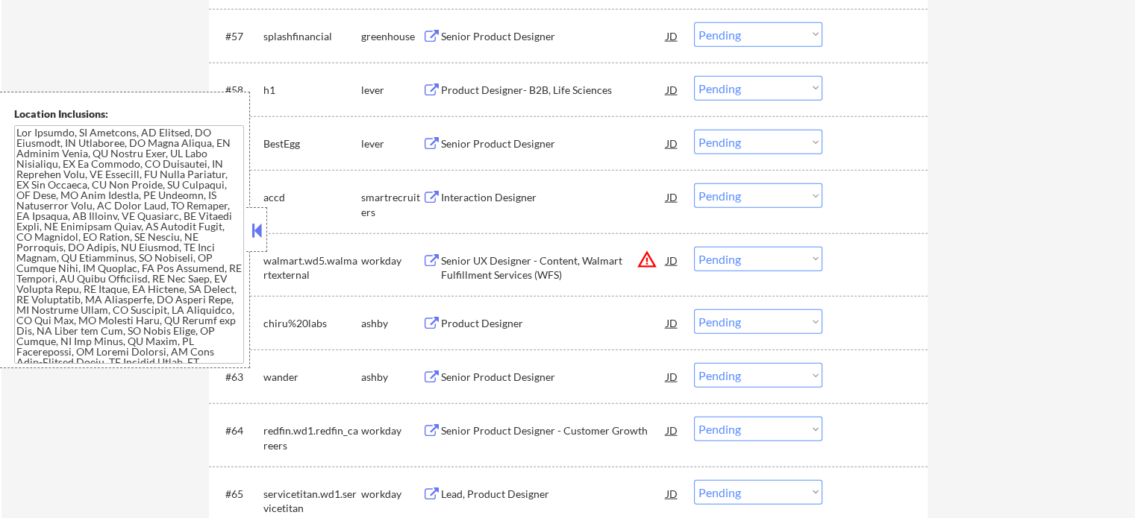
click at [456, 147] on div "Senior Product Designer" at bounding box center [553, 144] width 225 height 15
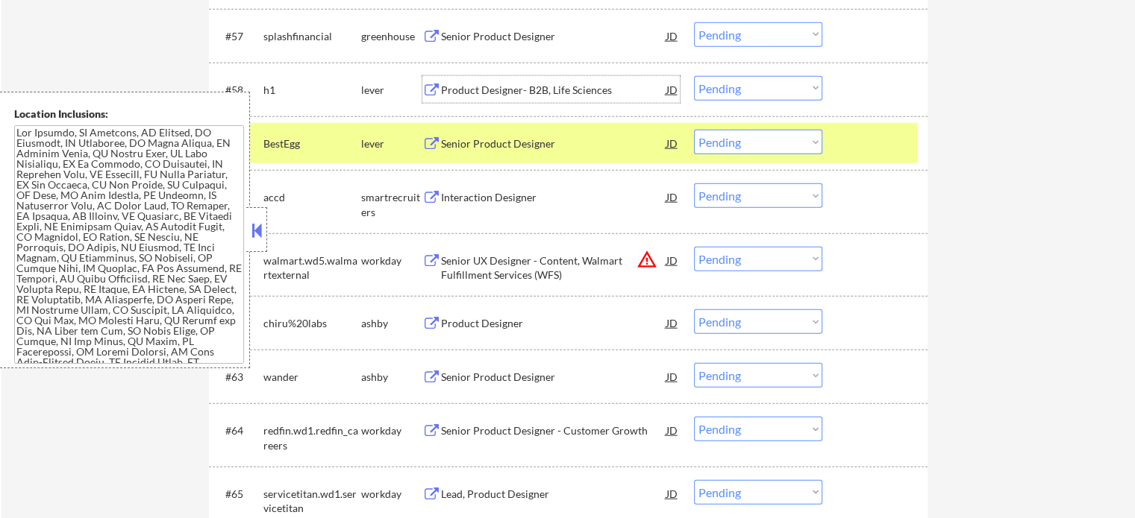
click at [464, 78] on div "Product Designer- B2B, Life Sciences" at bounding box center [553, 89] width 225 height 27
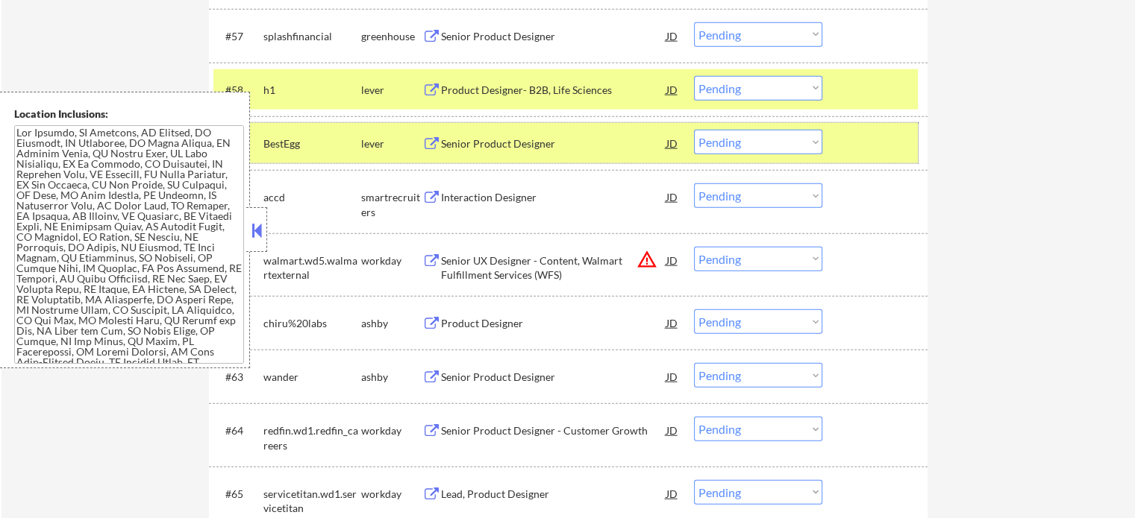
click at [823, 137] on div "#59 BestEgg lever Senior Product Designer JD Choose an option... Pending Applie…" at bounding box center [565, 143] width 704 height 40
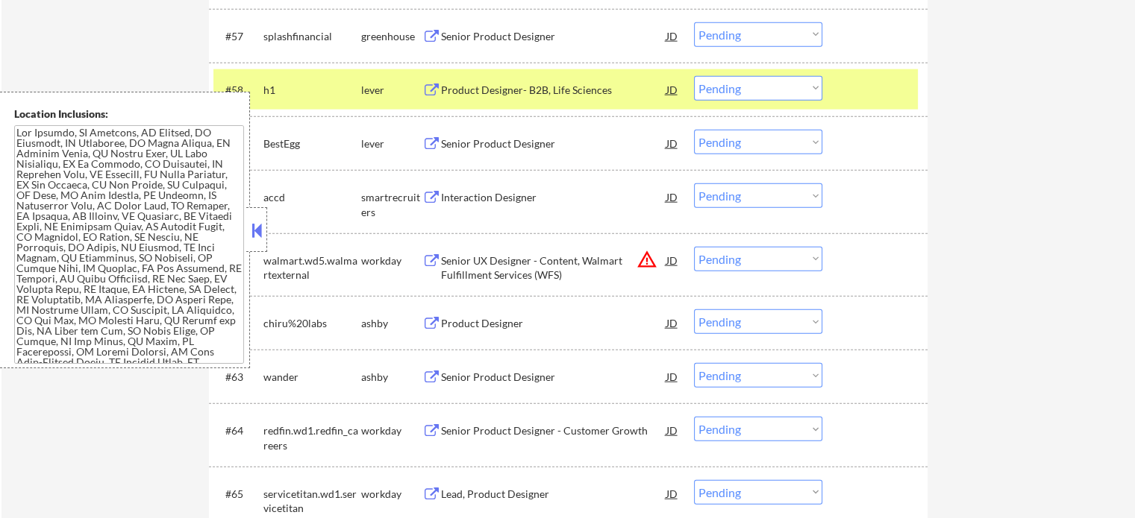
click at [842, 89] on div "#58 h1 lever Product Designer- B2B, Life Sciences JD Choose an option... Pendin…" at bounding box center [565, 89] width 704 height 40
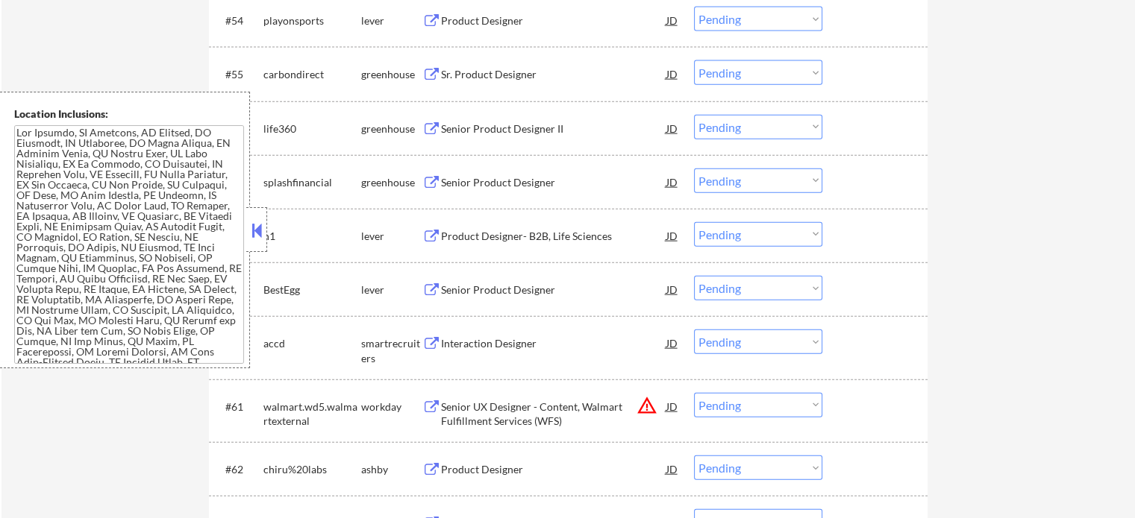
scroll to position [3477, 0]
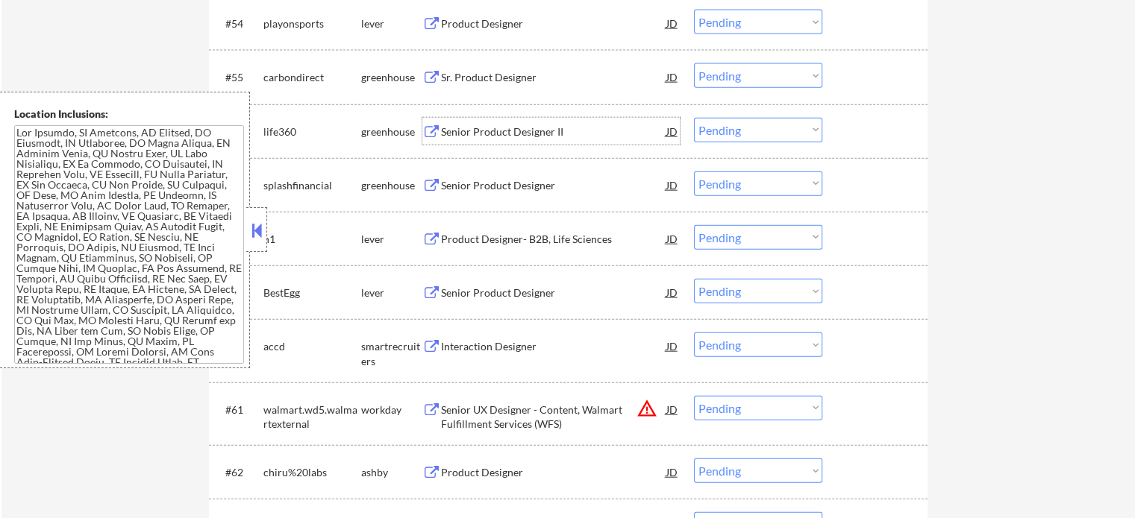
click at [477, 122] on div "Senior Product Designer II" at bounding box center [553, 131] width 225 height 27
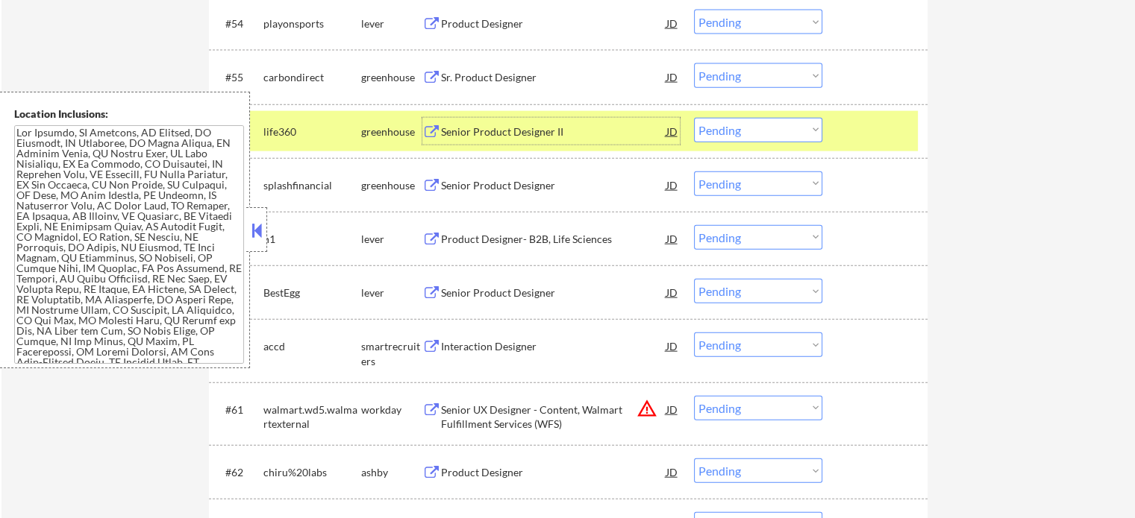
click at [875, 134] on div at bounding box center [877, 131] width 66 height 27
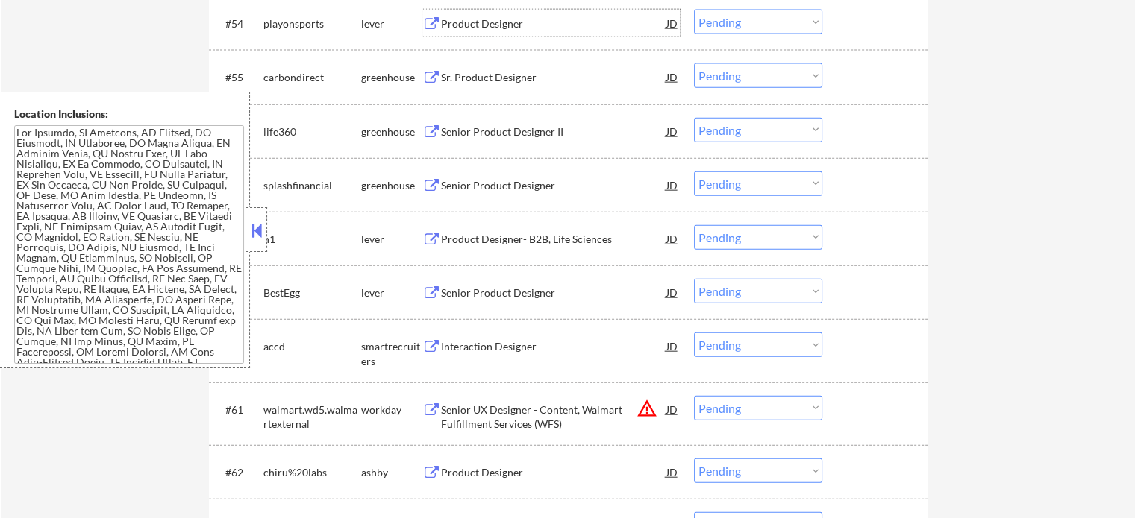
click at [495, 33] on div "Product Designer" at bounding box center [553, 23] width 225 height 27
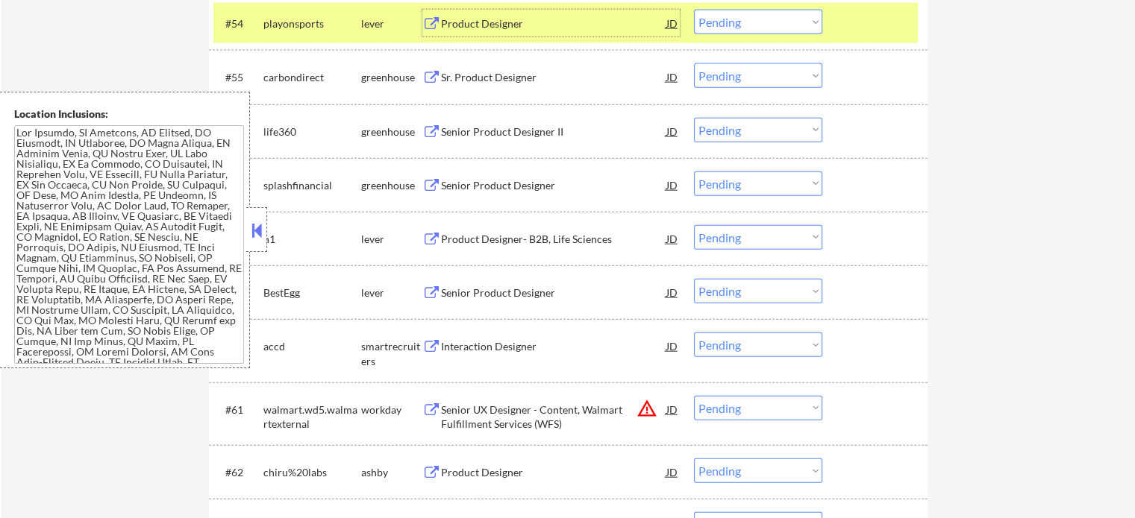
click at [862, 31] on div at bounding box center [877, 23] width 66 height 27
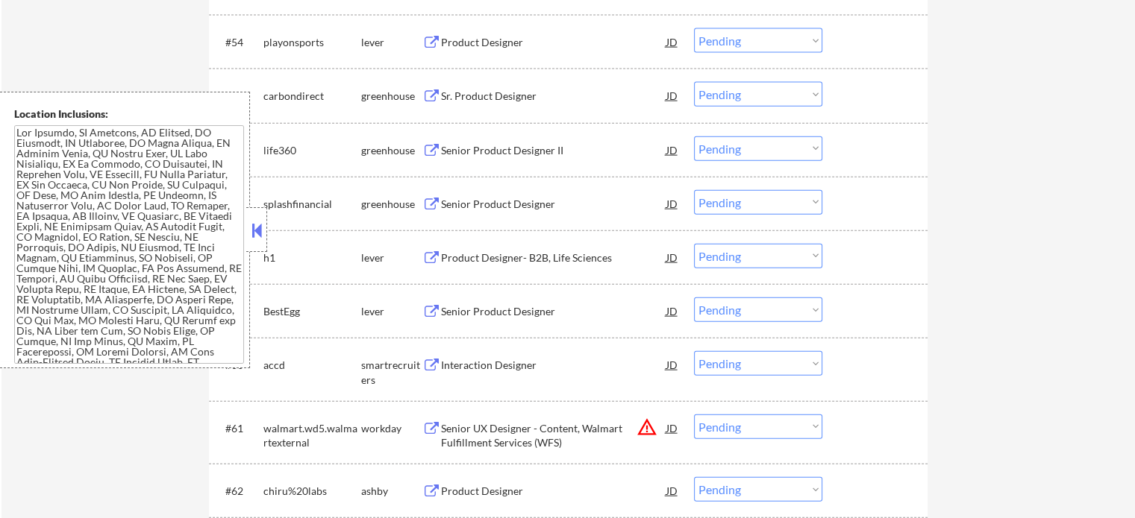
scroll to position [3328, 0]
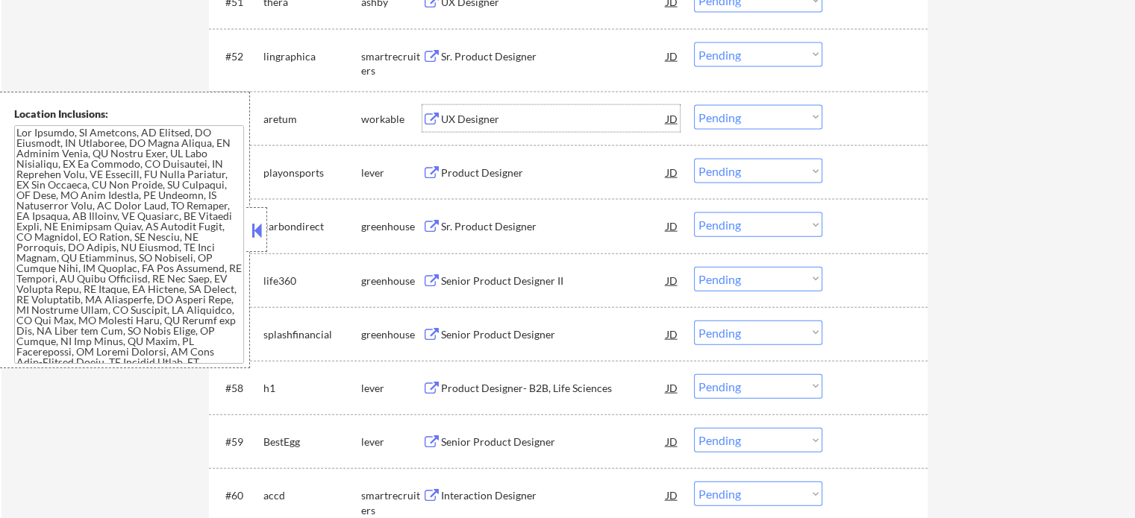
click at [489, 113] on div "UX Designer" at bounding box center [553, 119] width 225 height 15
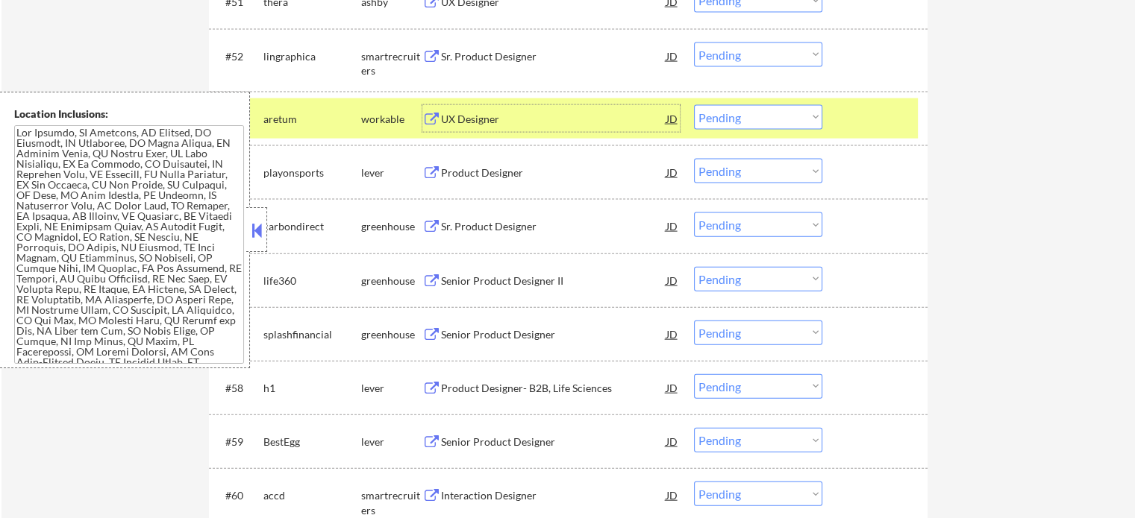
click at [785, 112] on select "Choose an option... Pending Applied Excluded (Questions) Excluded (Expired) Exc…" at bounding box center [758, 117] width 128 height 25
click at [694, 105] on select "Choose an option... Pending Applied Excluded (Questions) Excluded (Expired) Exc…" at bounding box center [758, 117] width 128 height 25
click at [851, 121] on div at bounding box center [877, 118] width 66 height 27
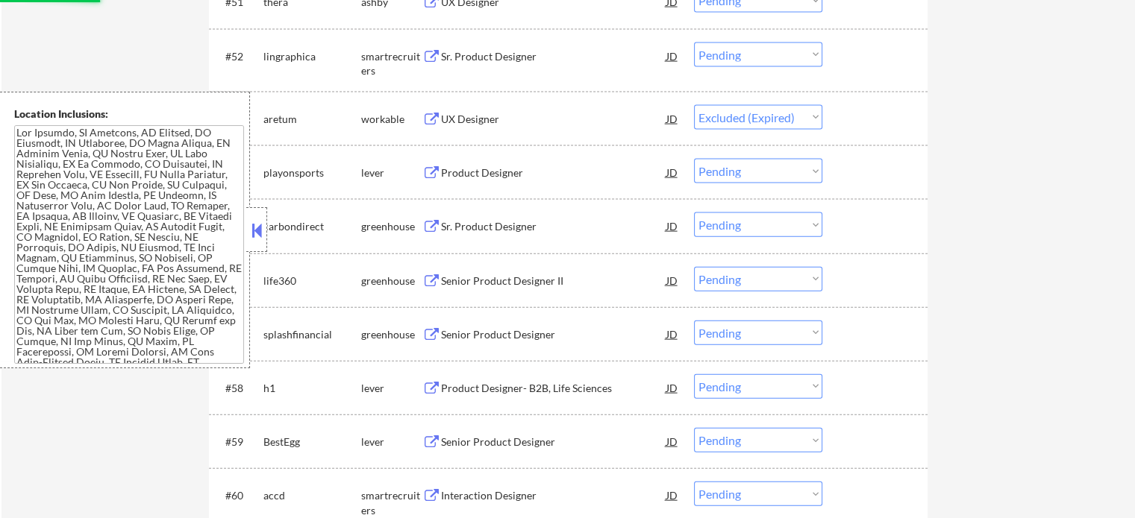
click at [476, 58] on div "Sr. Product Designer" at bounding box center [553, 56] width 225 height 15
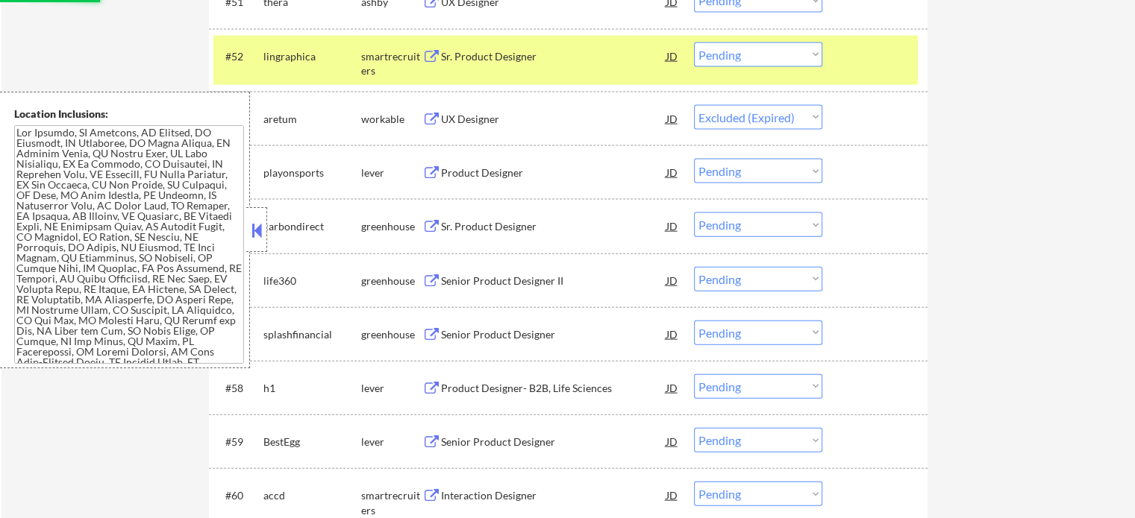
select select ""pending""
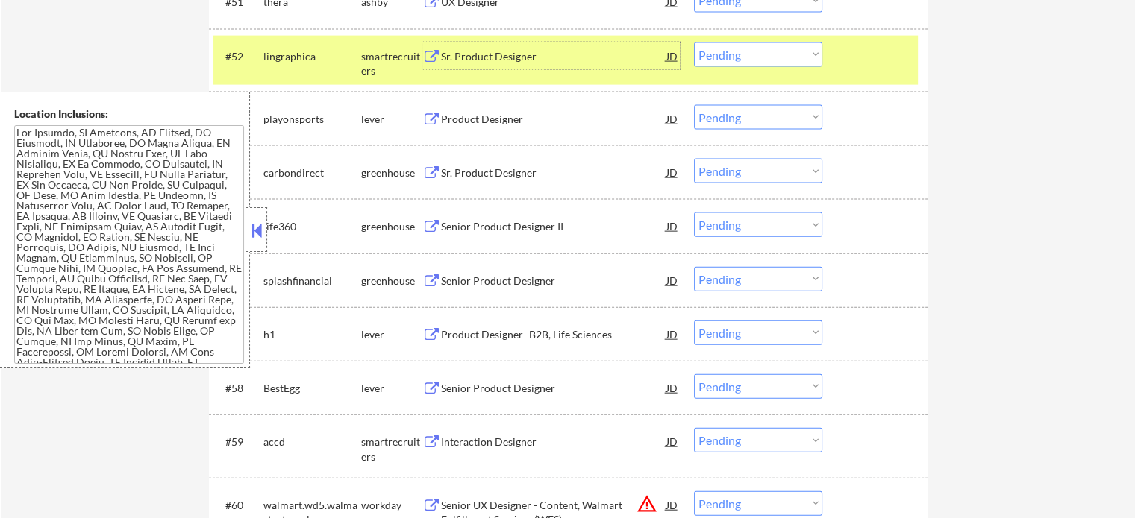
click at [846, 63] on div at bounding box center [877, 56] width 66 height 27
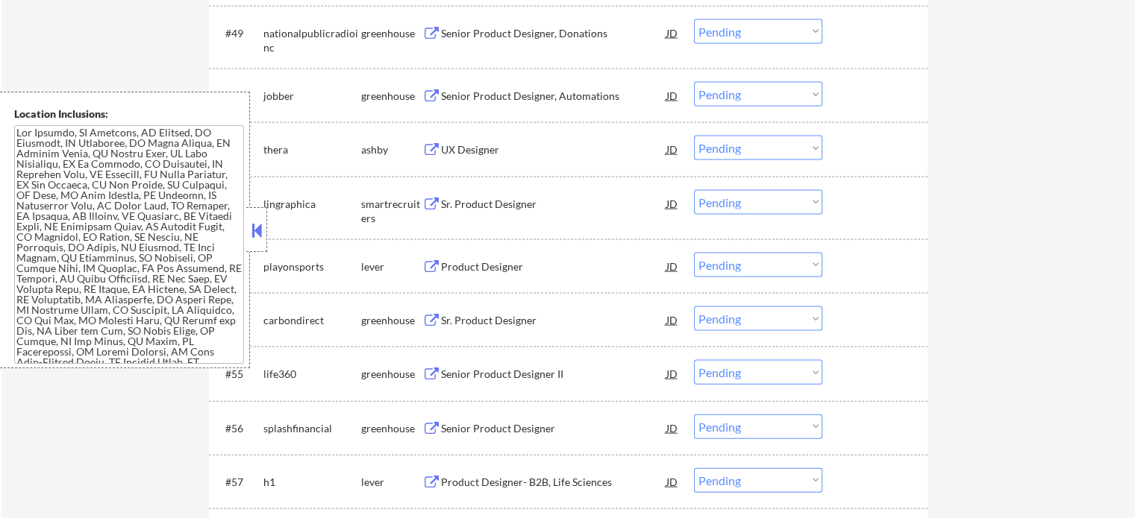
scroll to position [3179, 0]
click at [476, 152] on div "UX Designer" at bounding box center [553, 151] width 225 height 15
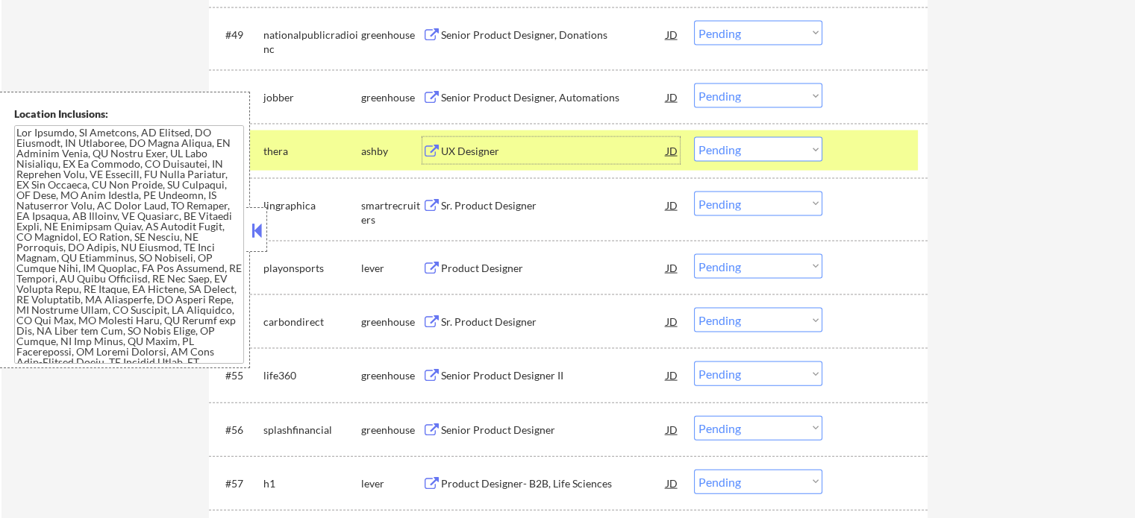
click at [863, 157] on div at bounding box center [877, 150] width 66 height 27
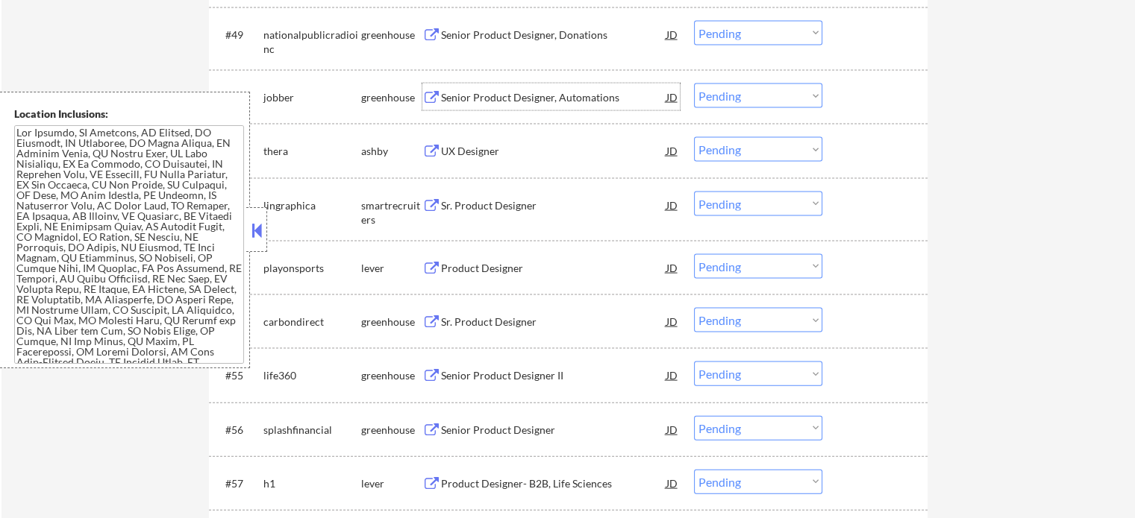
click at [486, 98] on div "Senior Product Designer, Automations" at bounding box center [553, 97] width 225 height 15
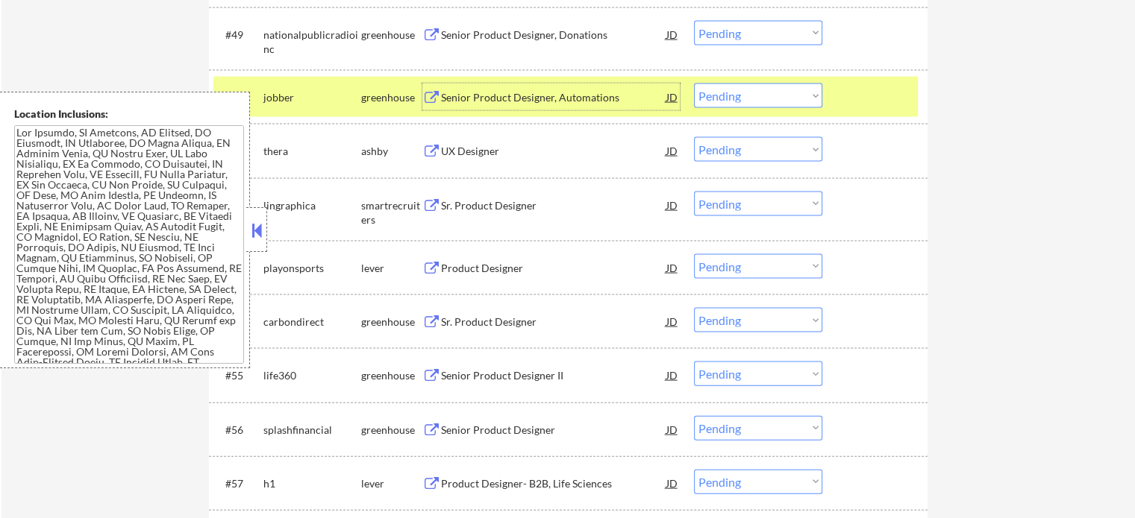
click at [882, 84] on div at bounding box center [877, 97] width 66 height 27
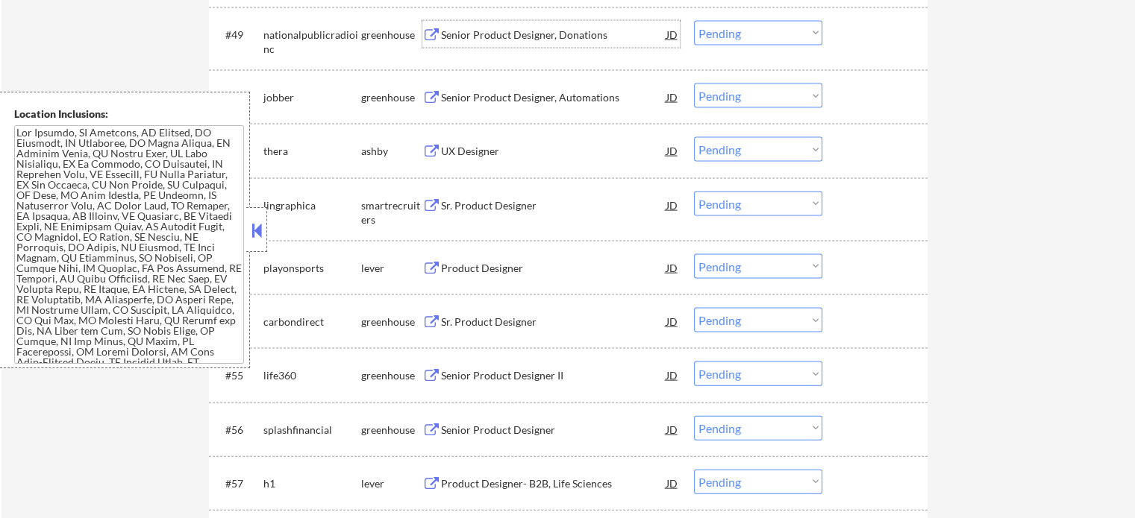
click at [522, 25] on div "Senior Product Designer, Donations" at bounding box center [553, 34] width 225 height 27
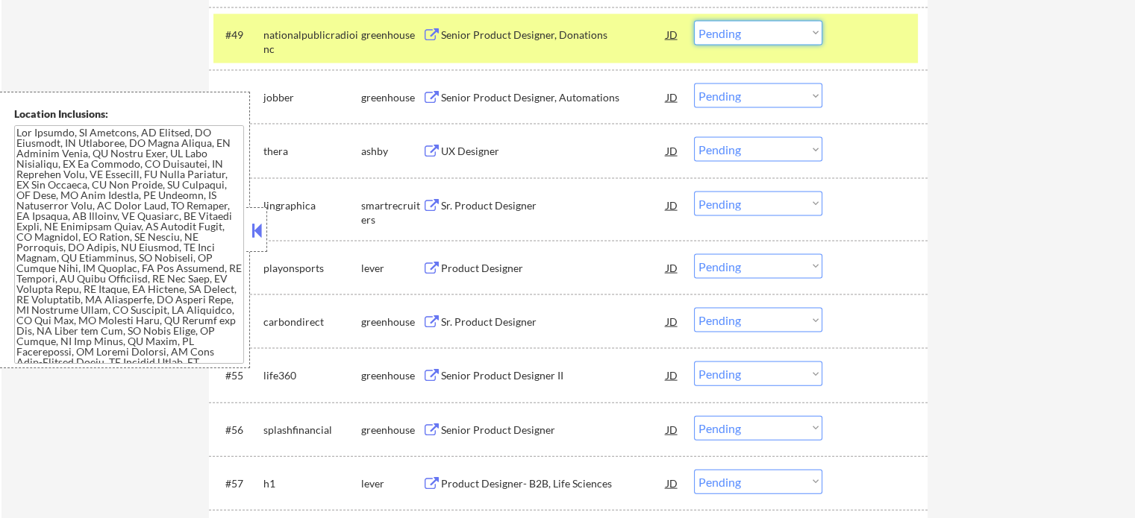
click at [766, 38] on select "Choose an option... Pending Applied Excluded (Questions) Excluded (Expired) Exc…" at bounding box center [758, 33] width 128 height 25
click at [694, 21] on select "Choose an option... Pending Applied Excluded (Questions) Excluded (Expired) Exc…" at bounding box center [758, 33] width 128 height 25
click at [853, 36] on div at bounding box center [877, 34] width 66 height 27
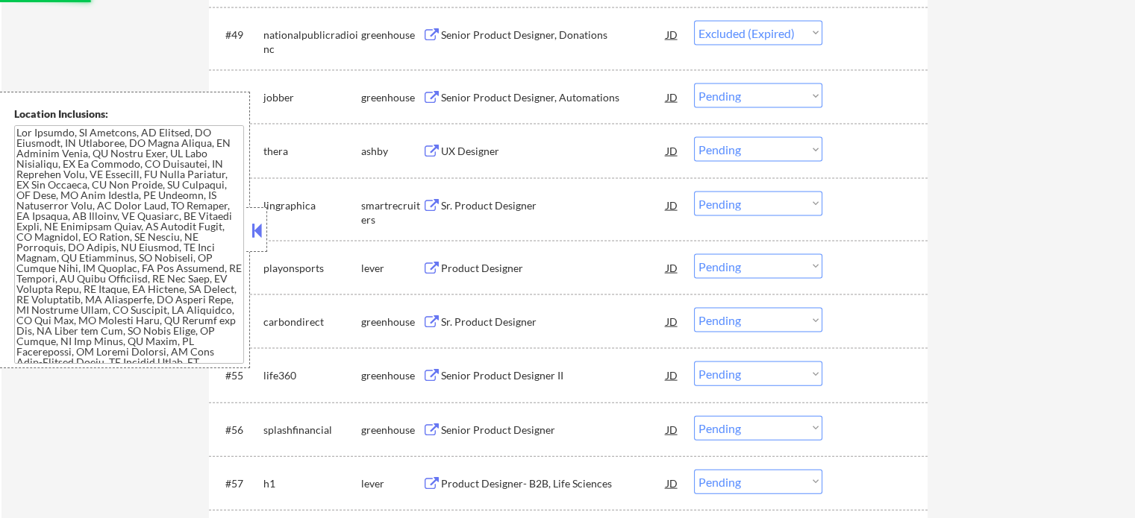
scroll to position [3104, 0]
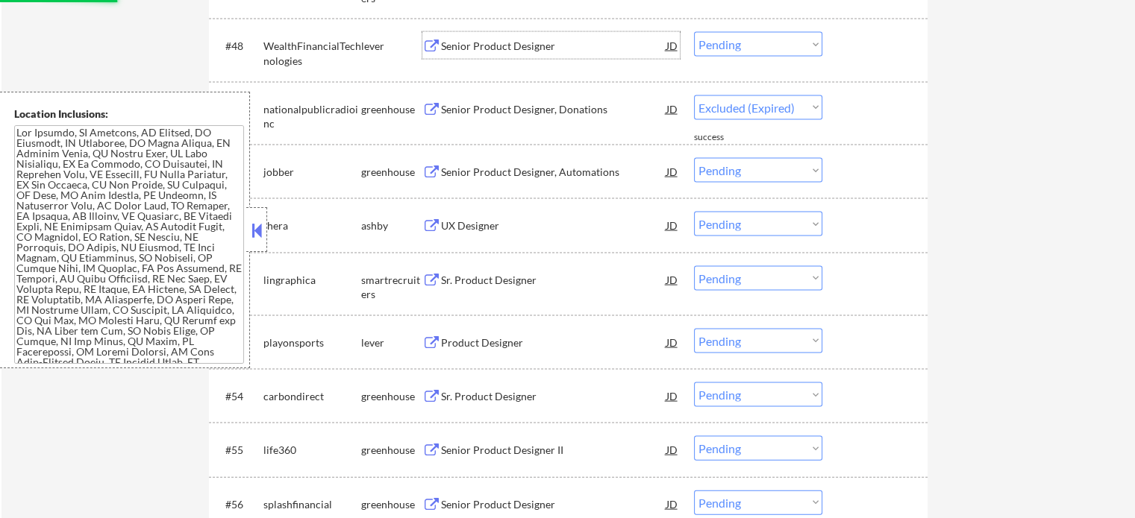
click at [474, 50] on div "Senior Product Designer" at bounding box center [553, 46] width 225 height 15
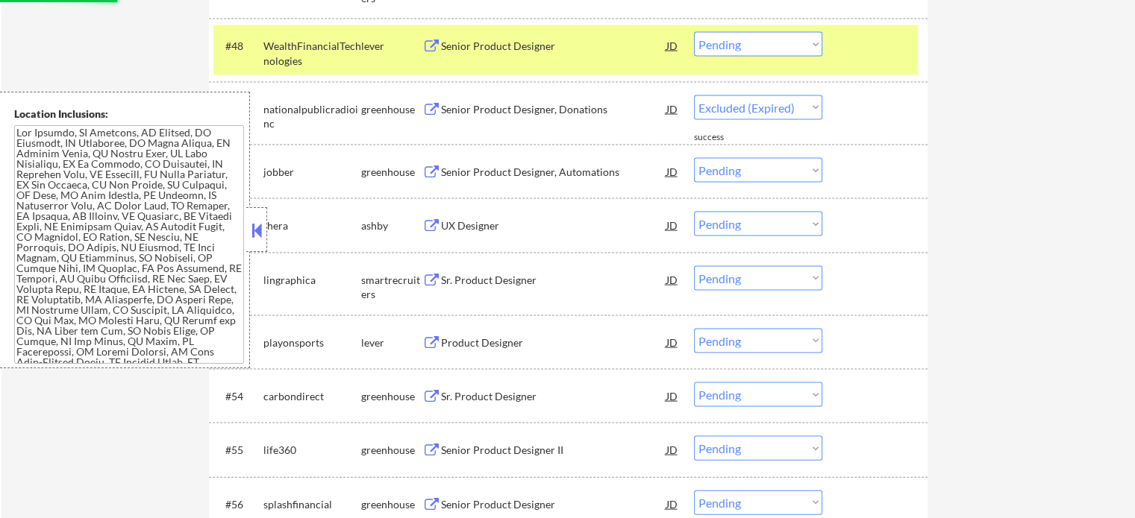
select select ""pending""
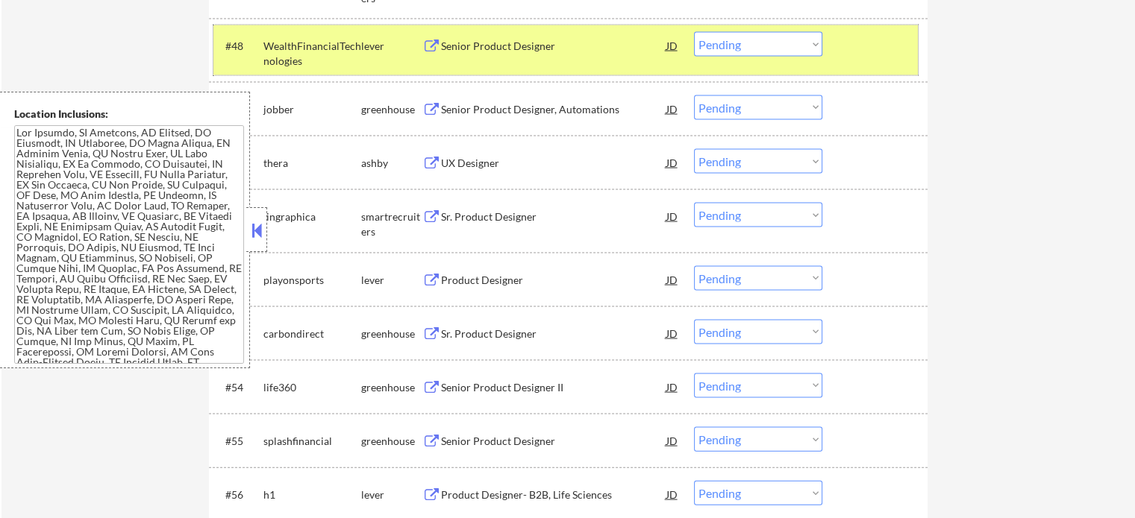
click at [871, 54] on div at bounding box center [877, 45] width 66 height 27
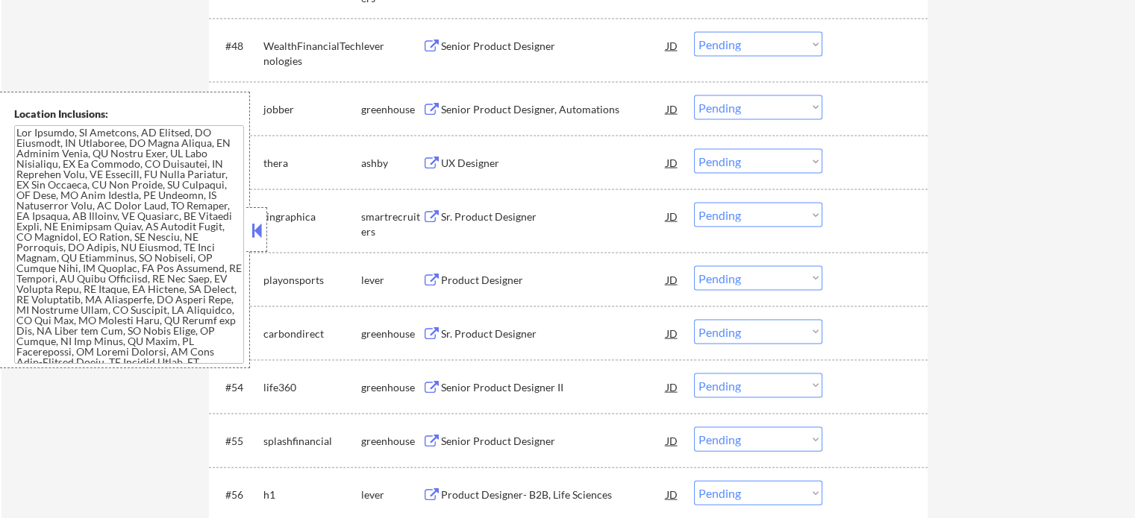
scroll to position [2955, 0]
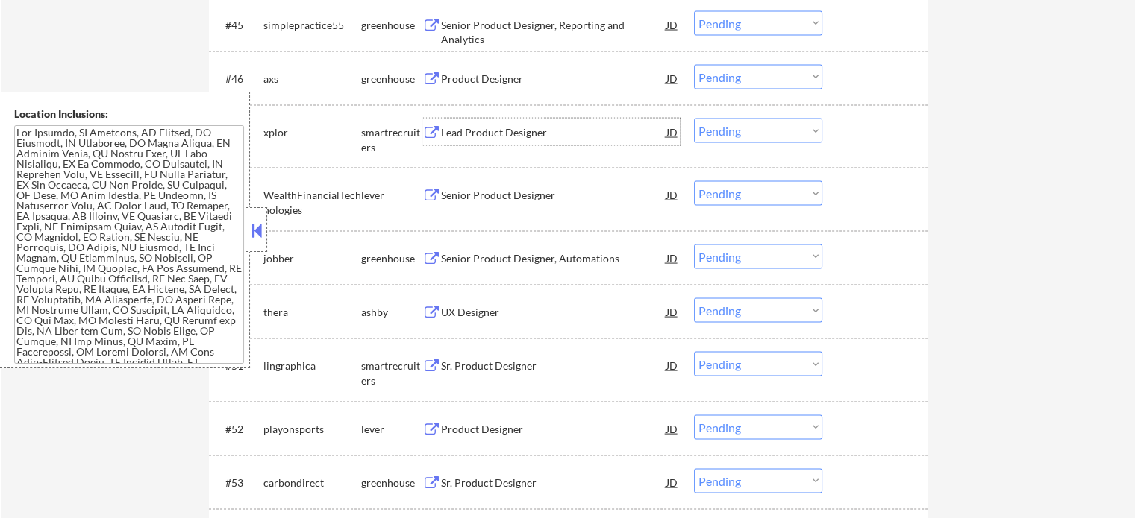
click at [486, 128] on div "Lead Product Designer" at bounding box center [553, 132] width 225 height 15
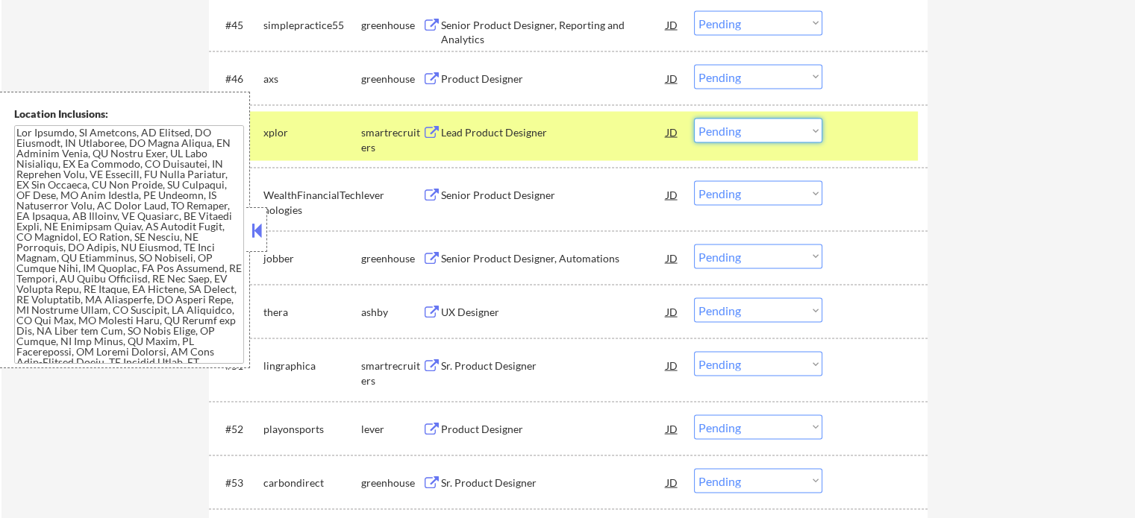
click at [794, 128] on select "Choose an option... Pending Applied Excluded (Questions) Excluded (Expired) Exc…" at bounding box center [758, 131] width 128 height 25
click at [694, 119] on select "Choose an option... Pending Applied Excluded (Questions) Excluded (Expired) Exc…" at bounding box center [758, 131] width 128 height 25
click at [845, 137] on div at bounding box center [877, 132] width 66 height 27
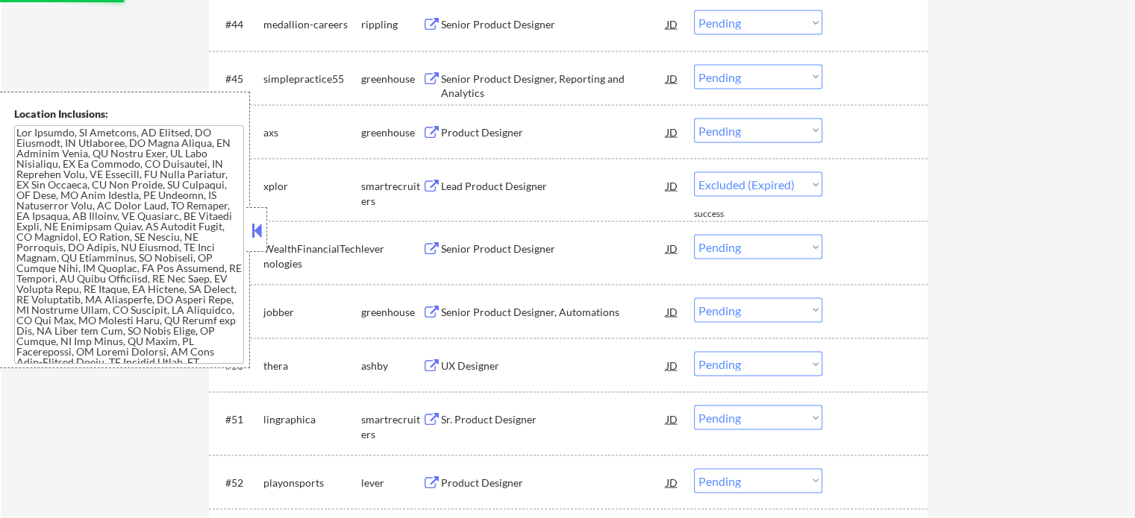
select select ""pending""
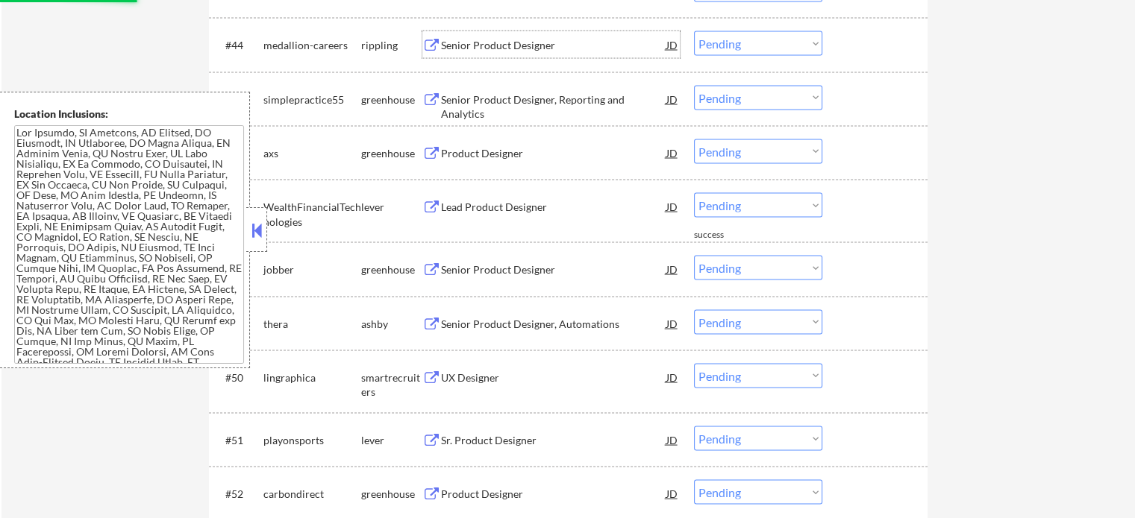
click at [486, 44] on div "Senior Product Designer" at bounding box center [553, 45] width 225 height 15
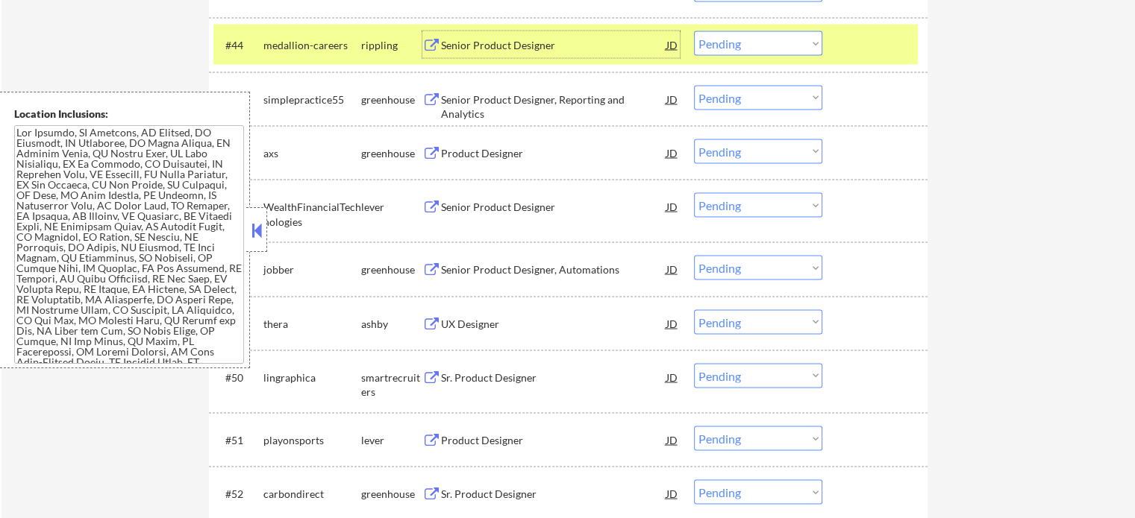
click at [856, 50] on div at bounding box center [877, 44] width 66 height 27
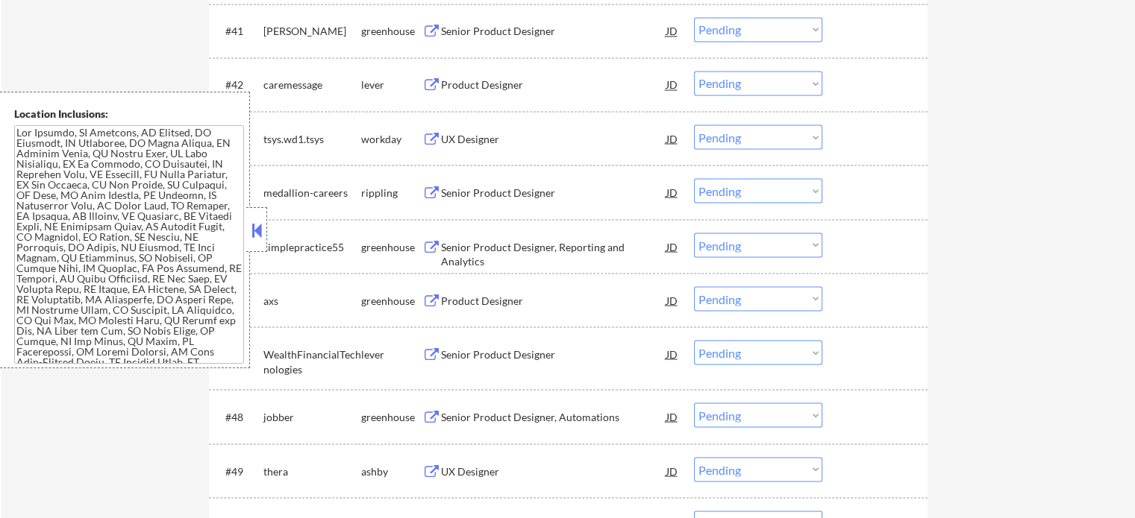
scroll to position [2731, 0]
click at [443, 140] on div "UX Designer" at bounding box center [553, 141] width 225 height 15
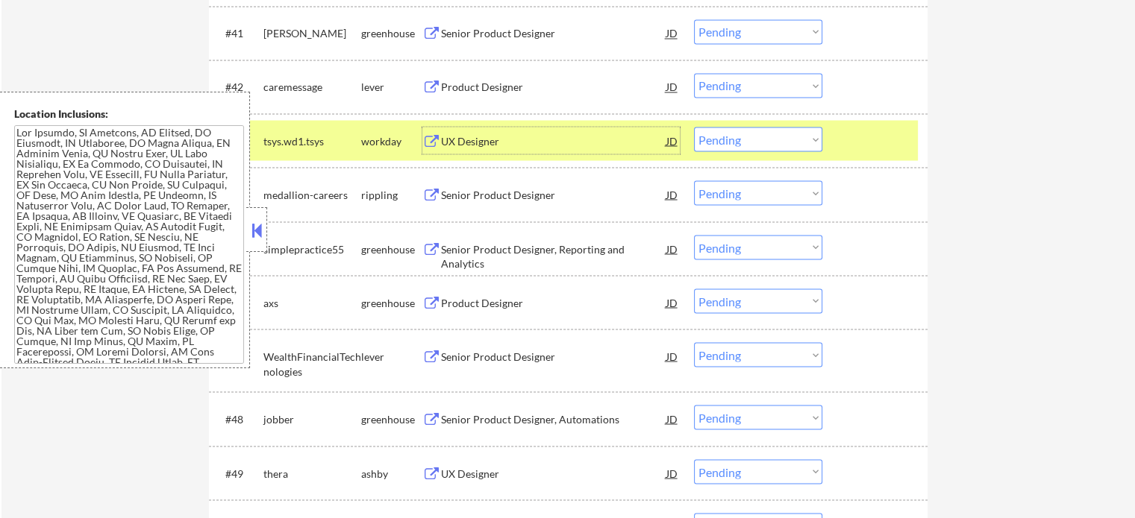
click at [800, 135] on select "Choose an option... Pending Applied Excluded (Questions) Excluded (Expired) Exc…" at bounding box center [758, 139] width 128 height 25
click at [694, 127] on select "Choose an option... Pending Applied Excluded (Questions) Excluded (Expired) Exc…" at bounding box center [758, 139] width 128 height 25
click at [865, 139] on div at bounding box center [877, 140] width 66 height 27
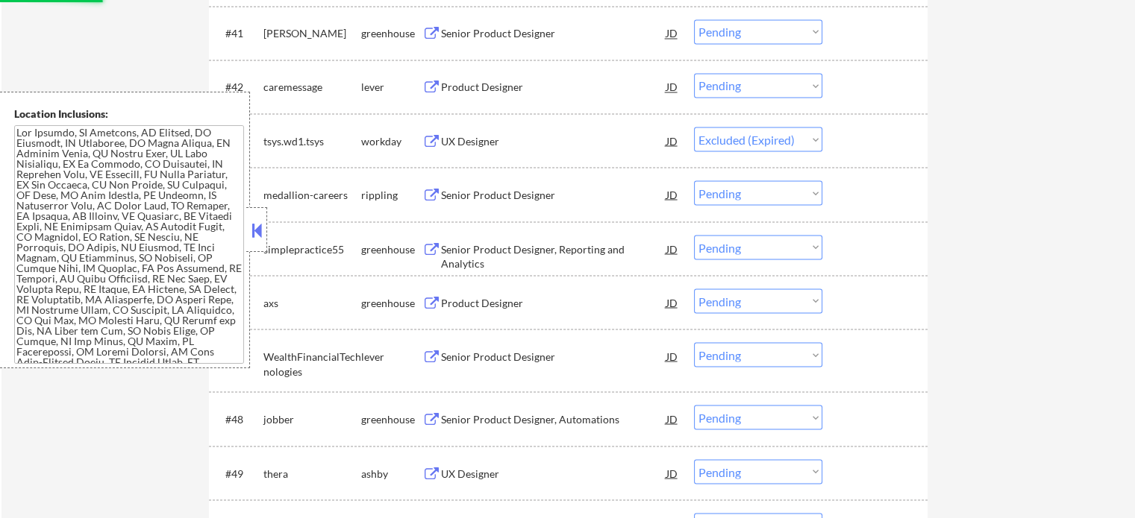
click at [474, 81] on div "Product Designer" at bounding box center [553, 87] width 225 height 15
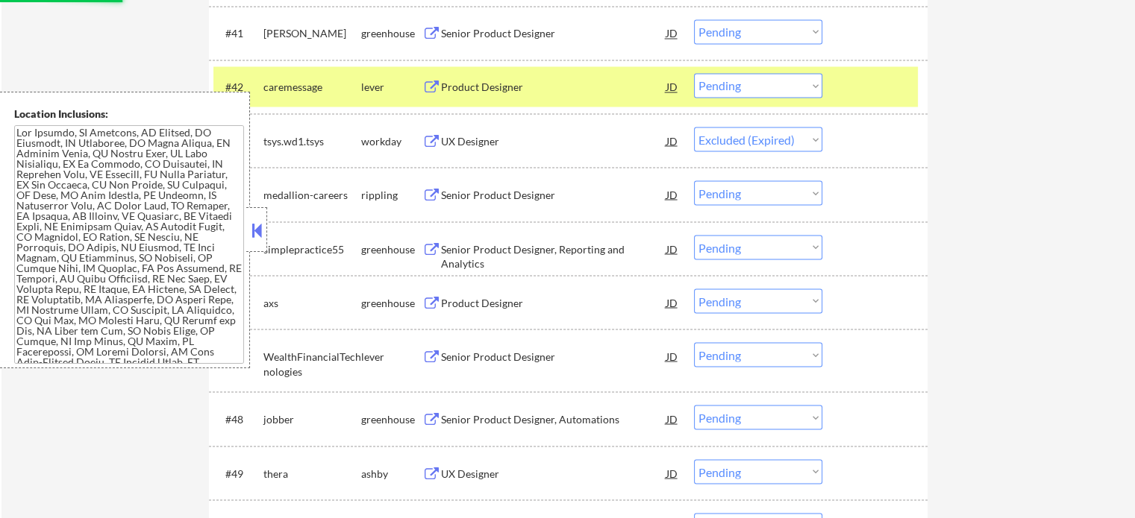
select select ""pending""
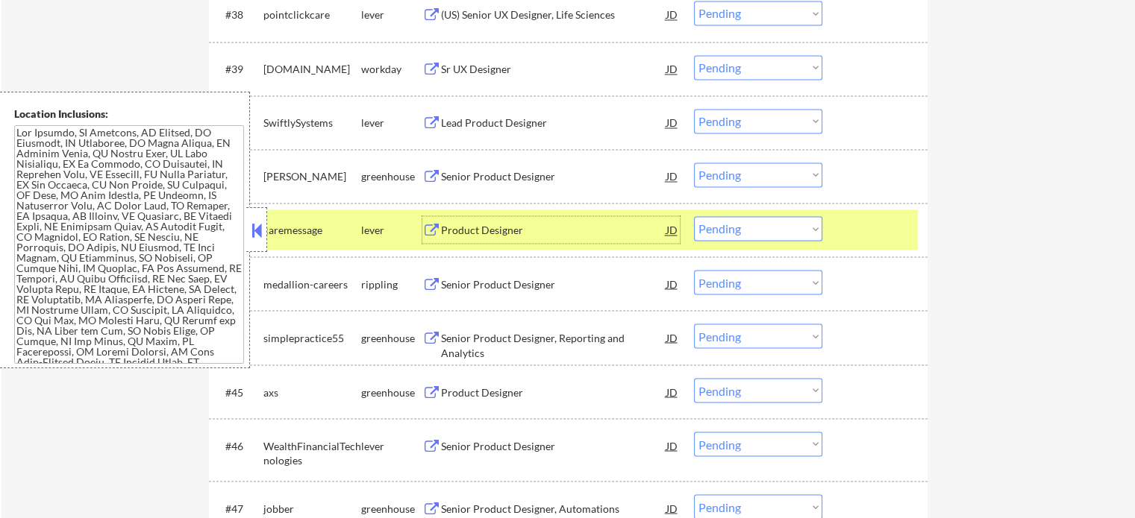
scroll to position [2582, 0]
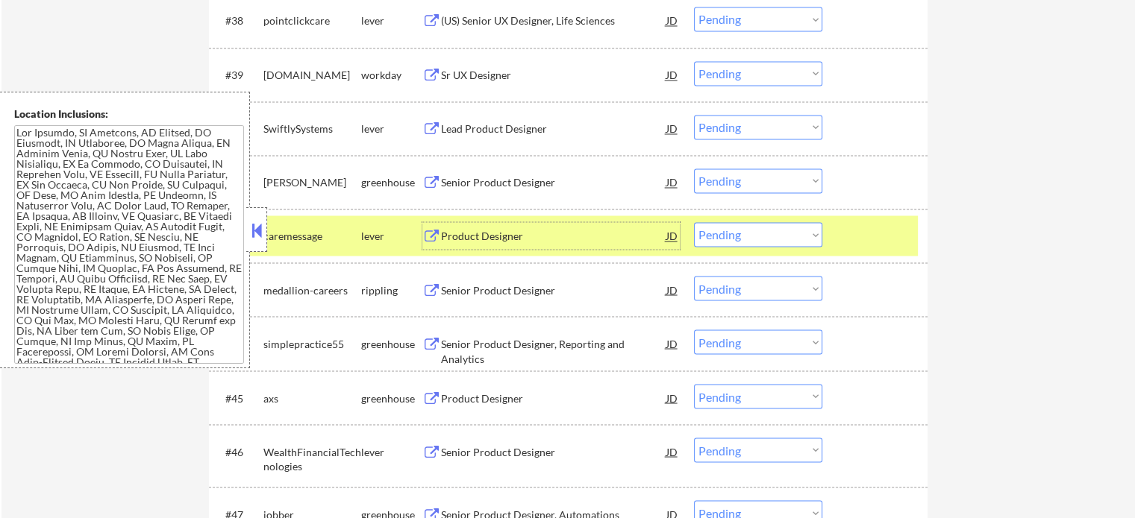
click at [461, 78] on div "Sr UX Designer" at bounding box center [553, 75] width 225 height 15
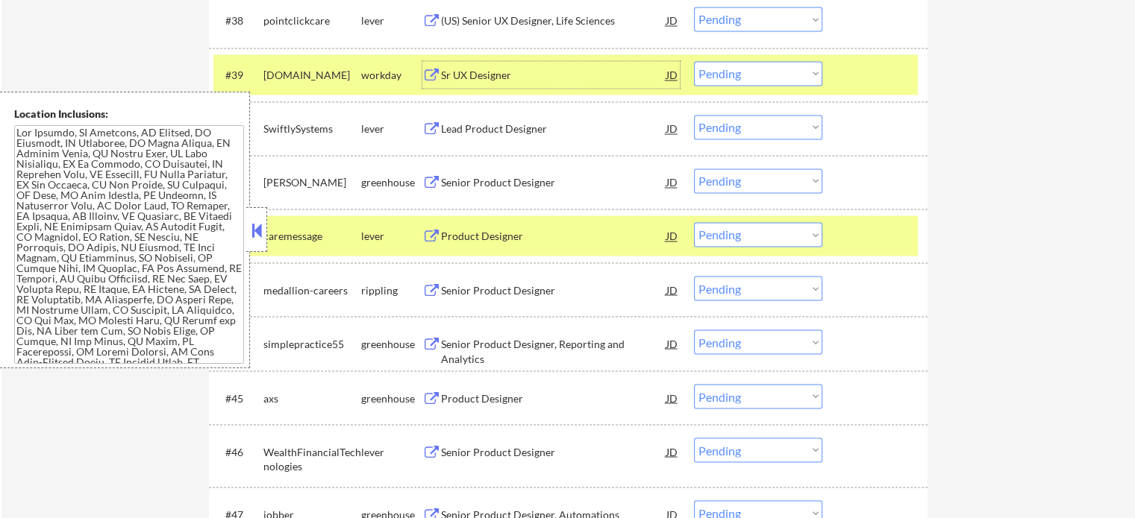
click at [772, 72] on select "Choose an option... Pending Applied Excluded (Questions) Excluded (Expired) Exc…" at bounding box center [758, 73] width 128 height 25
click at [694, 61] on select "Choose an option... Pending Applied Excluded (Questions) Excluded (Expired) Exc…" at bounding box center [758, 73] width 128 height 25
click at [858, 82] on div at bounding box center [877, 74] width 66 height 27
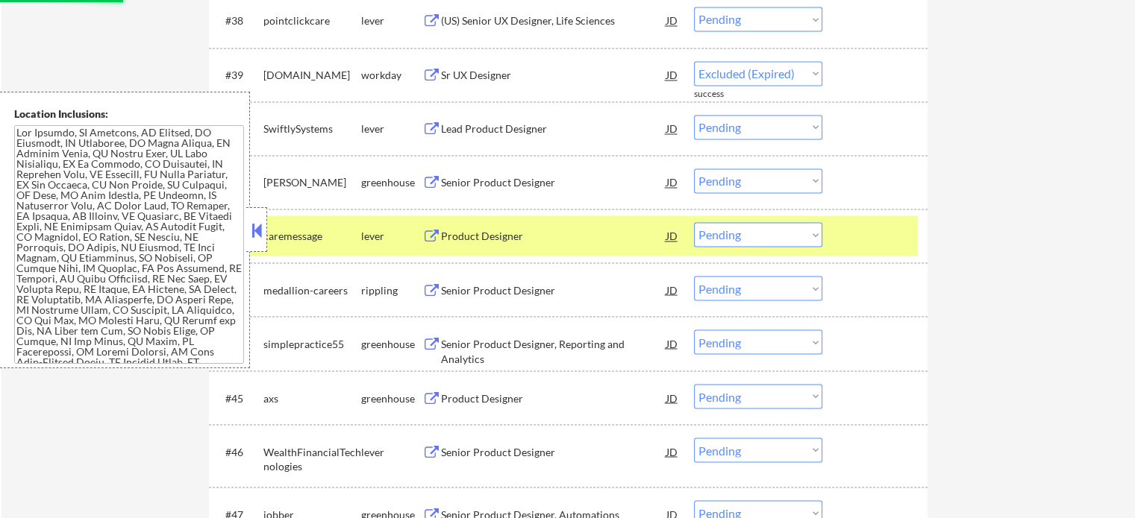
select select ""pending""
click at [521, 16] on div "(US) Senior UX Designer, Life Sciences" at bounding box center [553, 20] width 225 height 15
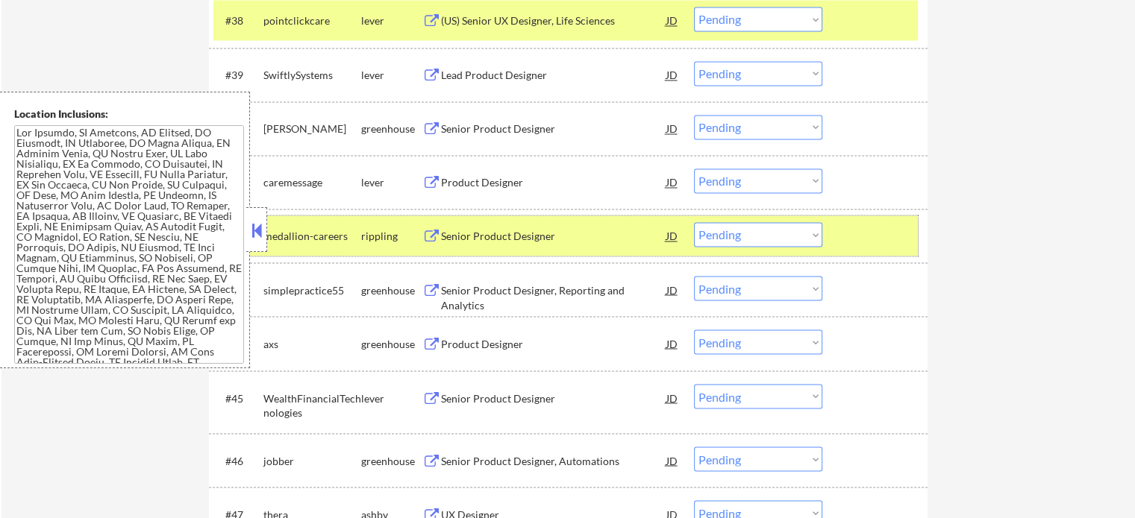
drag, startPoint x: 875, startPoint y: 237, endPoint x: 892, endPoint y: 85, distance: 153.2
click at [874, 233] on div at bounding box center [877, 235] width 66 height 27
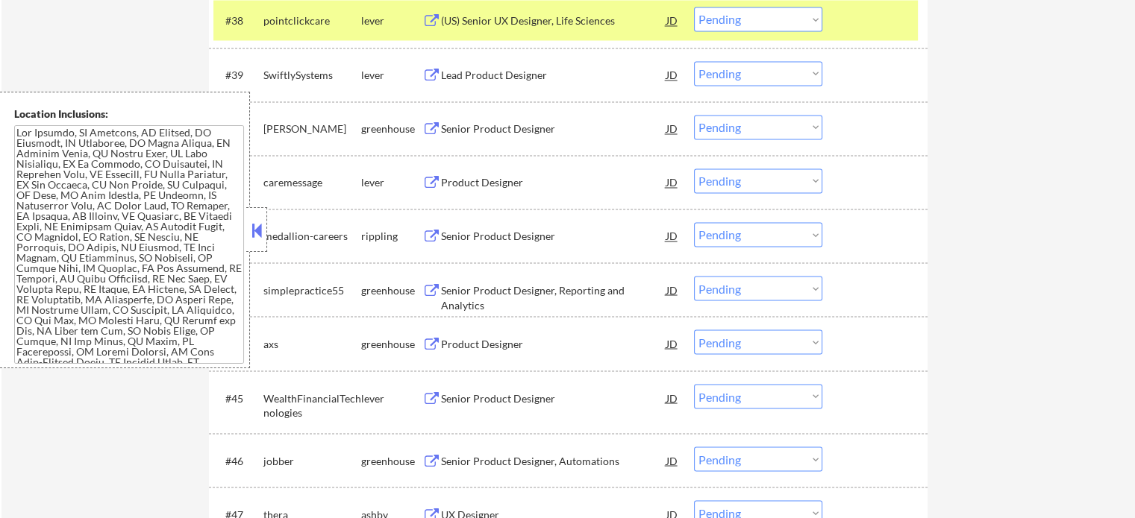
click at [870, 16] on div at bounding box center [877, 20] width 66 height 27
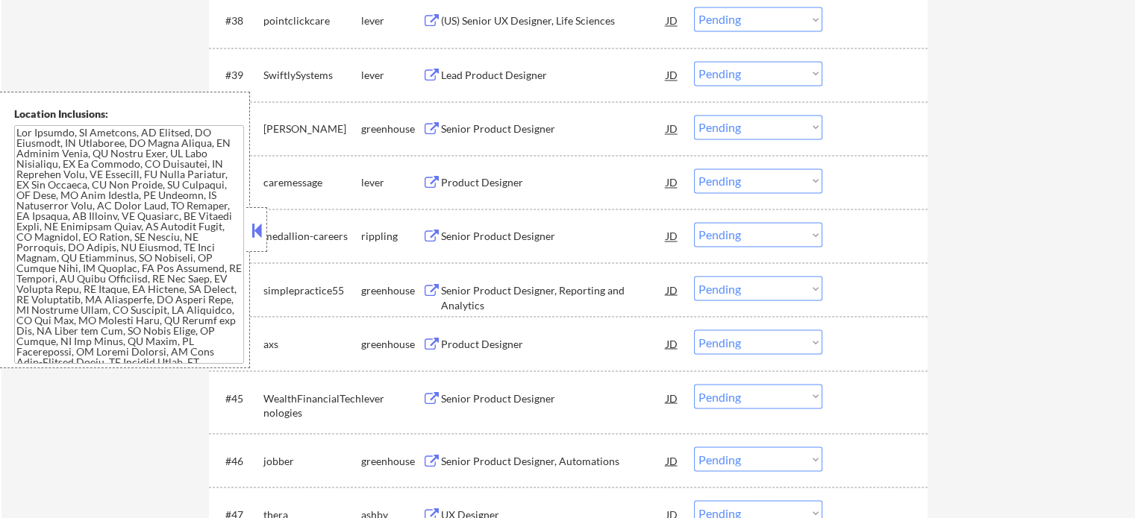
scroll to position [2358, 0]
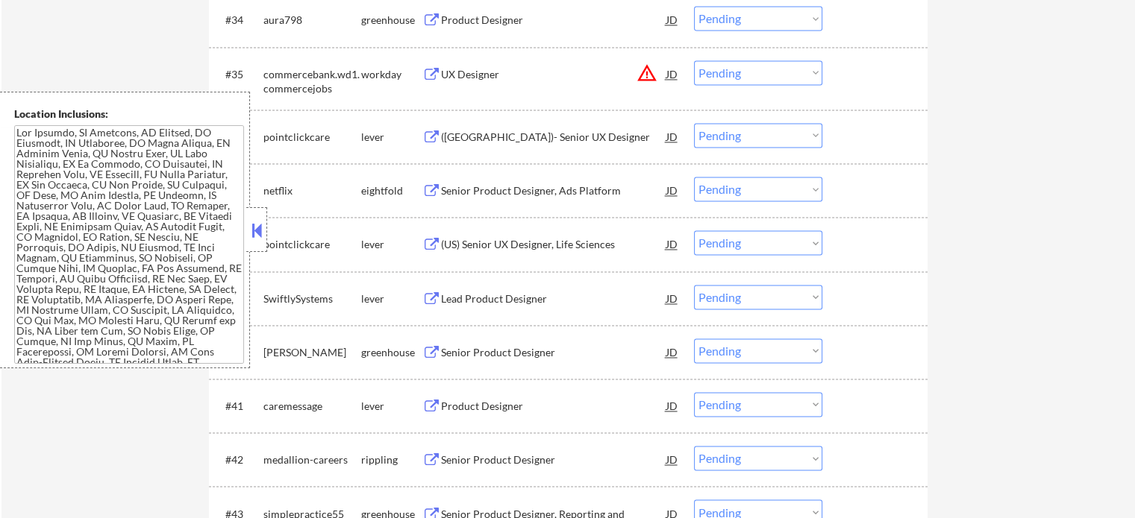
click at [463, 70] on div "UX Designer" at bounding box center [553, 74] width 225 height 15
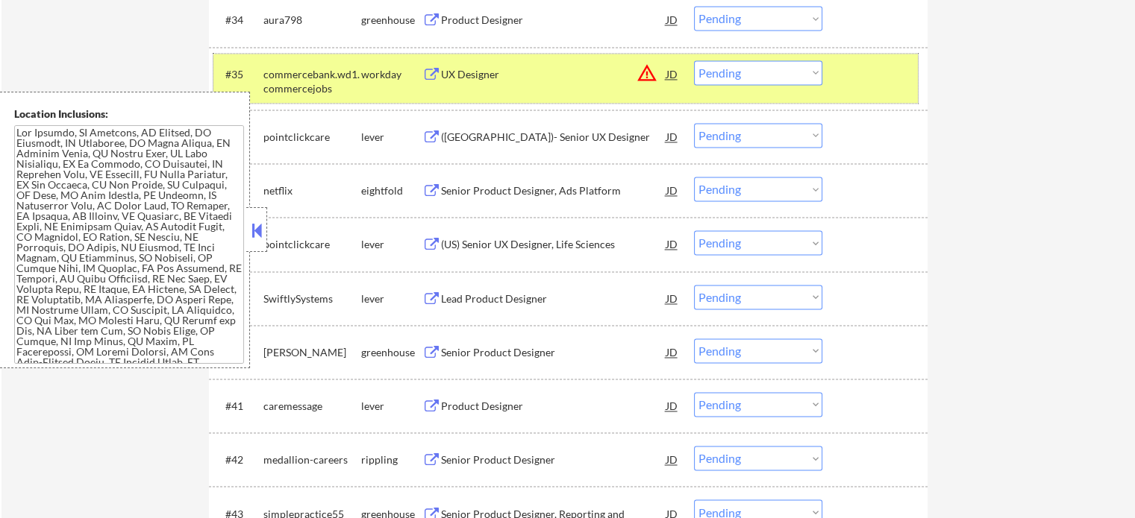
click at [857, 71] on div at bounding box center [877, 73] width 66 height 27
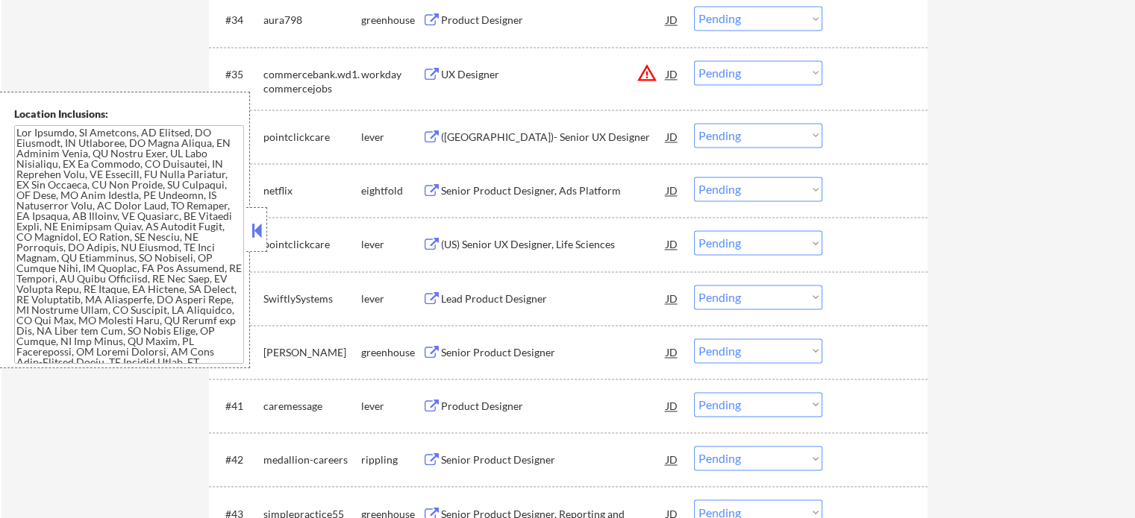
click at [511, 17] on div "Product Designer" at bounding box center [553, 20] width 225 height 15
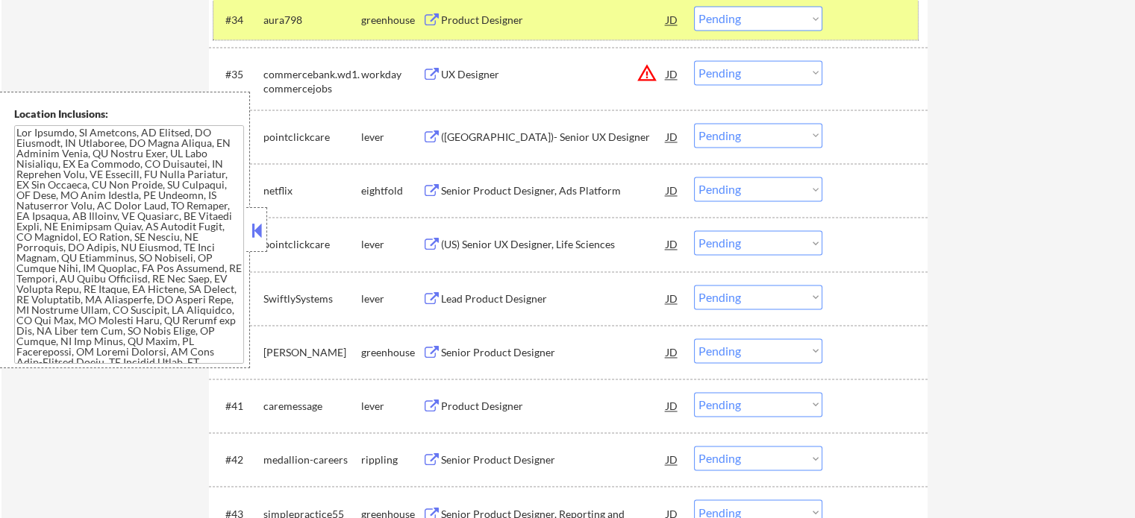
click at [864, 28] on div at bounding box center [877, 19] width 66 height 27
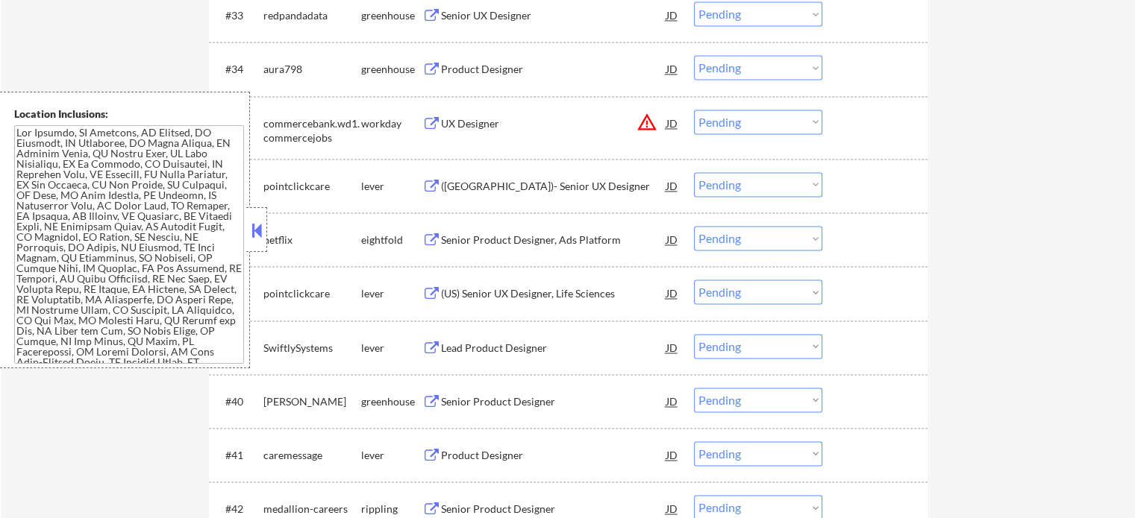
scroll to position [2209, 0]
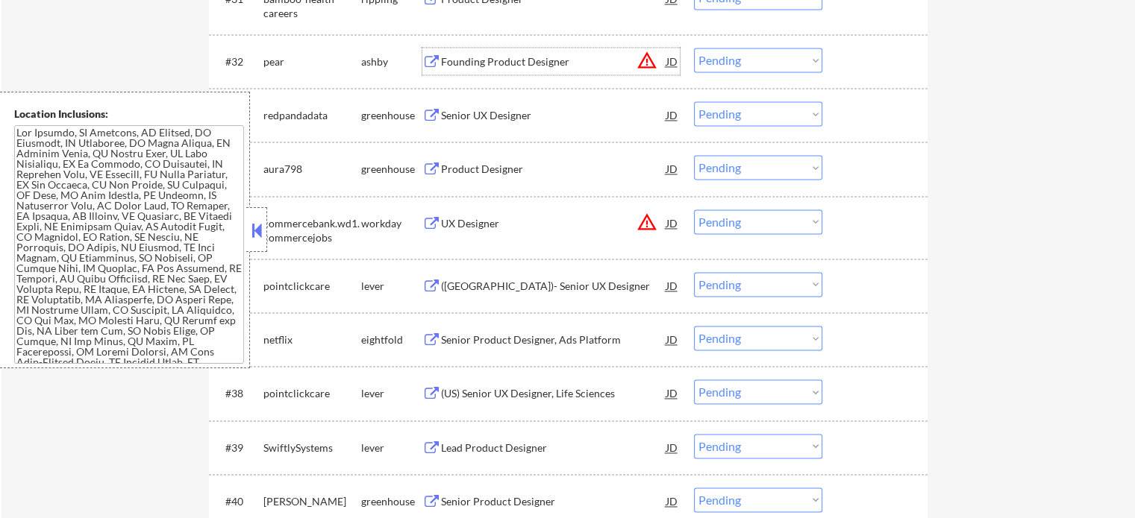
click at [485, 69] on div "Founding Product Designer" at bounding box center [553, 61] width 225 height 27
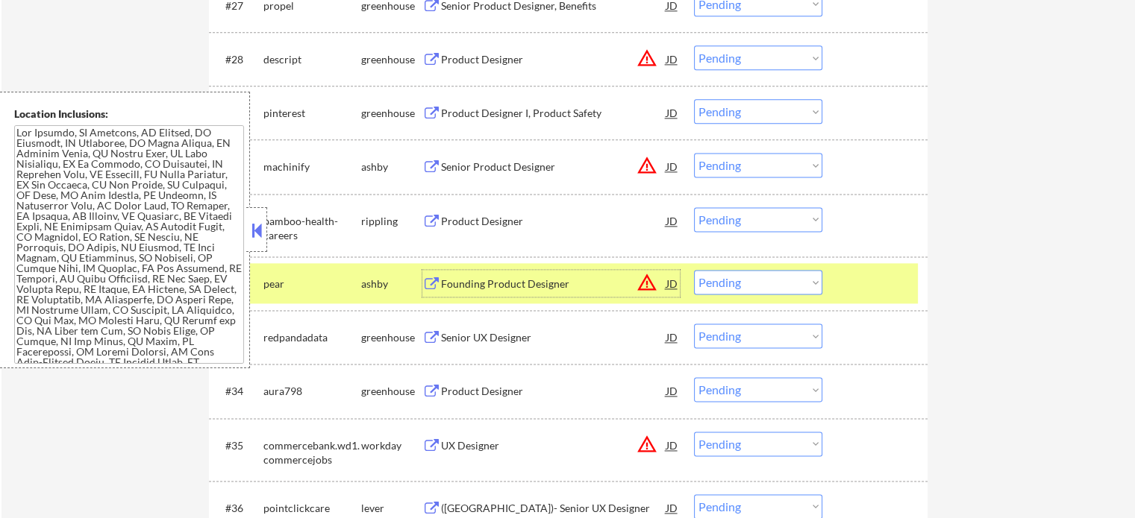
scroll to position [1985, 0]
click at [517, 110] on div "Product Designer I, Product Safety" at bounding box center [553, 114] width 225 height 15
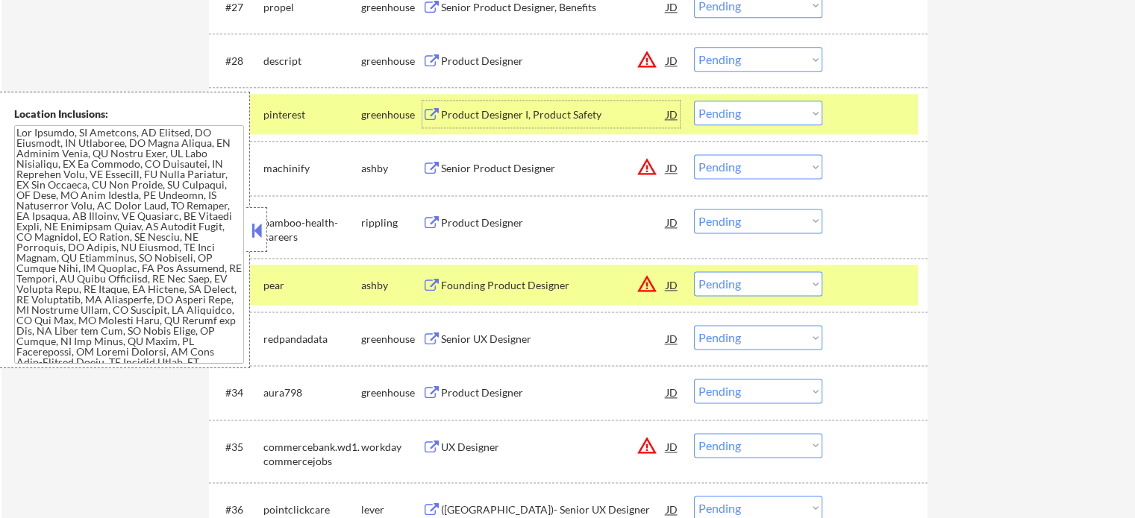
click at [853, 283] on div at bounding box center [877, 285] width 66 height 27
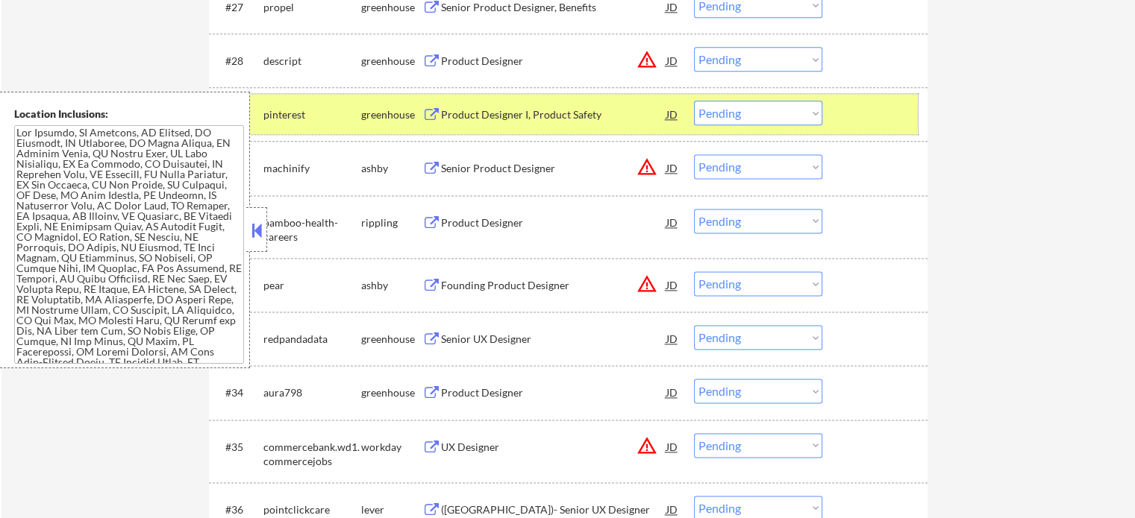
click at [857, 119] on div at bounding box center [877, 114] width 66 height 27
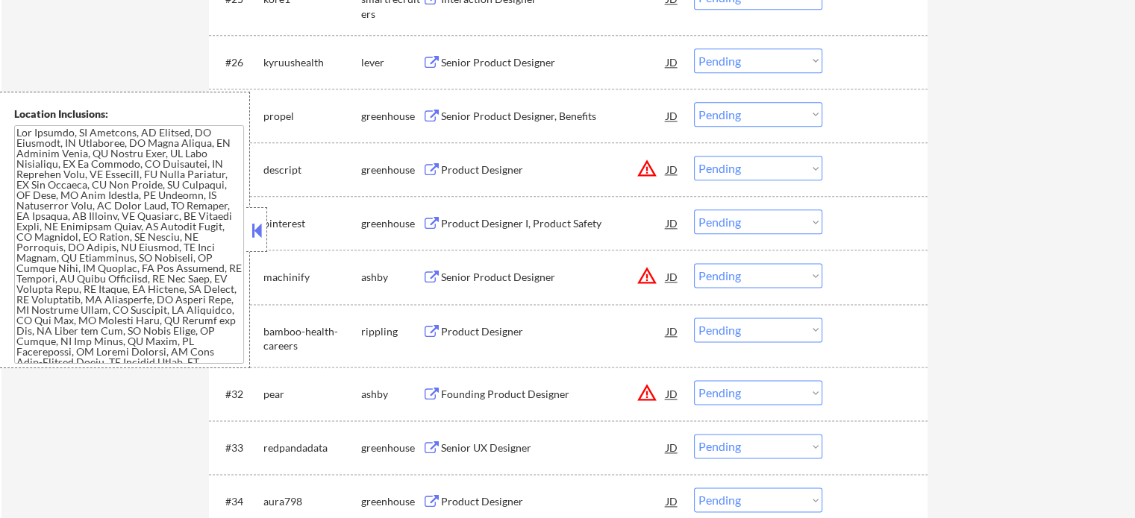
scroll to position [1836, 0]
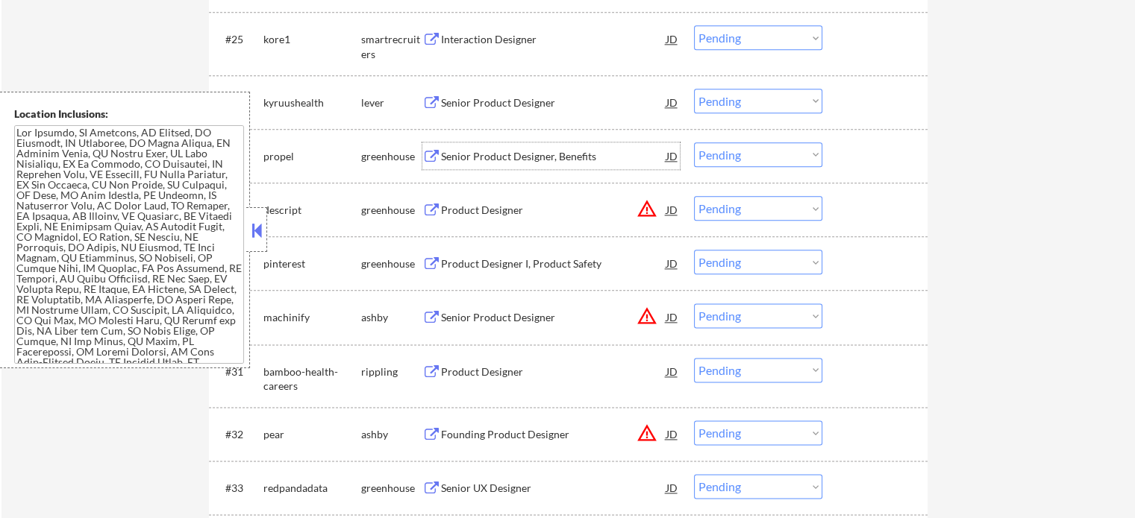
click at [486, 154] on div "Senior Product Designer, Benefits" at bounding box center [553, 156] width 225 height 15
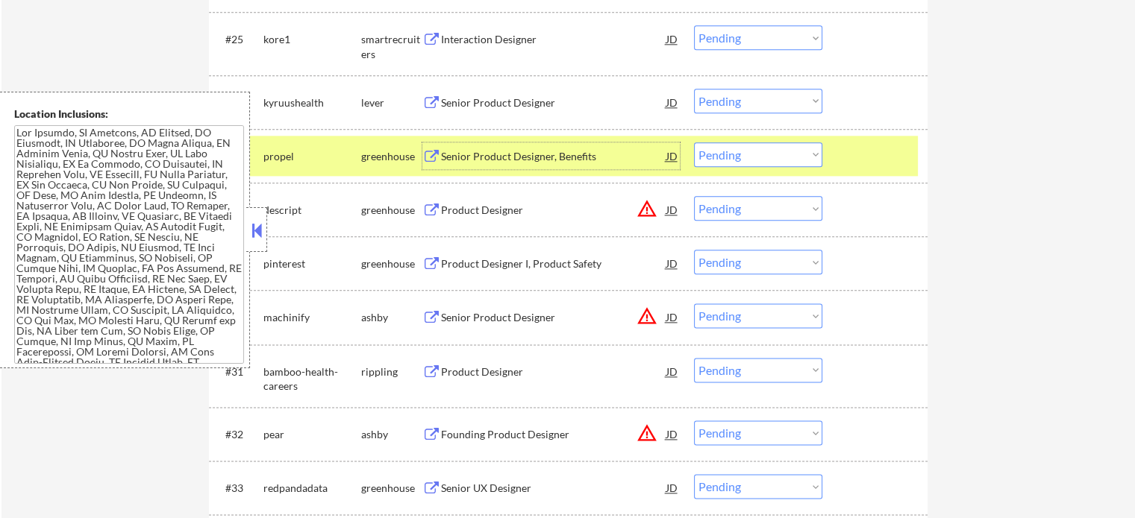
click at [873, 155] on div at bounding box center [877, 155] width 66 height 27
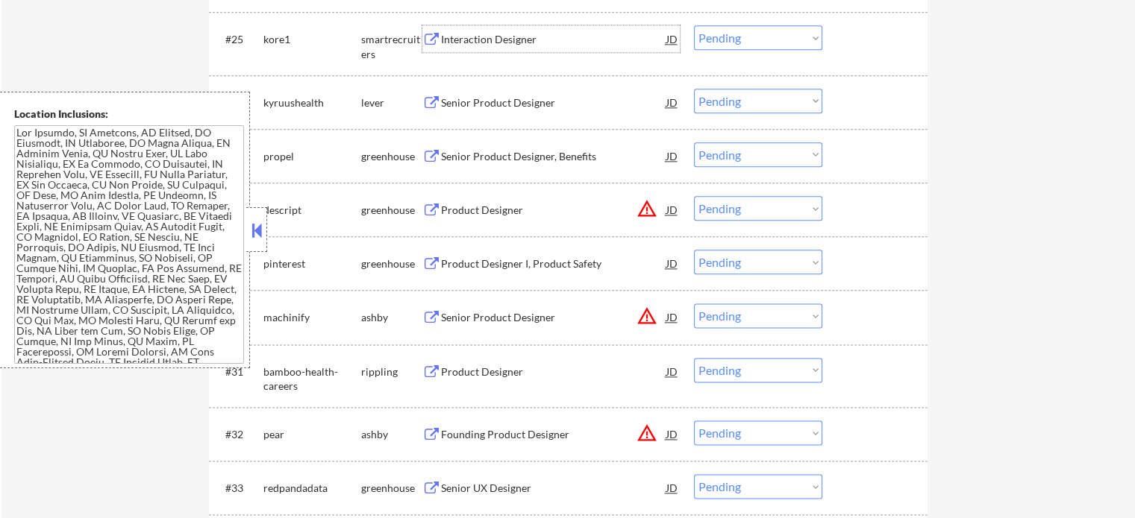
click at [480, 45] on div "Interaction Designer" at bounding box center [553, 39] width 225 height 15
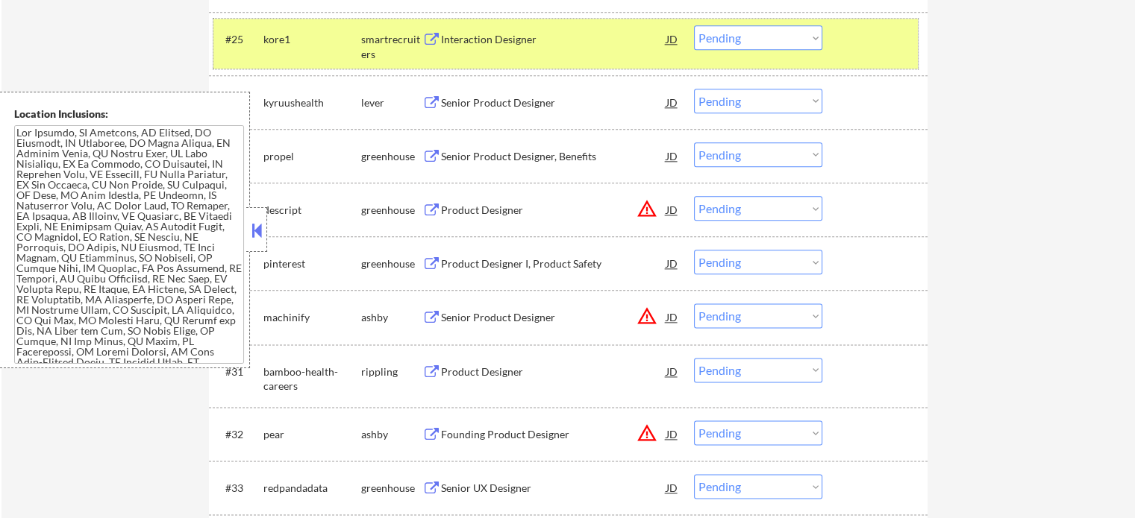
click at [867, 42] on div at bounding box center [877, 38] width 66 height 27
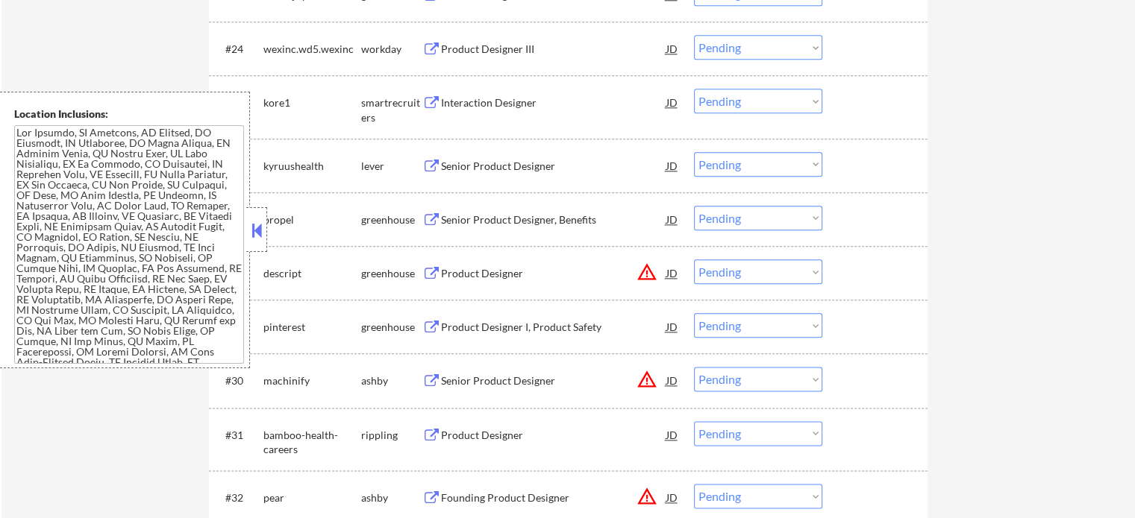
scroll to position [1687, 0]
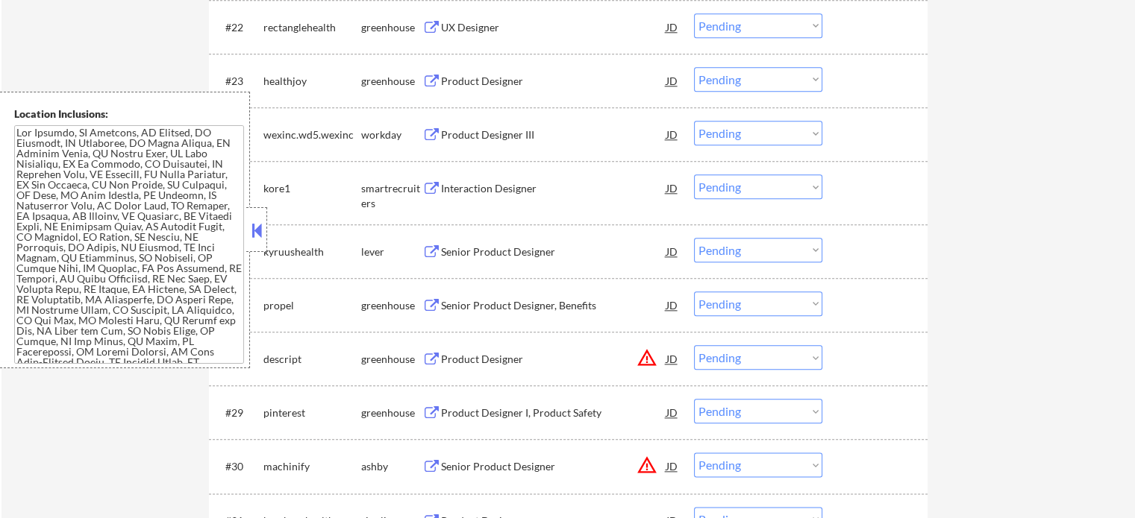
click at [453, 85] on div "Product Designer" at bounding box center [553, 81] width 225 height 15
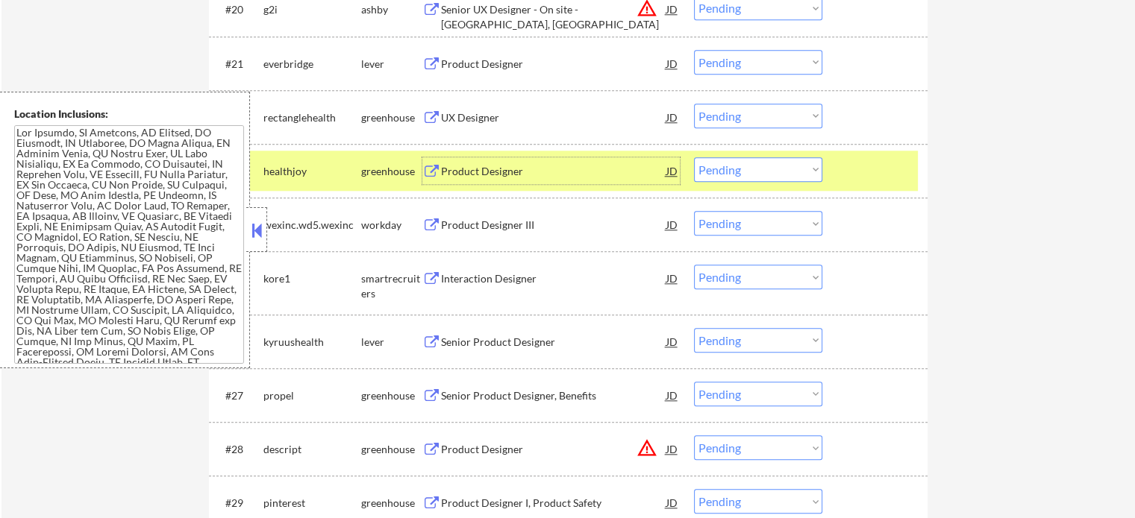
scroll to position [1538, 0]
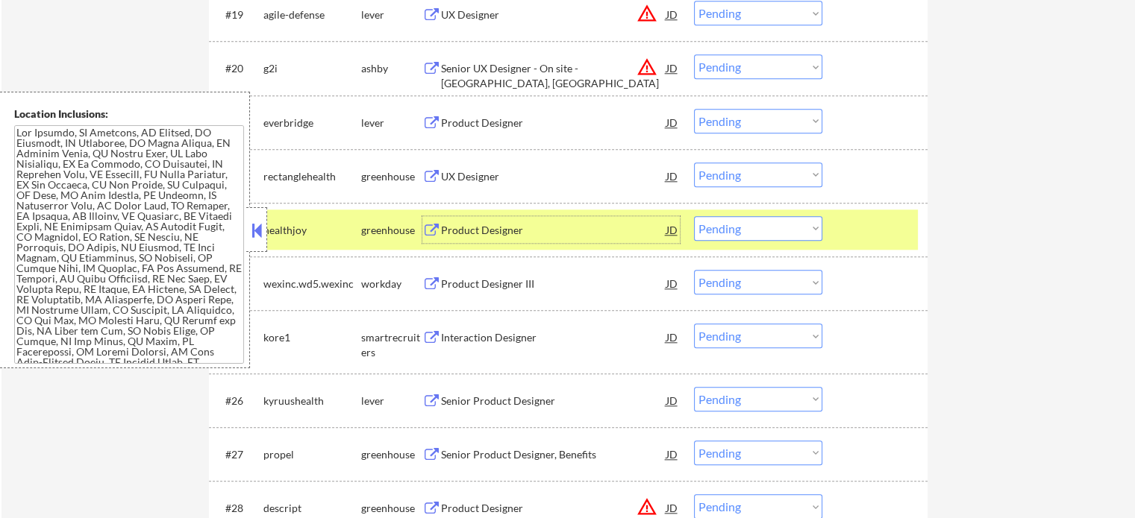
click at [875, 229] on div at bounding box center [877, 229] width 66 height 27
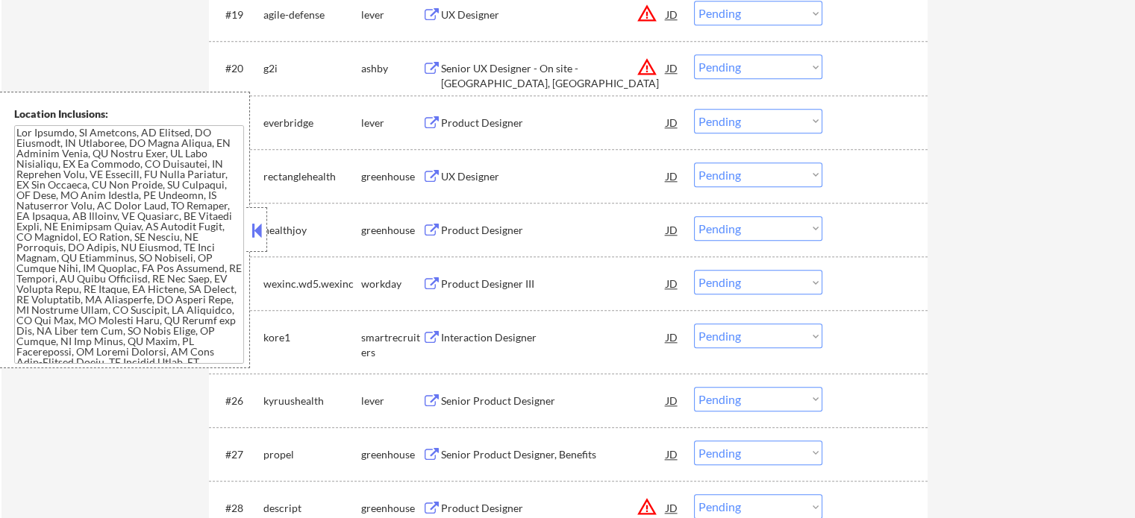
click at [459, 70] on div "Senior UX Designer - On site - [GEOGRAPHIC_DATA], [GEOGRAPHIC_DATA]" at bounding box center [553, 75] width 225 height 29
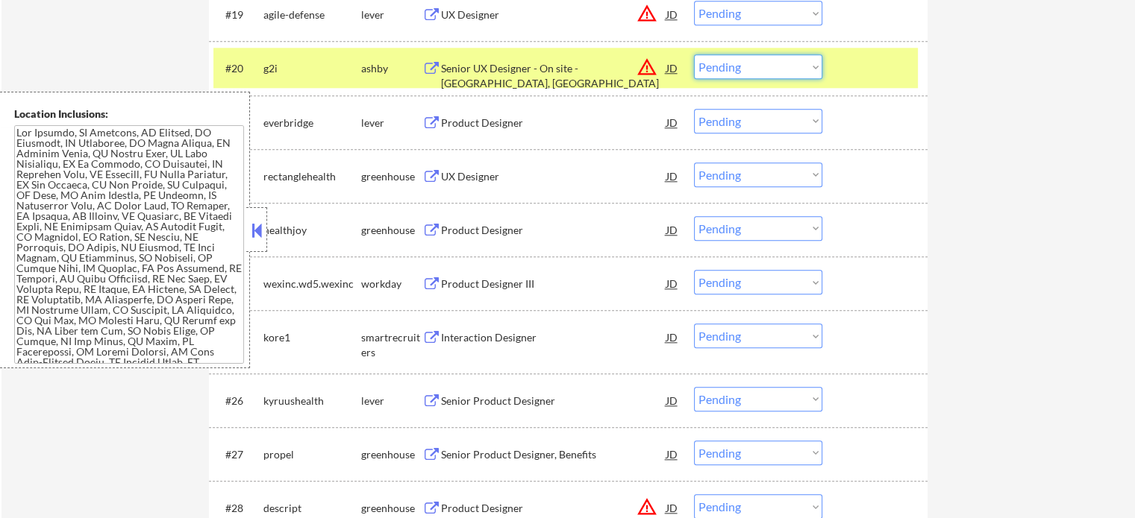
click at [789, 67] on select "Choose an option... Pending Applied Excluded (Questions) Excluded (Expired) Exc…" at bounding box center [758, 66] width 128 height 25
click at [694, 54] on select "Choose an option... Pending Applied Excluded (Questions) Excluded (Expired) Exc…" at bounding box center [758, 66] width 128 height 25
click at [859, 69] on div at bounding box center [877, 67] width 66 height 27
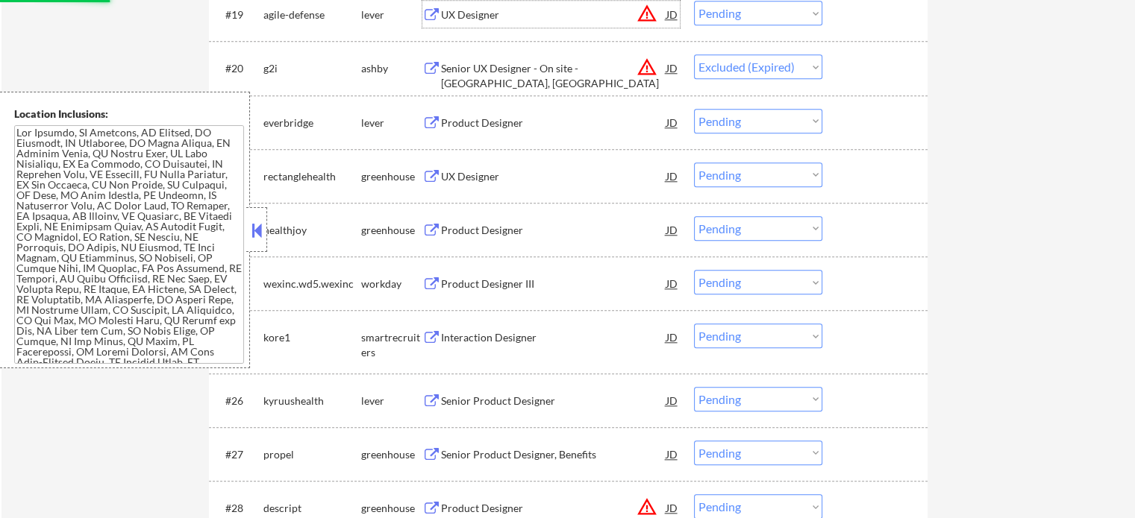
click at [475, 16] on div "UX Designer" at bounding box center [553, 14] width 225 height 15
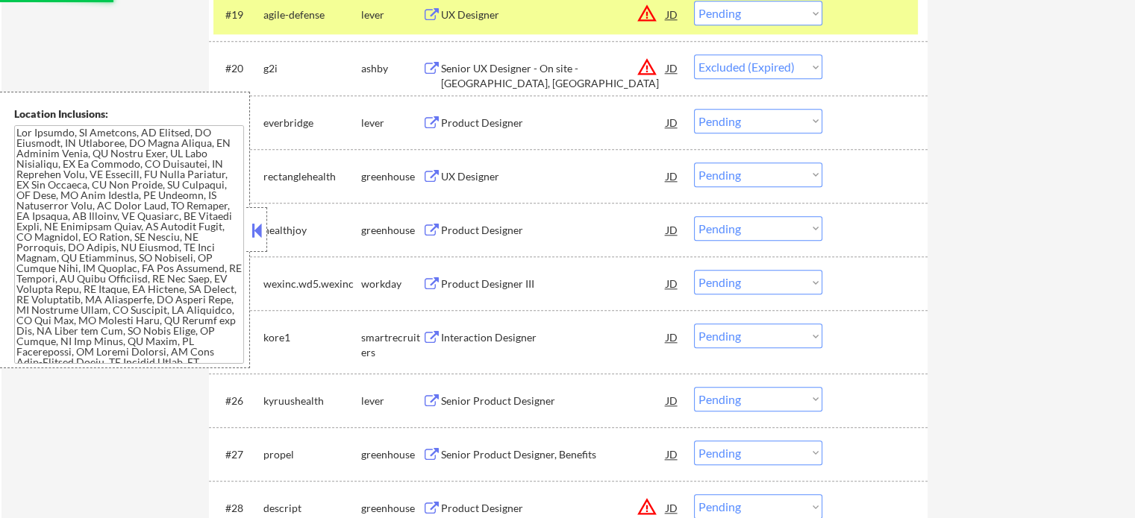
select select ""pending""
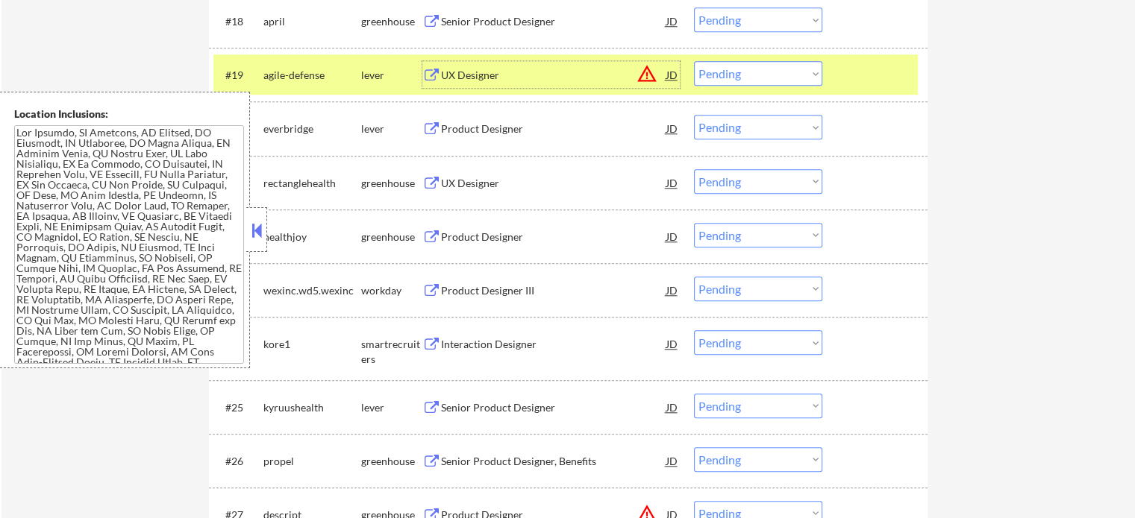
scroll to position [1388, 0]
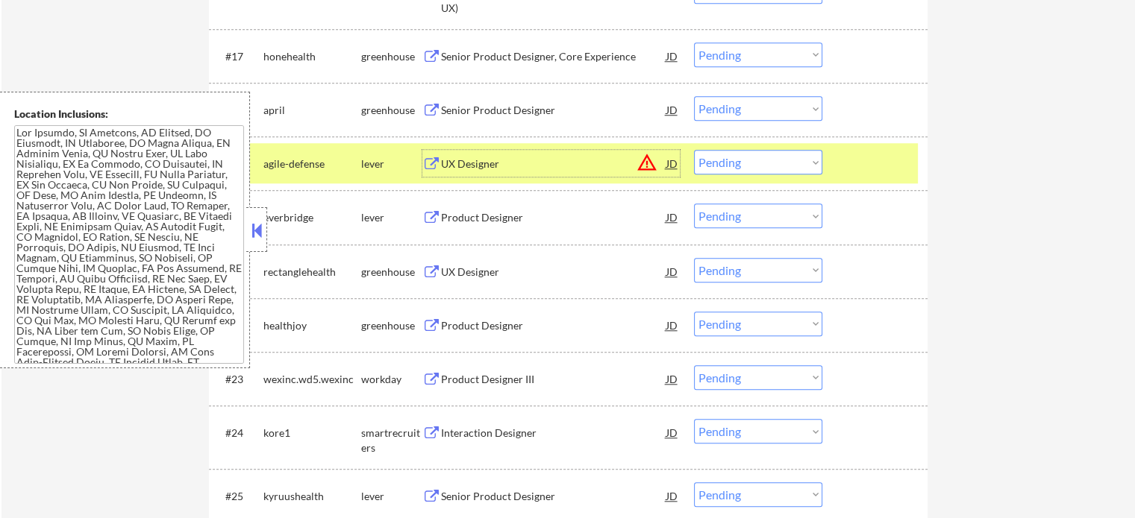
click at [856, 157] on div at bounding box center [877, 163] width 66 height 27
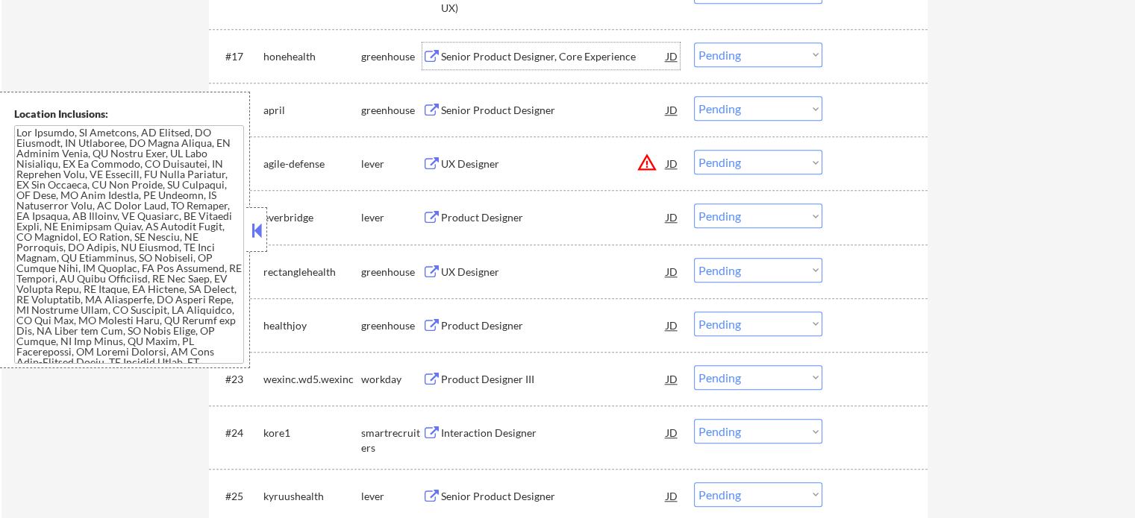
click at [486, 57] on div "Senior Product Designer, Core Experience" at bounding box center [553, 56] width 225 height 15
